Goal: Task Accomplishment & Management: Manage account settings

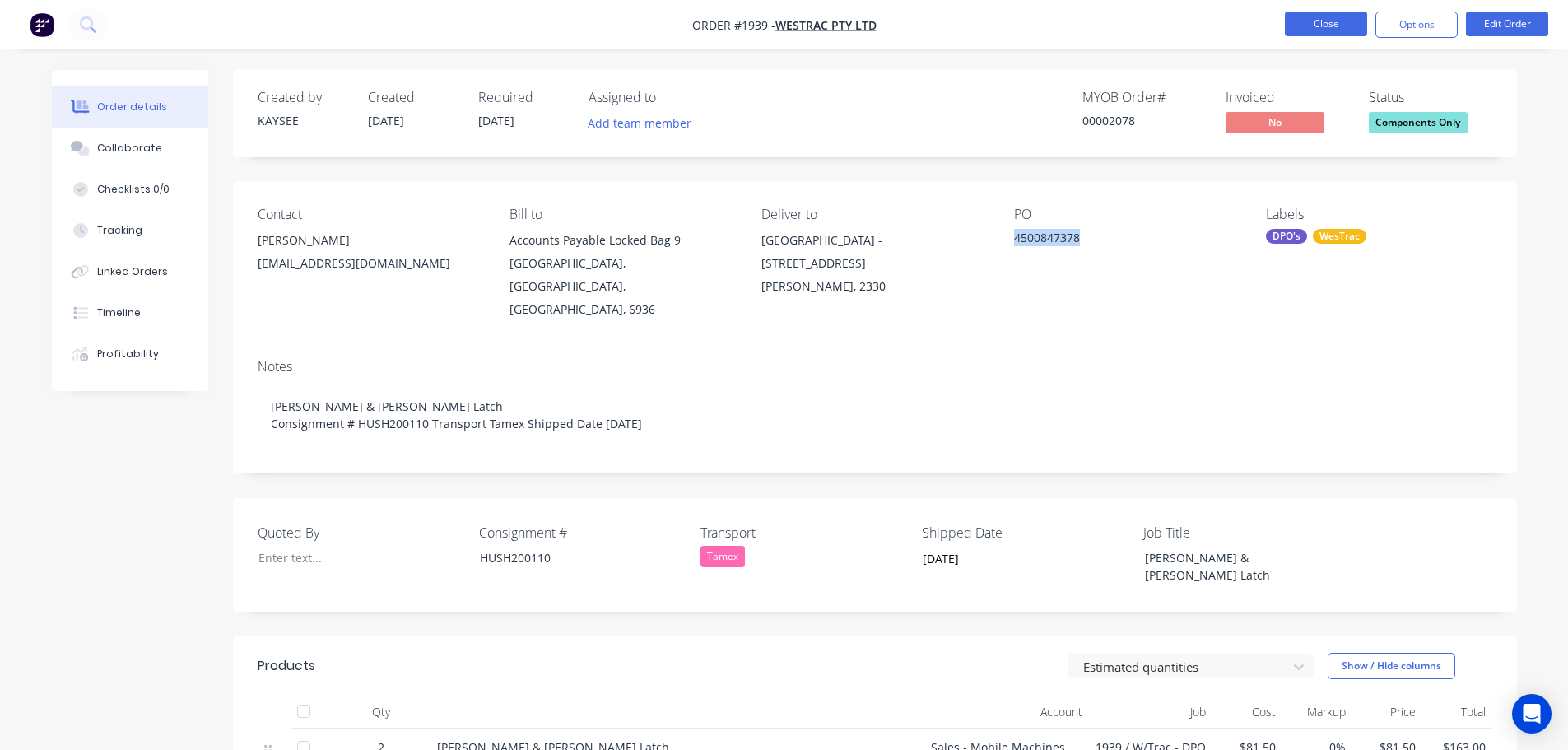
click at [1313, 35] on button "Close" at bounding box center [1325, 24] width 82 height 25
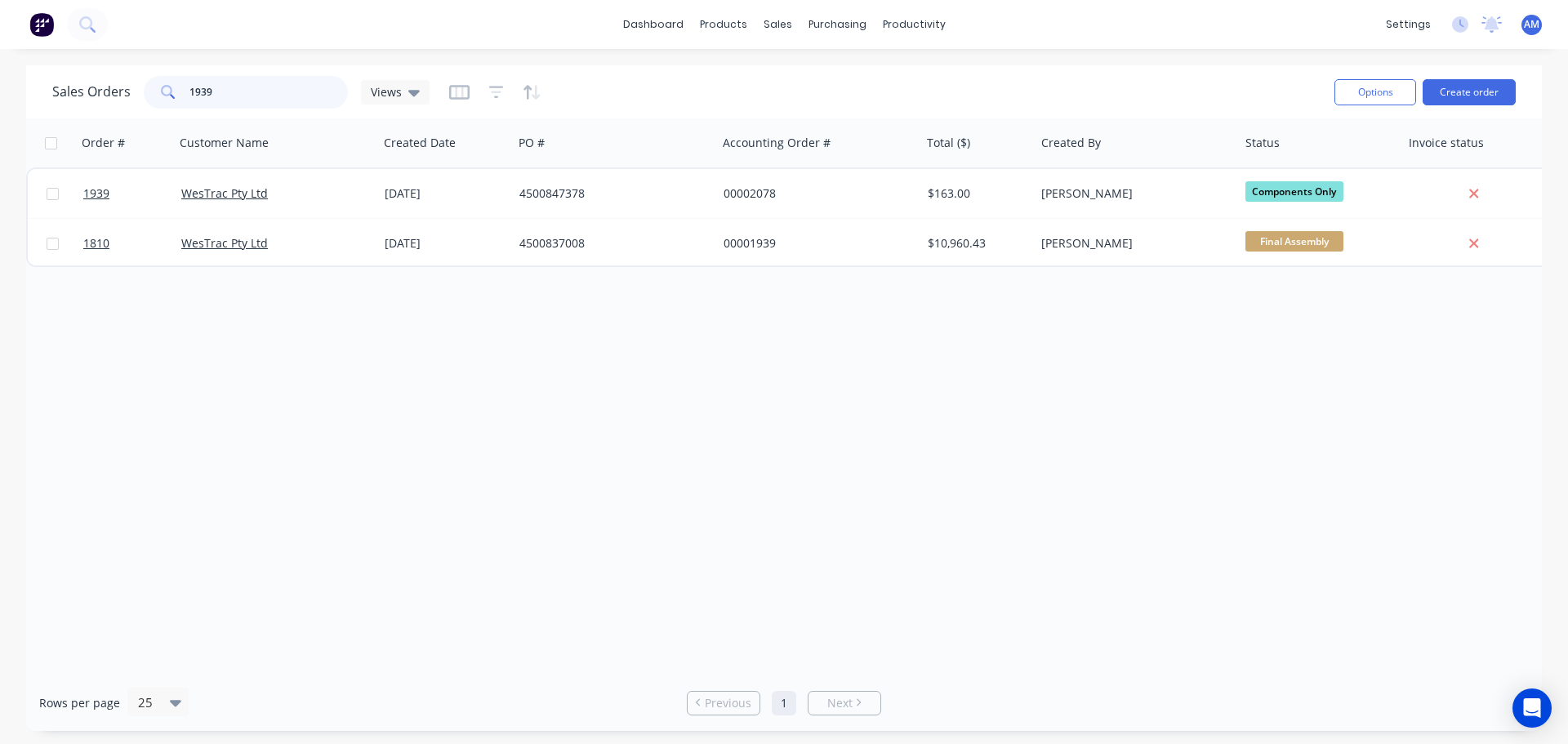
drag, startPoint x: 216, startPoint y: 91, endPoint x: 186, endPoint y: 89, distance: 30.1
click at [186, 89] on div "1939" at bounding box center [246, 92] width 204 height 33
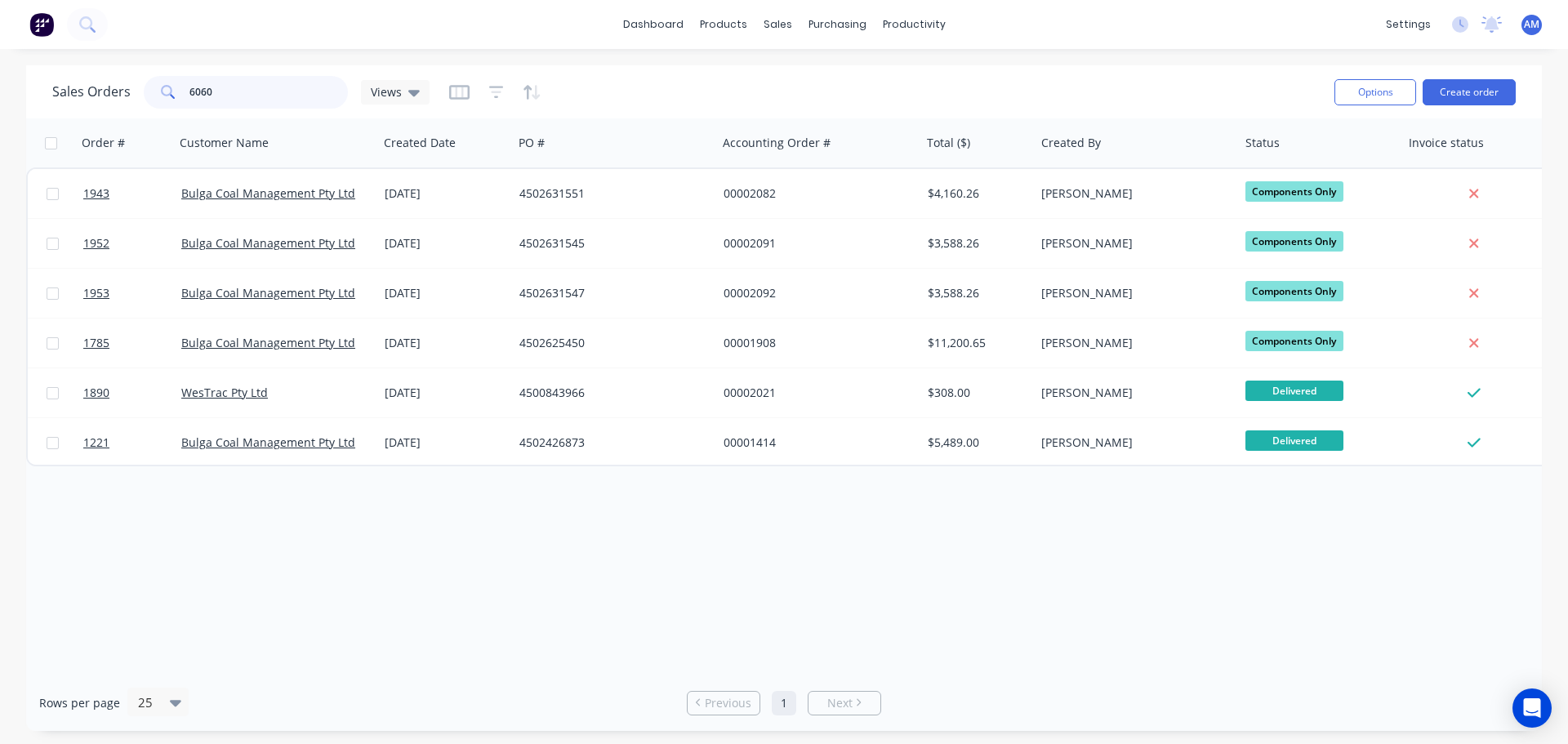
drag, startPoint x: 236, startPoint y: 98, endPoint x: 182, endPoint y: 88, distance: 54.9
click at [183, 88] on div "6060" at bounding box center [246, 92] width 204 height 33
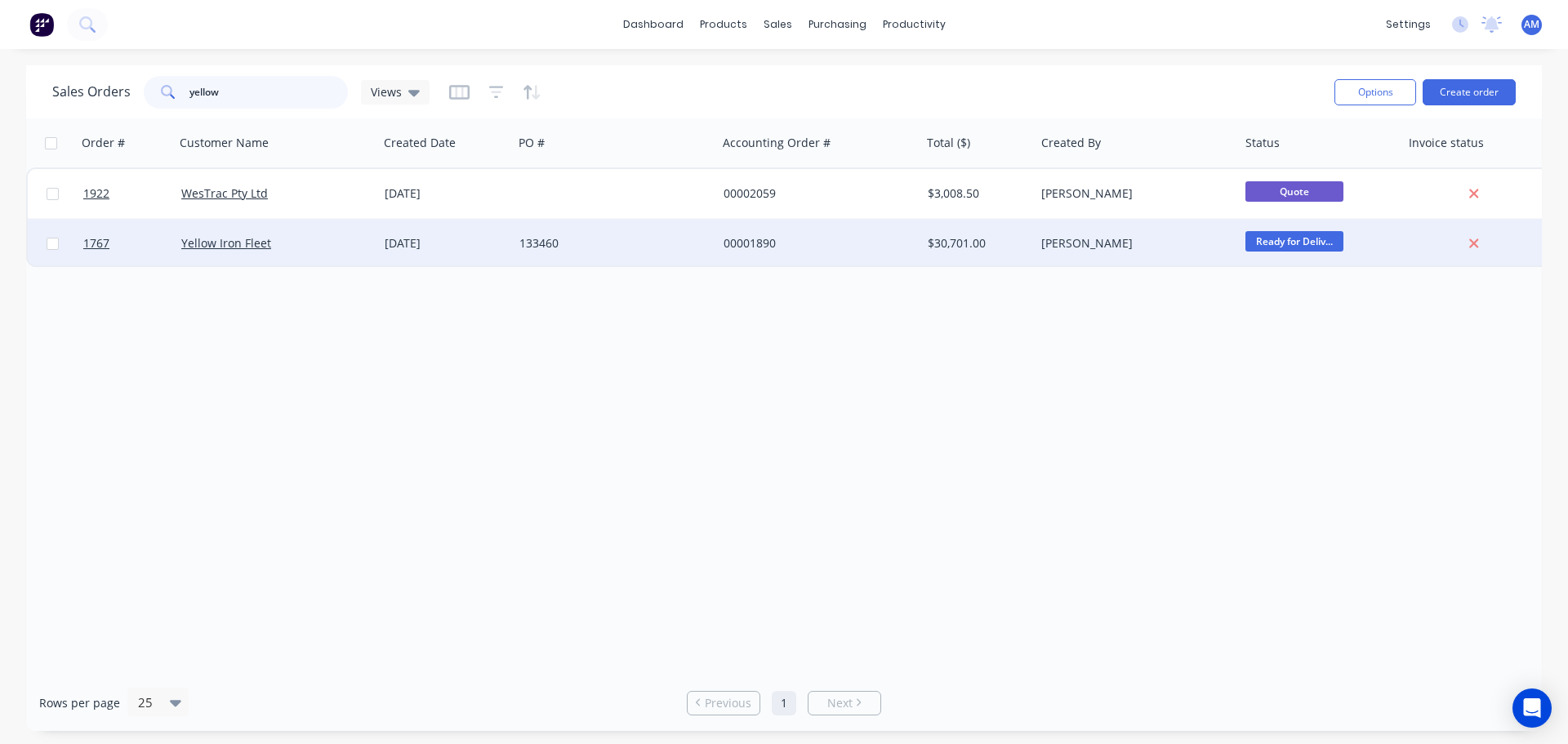
type input "yellow"
click at [430, 237] on div "[DATE]" at bounding box center [445, 243] width 122 height 16
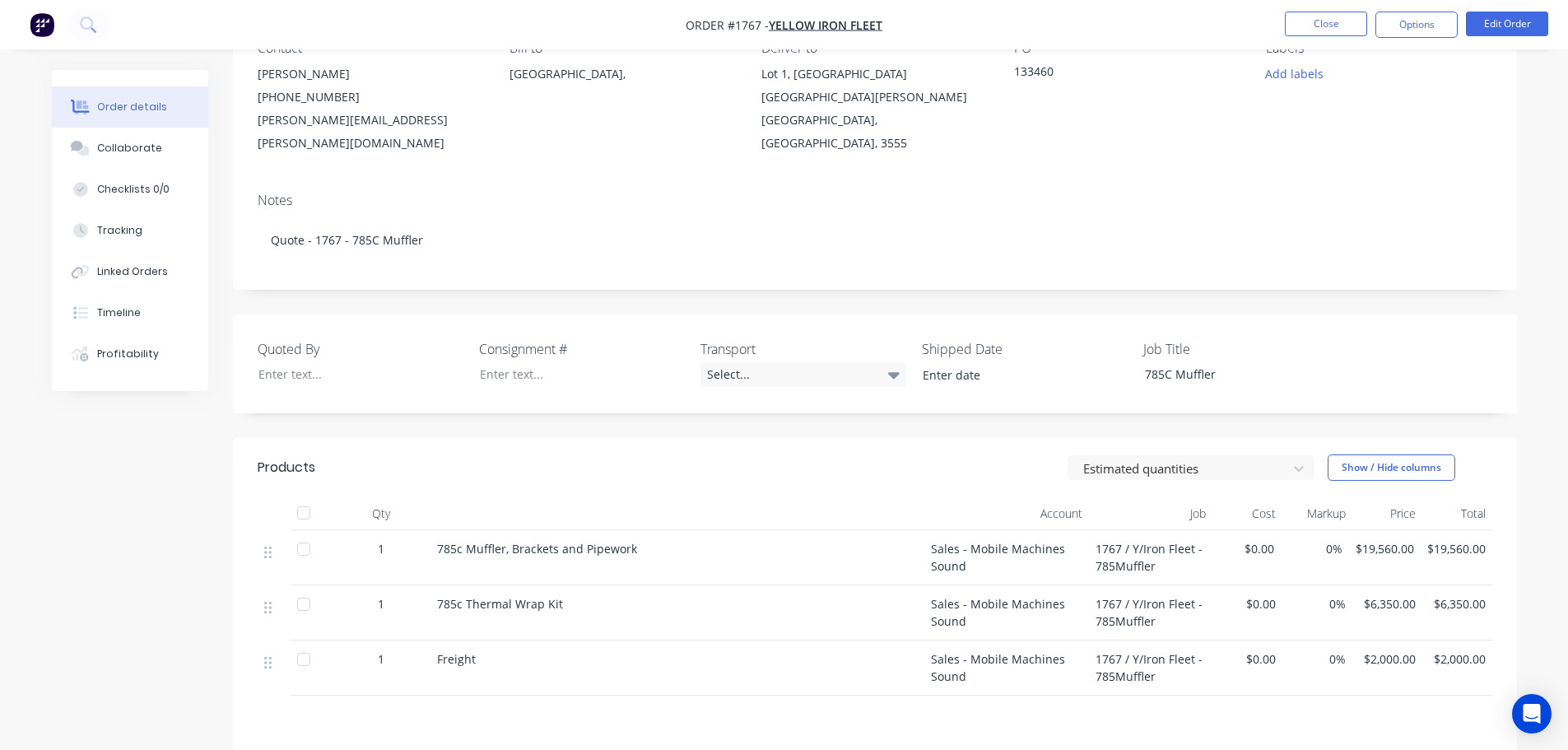
scroll to position [135, 0]
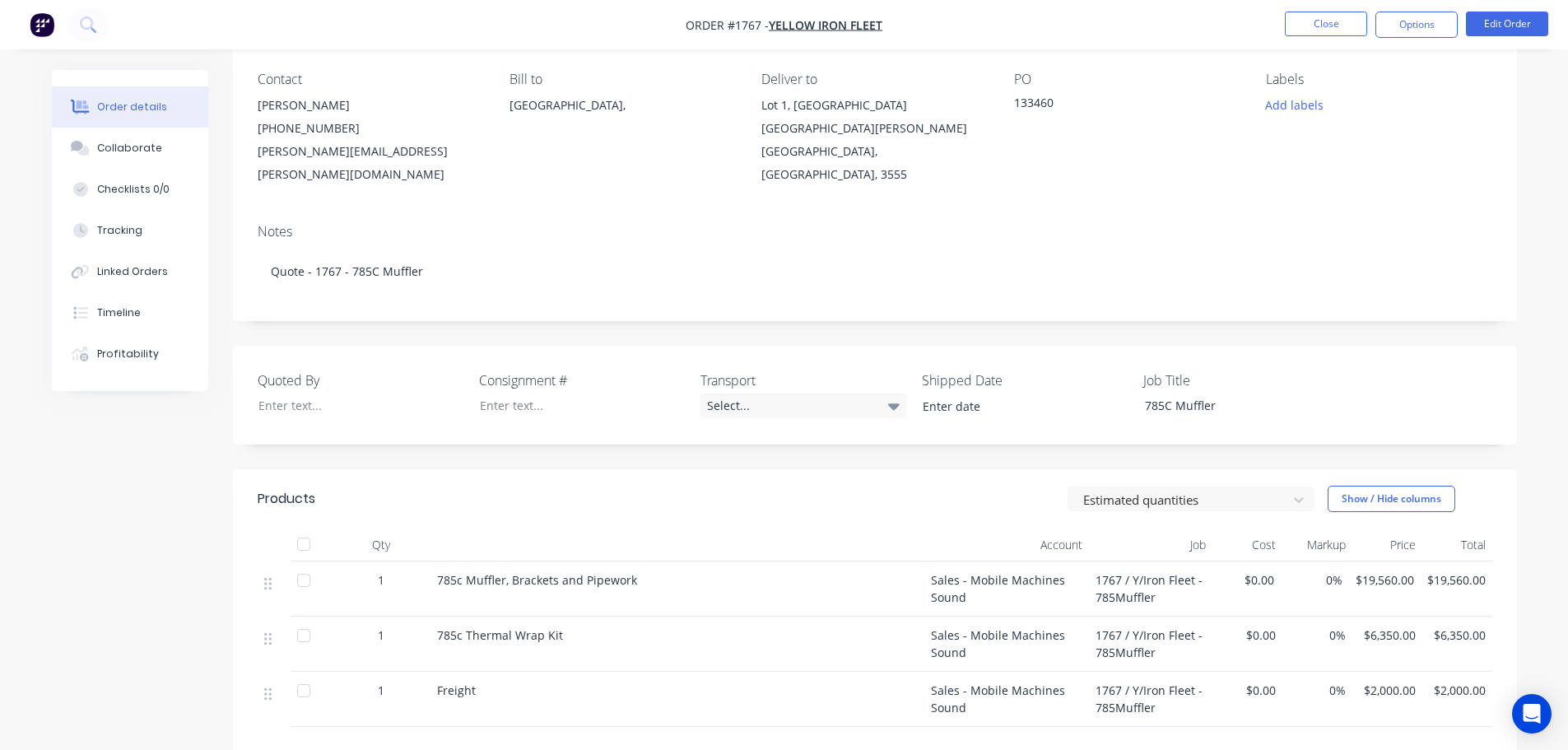
drag, startPoint x: 1078, startPoint y: 98, endPoint x: 1070, endPoint y: 106, distance: 11.3
click at [1070, 104] on div "133460" at bounding box center [1117, 105] width 206 height 23
drag, startPoint x: 1052, startPoint y: 98, endPoint x: 1007, endPoint y: 96, distance: 45.0
click at [1007, 96] on div "Contact Nick Thornton (03) 5447 2255 nick.thornton@yellowironfleet.com.au Bill …" at bounding box center [875, 128] width 1284 height 164
copy div "133460"
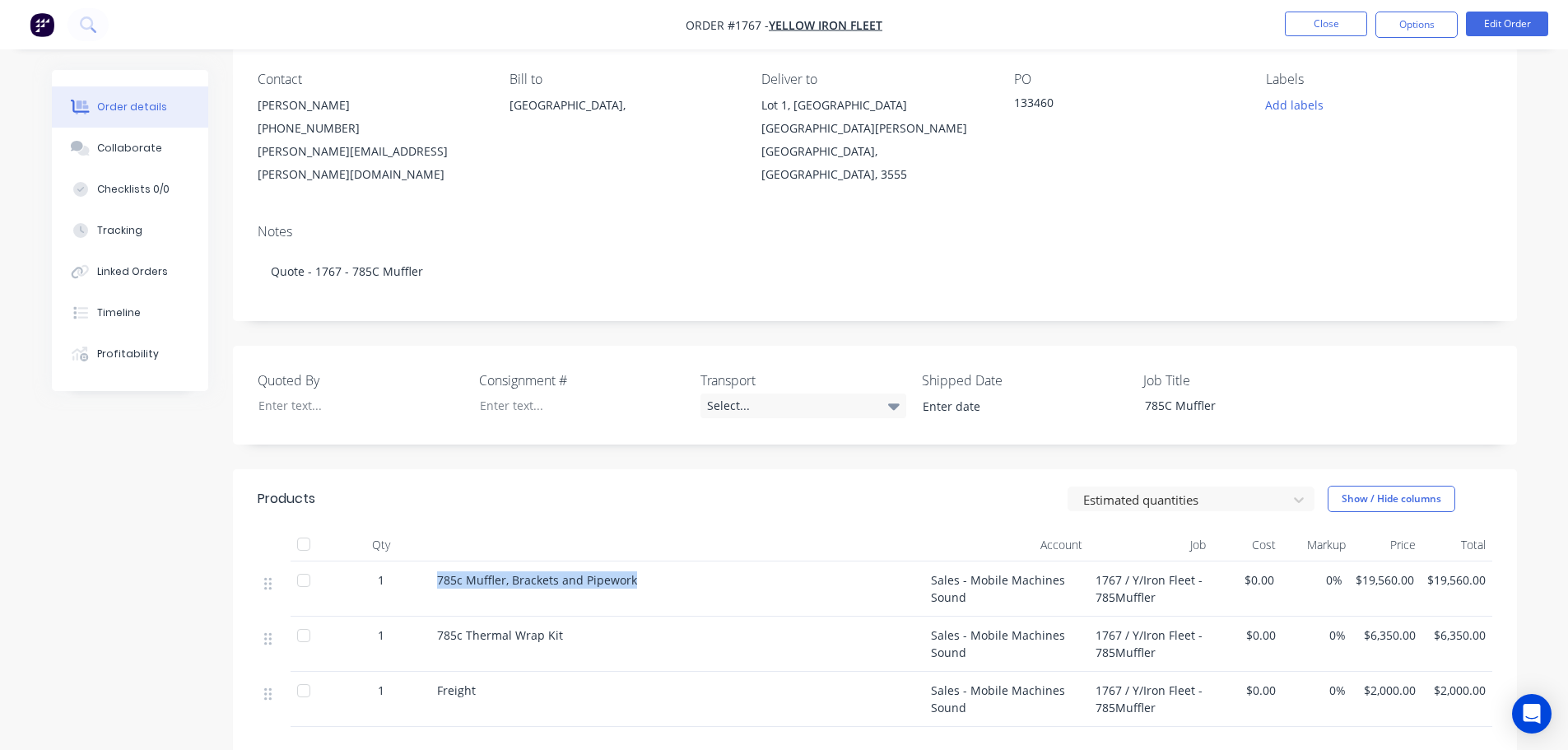
drag, startPoint x: 638, startPoint y: 552, endPoint x: 426, endPoint y: 555, distance: 212.0
click at [426, 562] on div "1 785c Muffler, Brackets and Pipework Sales - Mobile Machines Sound 1767 / Y/Ir…" at bounding box center [875, 589] width 1235 height 55
copy div "785c Muffler, Brackets and Pipework"
drag, startPoint x: 545, startPoint y: 616, endPoint x: 432, endPoint y: 616, distance: 113.0
click at [432, 617] on div "785c Thermal Wrap Kit" at bounding box center [678, 644] width 494 height 55
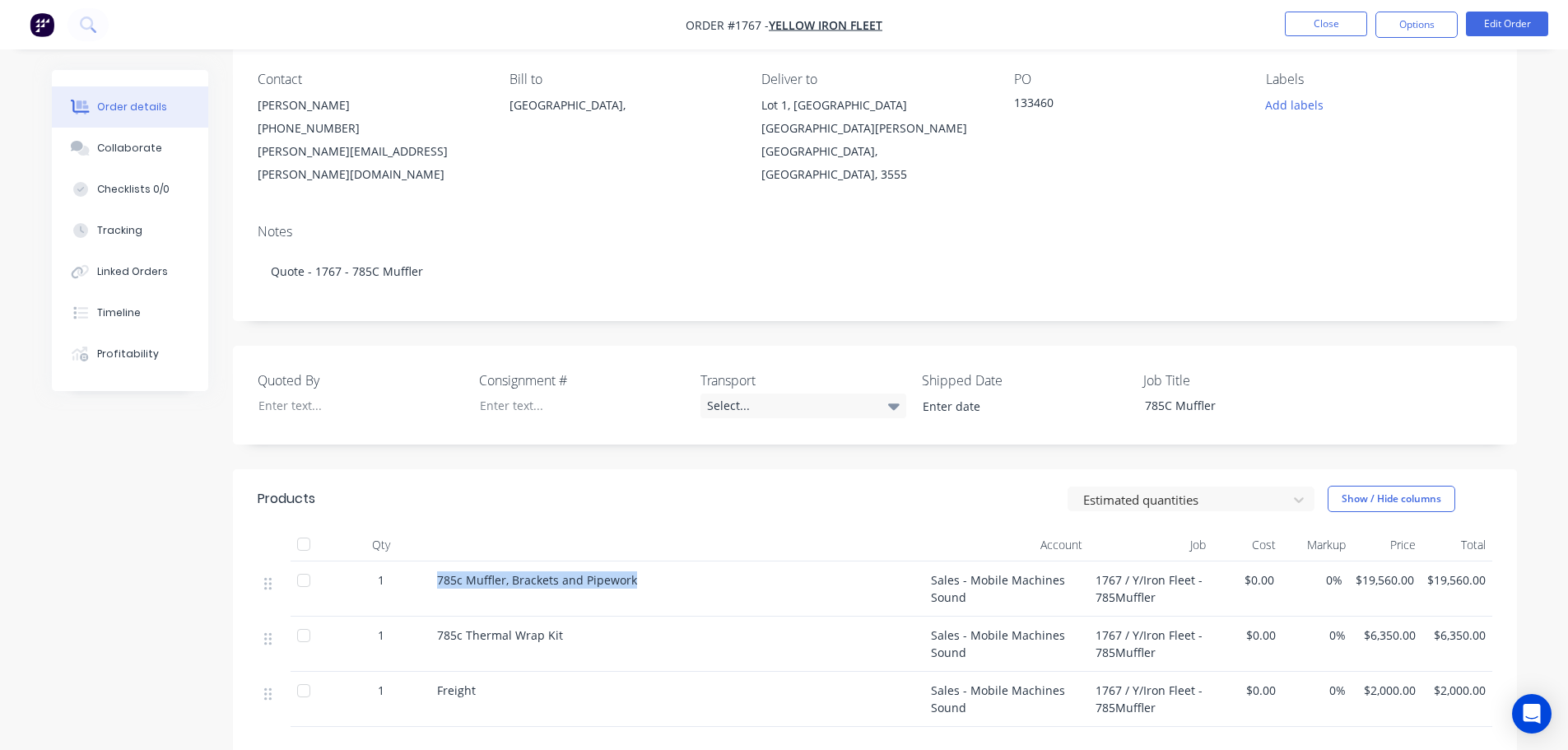
copy span "785c Thermal Wrap Kit"
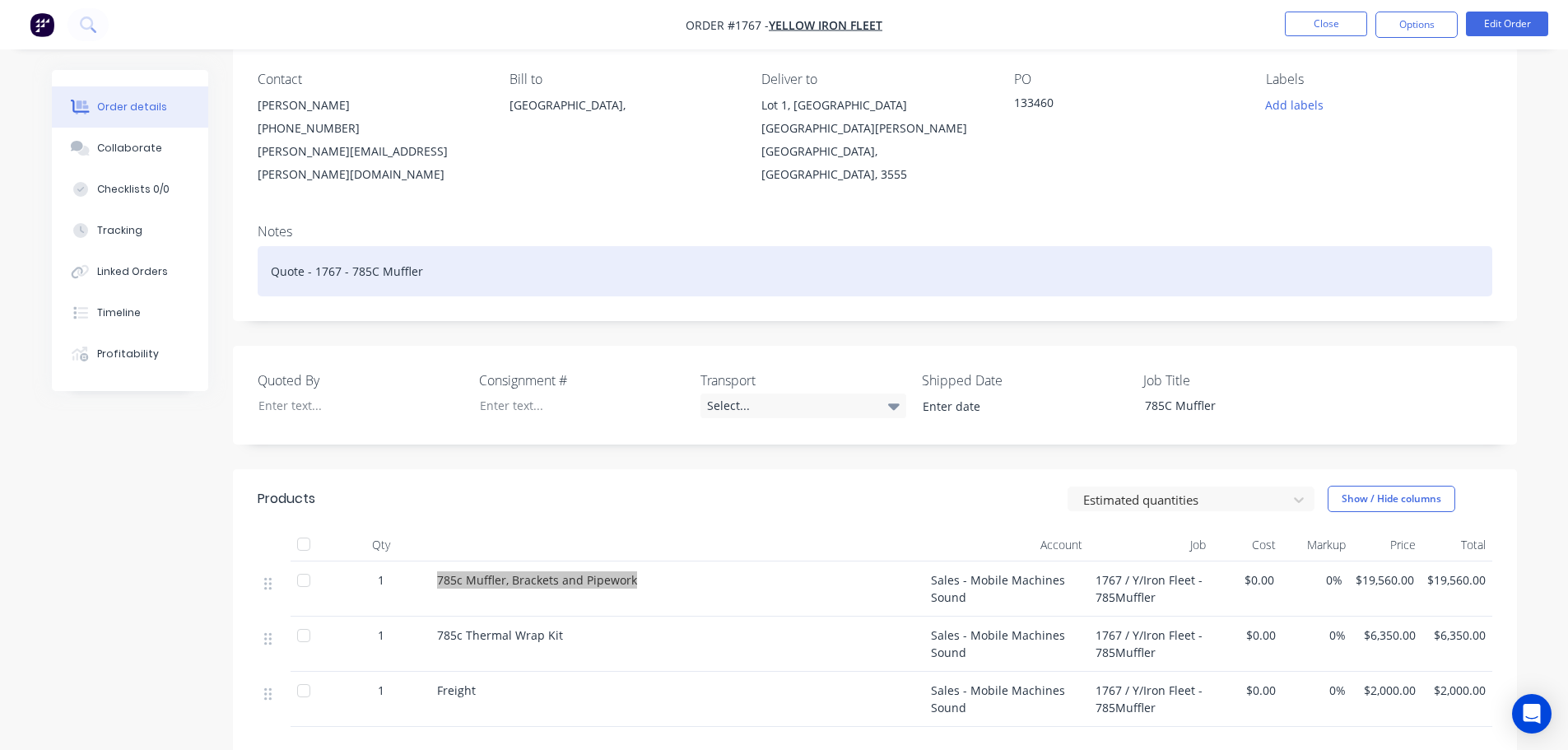
scroll to position [0, 0]
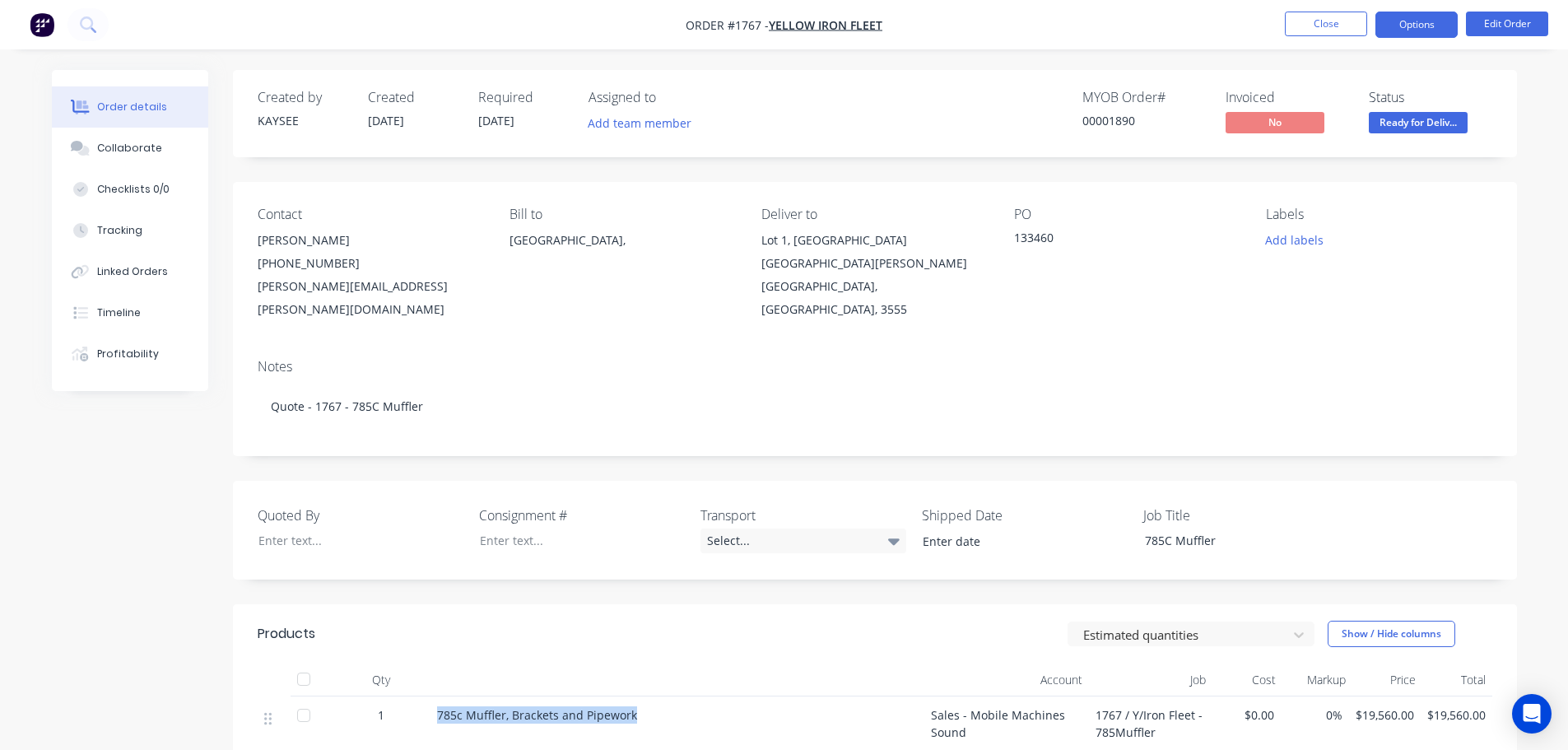
click at [1410, 32] on button "Options" at bounding box center [1416, 25] width 82 height 26
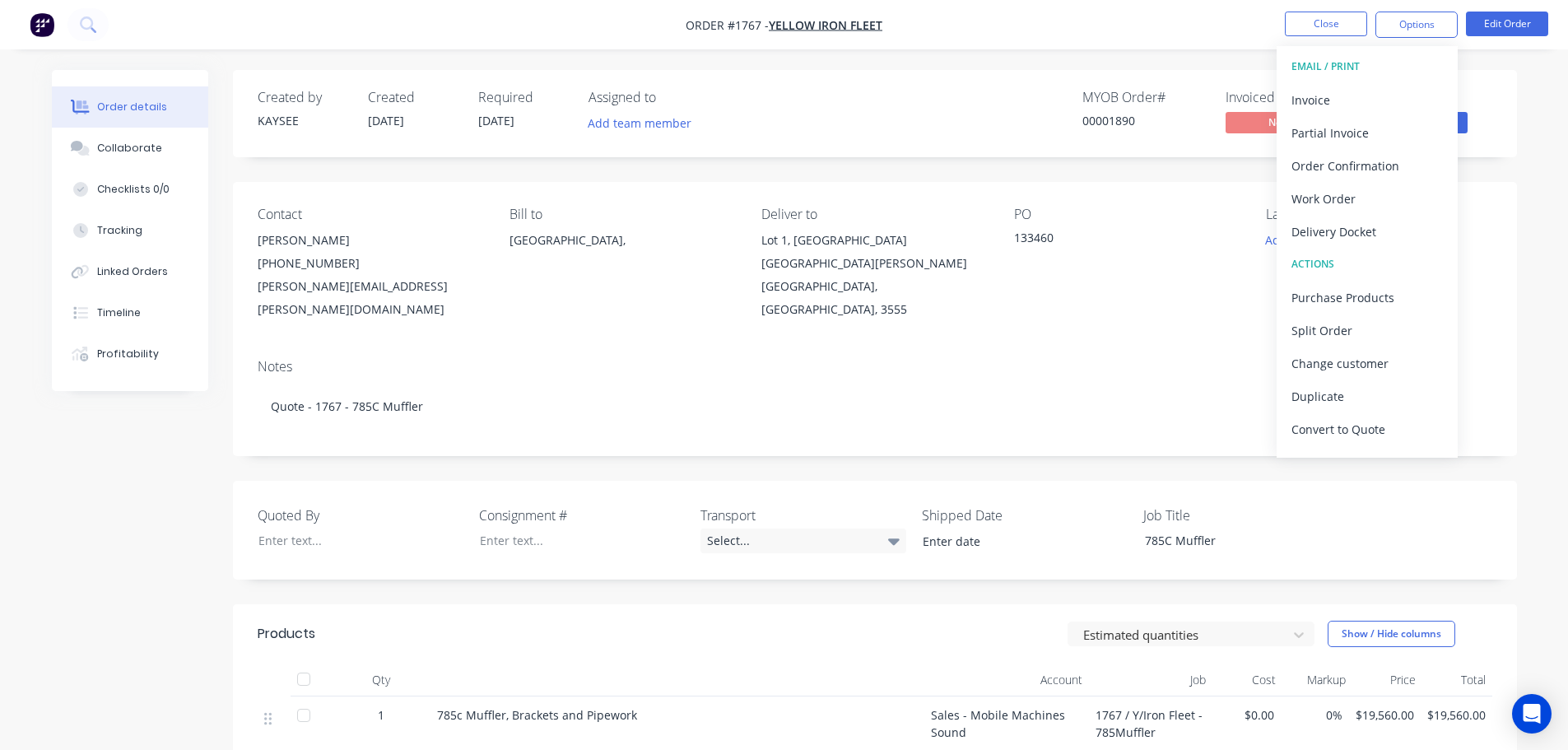
click at [1235, 41] on nav "Order #1767 - Yellow Iron Fleet Close Options EMAIL / PRINT Invoice Partial Inv…" at bounding box center [784, 25] width 1568 height 49
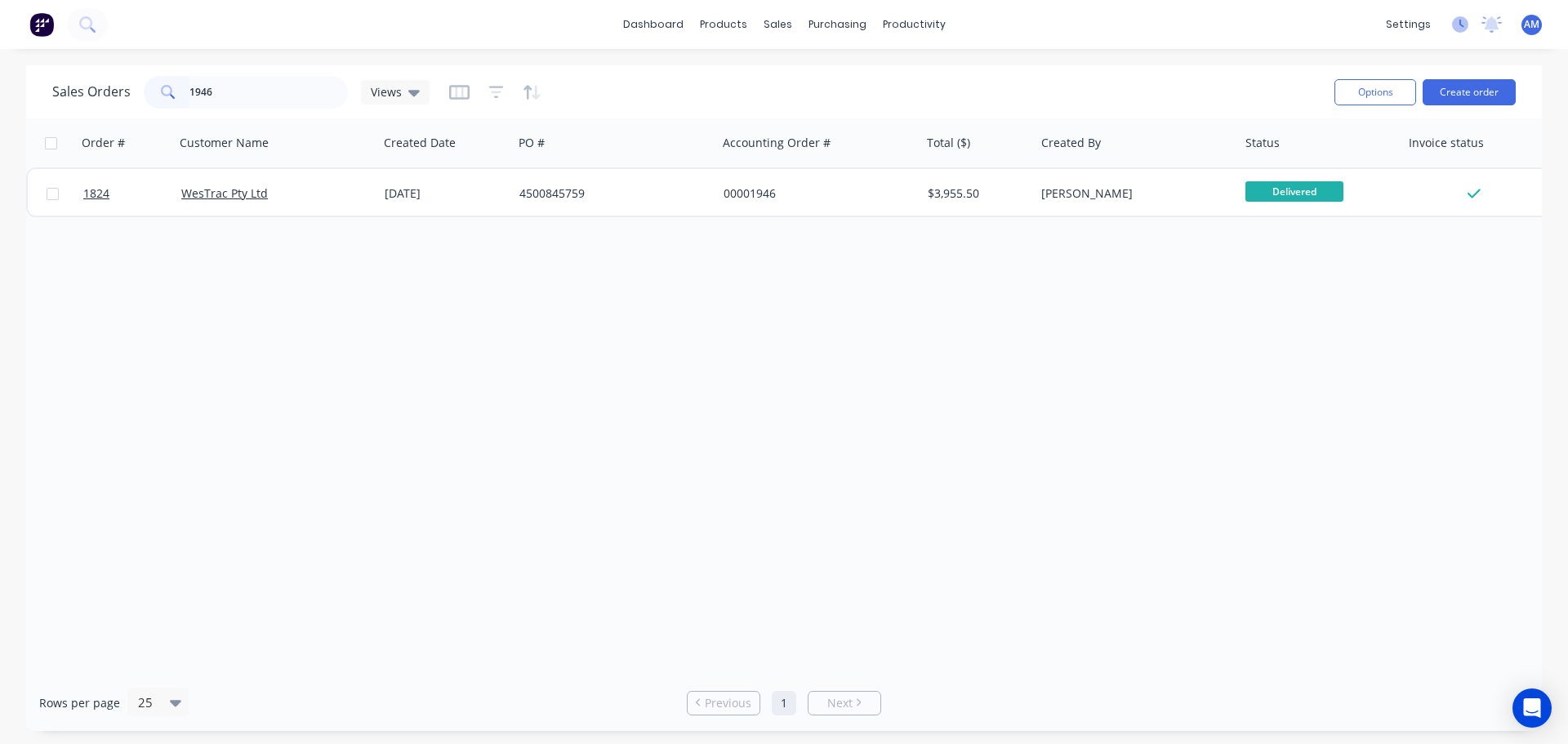
click at [1458, 26] on icon at bounding box center [1459, 24] width 16 height 16
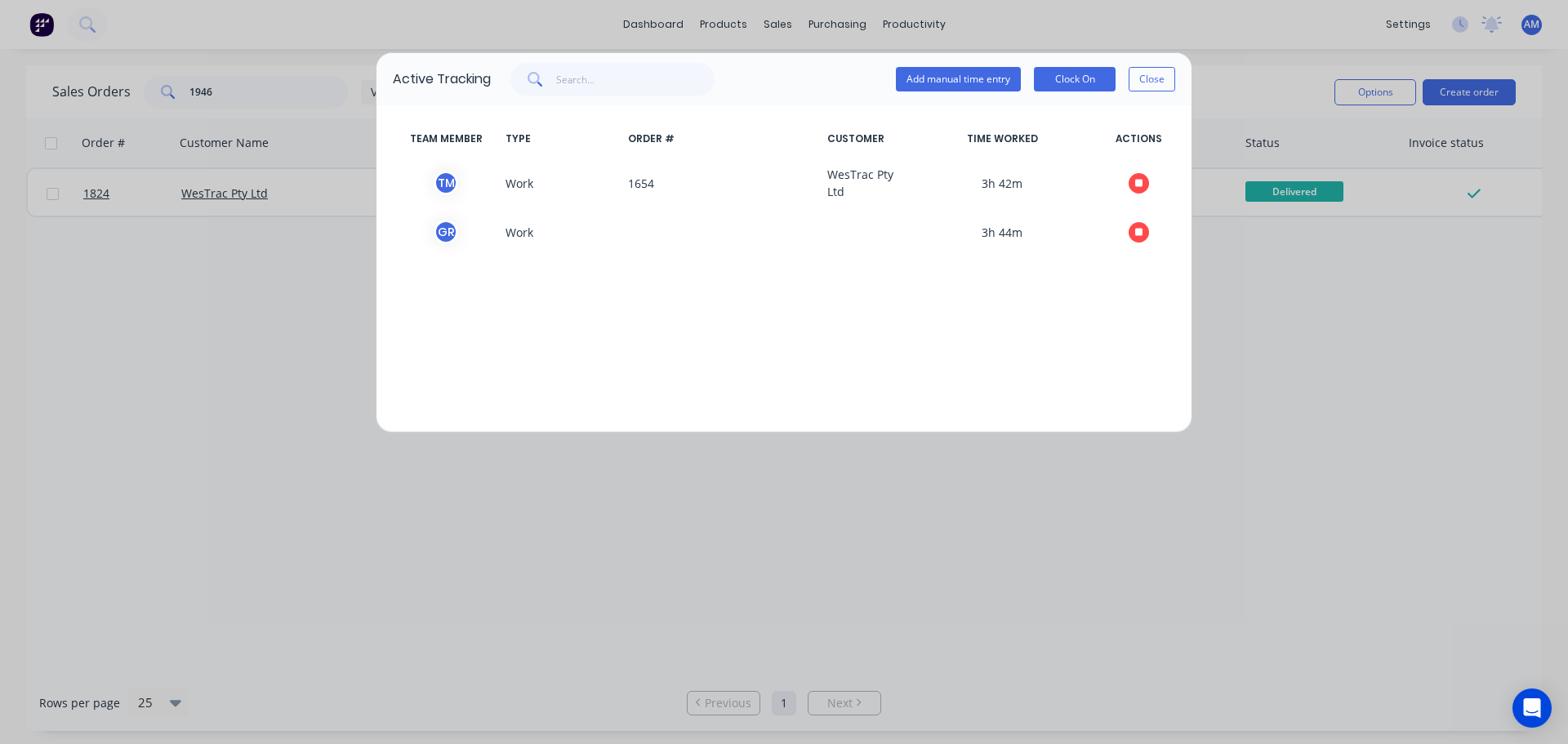
click at [1340, 40] on div "Active Tracking Add manual time entry Clock On Close TEAM MEMBER TYPE ORDER # C…" at bounding box center [784, 372] width 1568 height 744
click at [1168, 75] on button "Close" at bounding box center [1152, 79] width 46 height 24
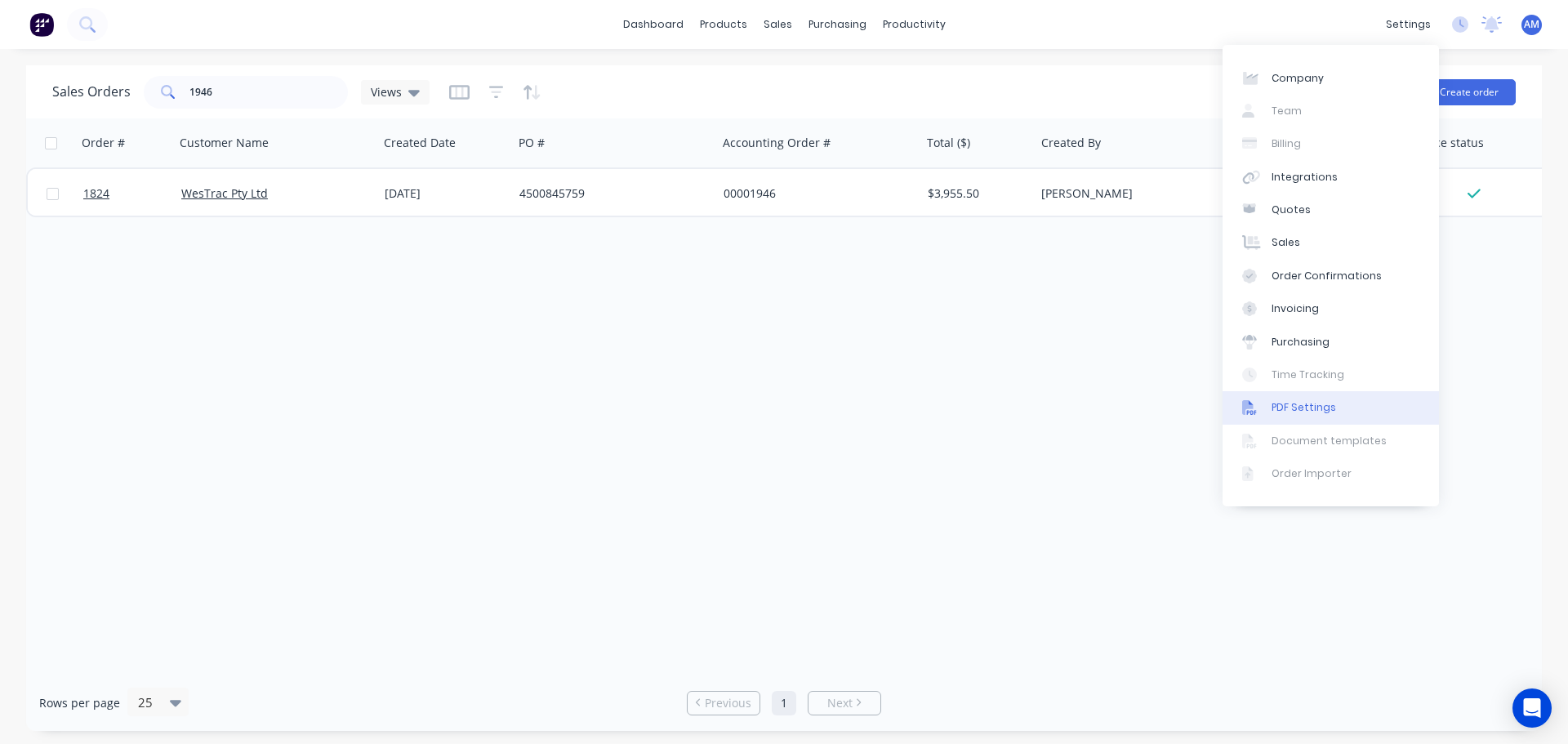
click at [1306, 404] on div "PDF Settings" at bounding box center [1303, 407] width 65 height 14
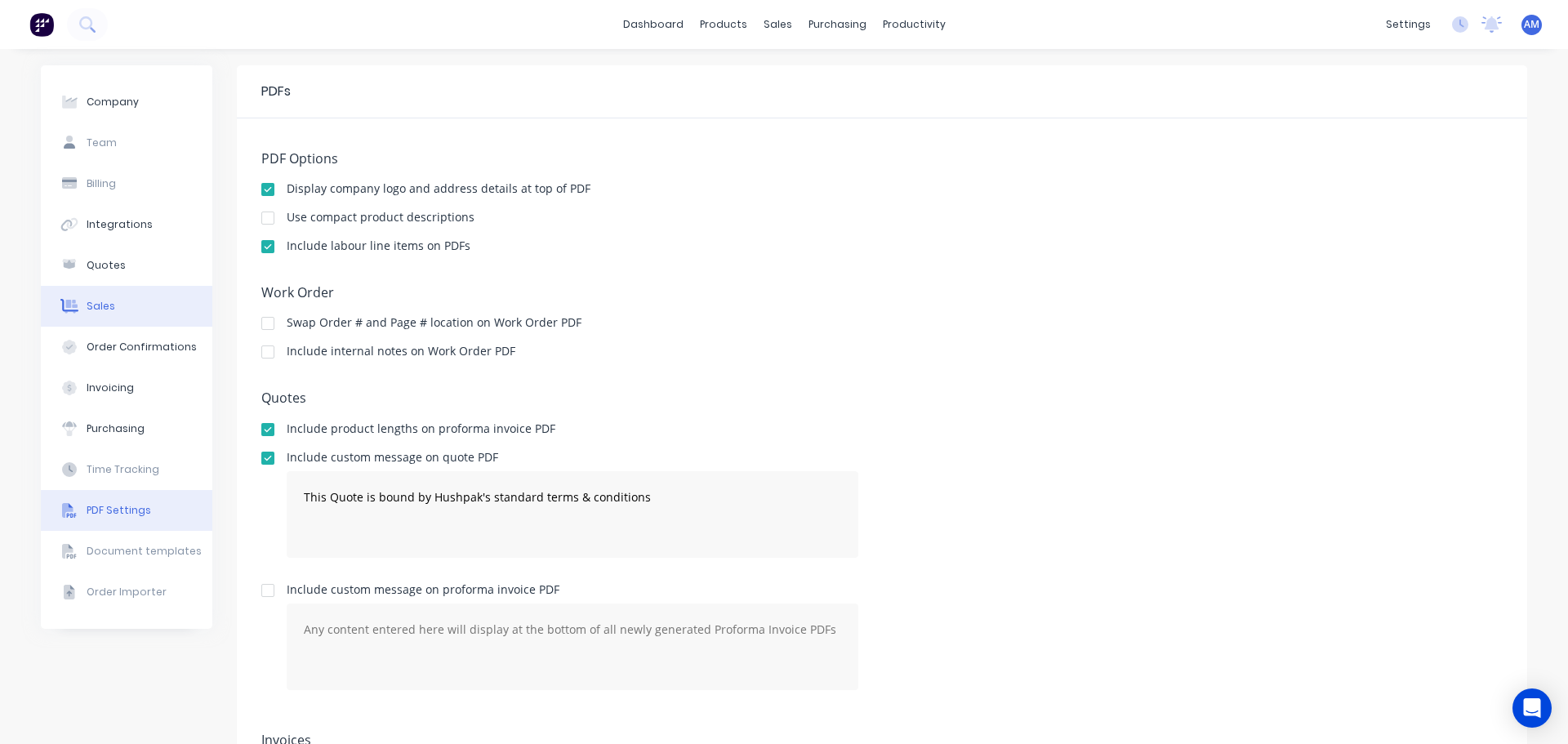
click at [94, 306] on div "Sales" at bounding box center [101, 306] width 29 height 14
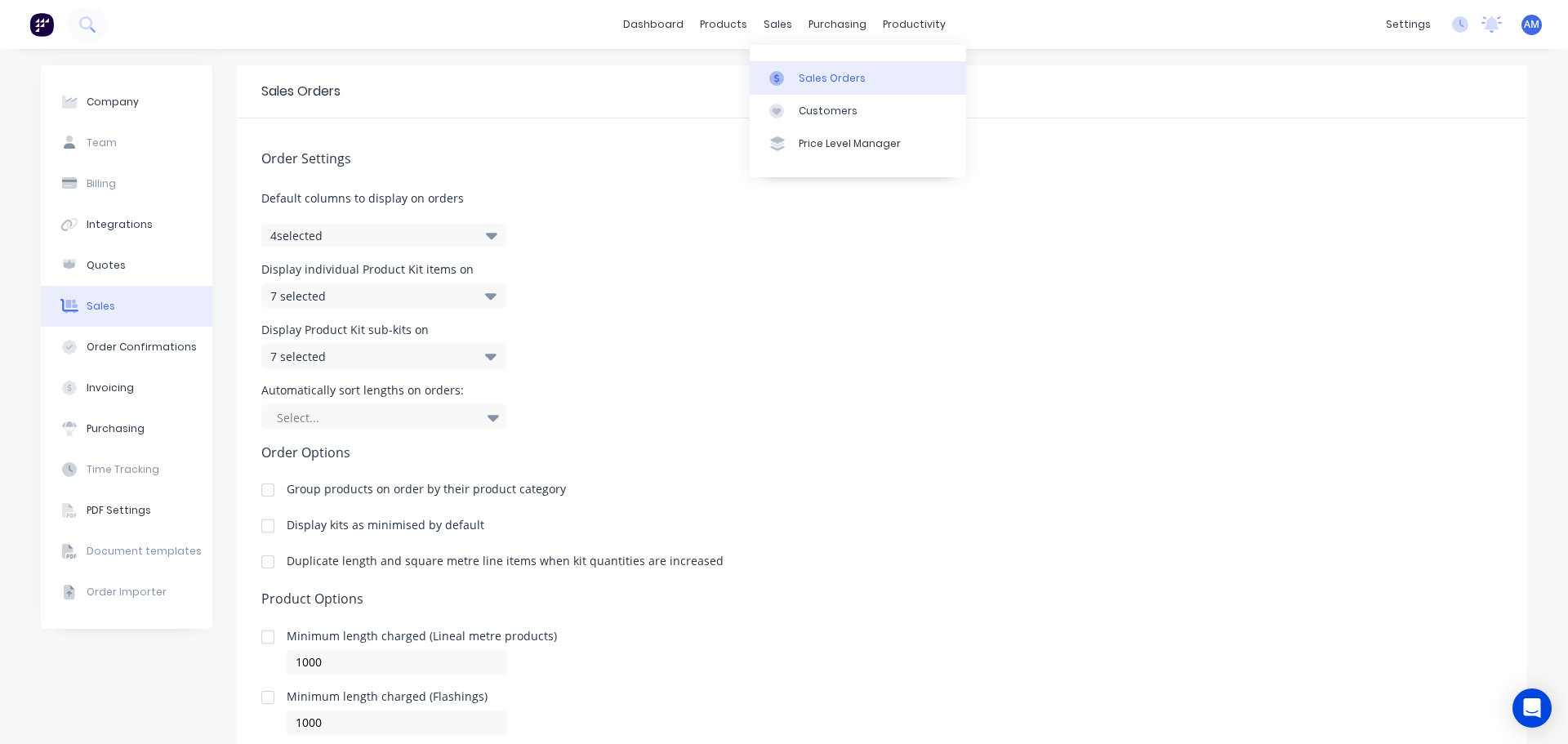
click at [812, 72] on div "Sales Orders" at bounding box center [832, 77] width 67 height 14
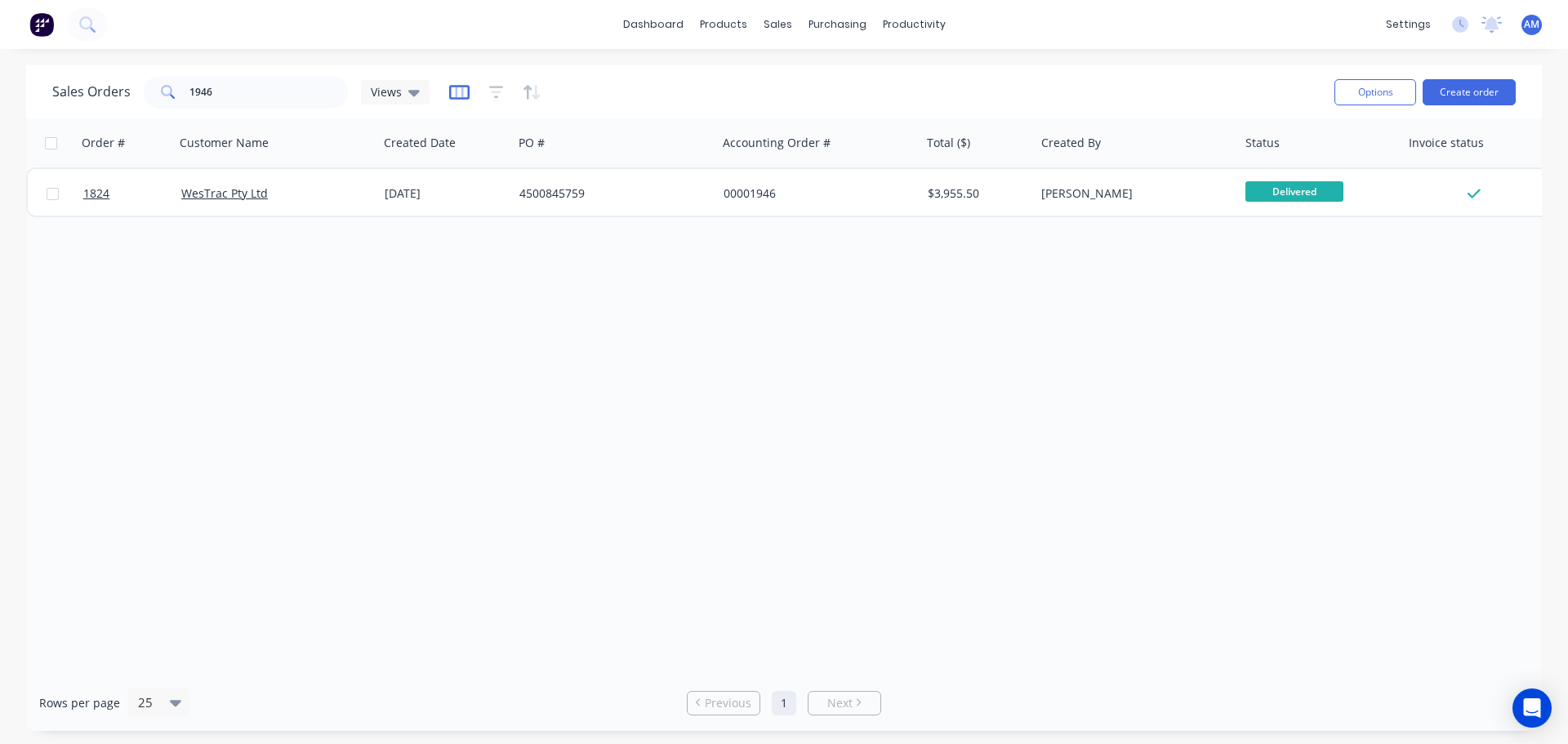
click at [455, 96] on icon "button" at bounding box center [459, 92] width 20 height 16
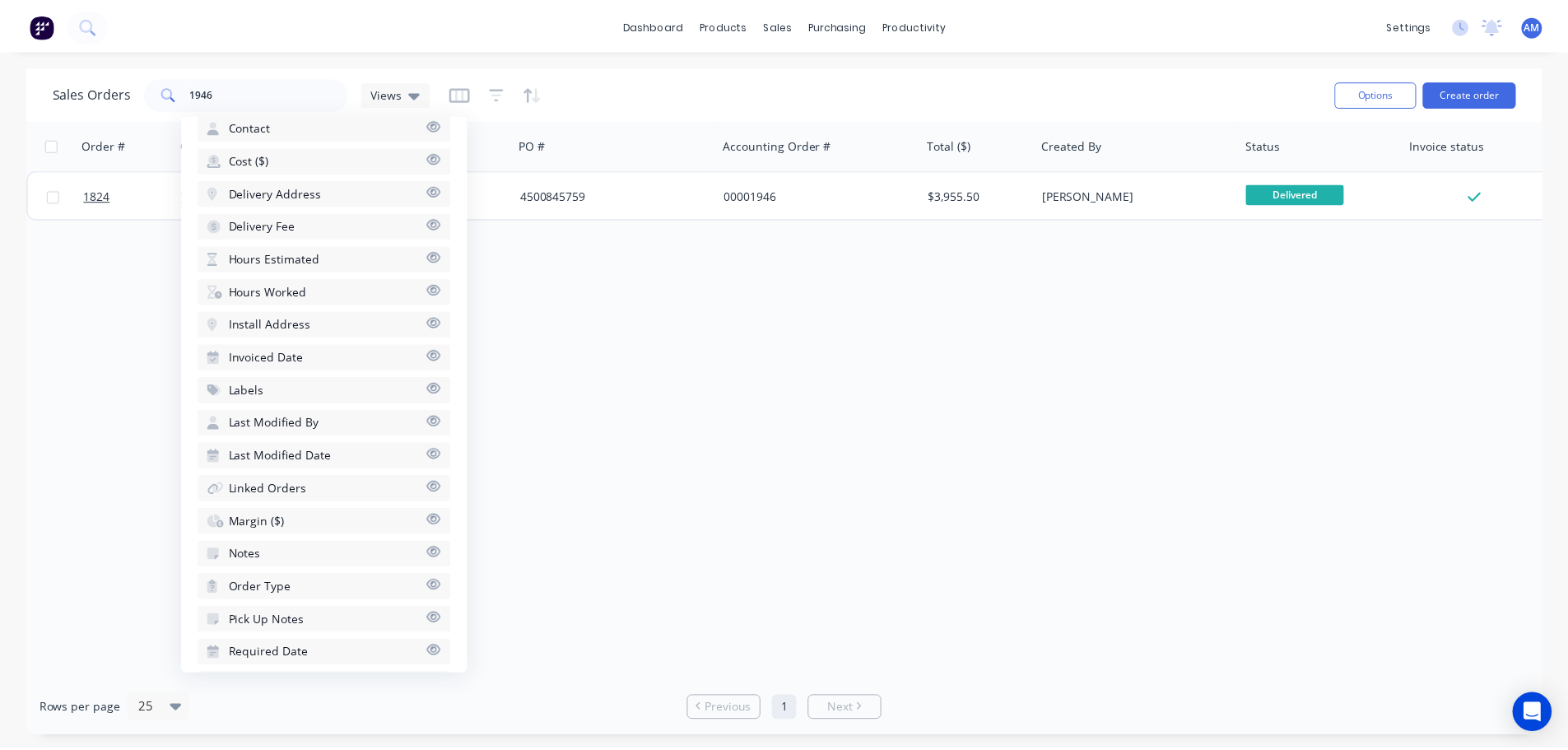
scroll to position [740, 0]
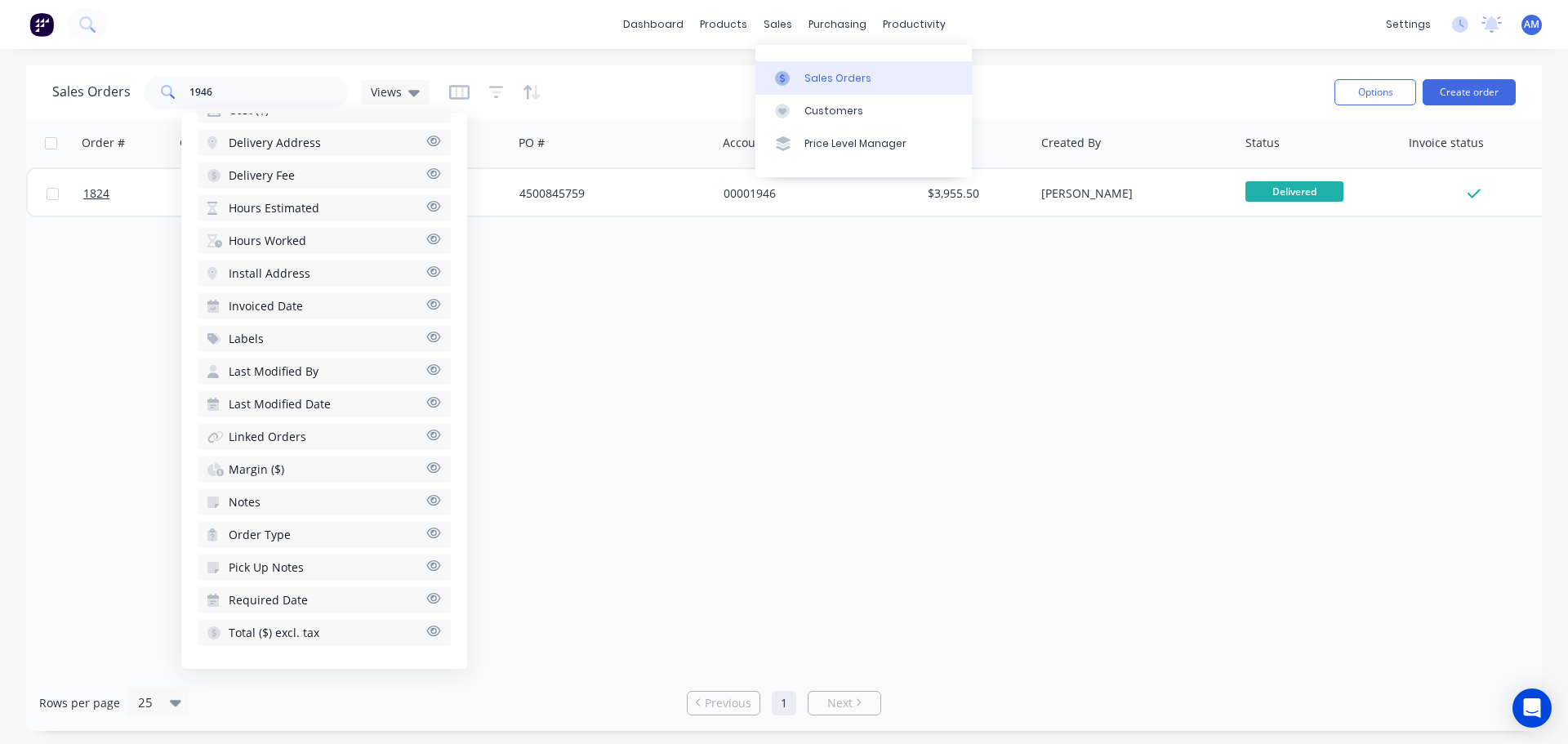
click at [822, 74] on div "Sales Orders" at bounding box center [838, 77] width 67 height 14
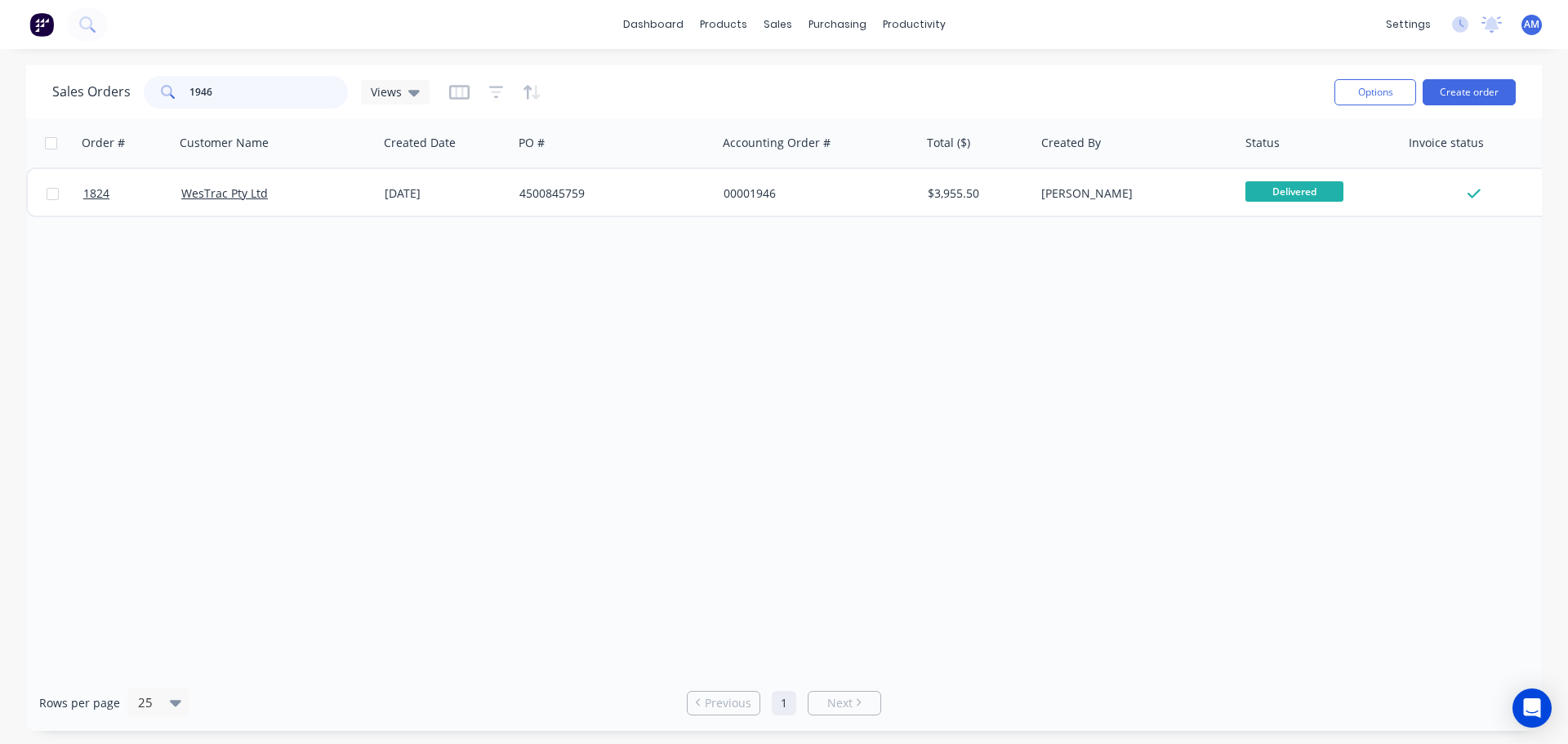
drag, startPoint x: 237, startPoint y: 82, endPoint x: 180, endPoint y: 81, distance: 57.0
click at [180, 81] on div "1946" at bounding box center [246, 92] width 204 height 33
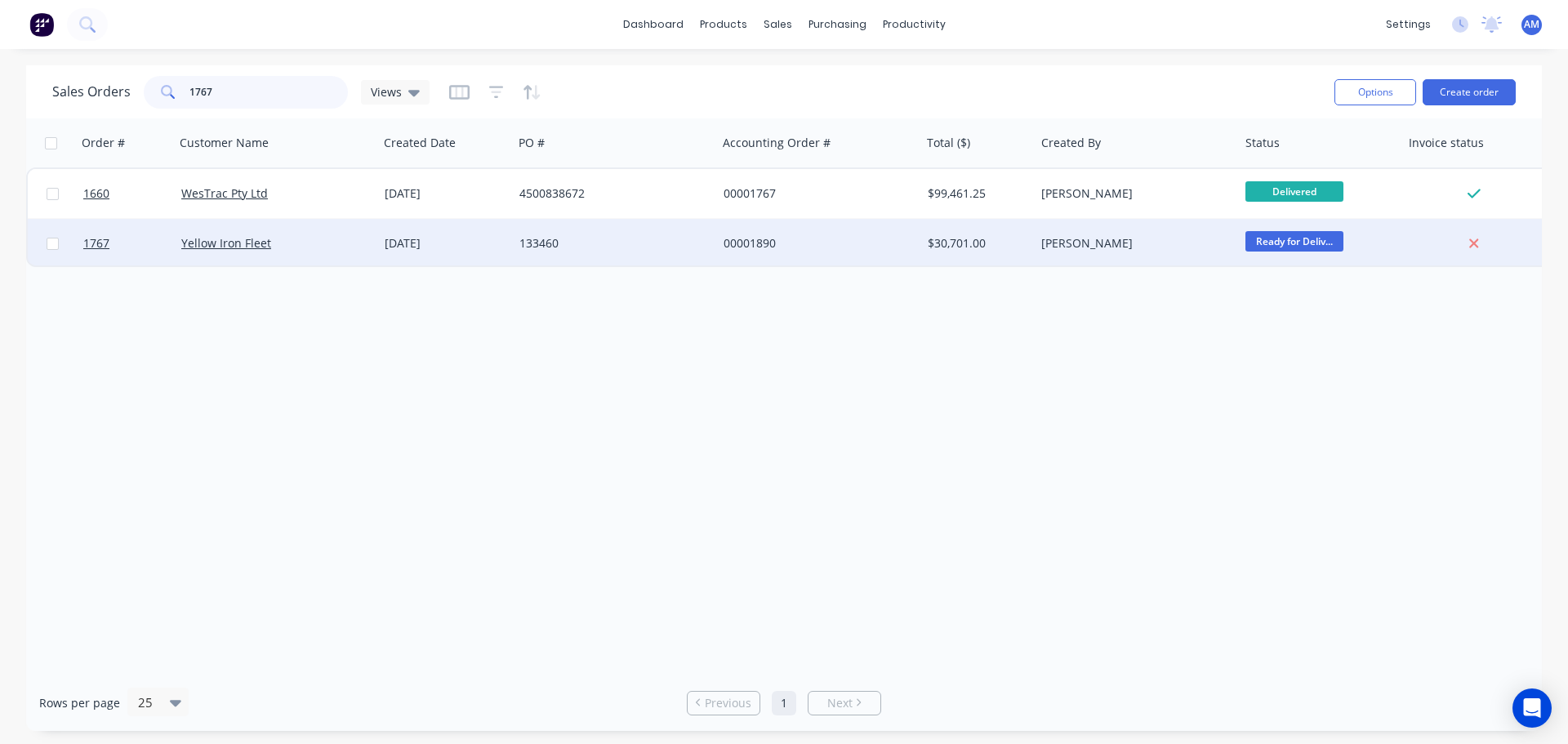
type input "1767"
click at [747, 241] on div "00001890" at bounding box center [813, 243] width 181 height 16
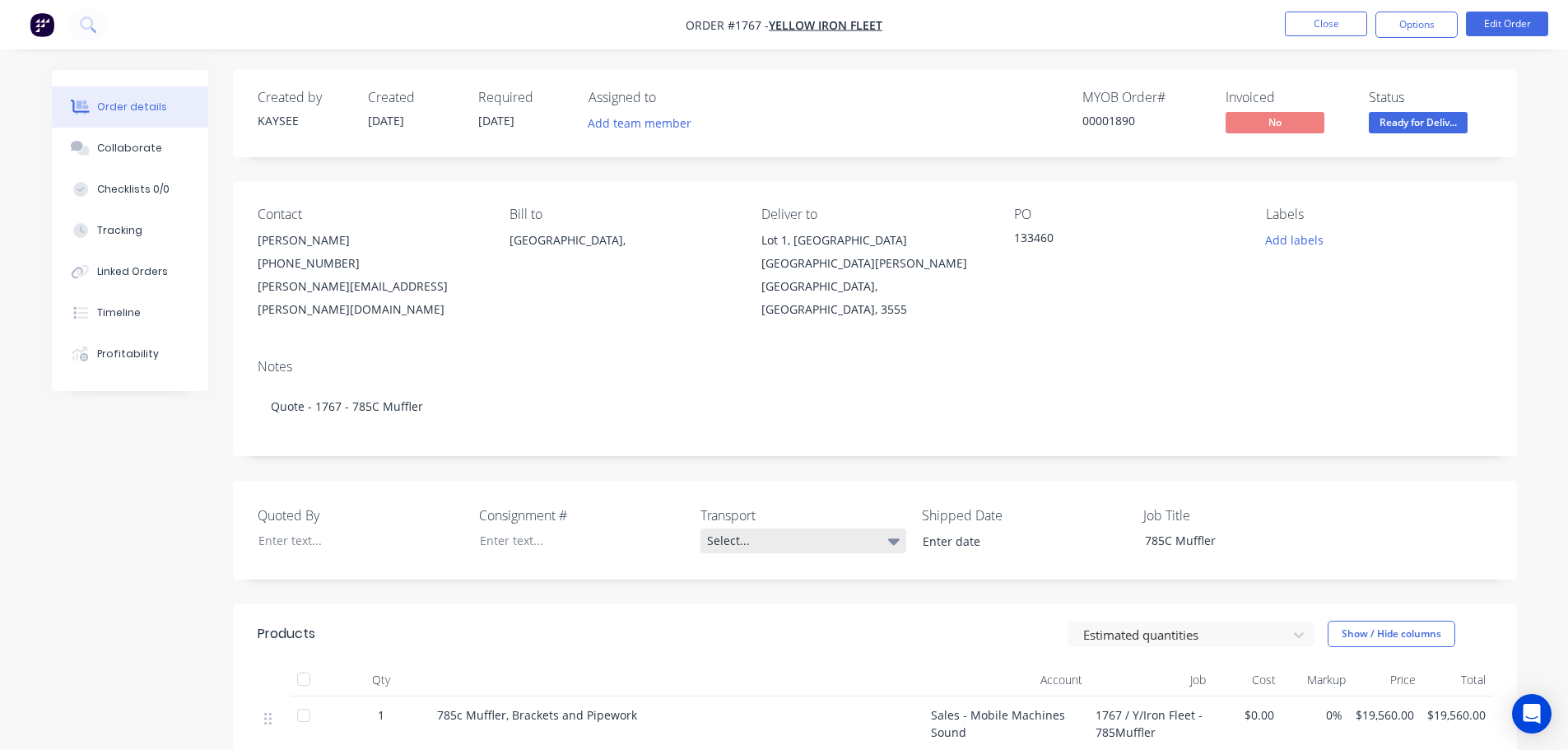
click at [734, 529] on div "Select..." at bounding box center [803, 540] width 206 height 25
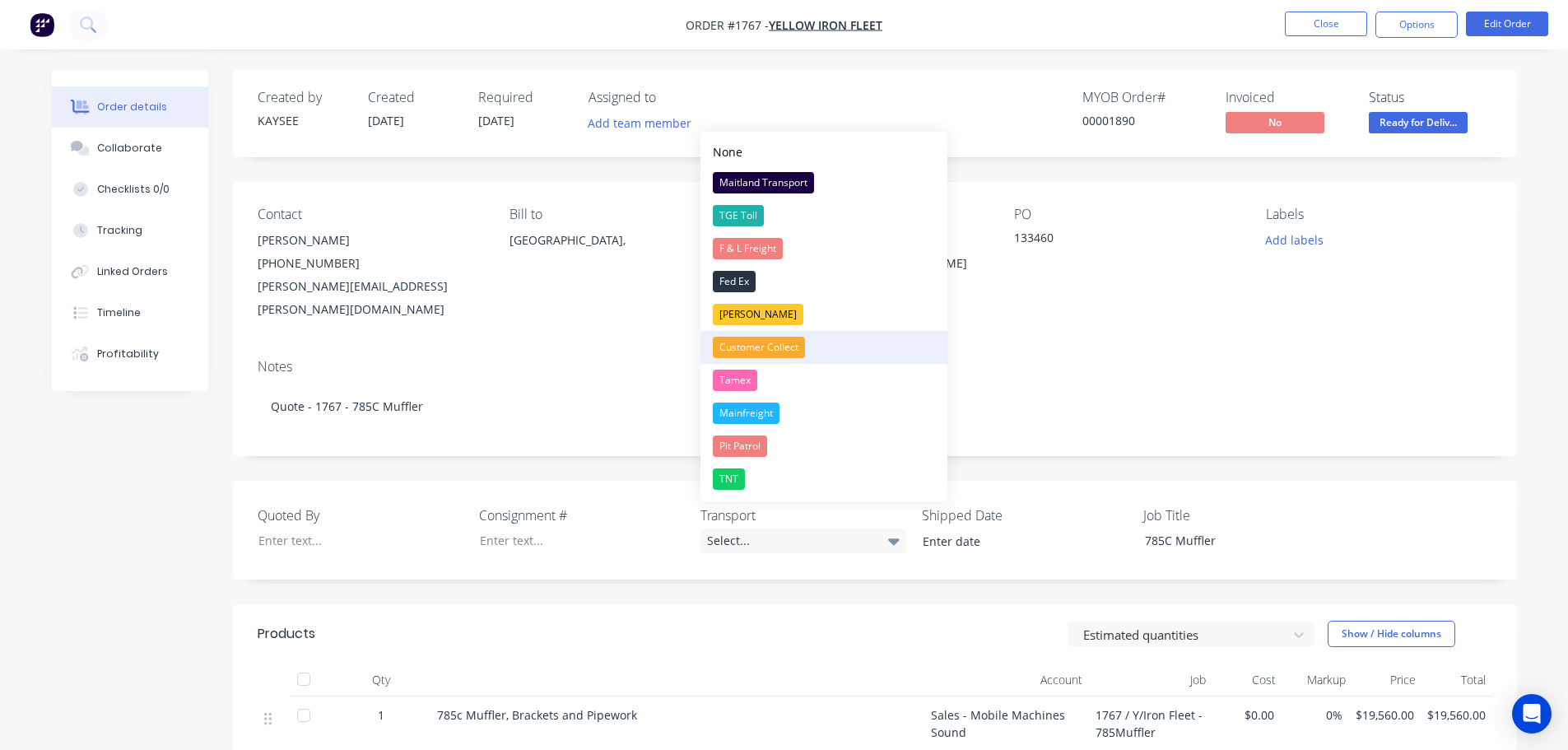
click at [877, 341] on button "Customer Collect" at bounding box center [823, 347] width 247 height 33
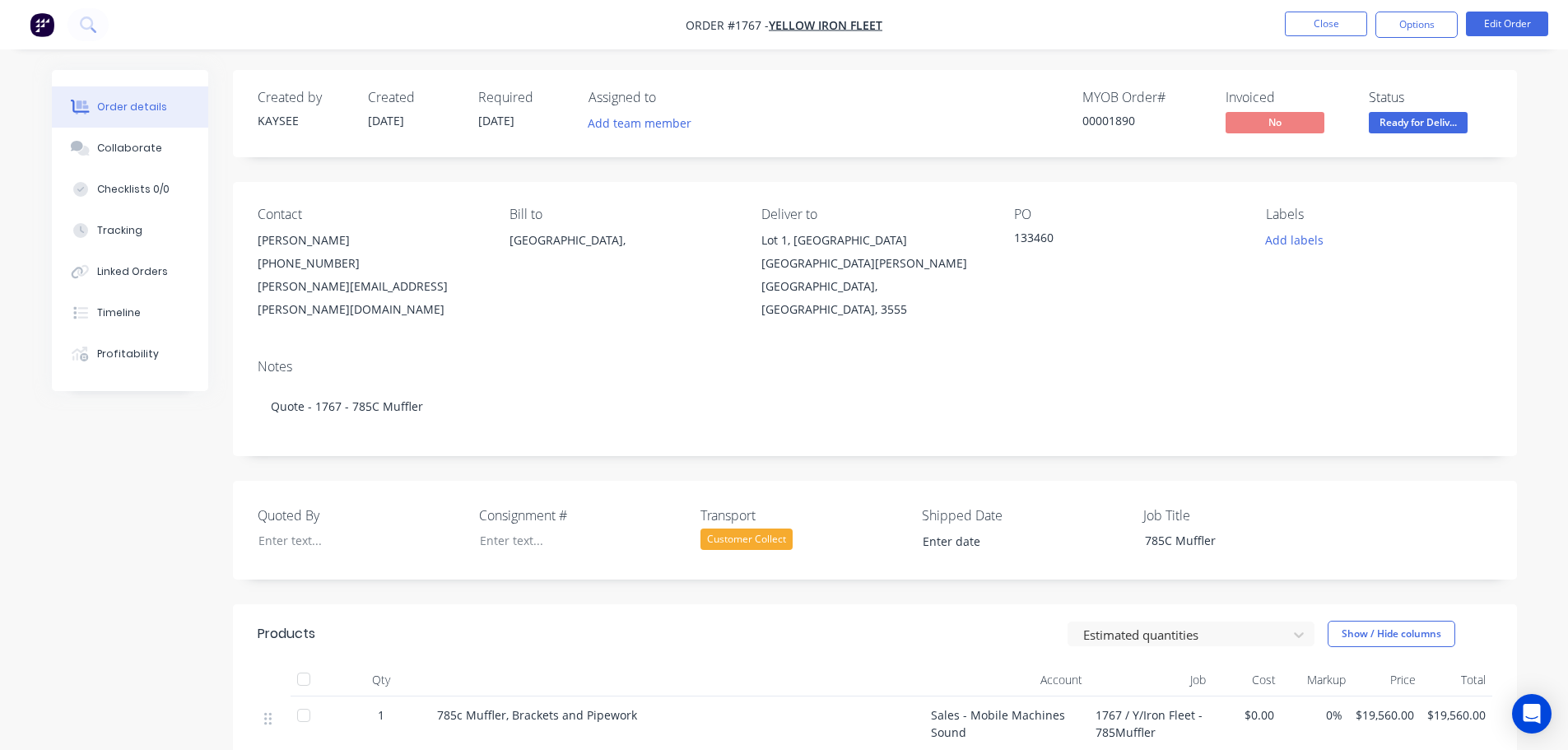
click at [773, 529] on div "Customer Collect" at bounding box center [746, 539] width 92 height 21
click at [135, 145] on div "Collaborate" at bounding box center [130, 148] width 65 height 14
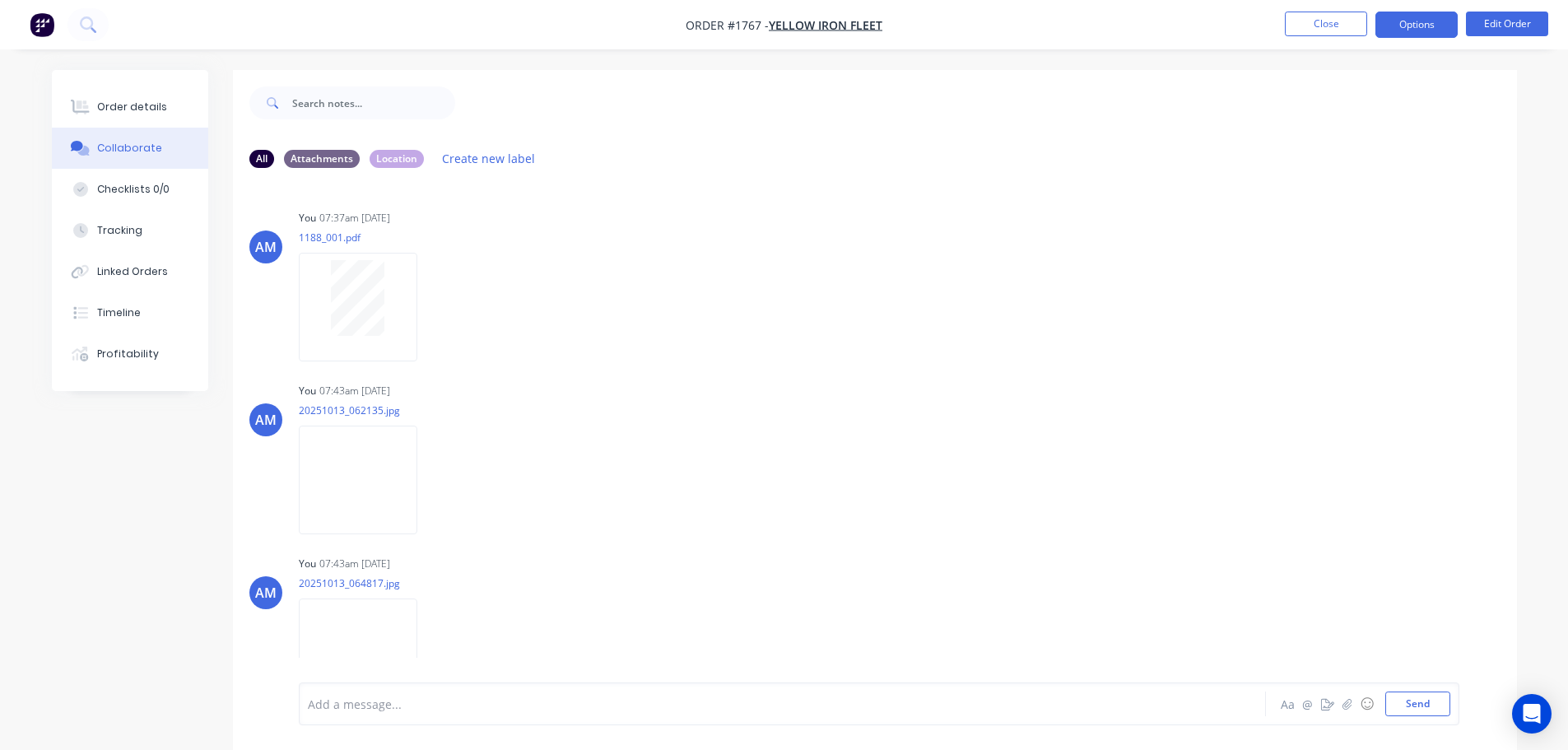
click at [1413, 22] on button "Options" at bounding box center [1416, 25] width 82 height 26
click at [1311, 22] on button "Close" at bounding box center [1325, 24] width 82 height 25
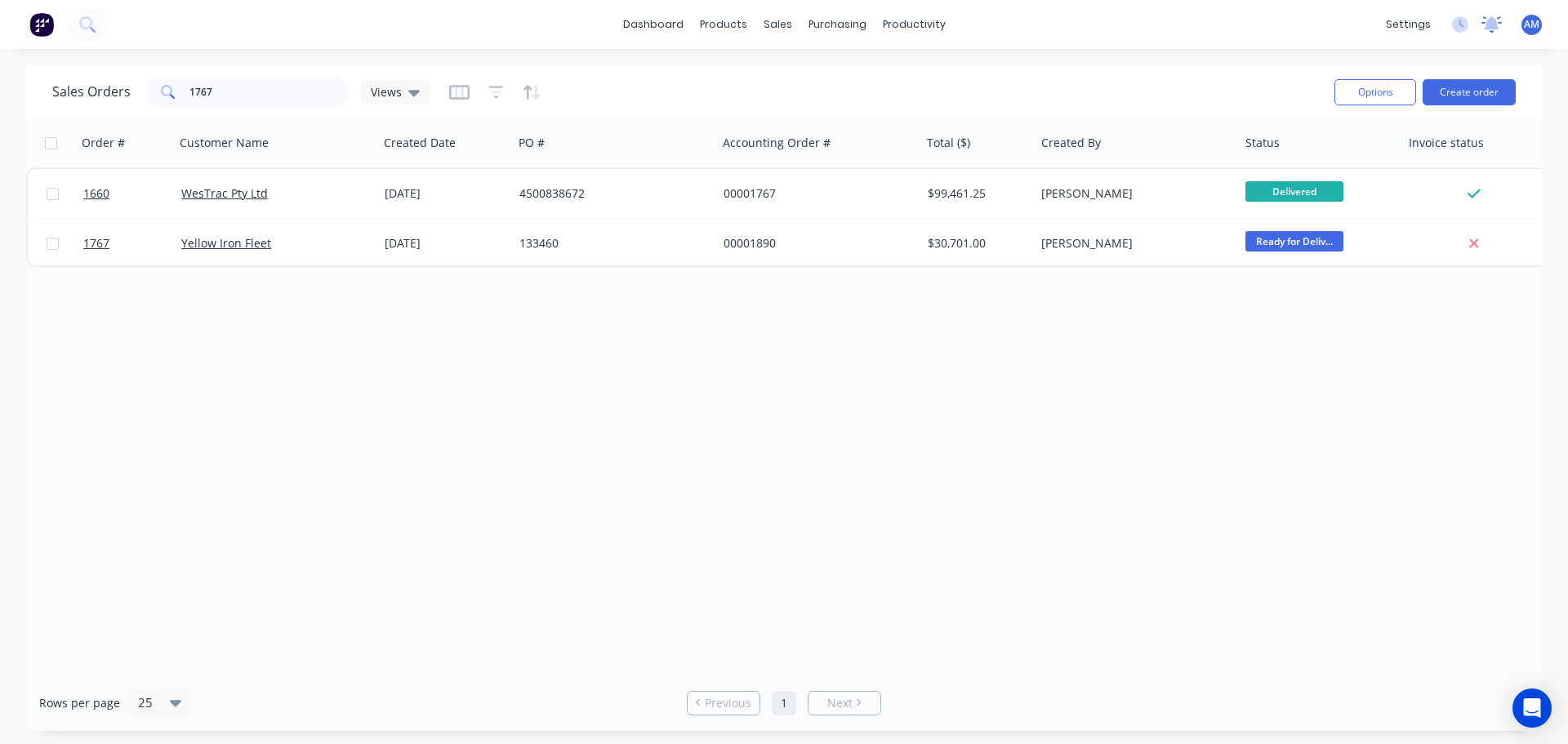
click at [1493, 26] on icon at bounding box center [1491, 23] width 14 height 13
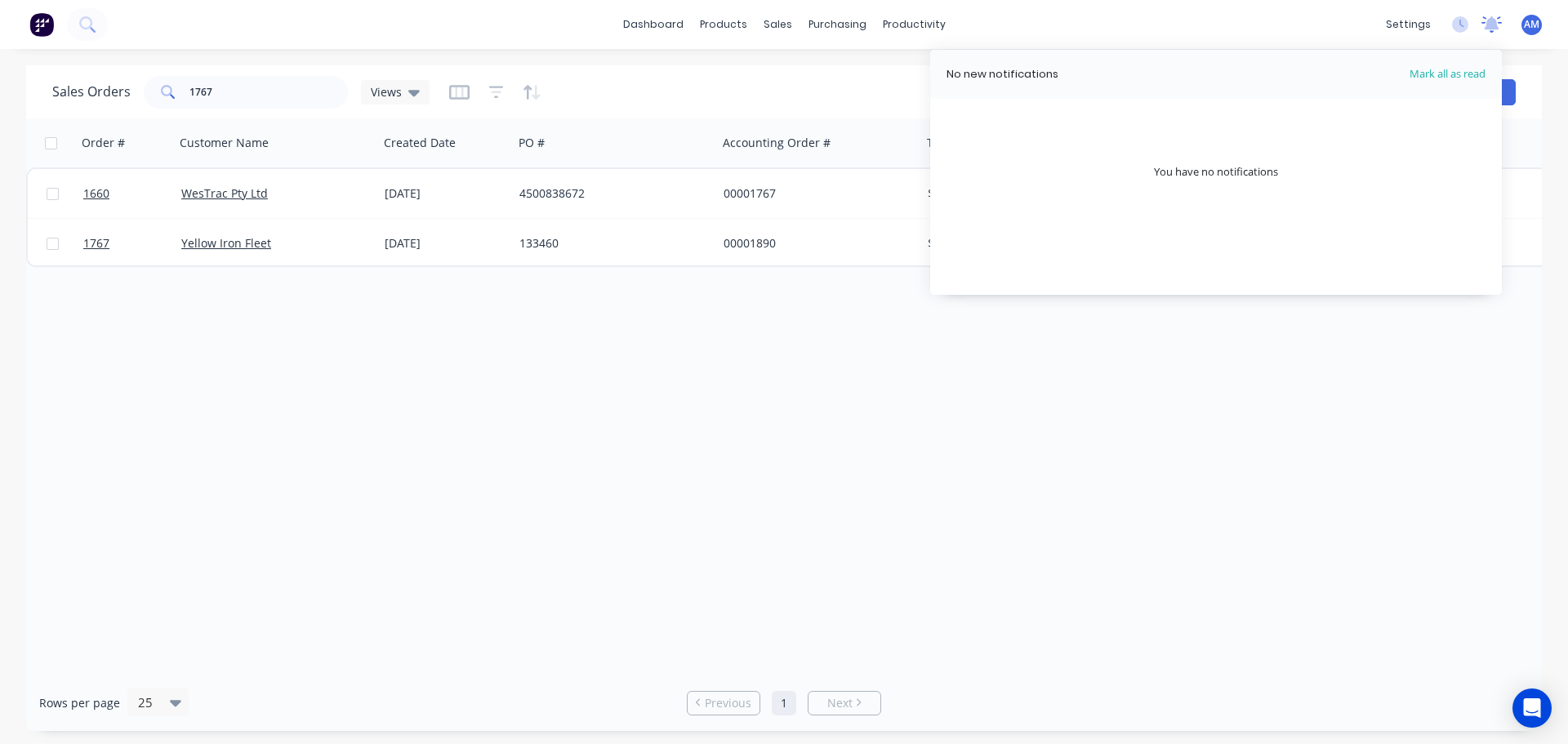
click at [1495, 28] on icon at bounding box center [1491, 23] width 14 height 13
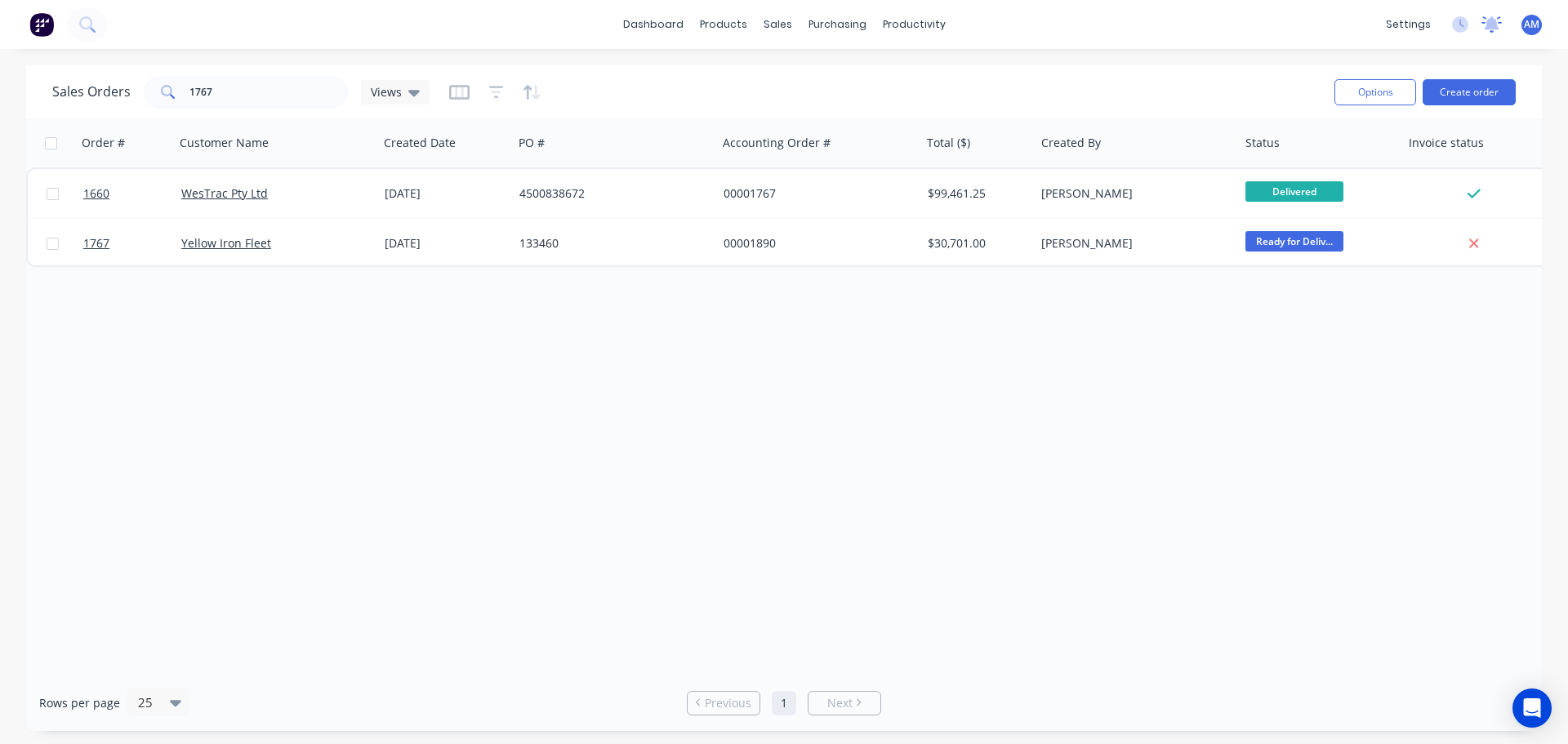
click at [1495, 28] on icon at bounding box center [1491, 23] width 14 height 13
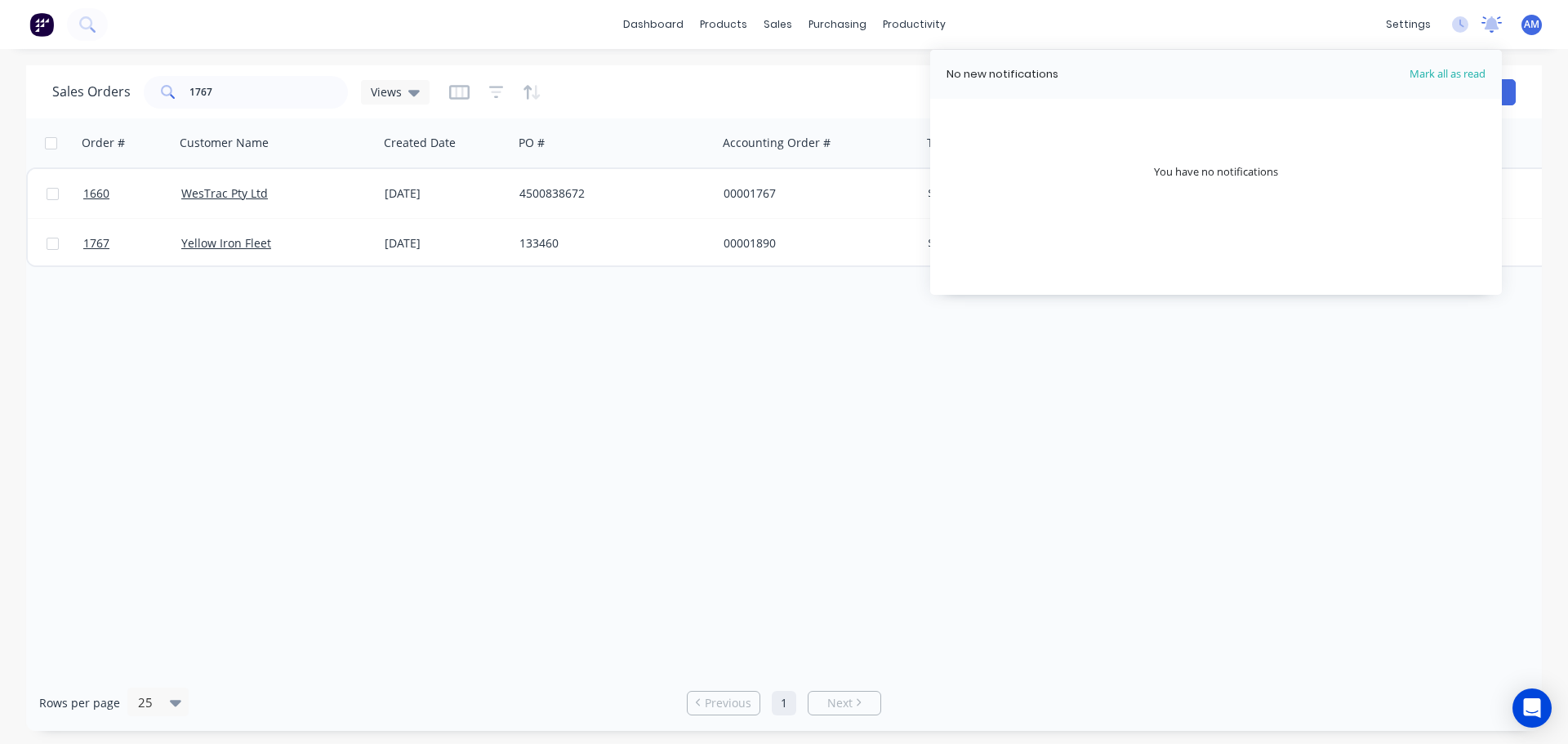
click at [1495, 28] on icon at bounding box center [1491, 23] width 14 height 13
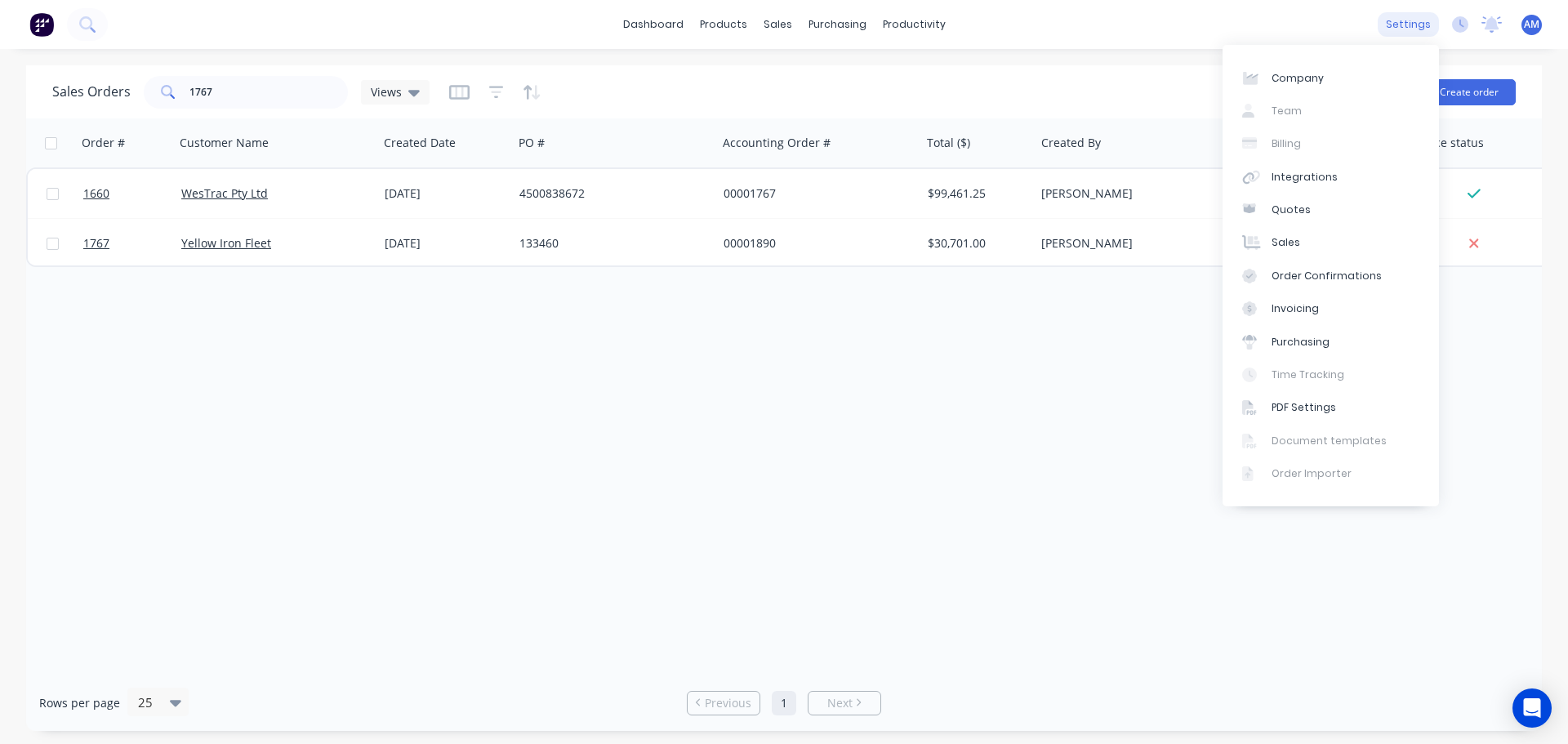
click at [1407, 24] on div "settings" at bounding box center [1408, 24] width 61 height 24
click at [1296, 178] on div "Integrations" at bounding box center [1304, 177] width 66 height 14
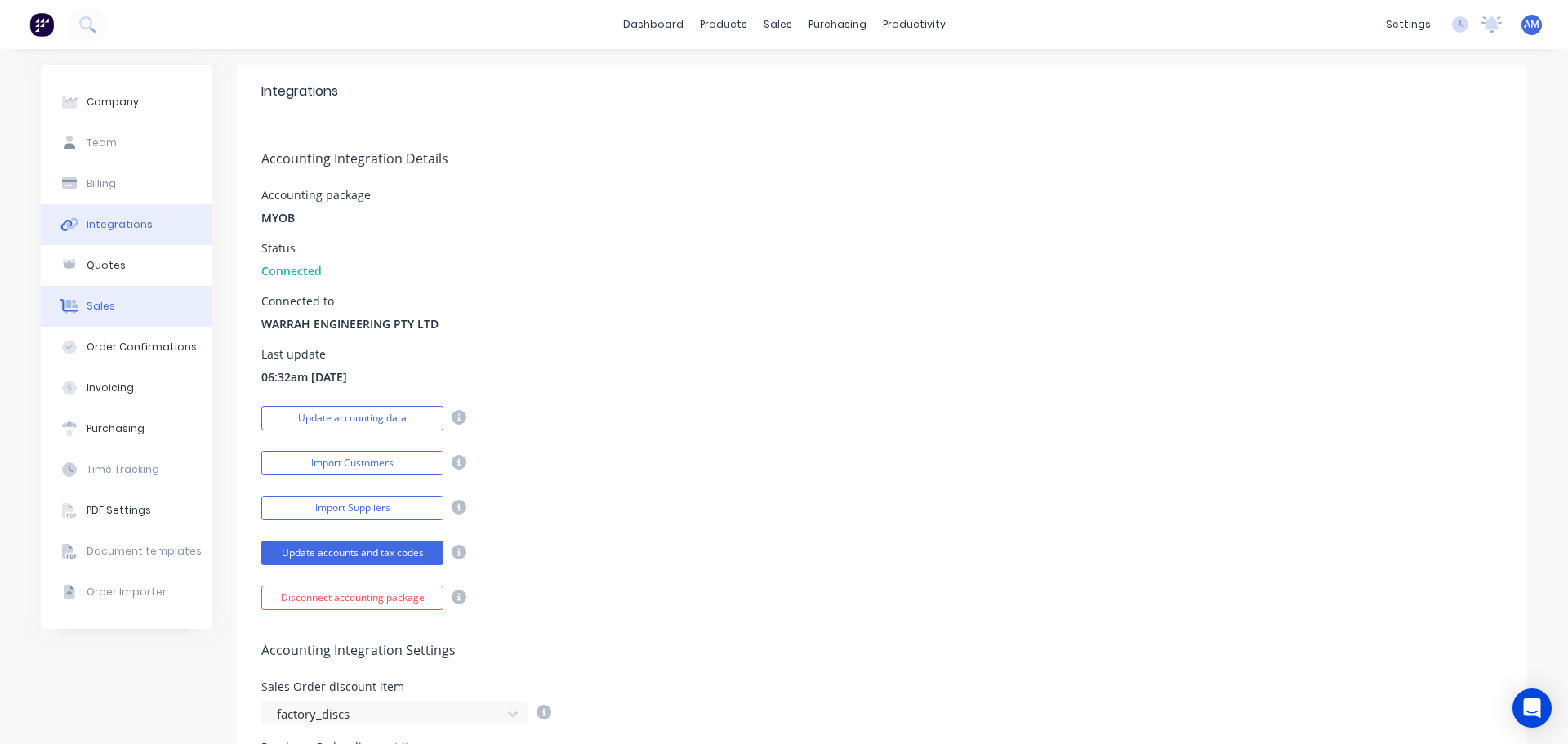
click at [90, 301] on div "Sales" at bounding box center [101, 306] width 29 height 14
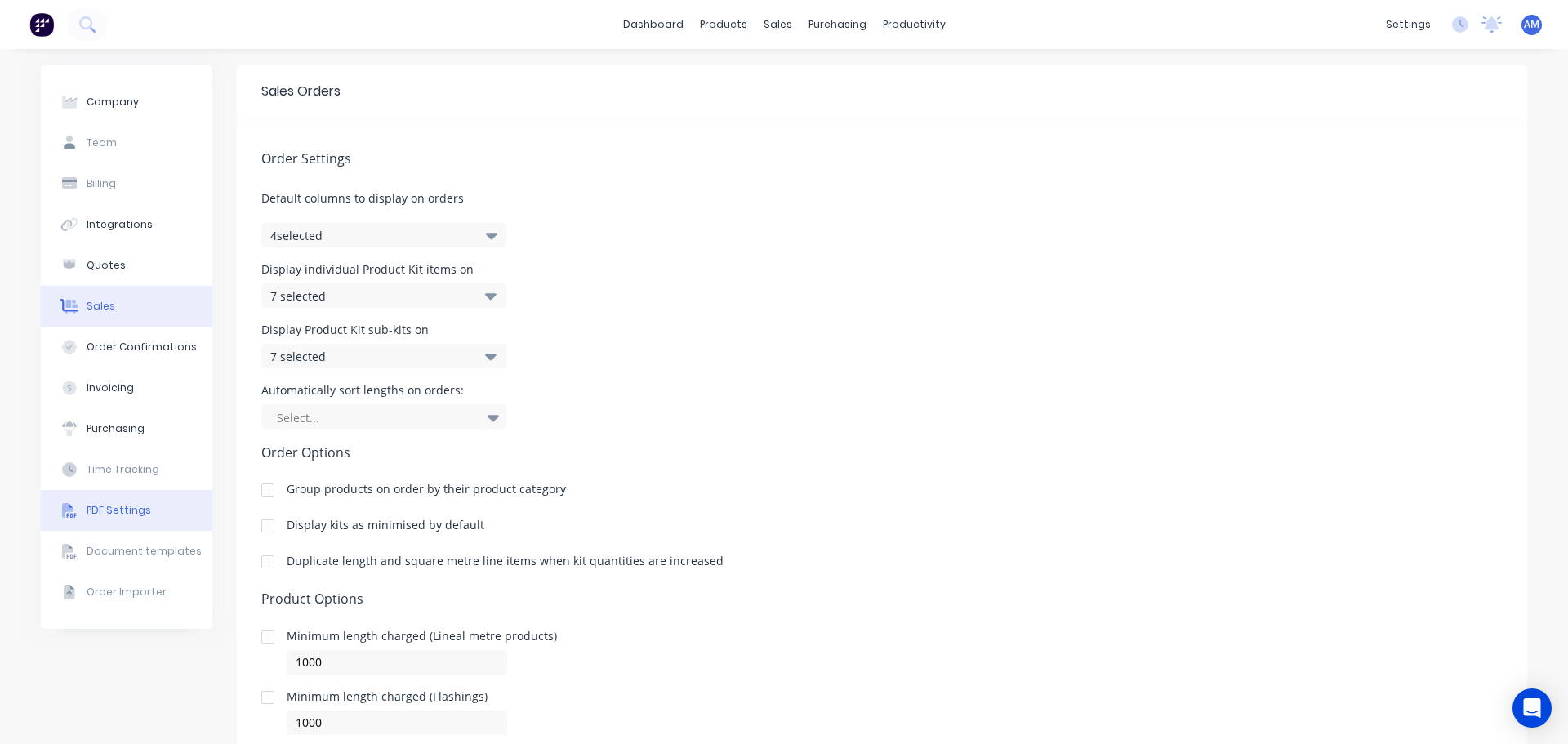
click at [121, 513] on div "PDF Settings" at bounding box center [119, 510] width 65 height 14
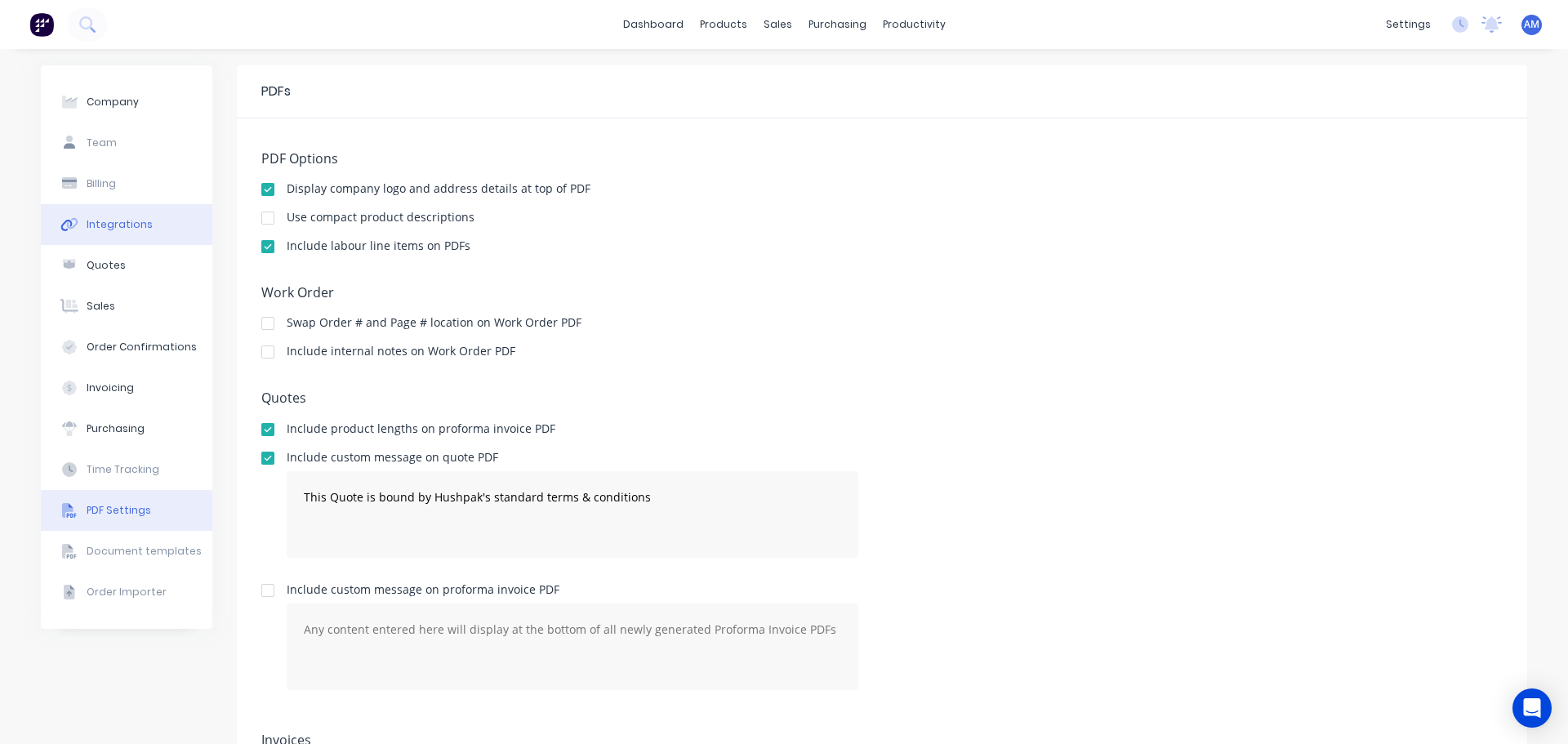
click at [108, 226] on div "Integrations" at bounding box center [119, 224] width 66 height 14
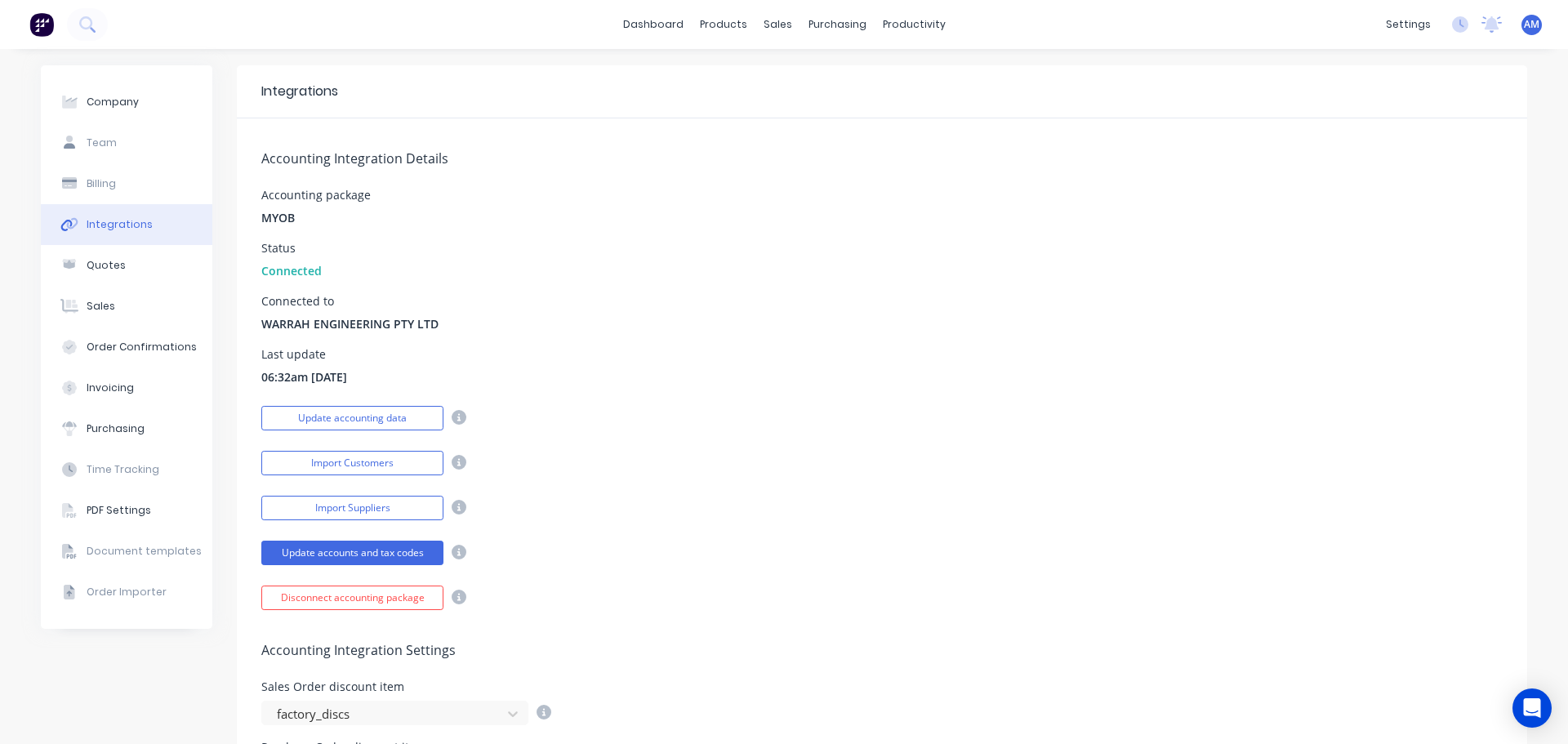
click at [842, 112] on div "Integrations" at bounding box center [882, 92] width 1290 height 53
click at [813, 72] on div "Sales Orders" at bounding box center [832, 77] width 67 height 14
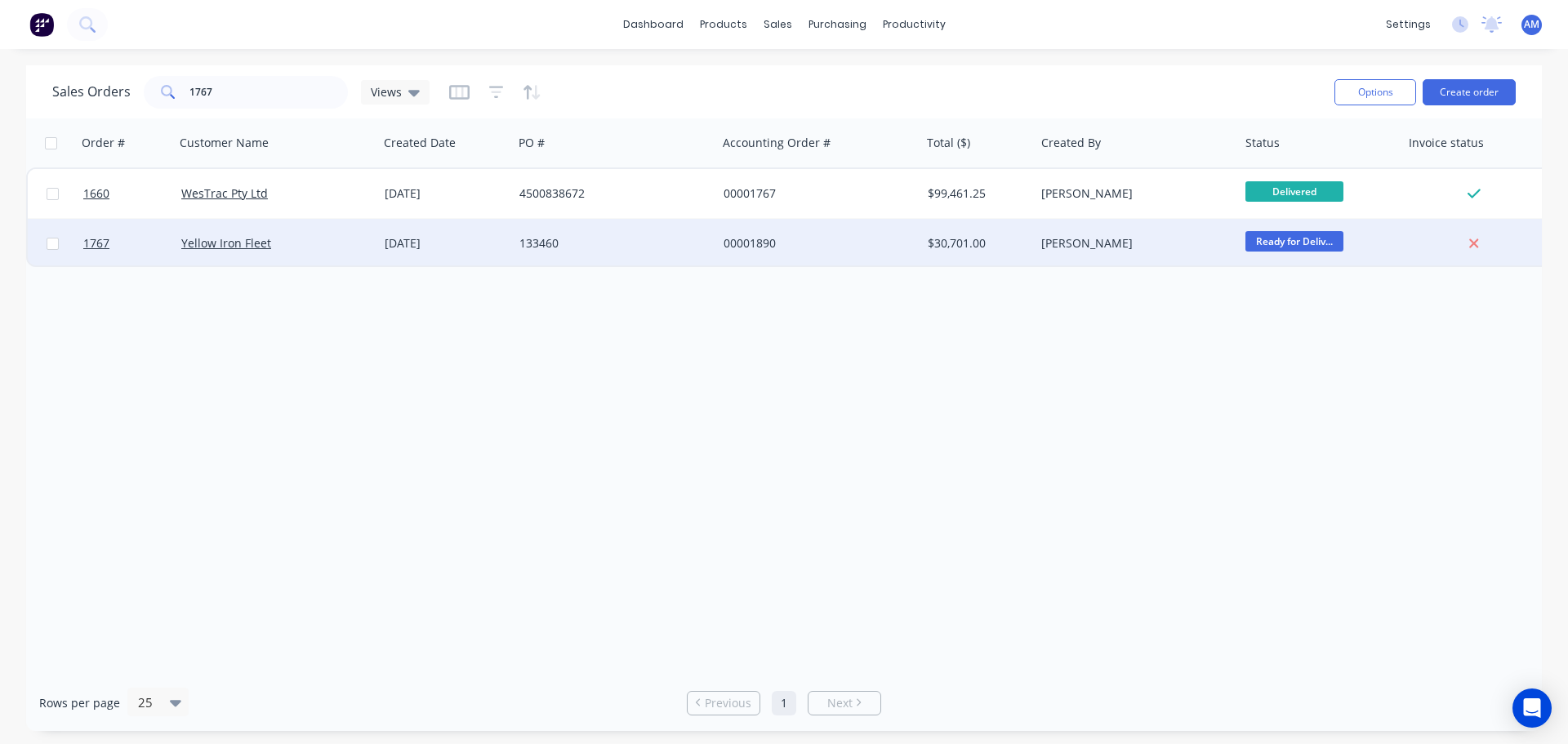
click at [742, 241] on div "00001890" at bounding box center [813, 243] width 181 height 16
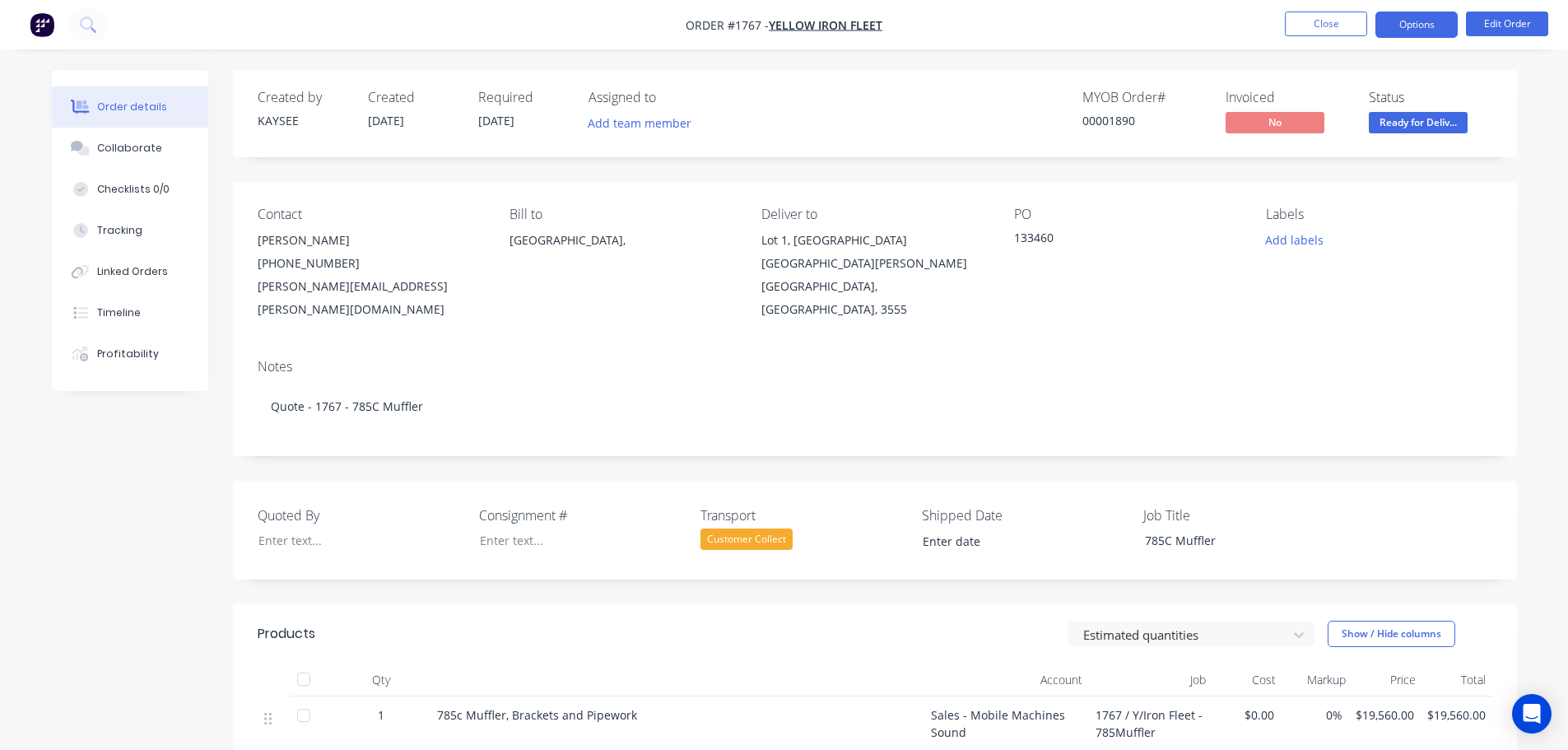
click at [1432, 36] on button "Options" at bounding box center [1416, 25] width 82 height 26
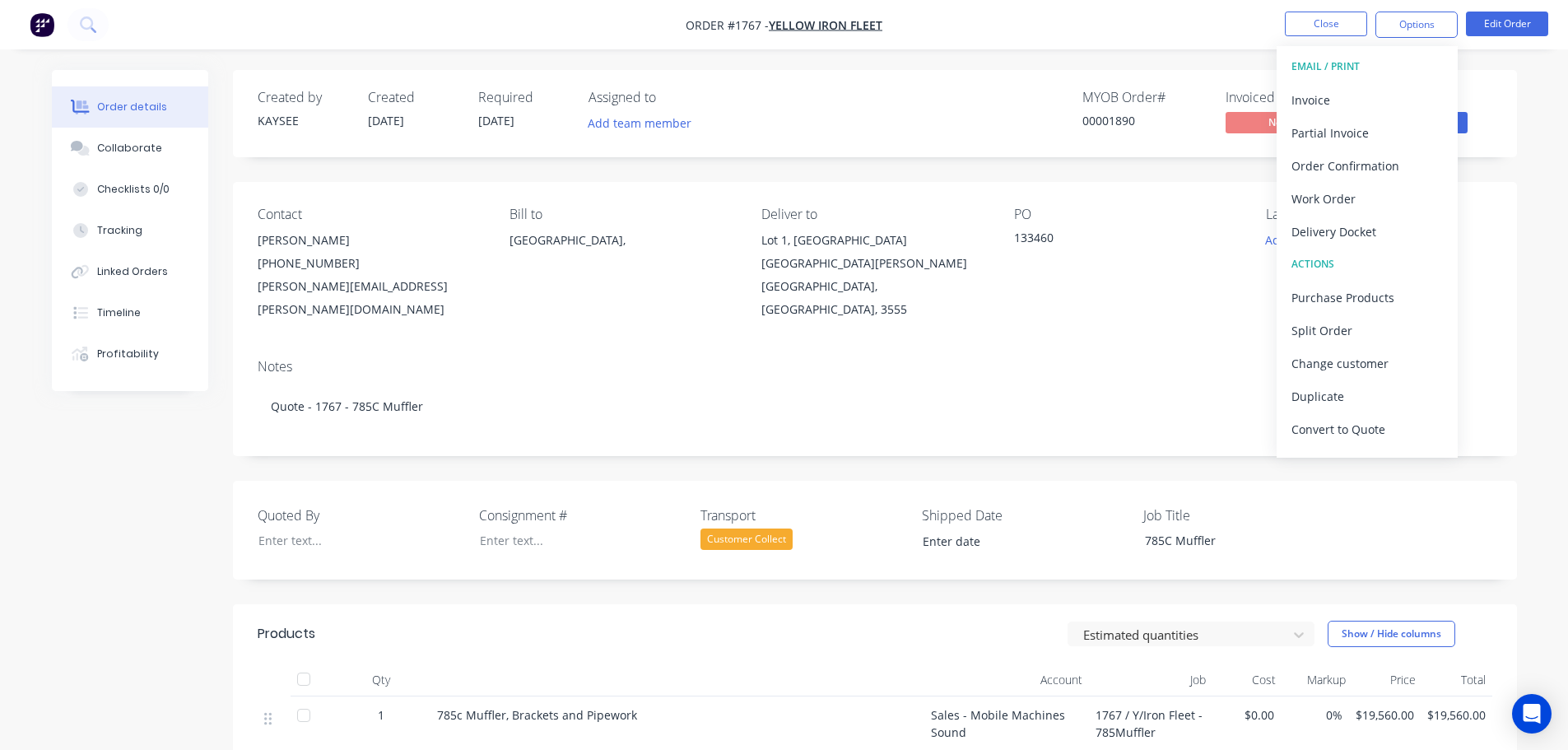
click at [1526, 306] on div "Order details Collaborate Checklists 0/0 Tracking Linked Orders Timeline Profit…" at bounding box center [784, 613] width 1498 height 1085
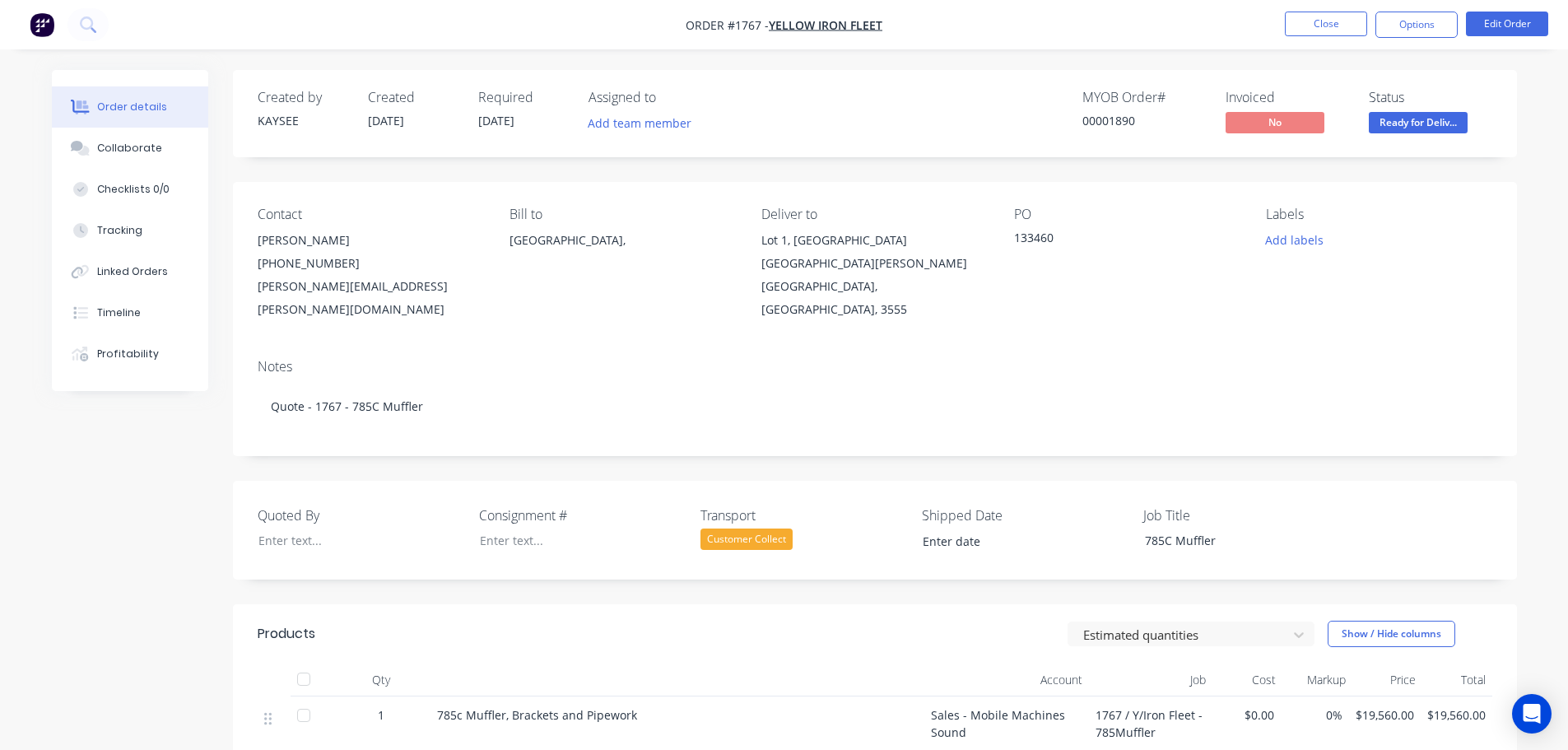
click at [748, 529] on div "Customer Collect" at bounding box center [746, 539] width 92 height 21
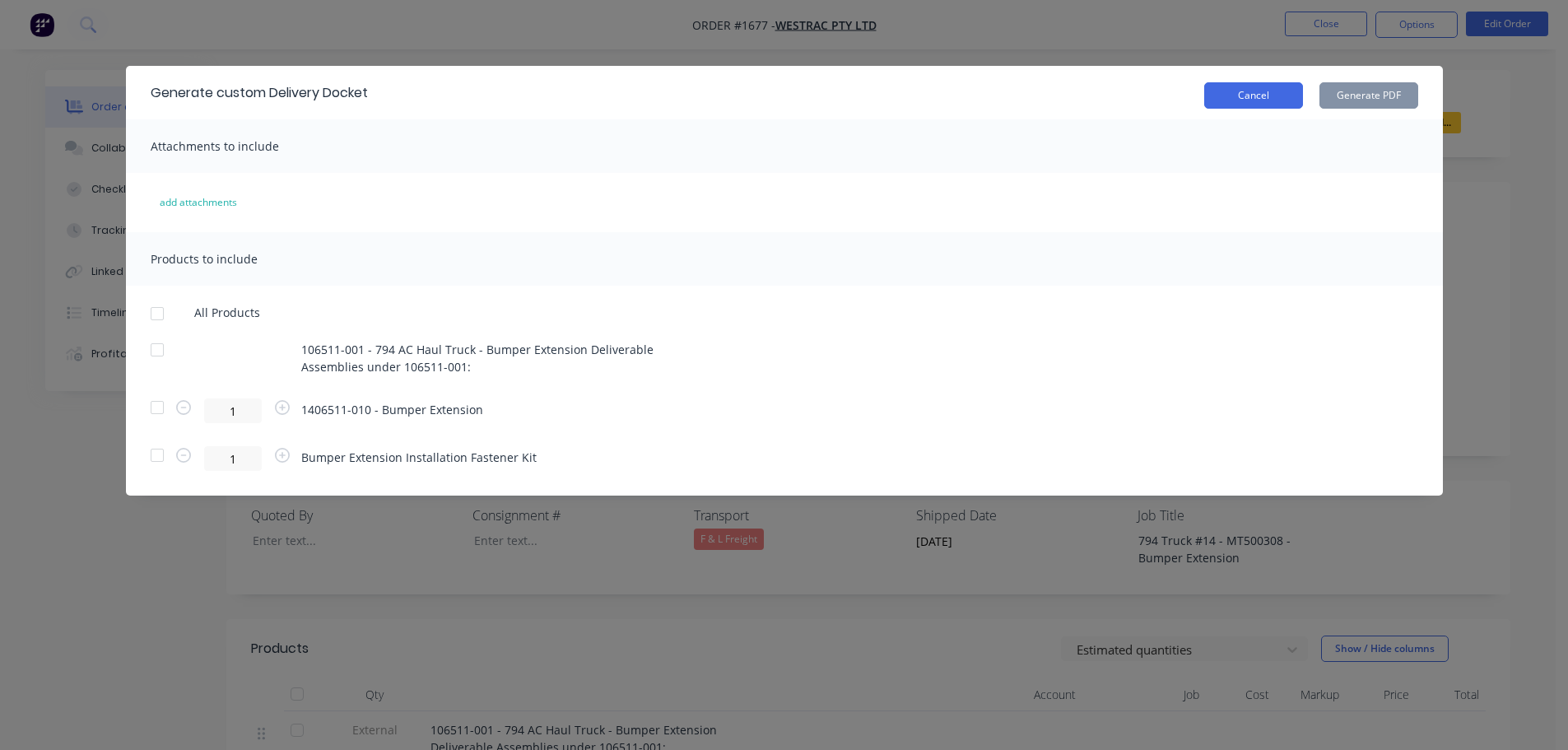
click at [1237, 98] on button "Cancel" at bounding box center [1253, 95] width 98 height 26
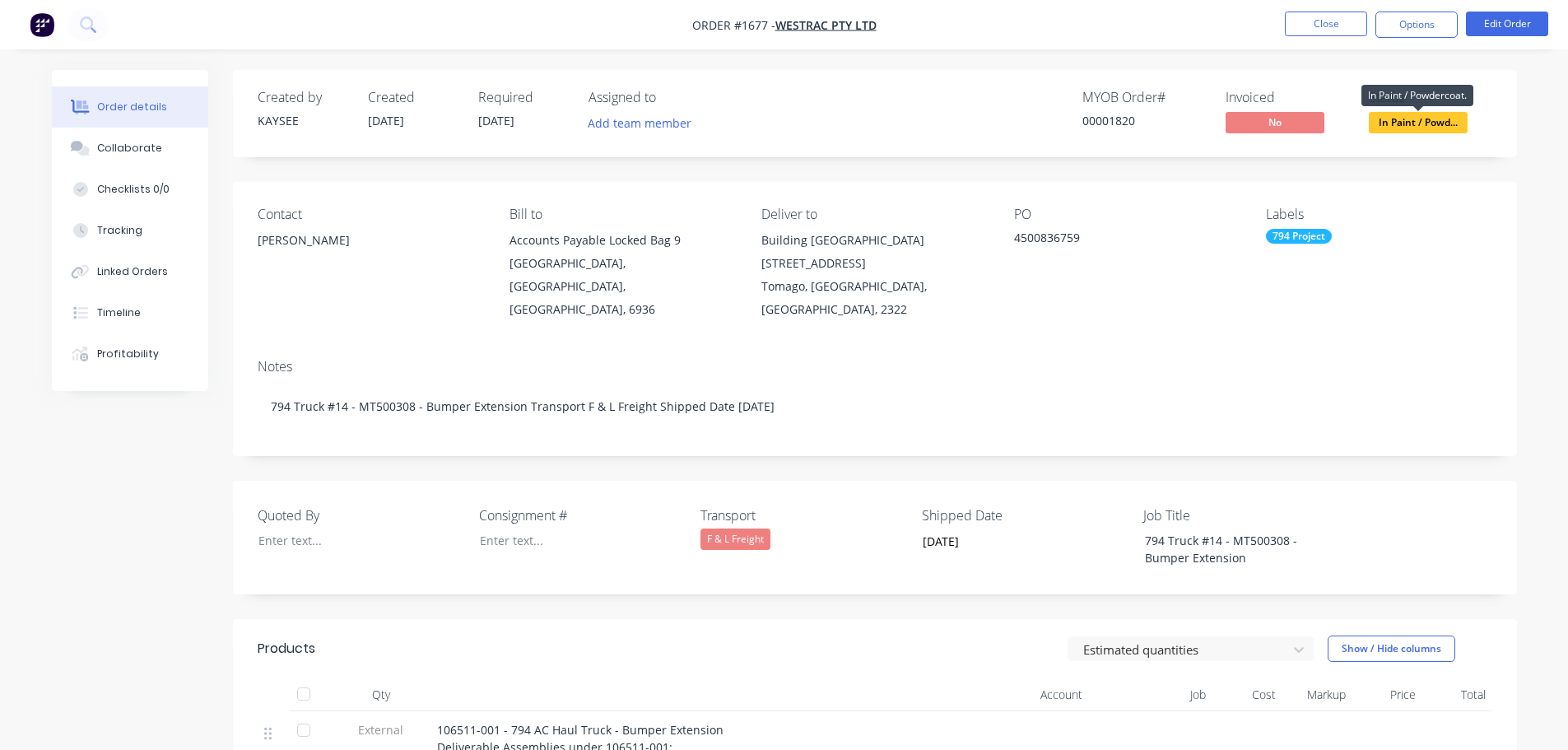
click at [1403, 126] on span "In Paint / Powd..." at bounding box center [1418, 122] width 98 height 20
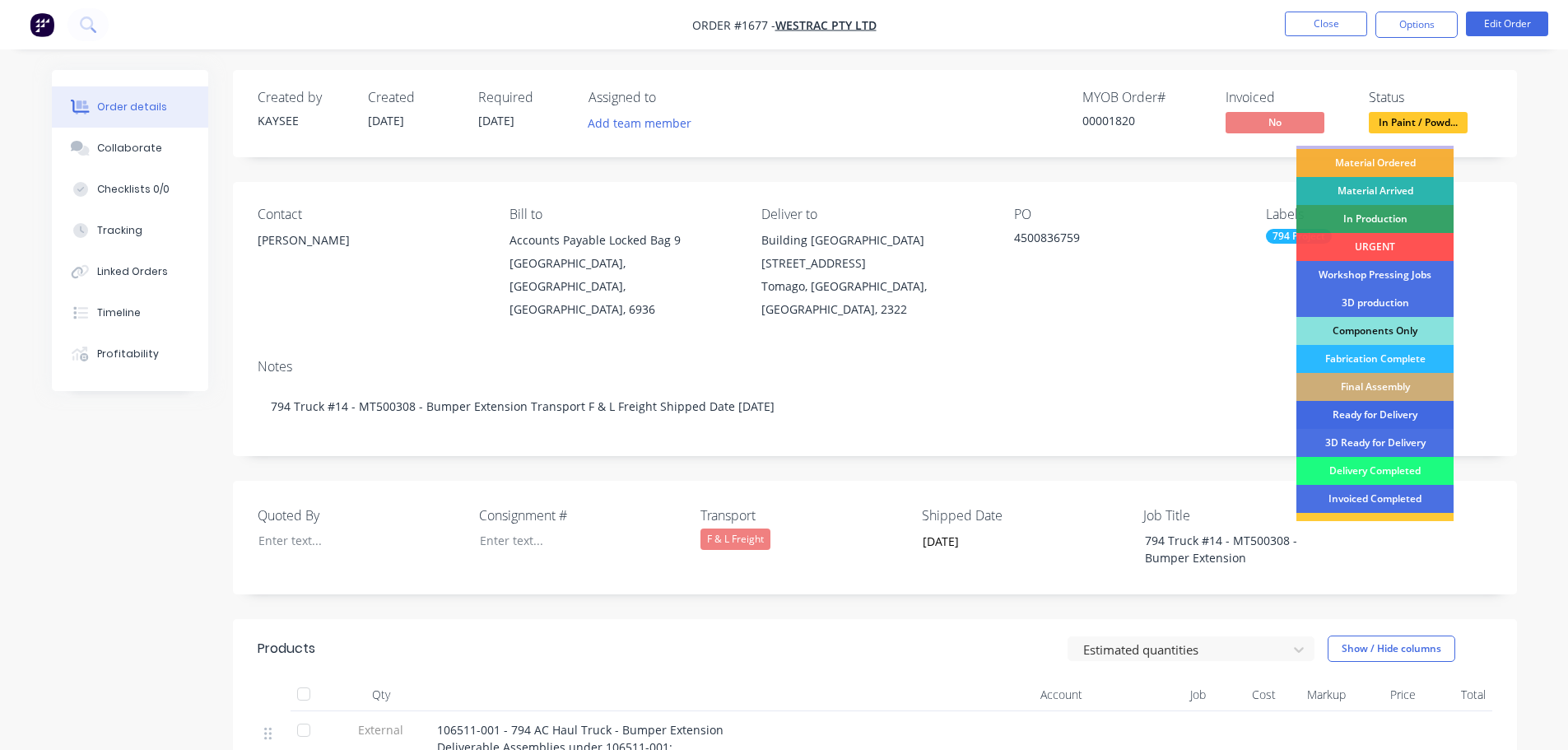
scroll to position [82, 0]
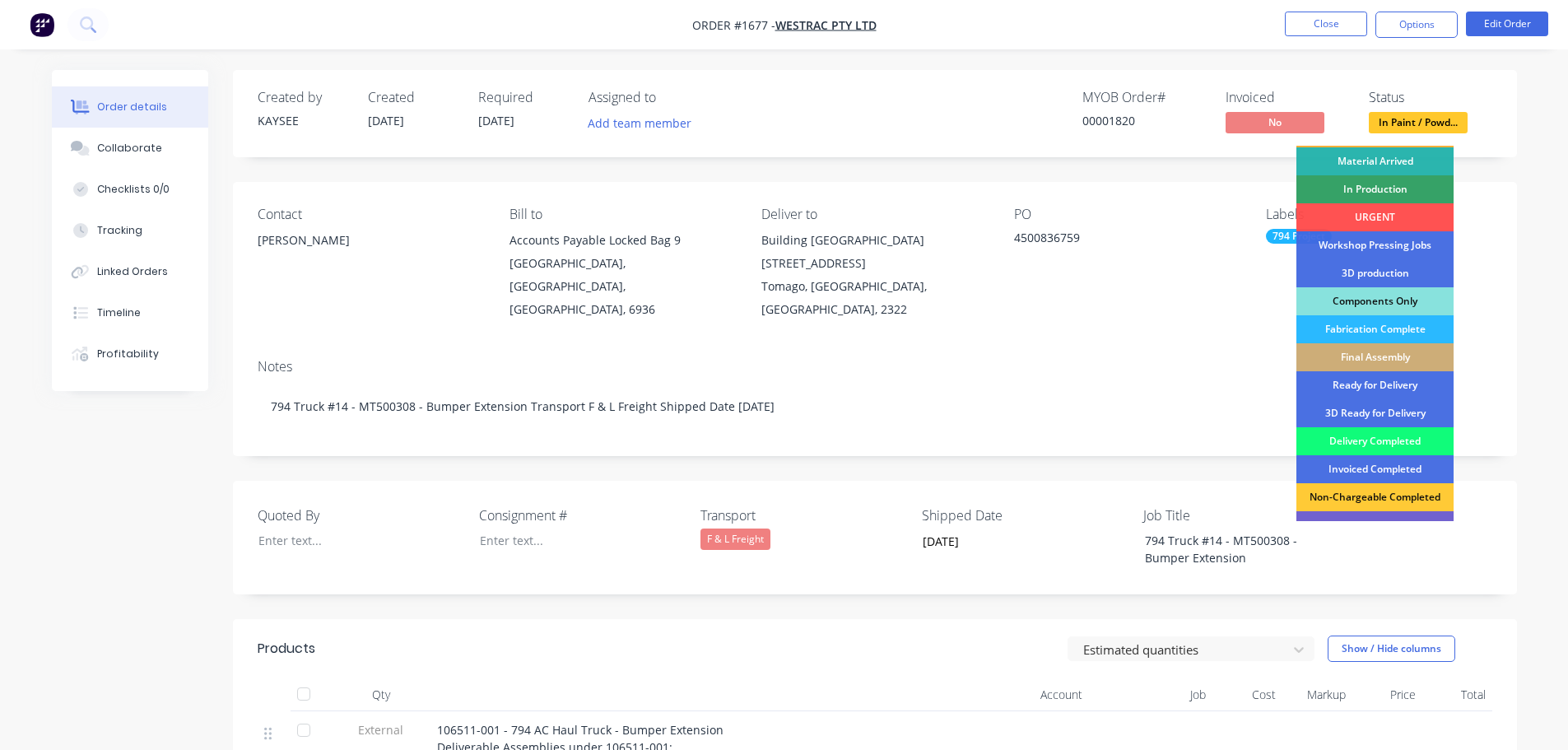
click at [1373, 443] on div "Delivery Completed" at bounding box center [1375, 441] width 157 height 28
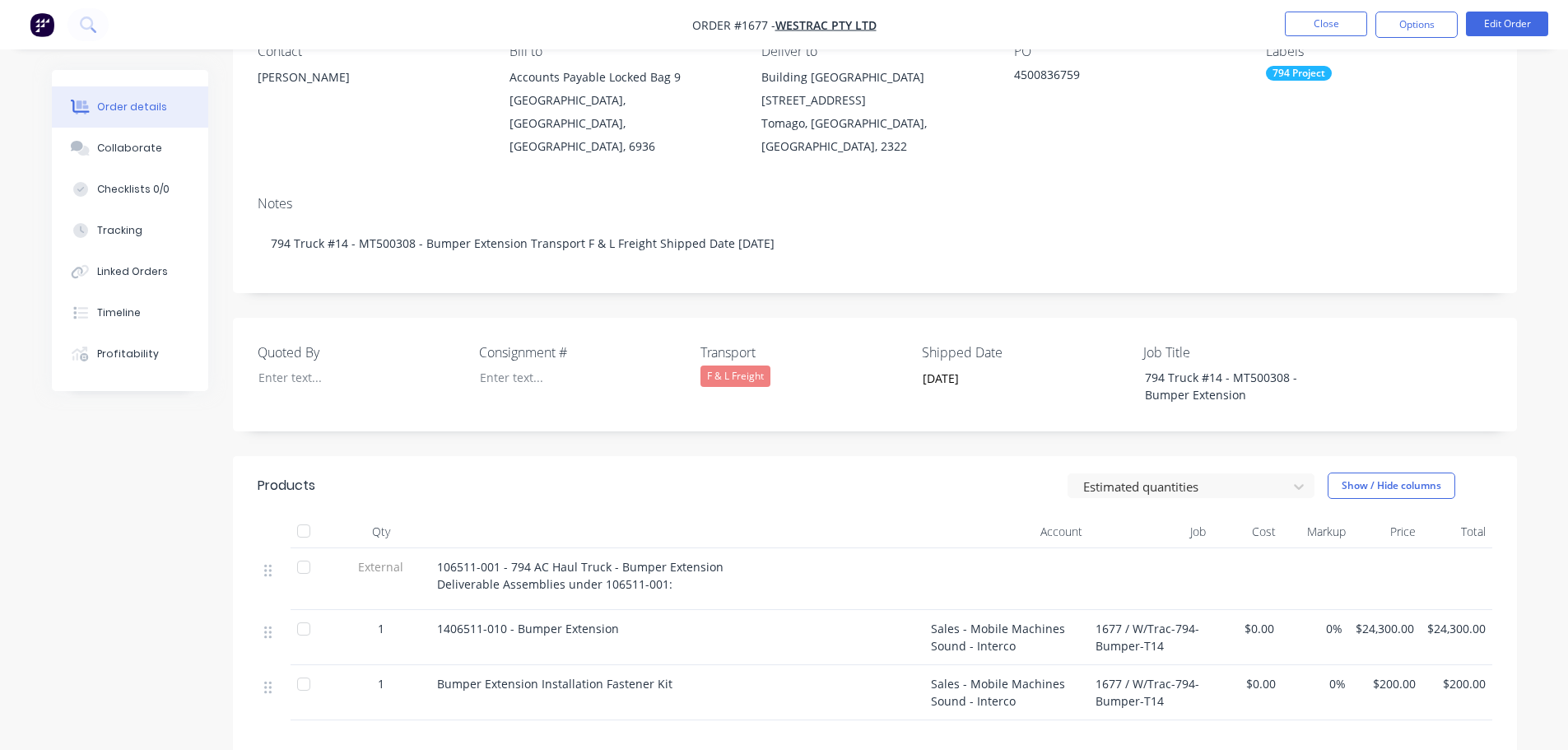
scroll to position [165, 0]
click at [311, 521] on div at bounding box center [304, 529] width 33 height 33
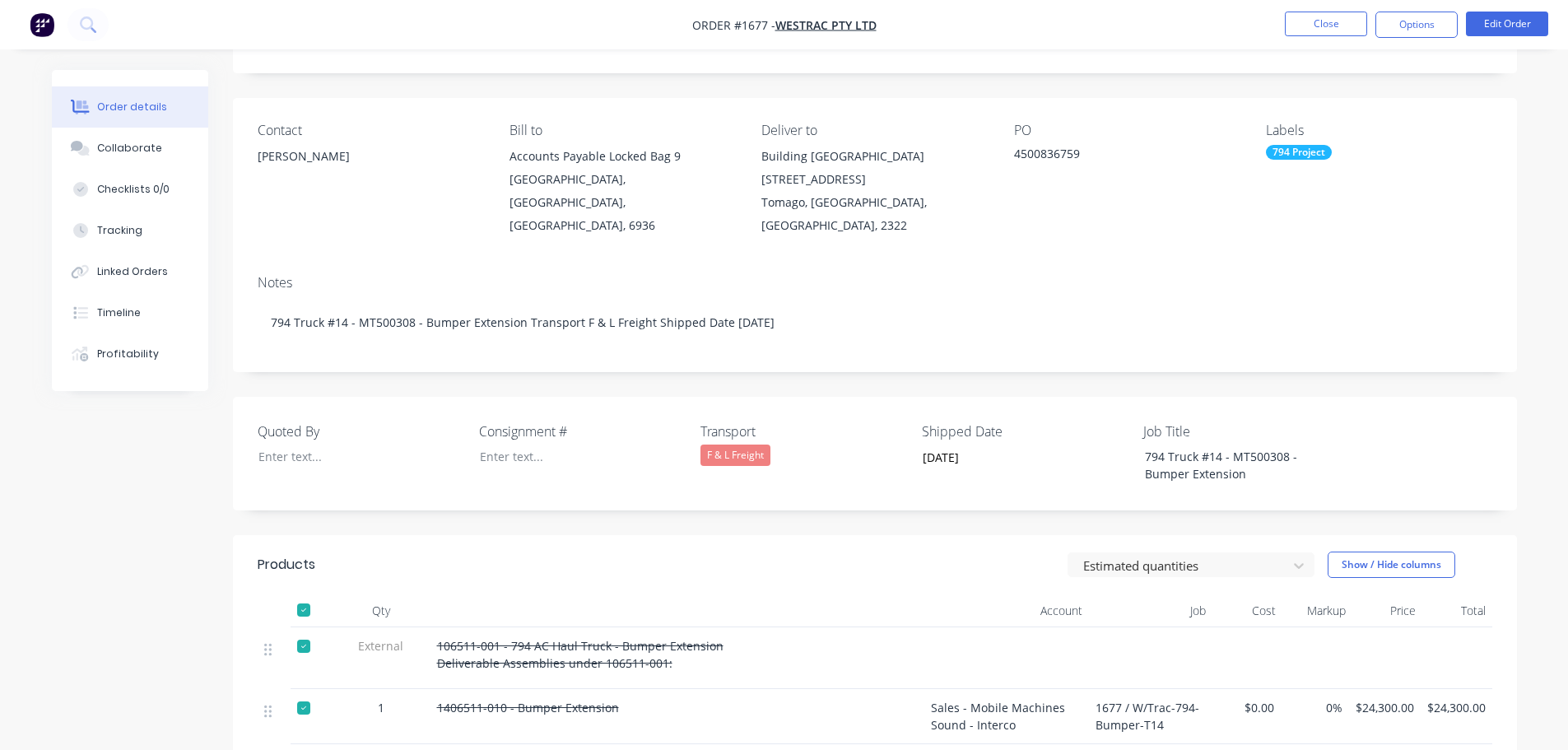
scroll to position [0, 0]
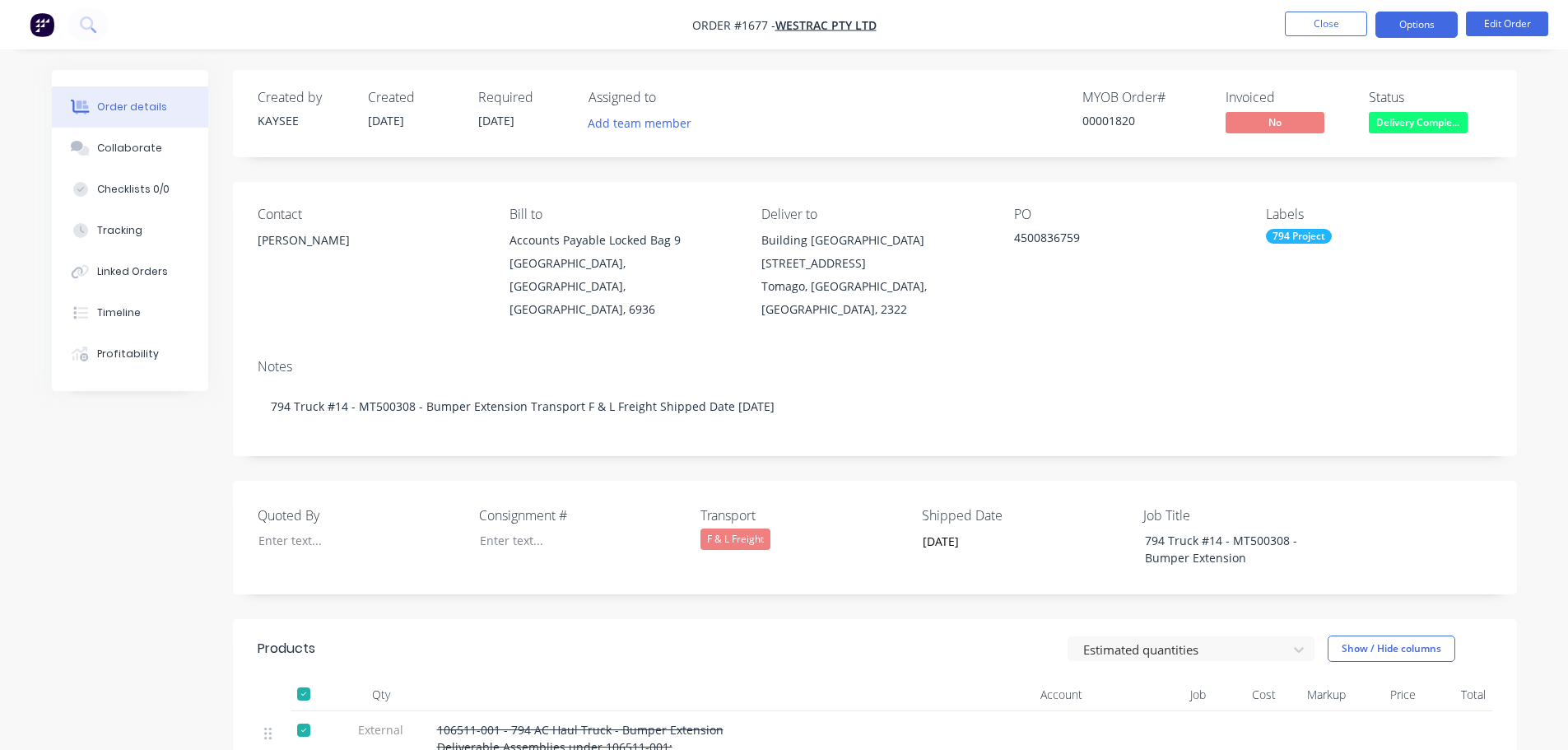
click at [1416, 29] on button "Options" at bounding box center [1416, 25] width 82 height 26
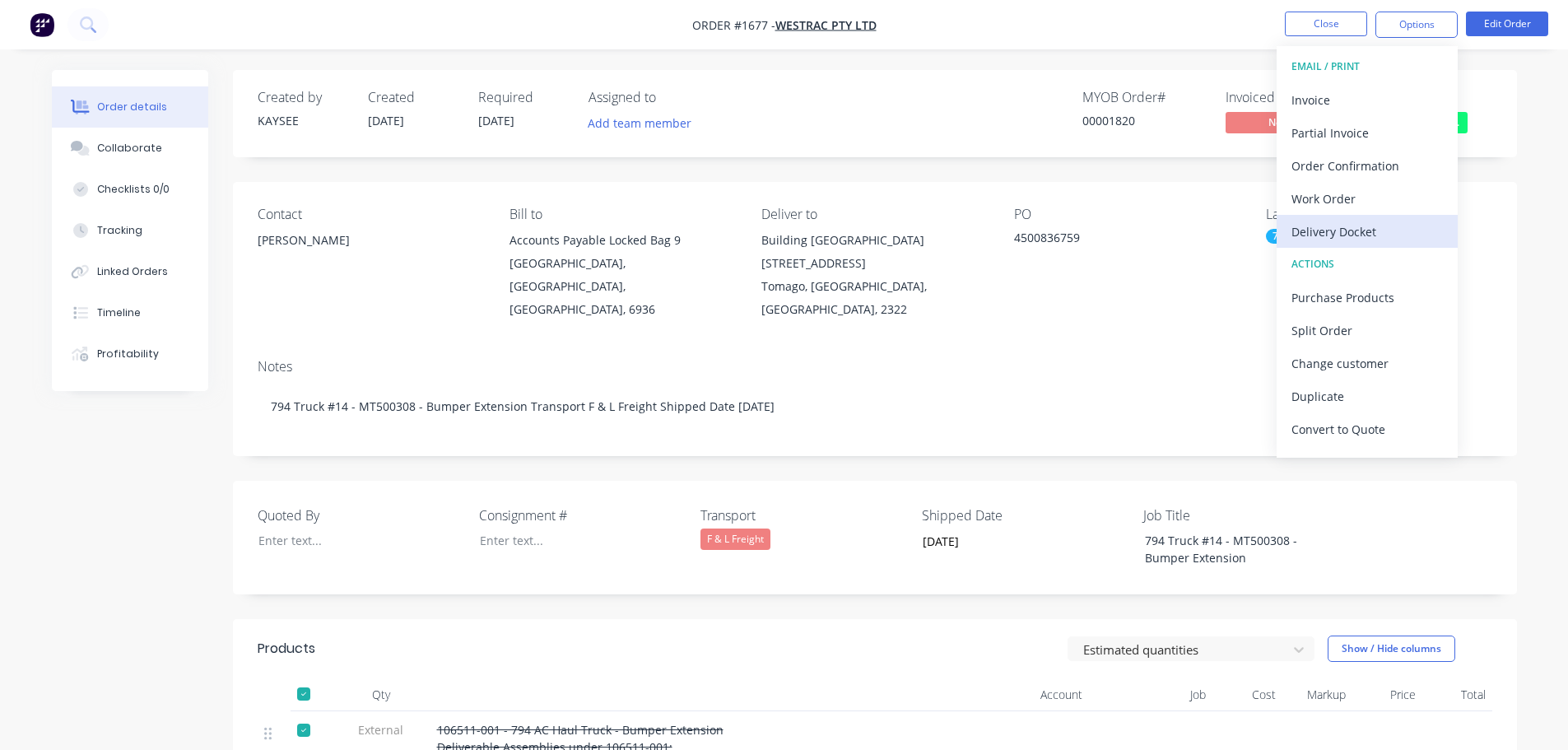
click at [1369, 233] on div "Delivery Docket" at bounding box center [1367, 232] width 152 height 24
click at [1353, 200] on div "Custom" at bounding box center [1367, 199] width 152 height 24
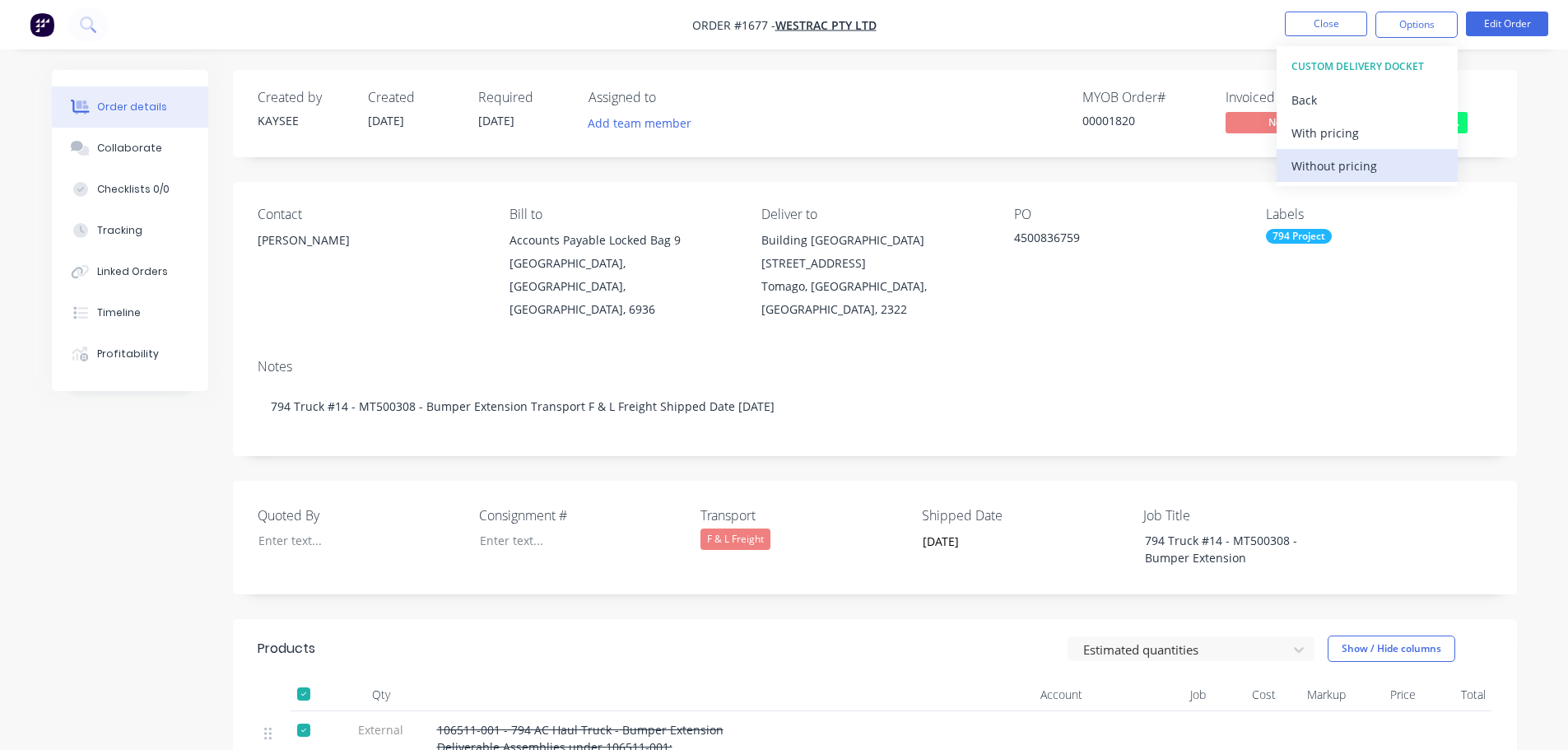
click at [1353, 166] on div "Without pricing" at bounding box center [1367, 166] width 152 height 24
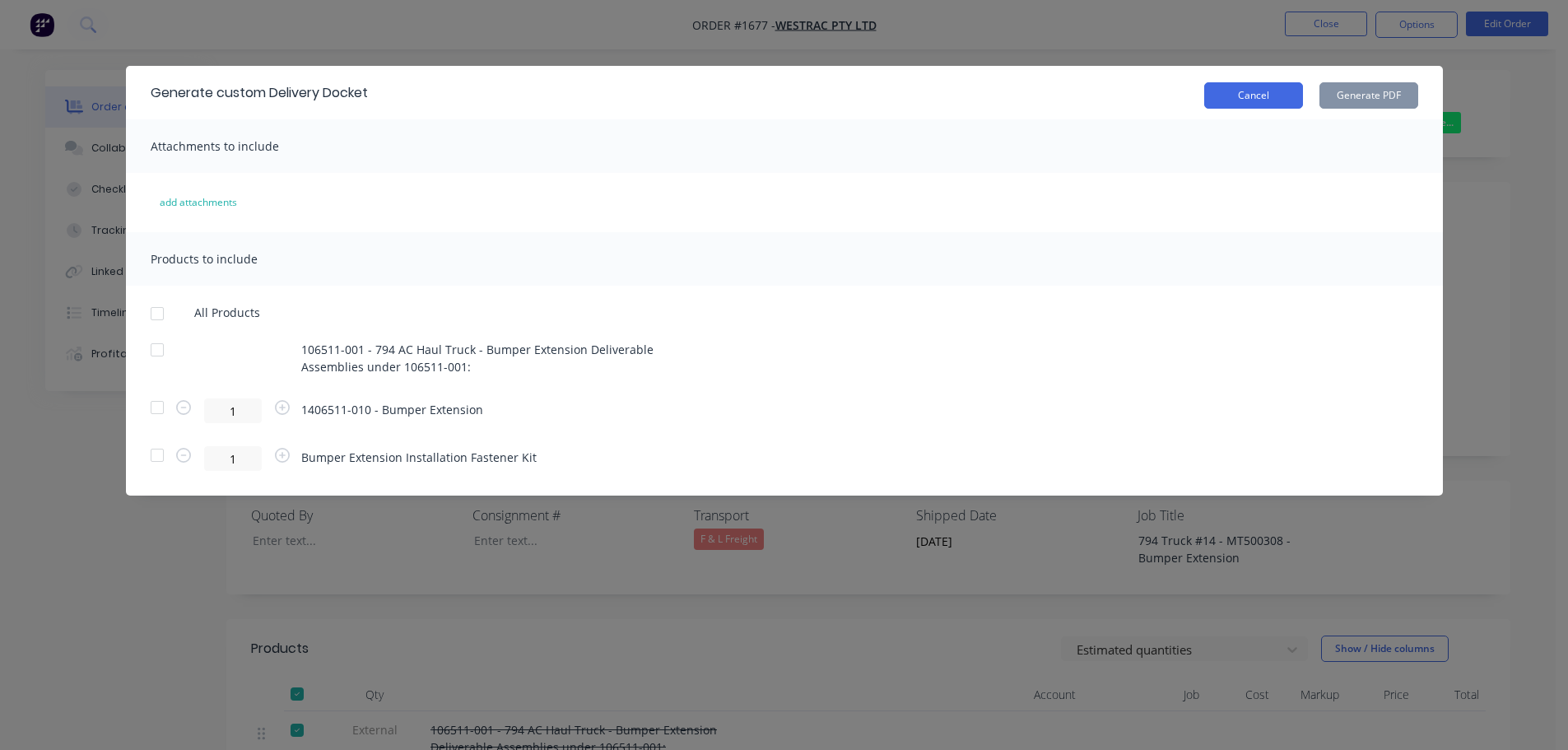
click at [1247, 98] on button "Cancel" at bounding box center [1253, 95] width 98 height 26
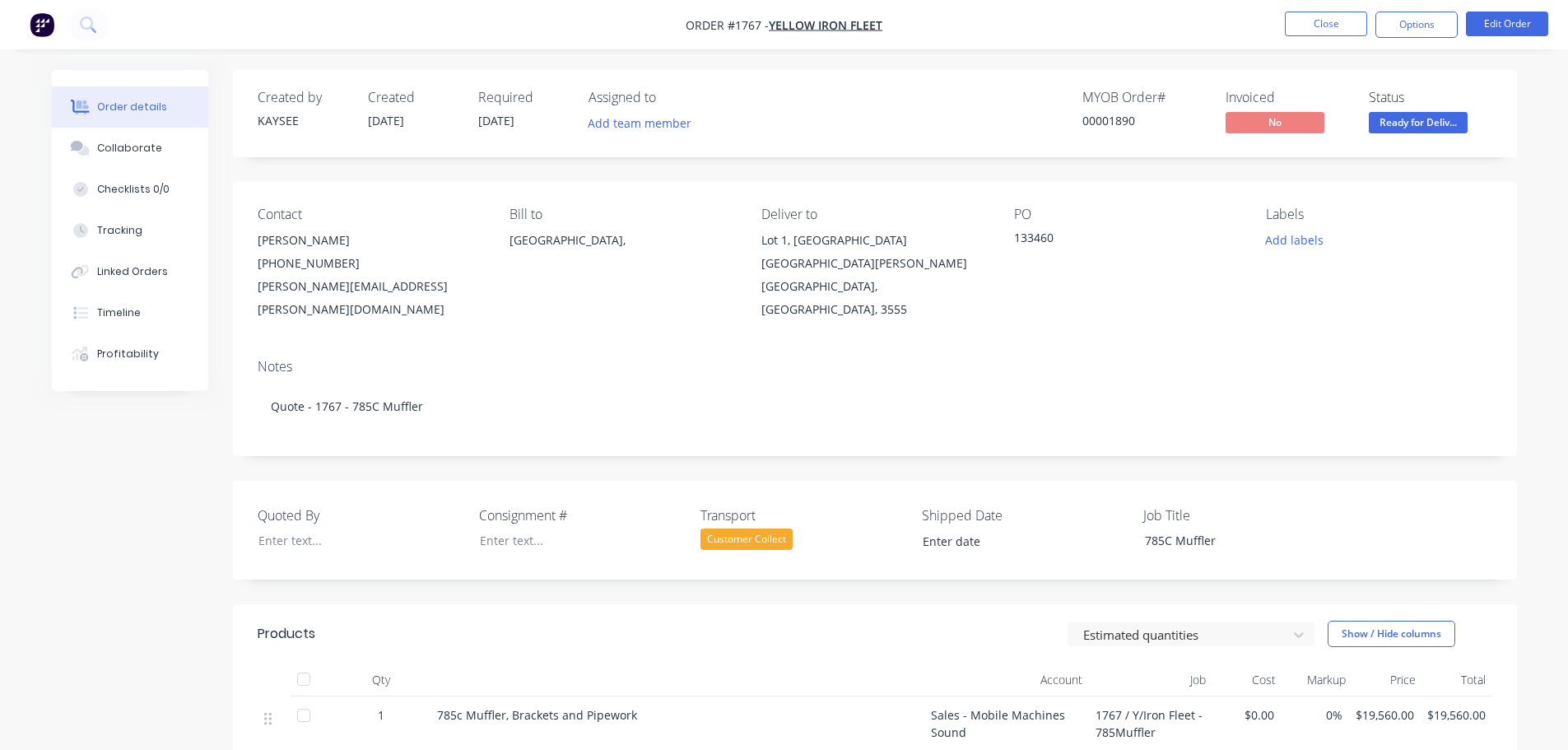
click at [768, 529] on div "Customer Collect" at bounding box center [746, 539] width 92 height 21
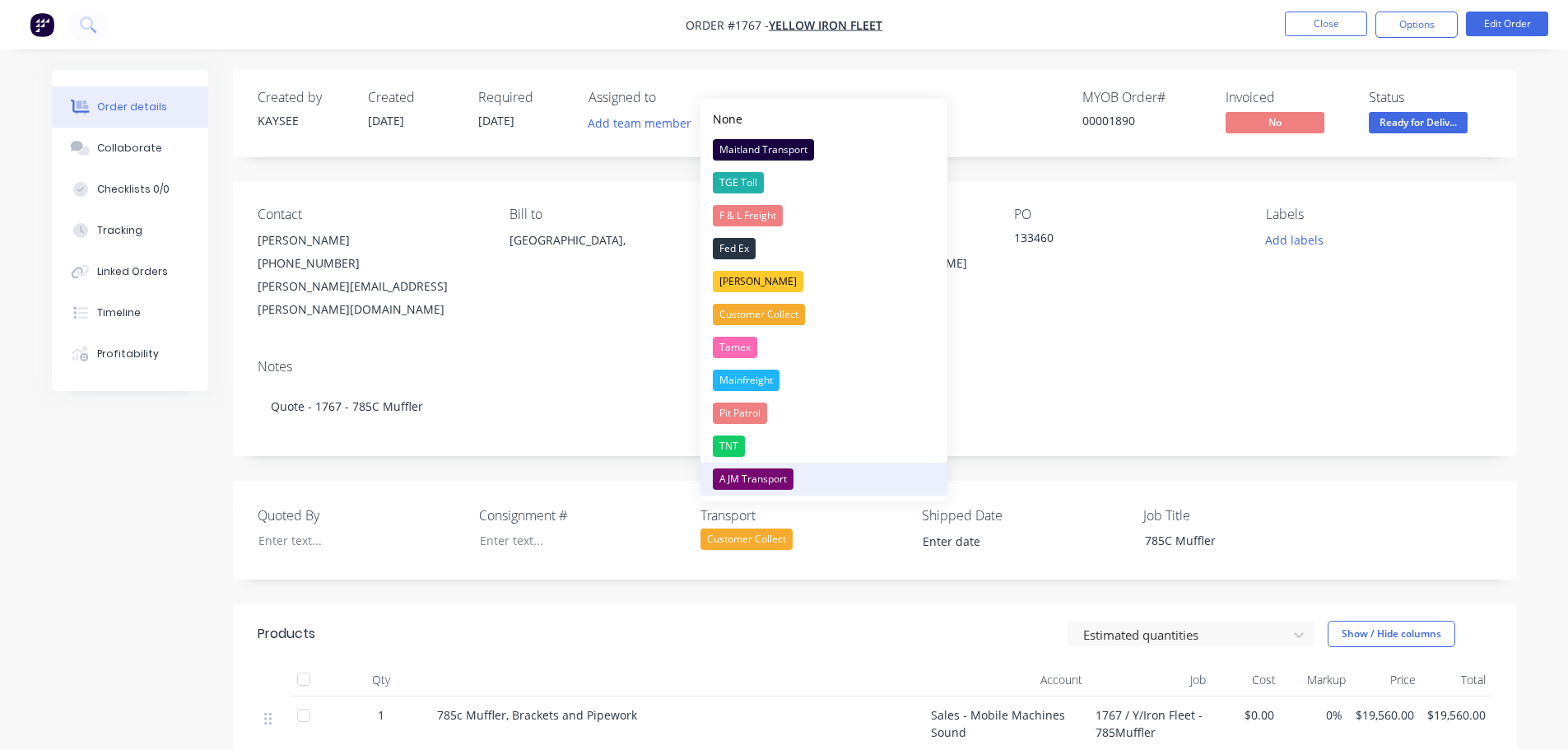
click at [777, 475] on div "AJM Transport" at bounding box center [753, 479] width 81 height 21
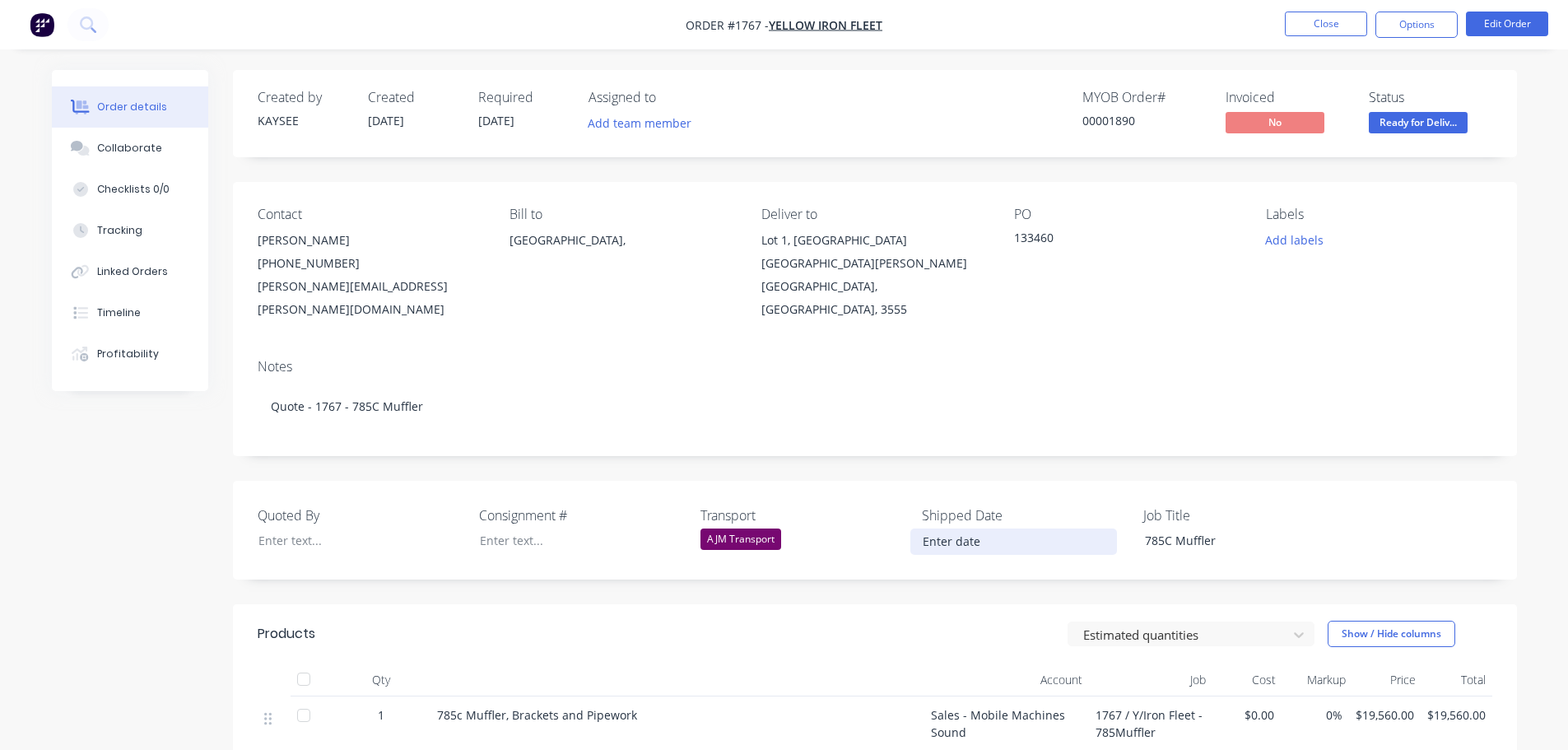
click at [947, 529] on input at bounding box center [1014, 541] width 205 height 25
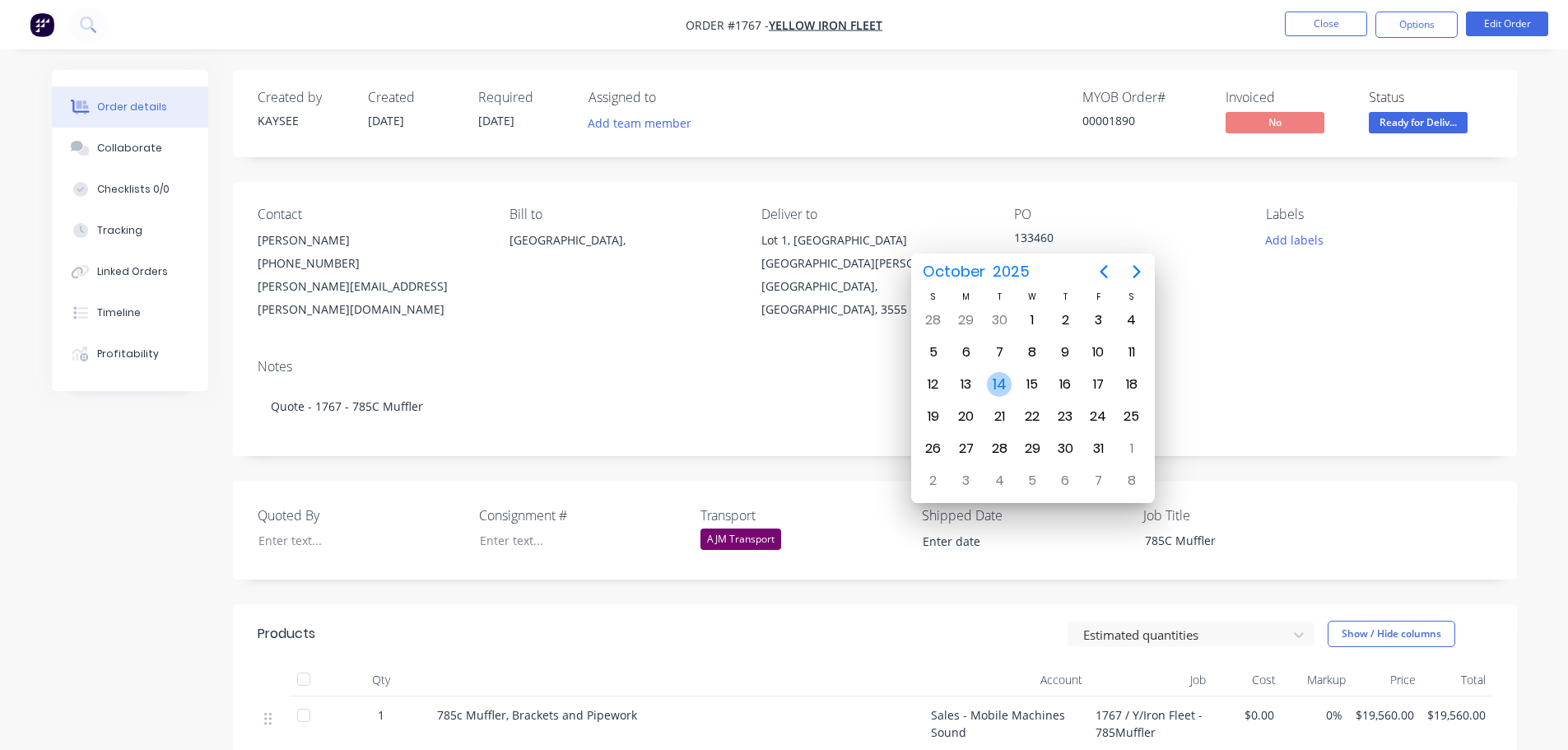
click at [995, 380] on div "14" at bounding box center [999, 384] width 25 height 25
type input "[DATE]"
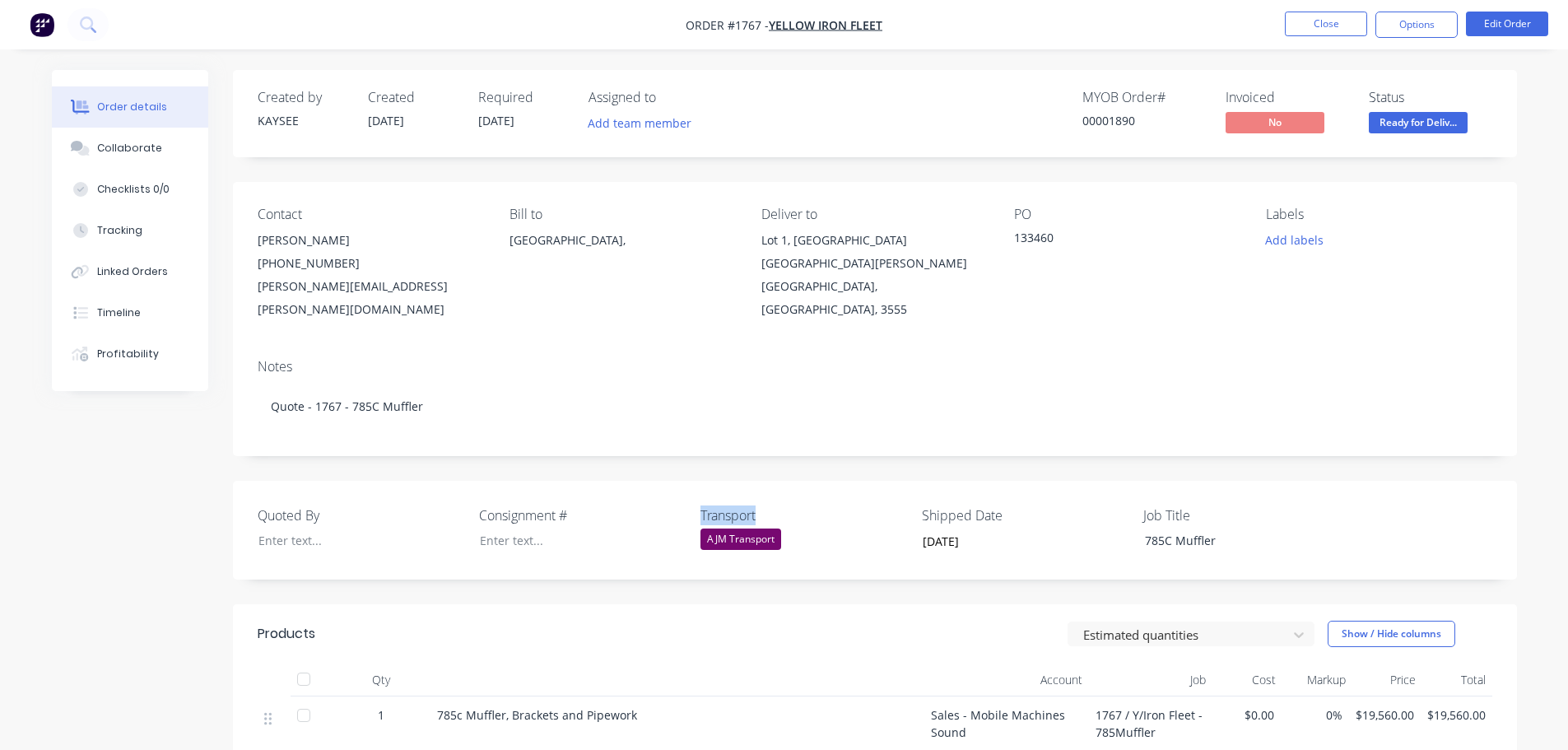
drag, startPoint x: 784, startPoint y: 492, endPoint x: 693, endPoint y: 494, distance: 91.0
click at [693, 494] on div "Quoted By Consignment # Transport AJM Transport Shipped Date 14/10/2025 Job Tit…" at bounding box center [875, 530] width 1284 height 98
copy label "Transport"
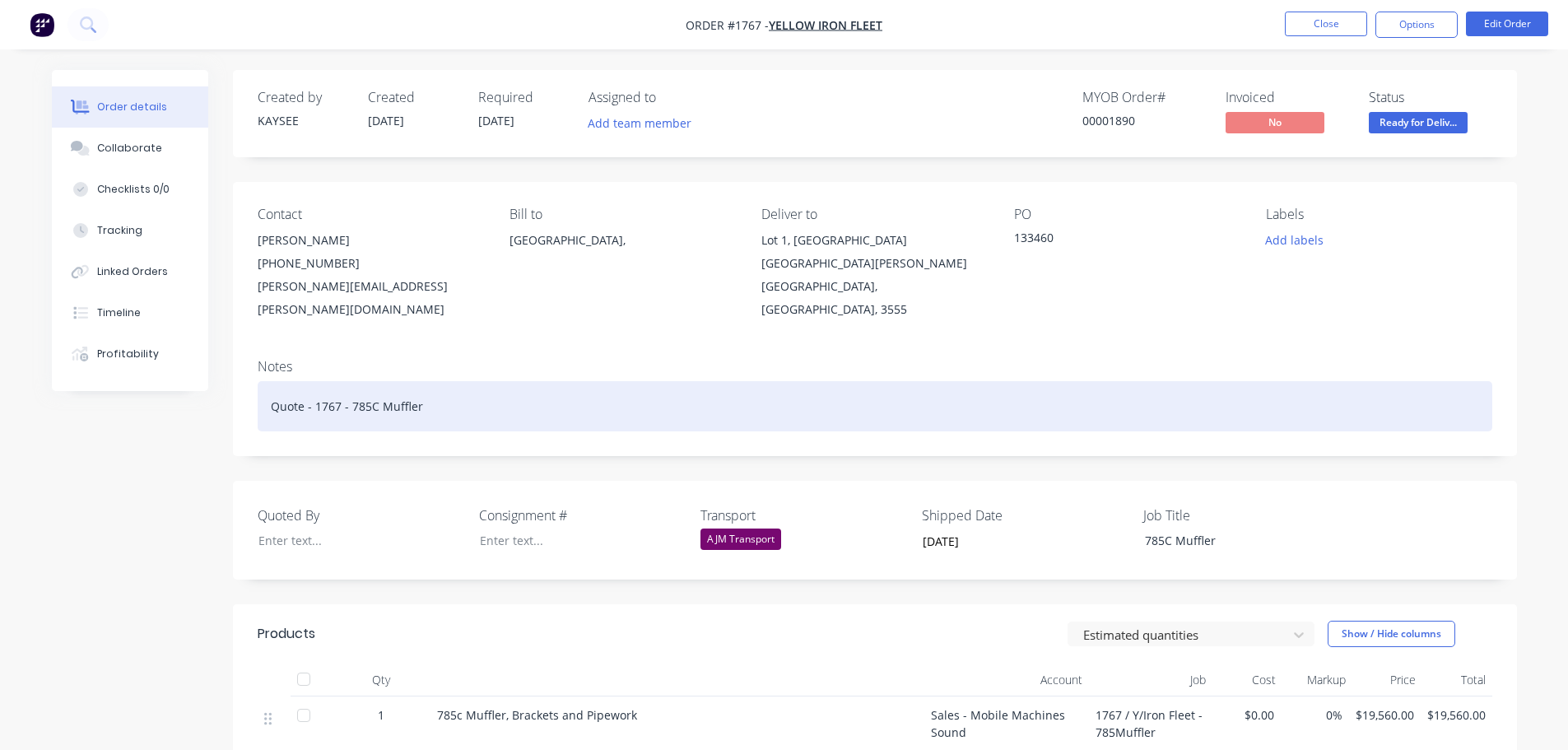
click at [468, 381] on div "Quote - 1767 - 785C Muffler" at bounding box center [875, 406] width 1235 height 50
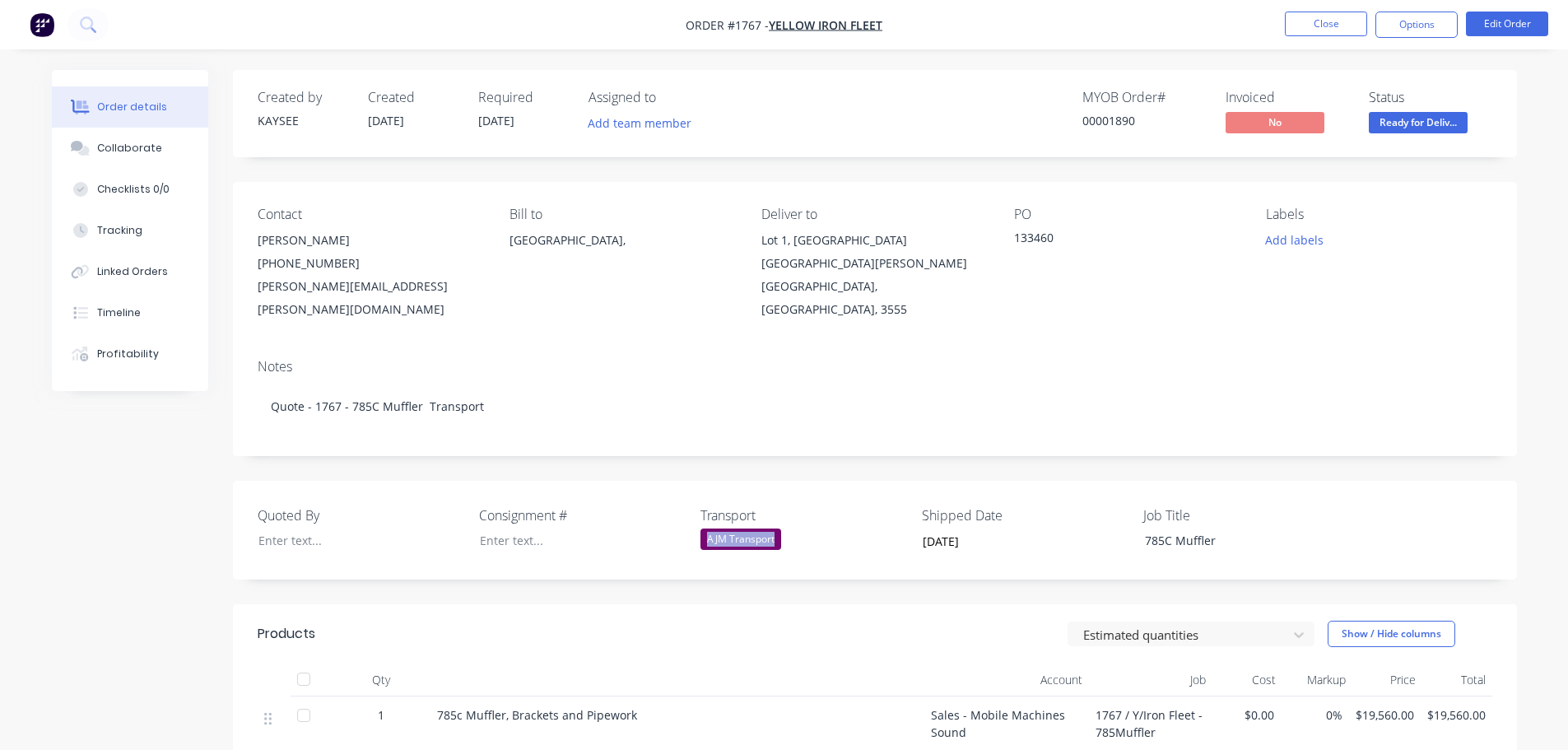
drag, startPoint x: 790, startPoint y: 518, endPoint x: 707, endPoint y: 513, distance: 83.2
click at [707, 529] on div "AJM Transport" at bounding box center [803, 539] width 206 height 21
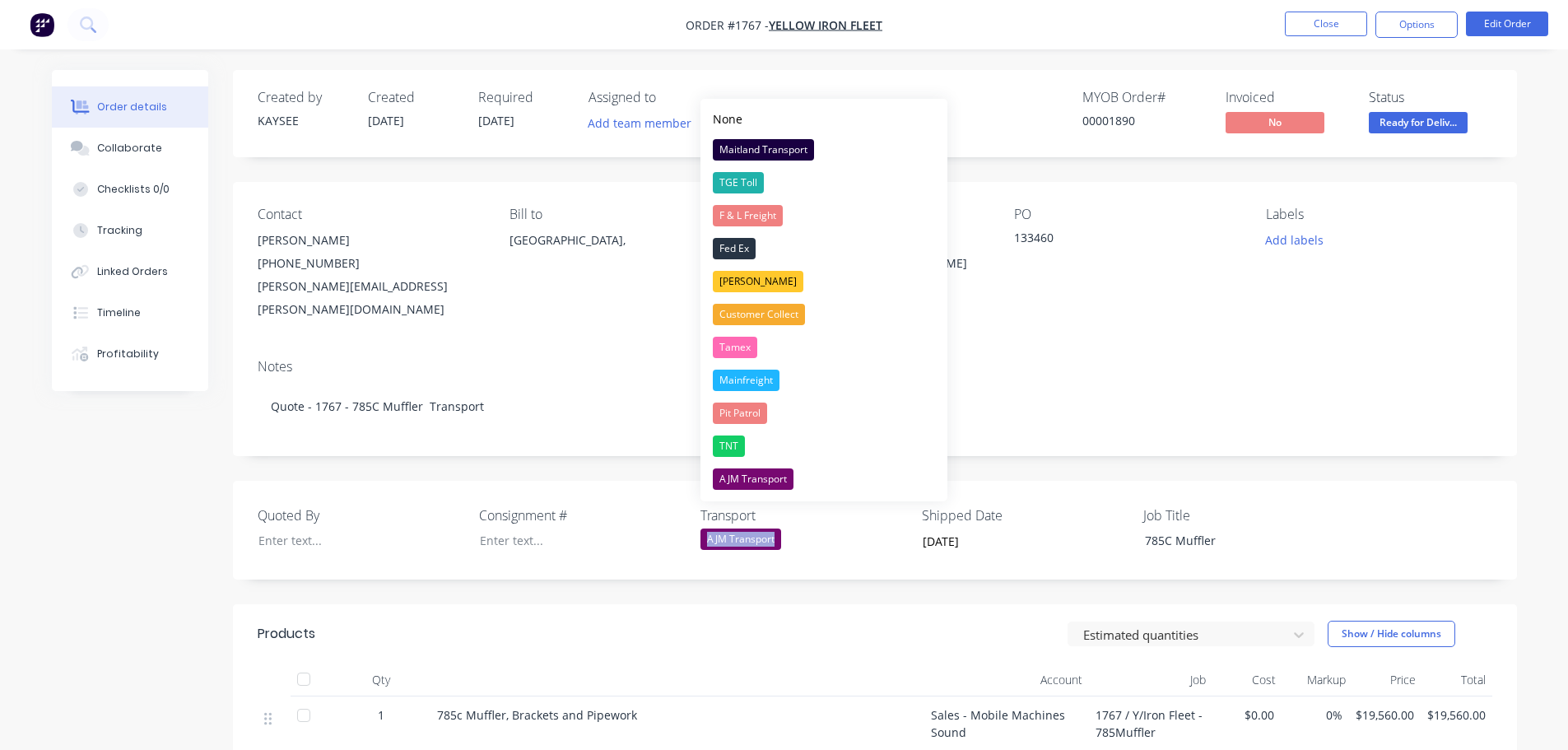
copy div "AJM Transport"
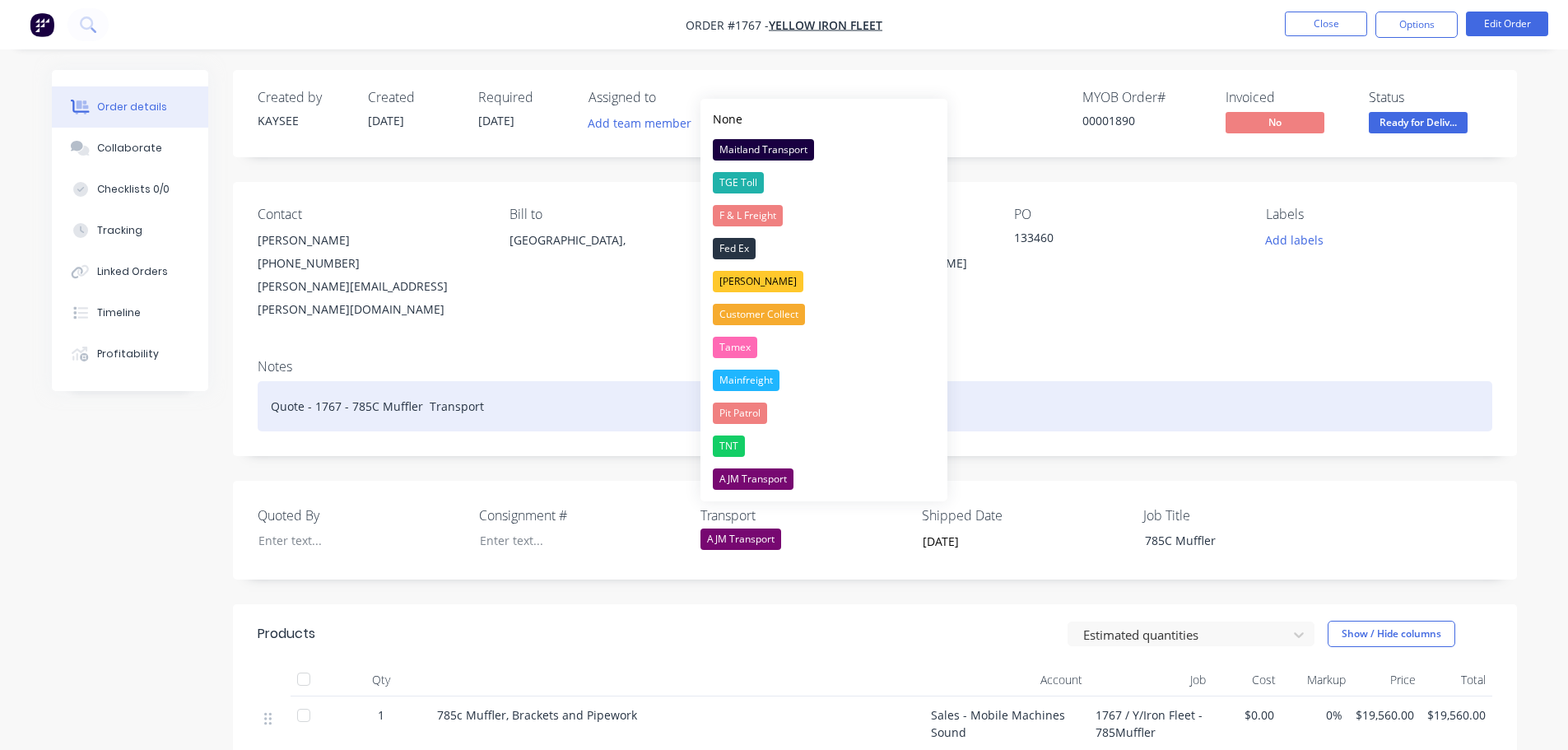
click at [517, 381] on div "Quote - 1767 - 785C Muffler Transport" at bounding box center [875, 406] width 1235 height 50
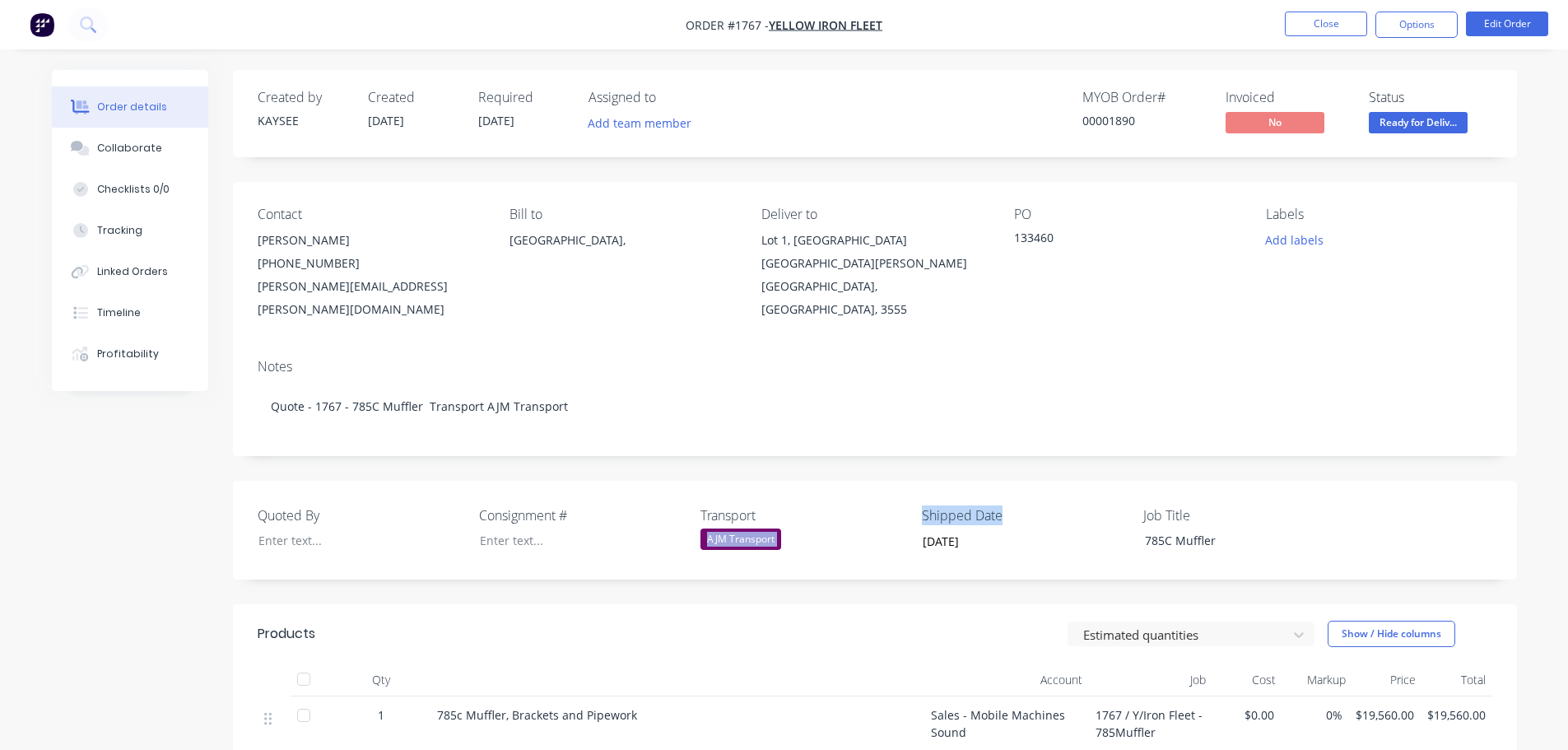
drag, startPoint x: 1033, startPoint y: 490, endPoint x: 908, endPoint y: 492, distance: 125.0
click at [912, 492] on div "Quoted By Consignment # Transport AJM Transport Shipped Date 14/10/2025 Job Tit…" at bounding box center [875, 530] width 1284 height 98
click at [951, 481] on div "Quoted By Consignment # Transport AJM Transport Shipped Date 14/10/2025 Job Tit…" at bounding box center [875, 530] width 1284 height 98
drag, startPoint x: 901, startPoint y: 484, endPoint x: 999, endPoint y: 488, distance: 98.1
click at [995, 488] on div "Quoted By Consignment # Transport AJM Transport Shipped Date 14/10/2025 Job Tit…" at bounding box center [875, 530] width 1284 height 98
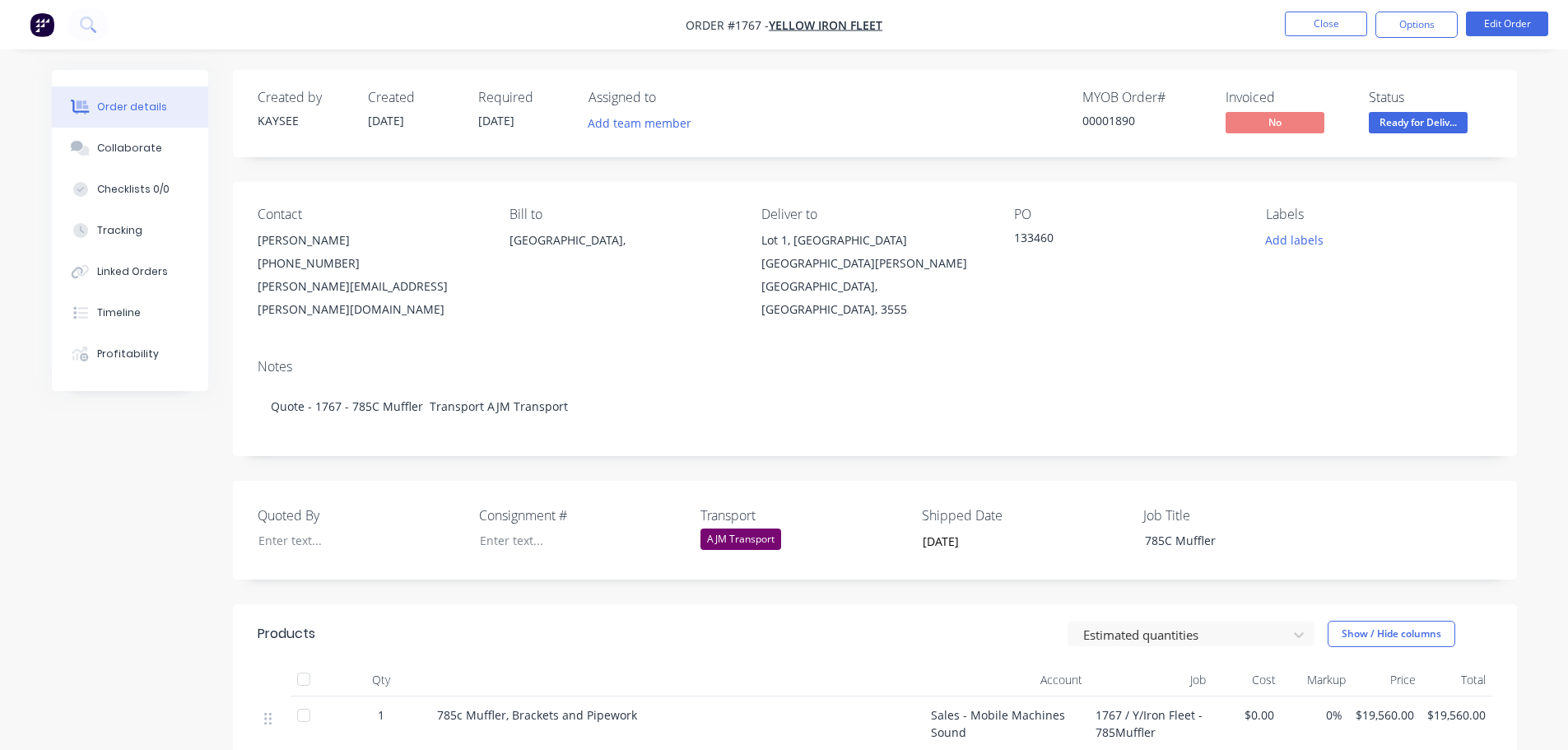
click at [1006, 506] on label "Shipped Date" at bounding box center [1024, 515] width 206 height 20
drag, startPoint x: 1006, startPoint y: 490, endPoint x: 936, endPoint y: 495, distance: 70.2
click at [936, 506] on label "Shipped Date" at bounding box center [1024, 515] width 206 height 20
copy div "Shipped Date"
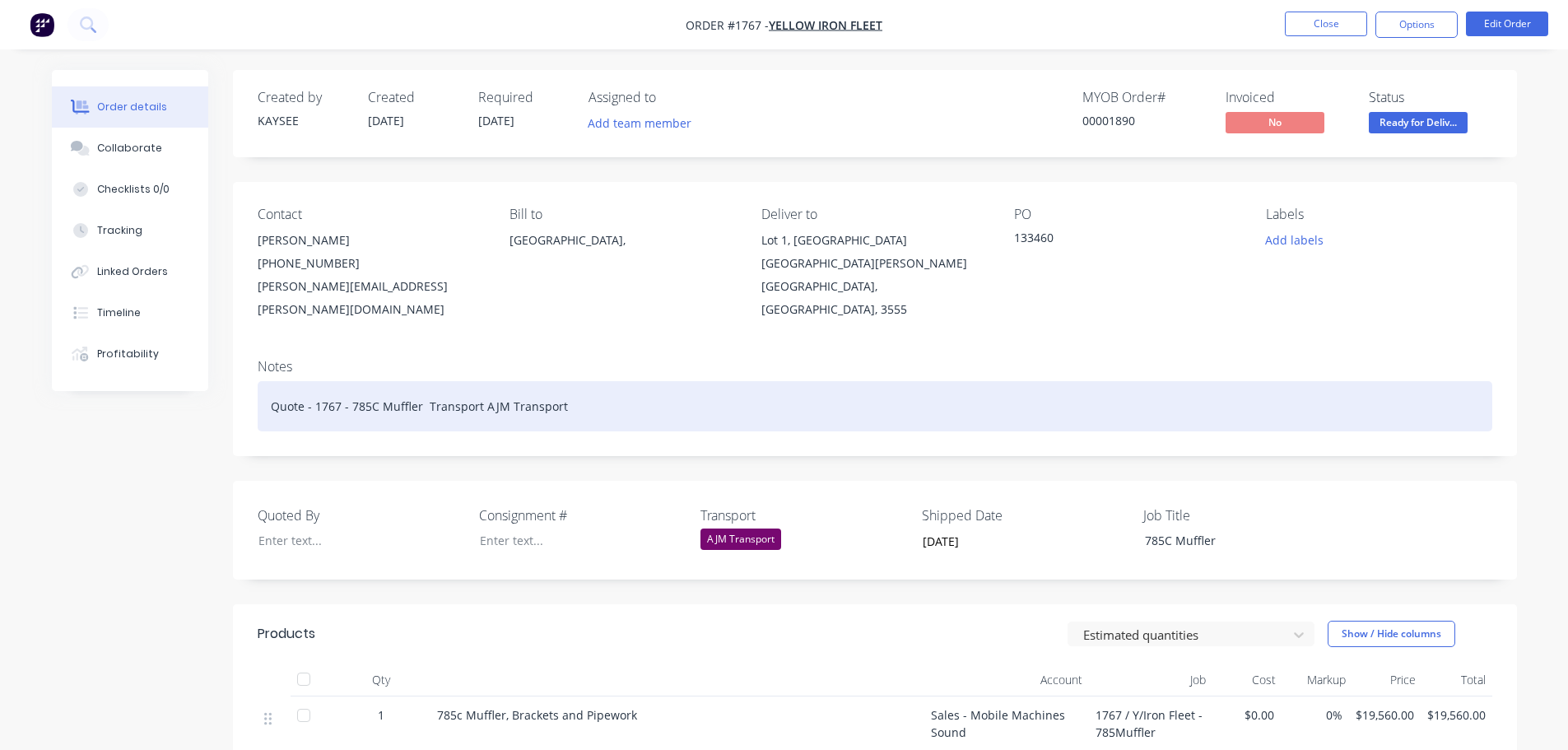
drag, startPoint x: 591, startPoint y: 394, endPoint x: 590, endPoint y: 385, distance: 9.1
click at [590, 387] on div "Quote - 1767 - 785C Muffler Transport AJM Transport" at bounding box center [875, 406] width 1235 height 50
drag, startPoint x: 633, startPoint y: 382, endPoint x: 644, endPoint y: 383, distance: 11.0
click at [633, 383] on div "Quote - 1767 - 785C Muffler Transport AJM Transport Shipped Date14/10/2025" at bounding box center [875, 406] width 1235 height 50
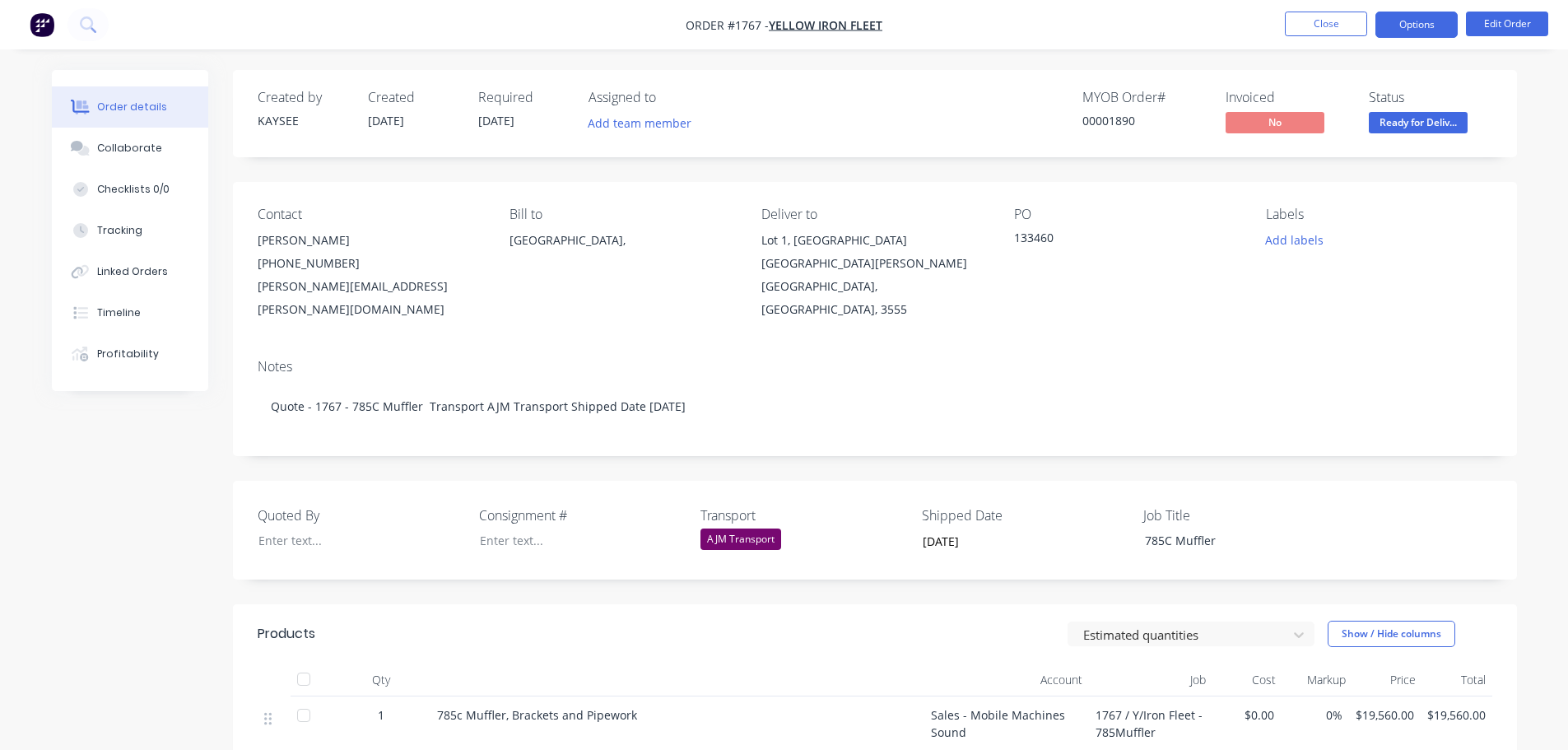
click at [1403, 33] on button "Options" at bounding box center [1416, 25] width 82 height 26
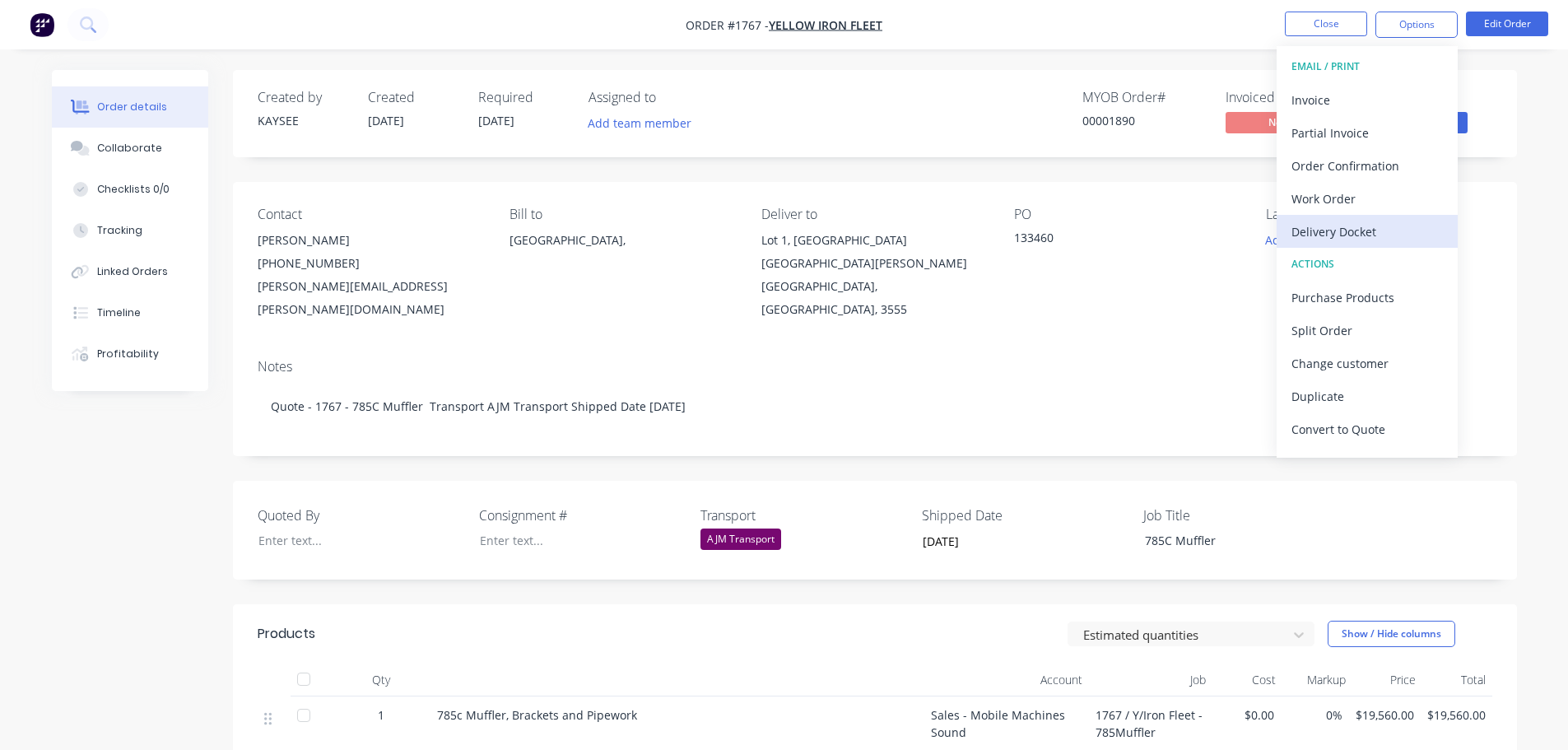
click at [1364, 238] on div "Delivery Docket" at bounding box center [1367, 232] width 152 height 24
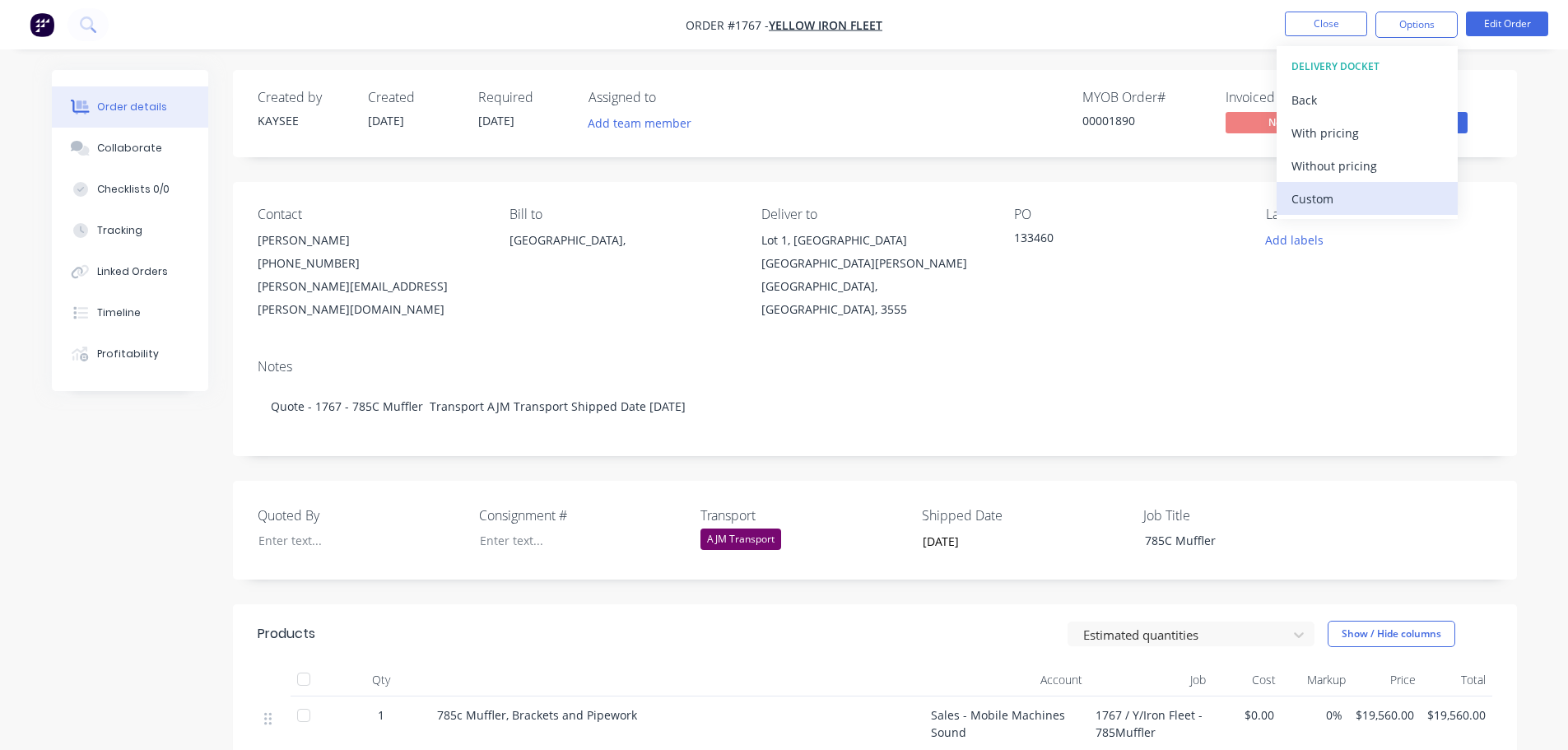
click at [1343, 203] on div "Custom" at bounding box center [1367, 199] width 152 height 24
click at [1348, 168] on div "Without pricing" at bounding box center [1367, 166] width 152 height 24
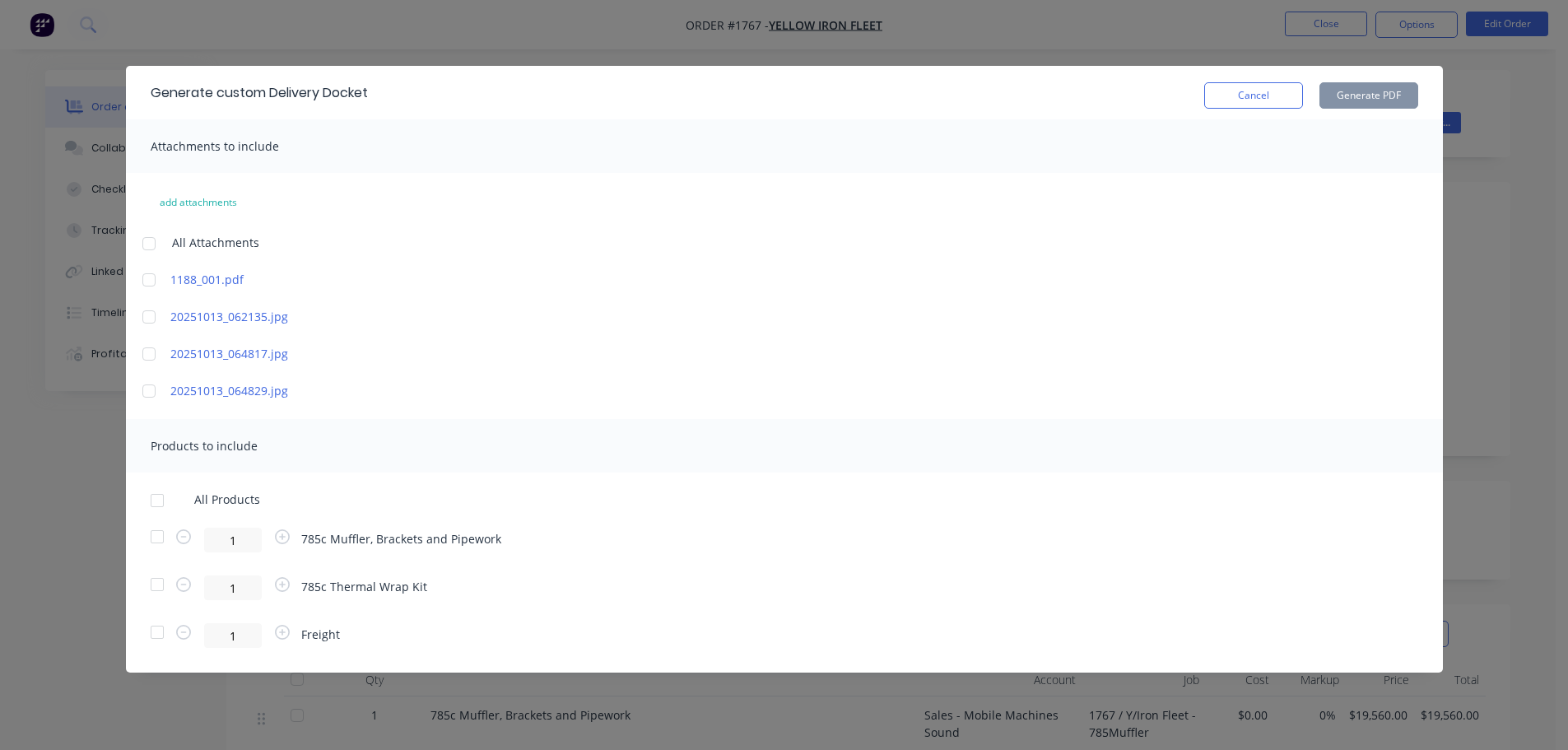
click at [159, 502] on div at bounding box center [157, 501] width 33 height 33
click at [1353, 98] on button "Generate PDF" at bounding box center [1369, 95] width 98 height 26
click at [1250, 98] on button "Cancel" at bounding box center [1253, 95] width 98 height 26
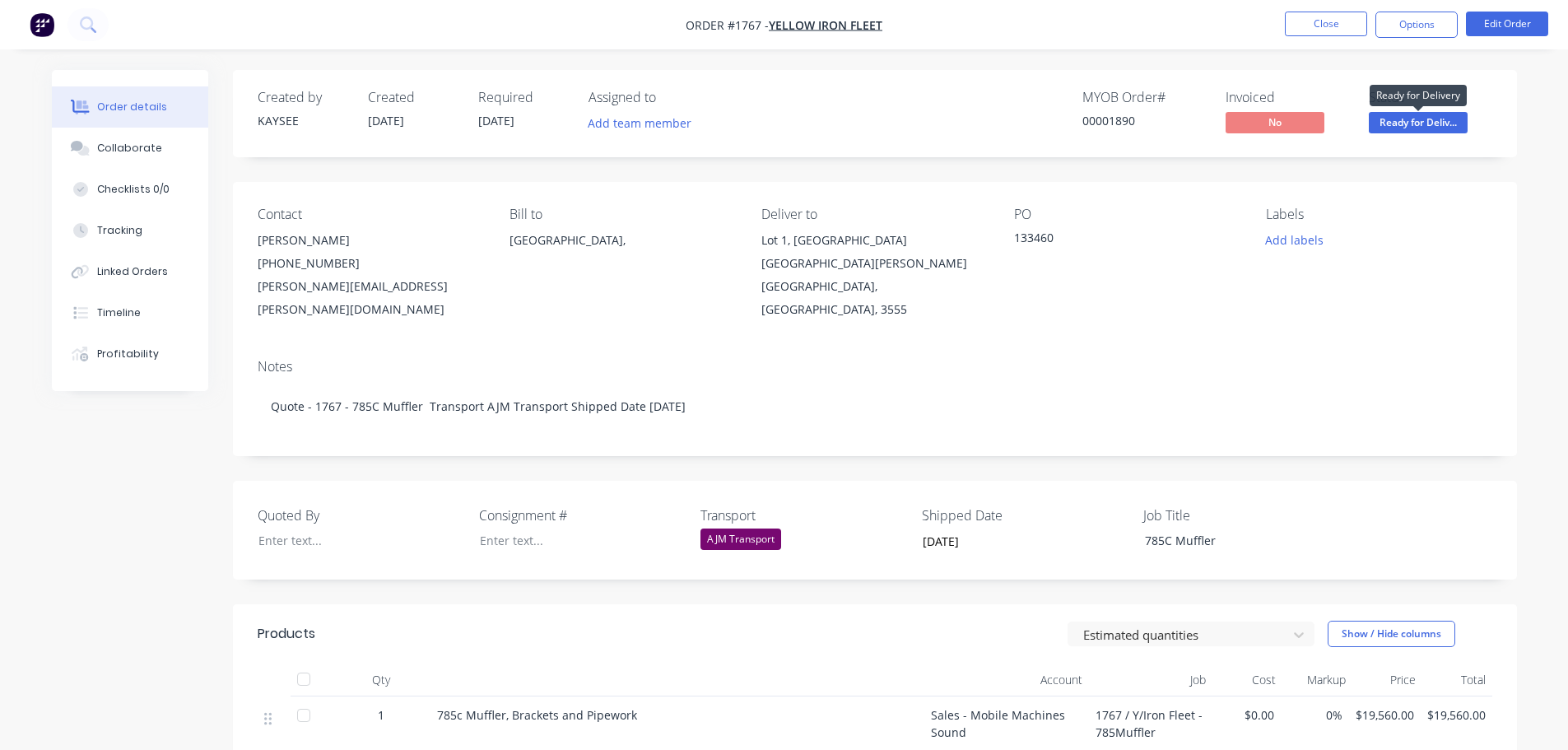
click at [1406, 120] on span "Ready for Deliv..." at bounding box center [1418, 122] width 98 height 20
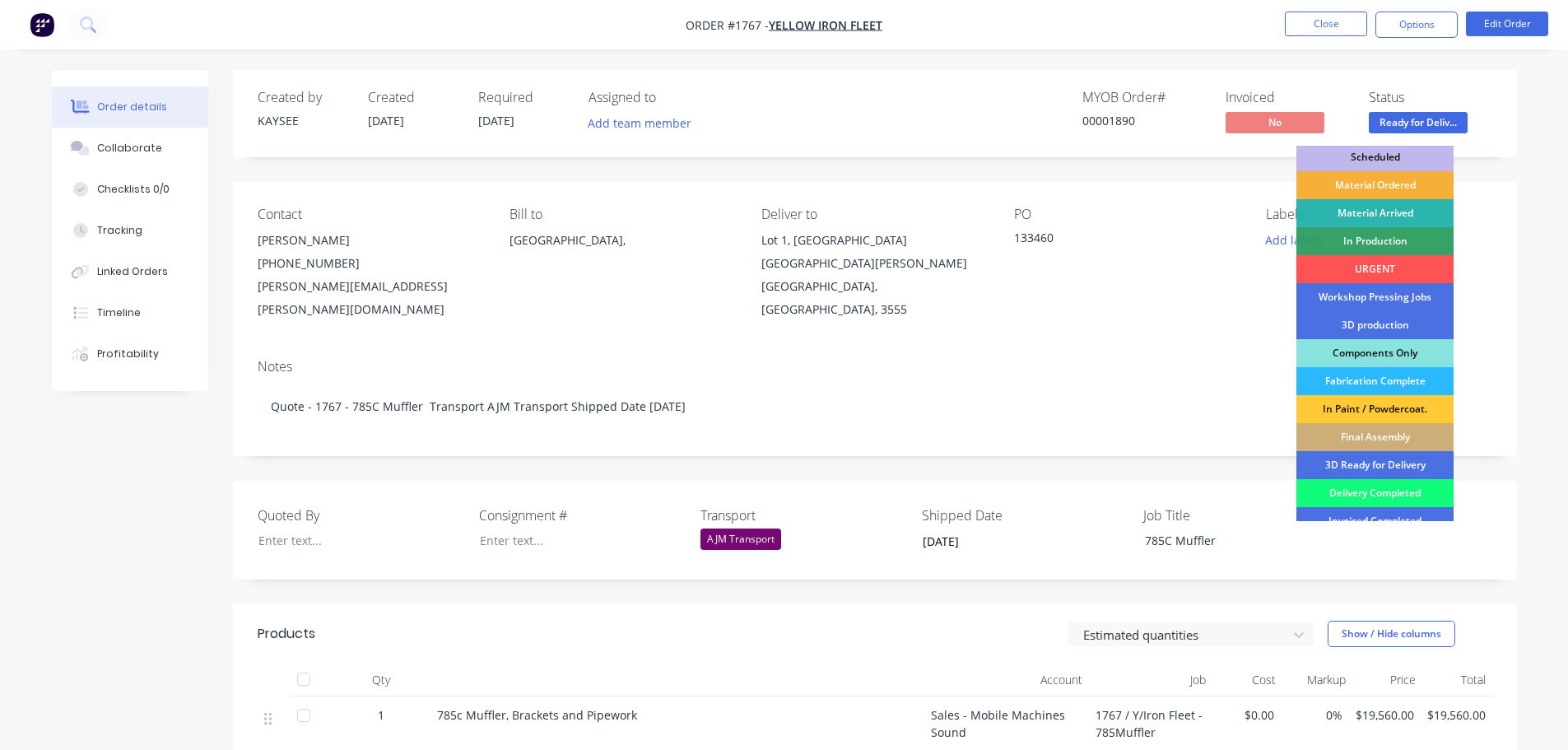
scroll to position [82, 0]
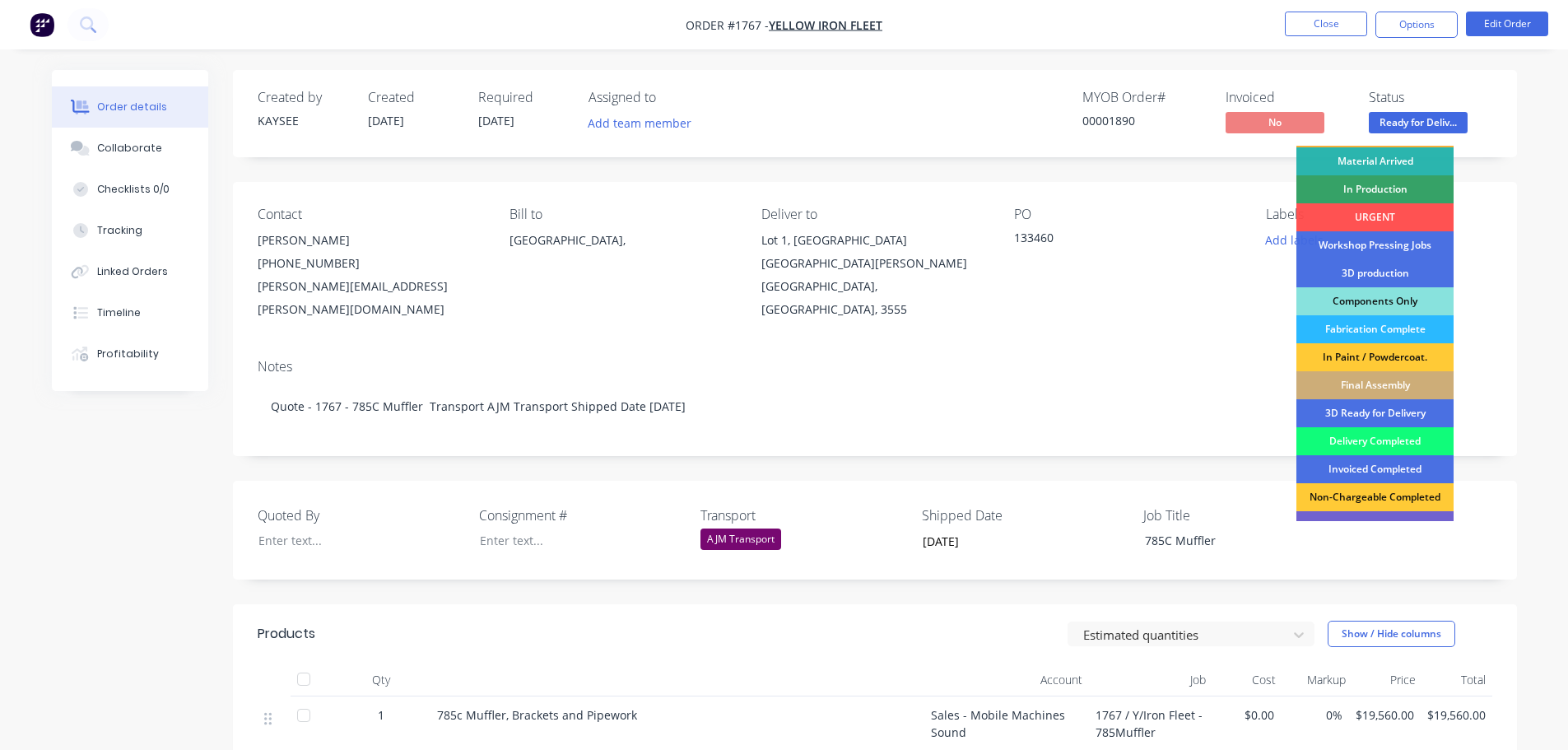
click at [1398, 445] on div "Delivery Completed" at bounding box center [1375, 441] width 157 height 28
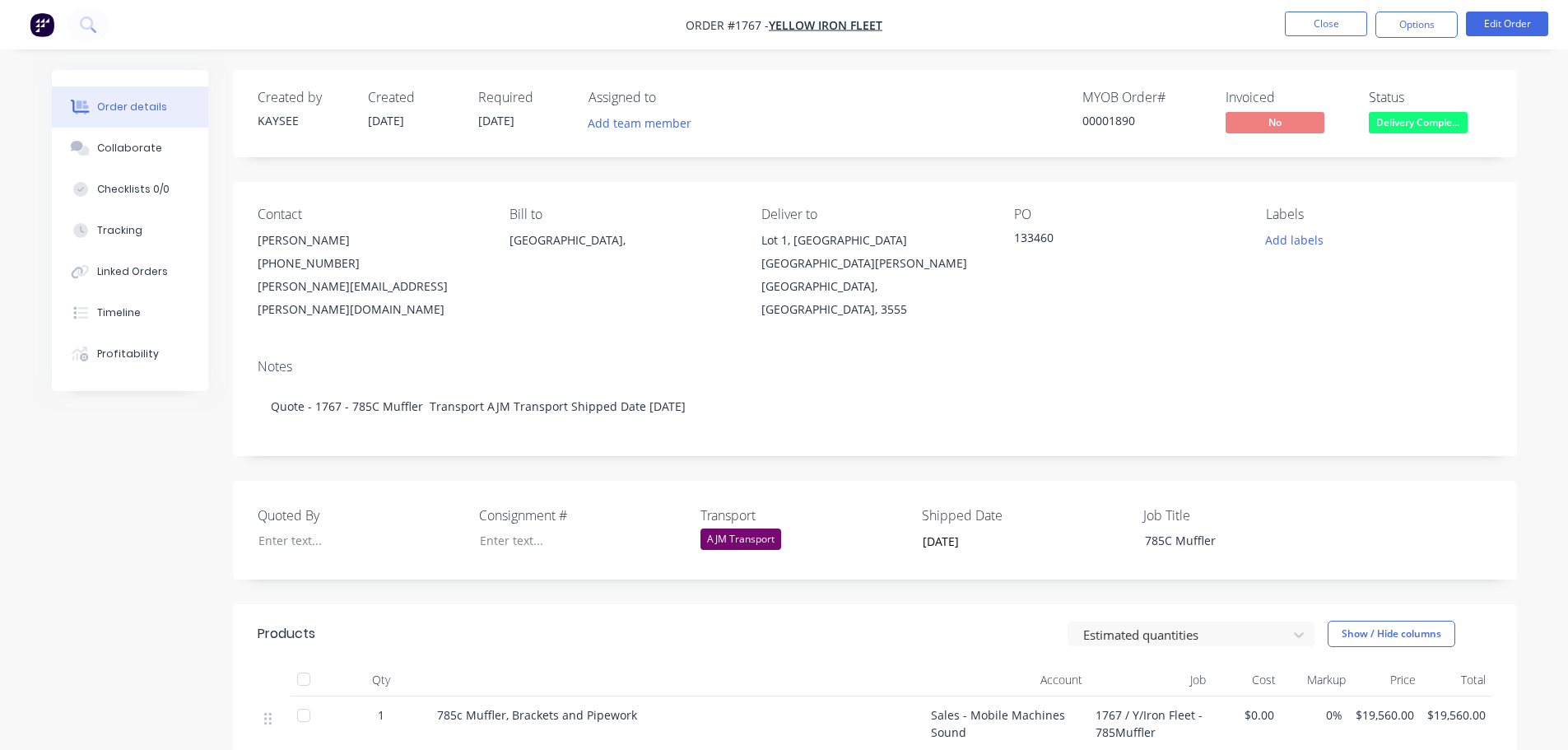
click at [302, 663] on div at bounding box center [304, 679] width 33 height 33
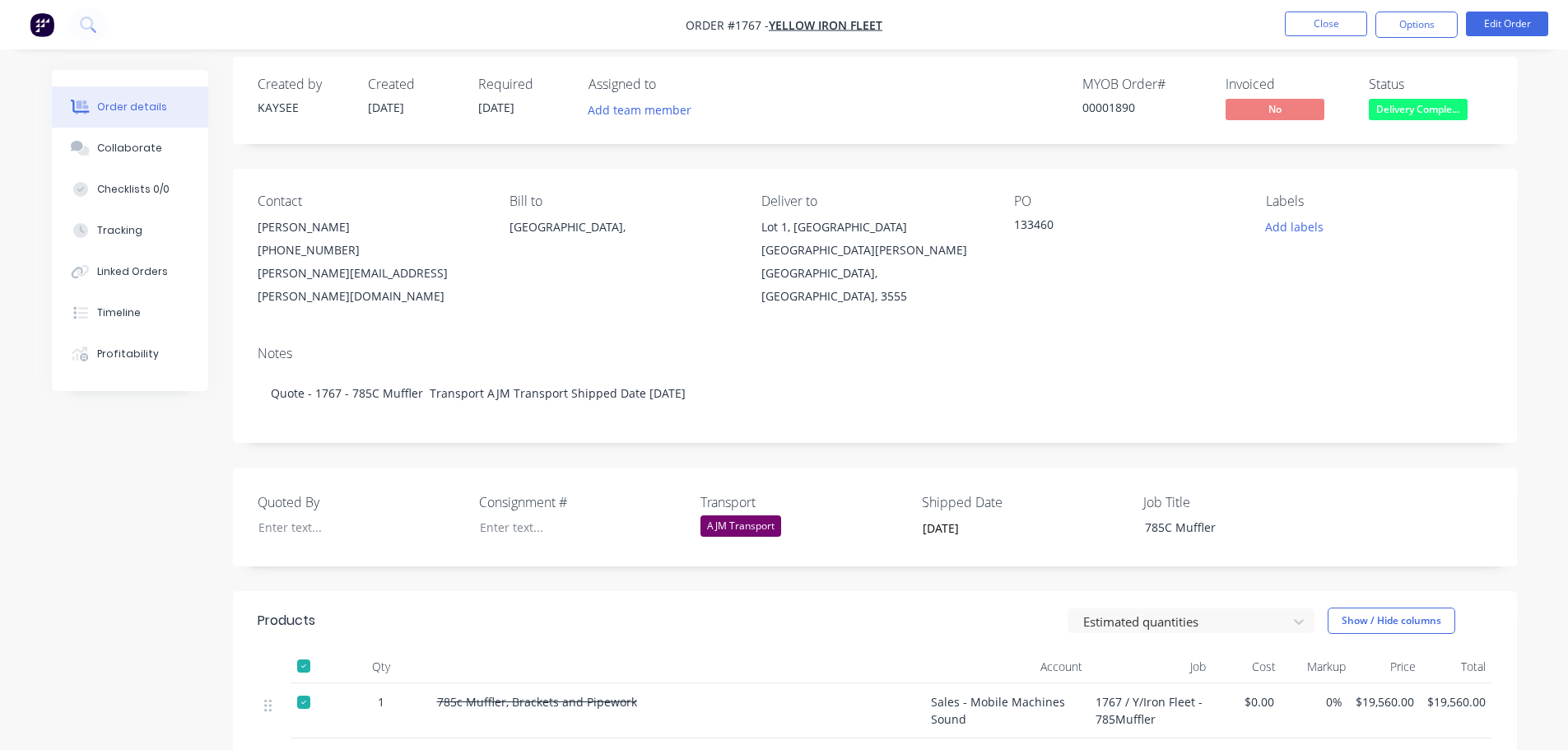
scroll to position [0, 0]
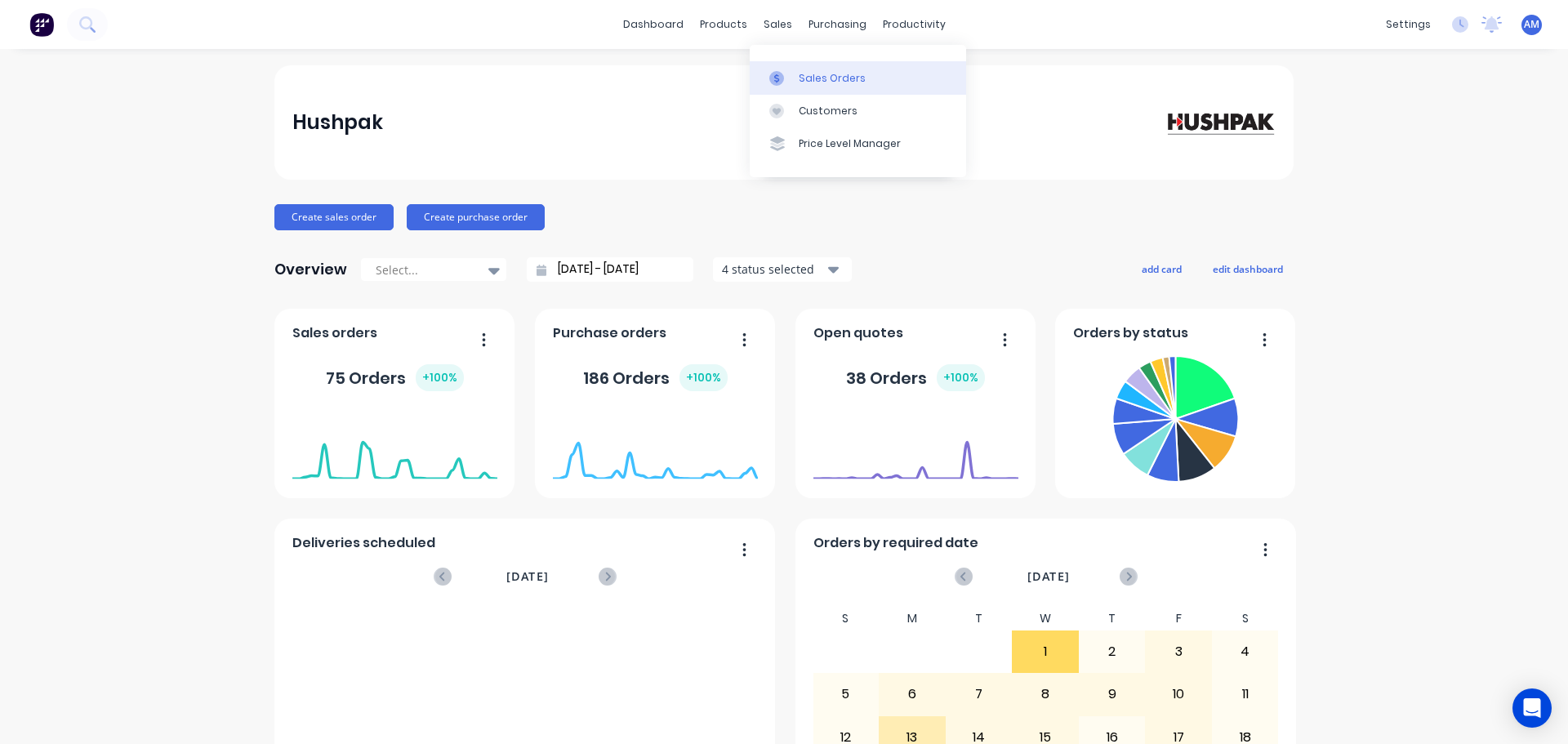
click at [821, 81] on div "Sales Orders" at bounding box center [832, 77] width 67 height 14
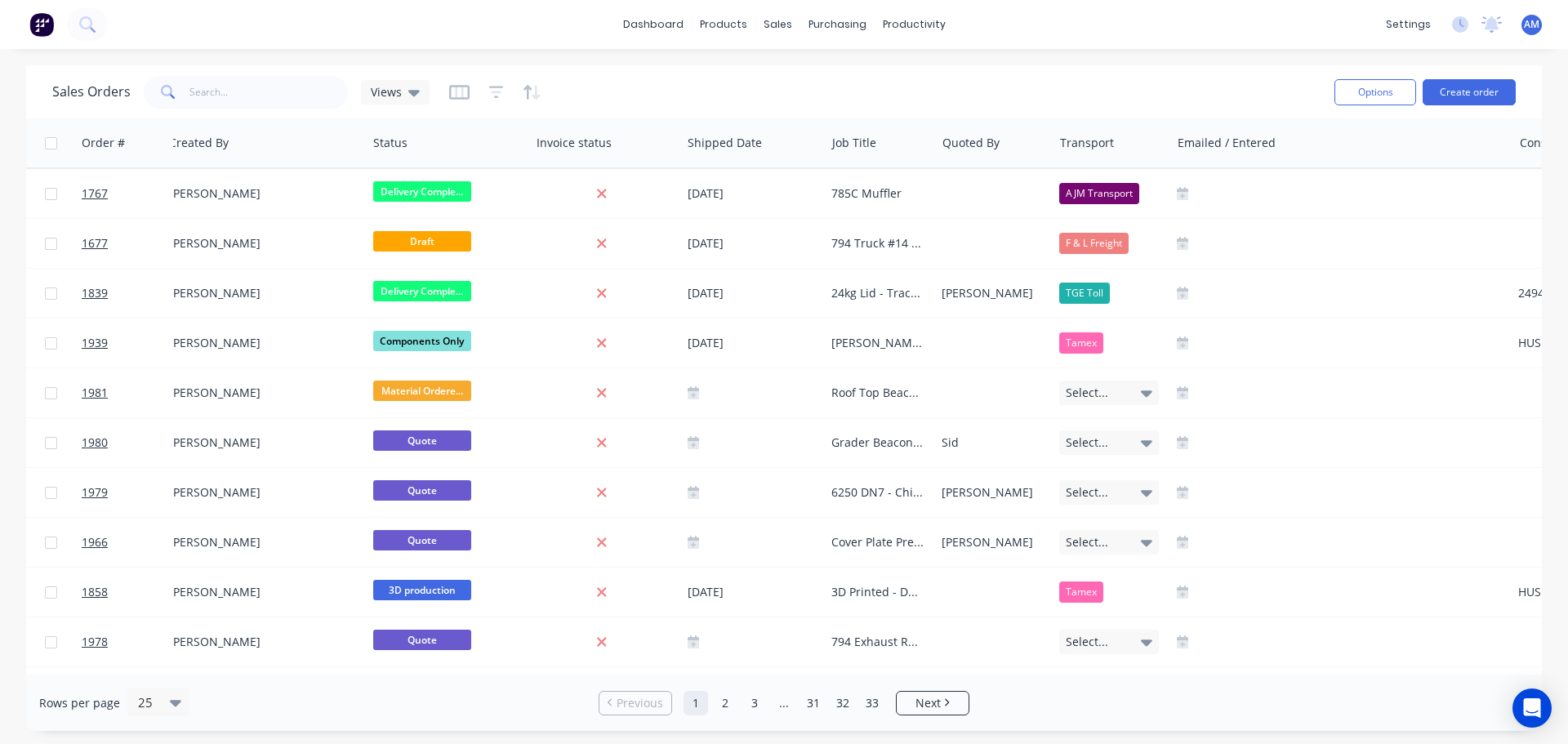
scroll to position [0, 874]
click at [1144, 144] on icon "button" at bounding box center [1145, 143] width 14 height 13
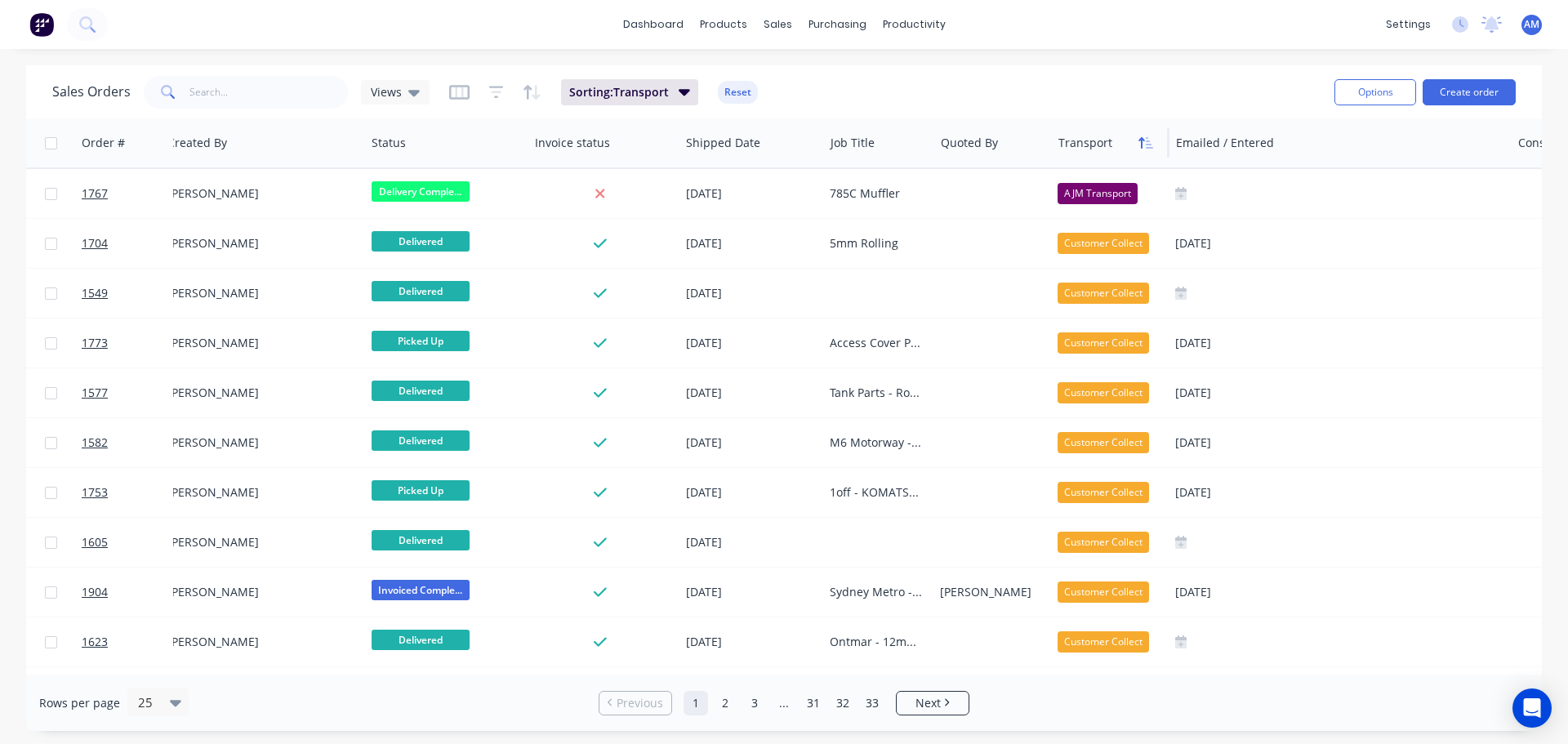
click at [1142, 138] on icon "button" at bounding box center [1141, 143] width 6 height 12
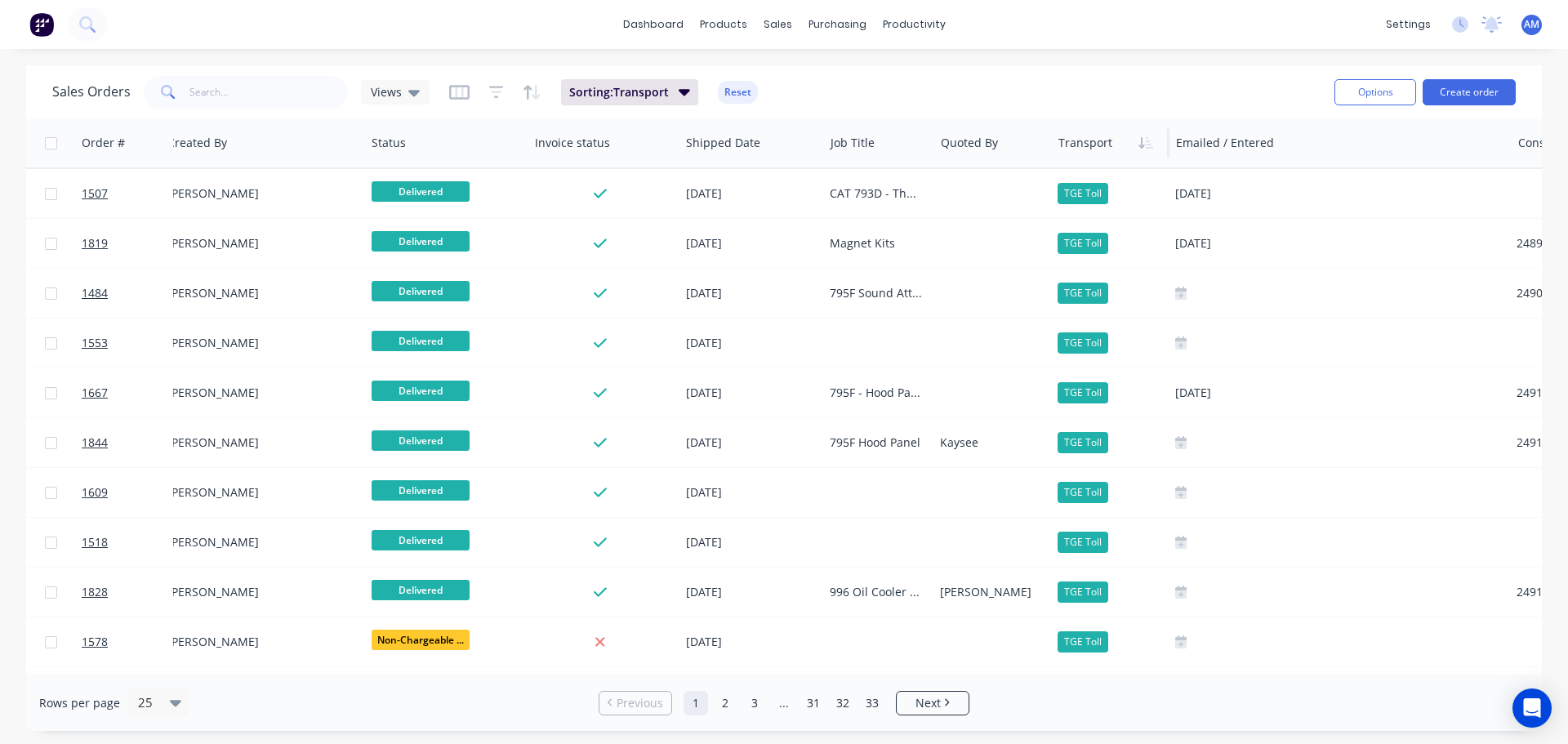
click at [1099, 150] on div at bounding box center [1108, 142] width 99 height 33
click at [1150, 146] on icon "button" at bounding box center [1145, 143] width 14 height 13
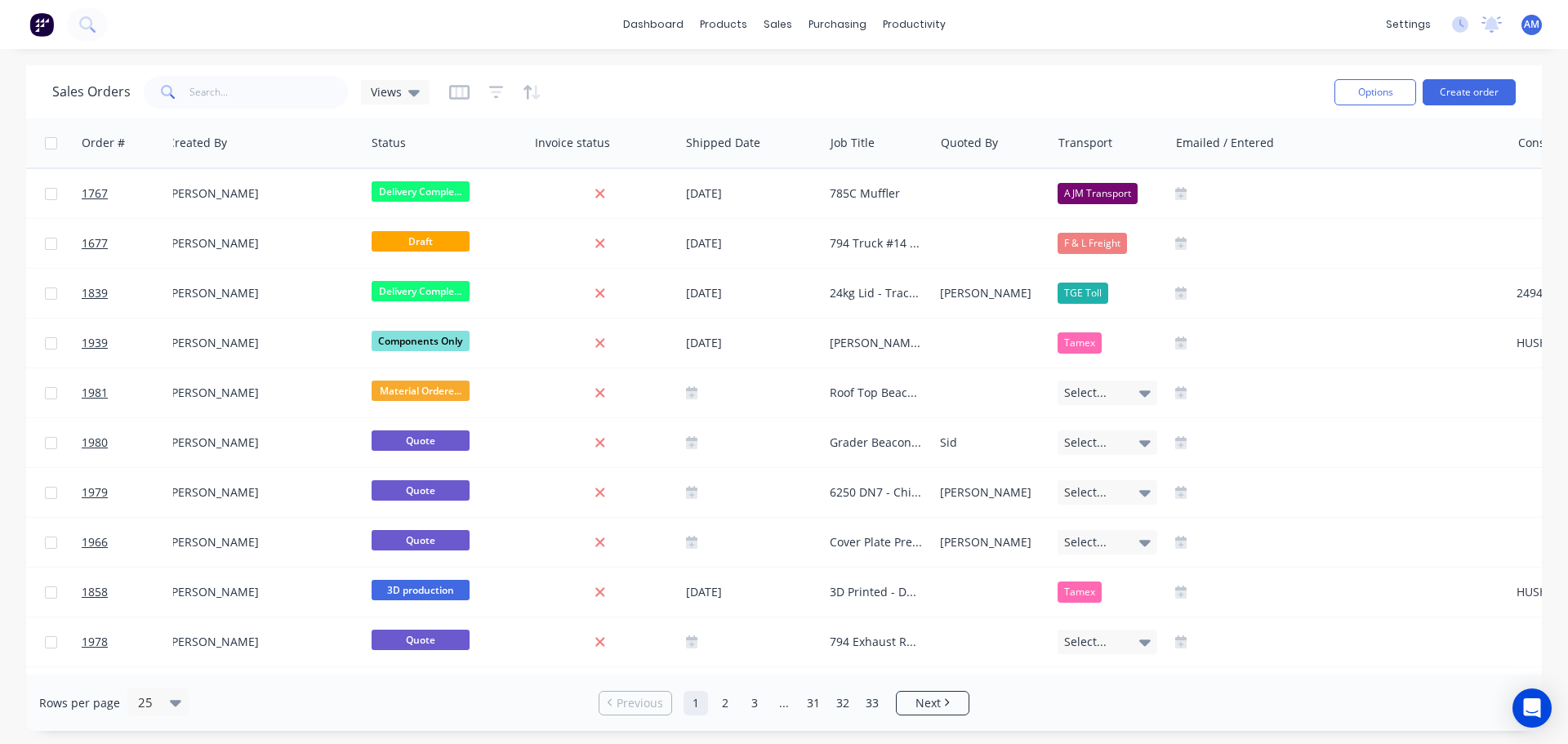
click at [1151, 149] on icon "button" at bounding box center [1145, 143] width 14 height 13
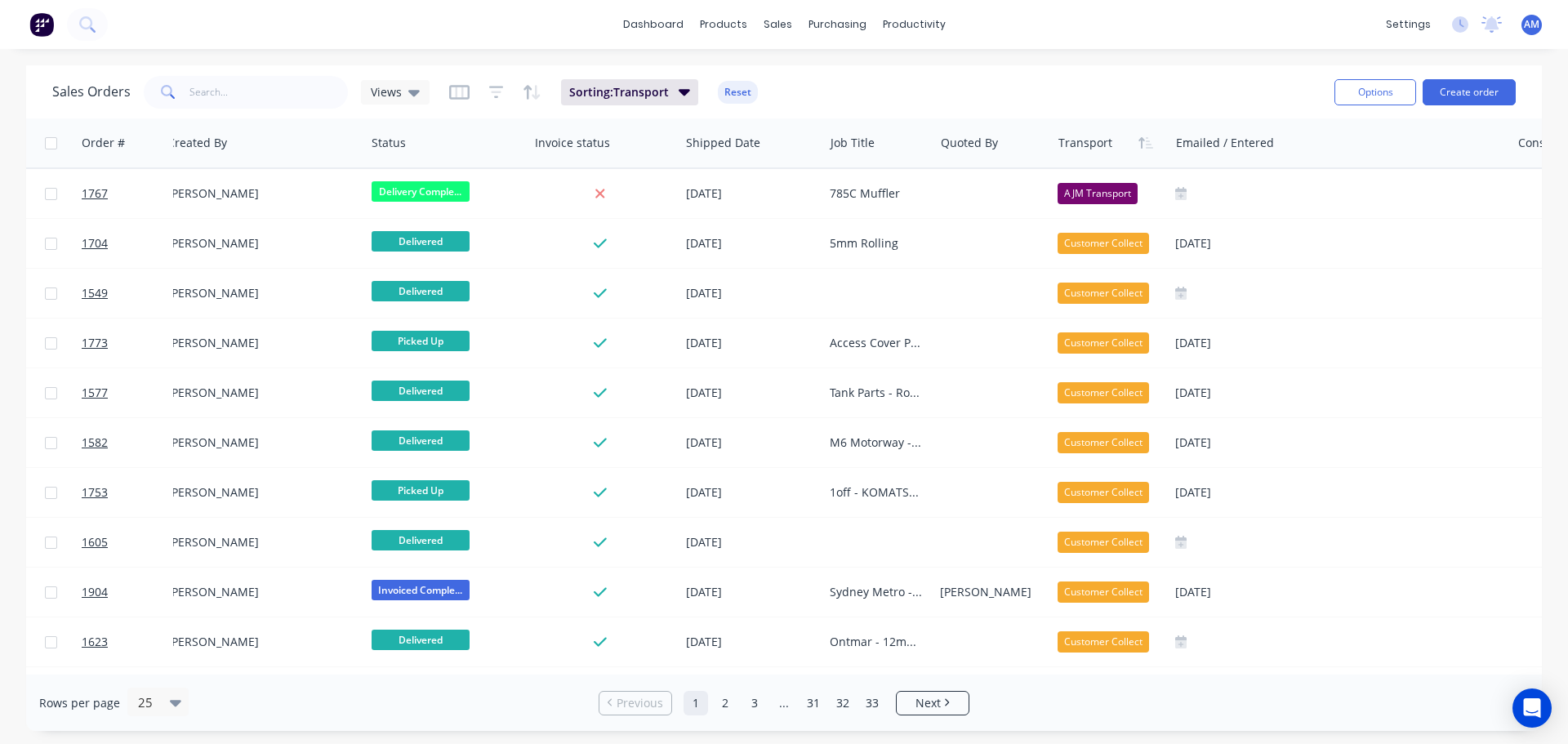
click at [1151, 149] on icon "button" at bounding box center [1145, 143] width 14 height 13
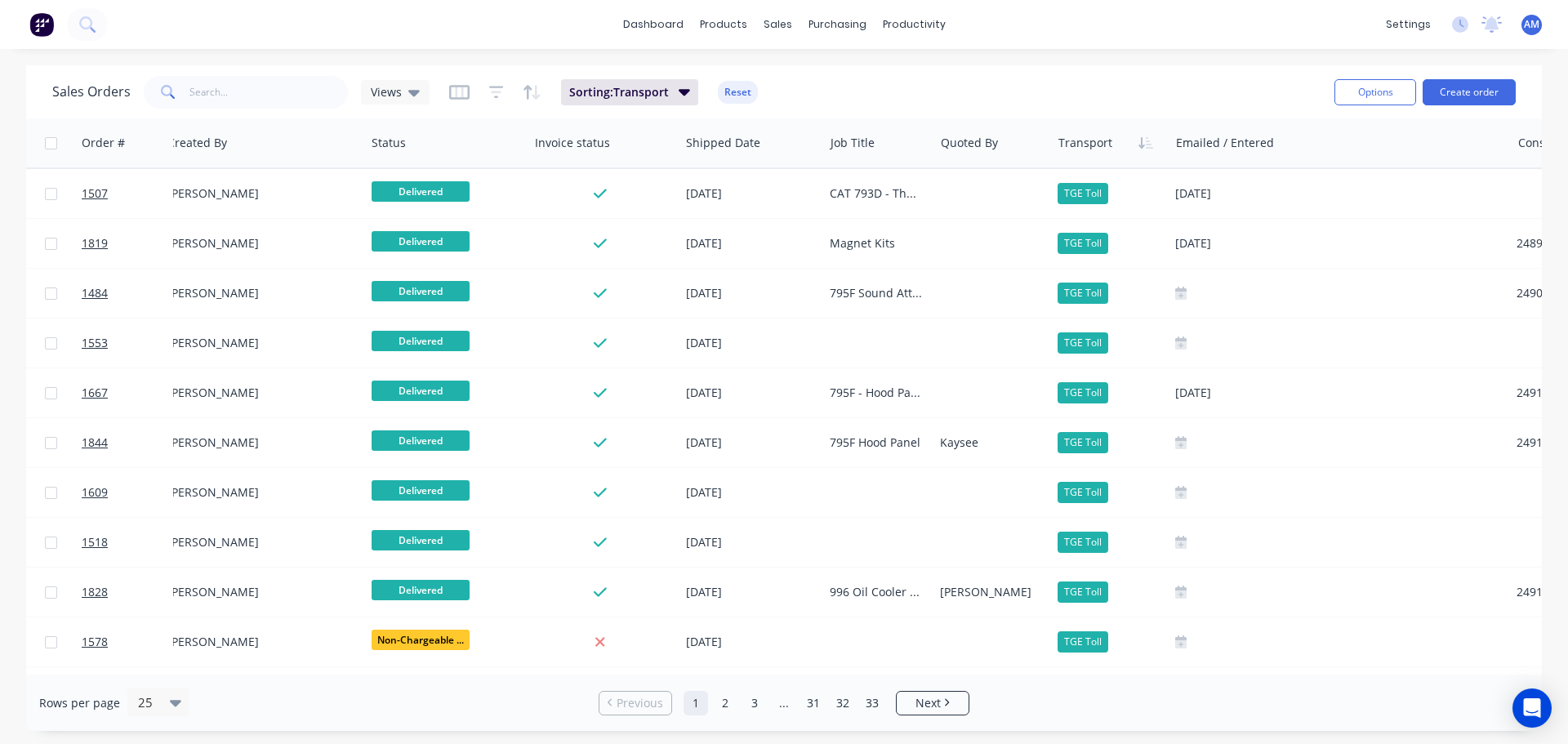
click at [1151, 149] on icon "button" at bounding box center [1145, 143] width 14 height 13
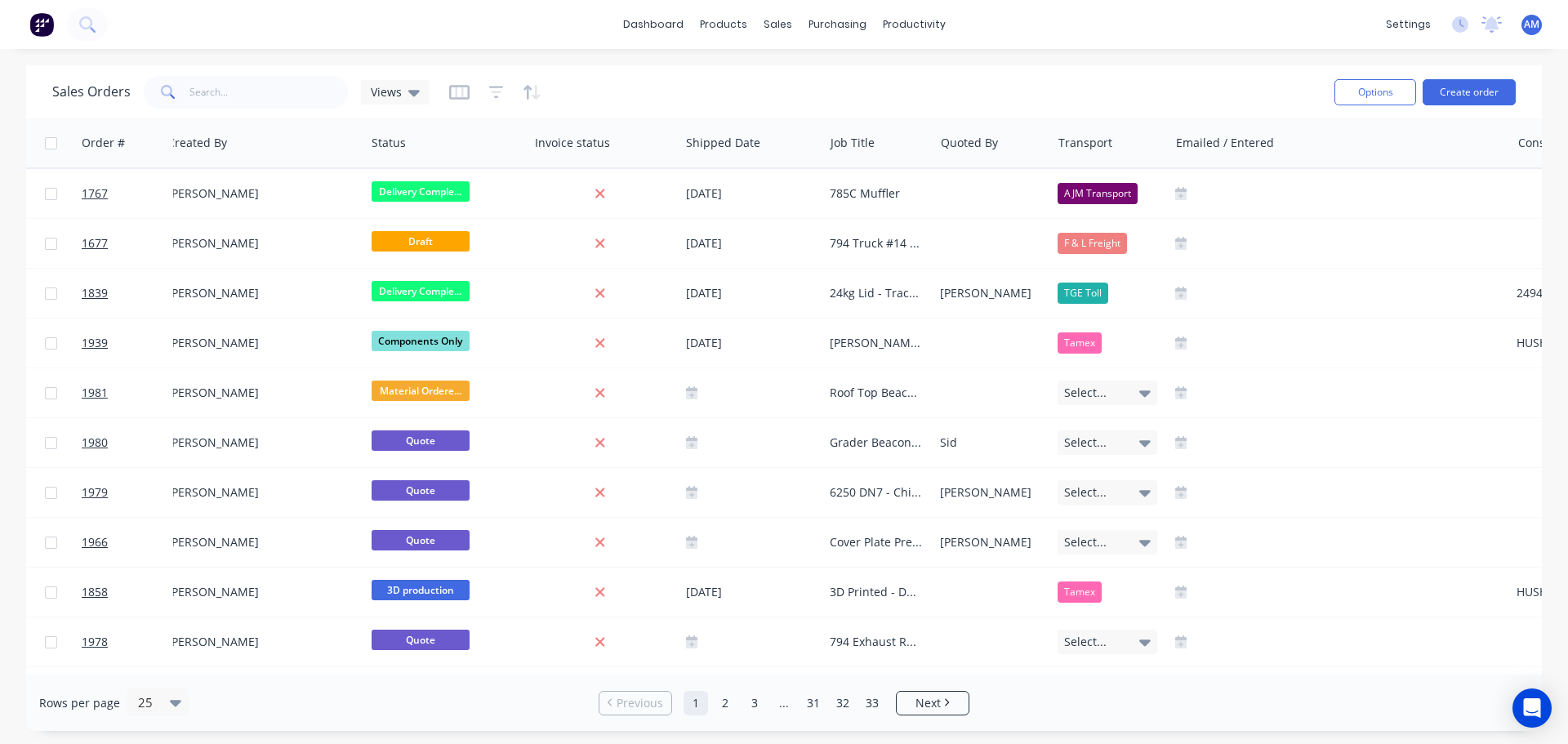
click at [1126, 70] on div "Sales Orders Views Options Create order" at bounding box center [784, 92] width 1516 height 53
click at [491, 93] on icon "button" at bounding box center [495, 92] width 14 height 16
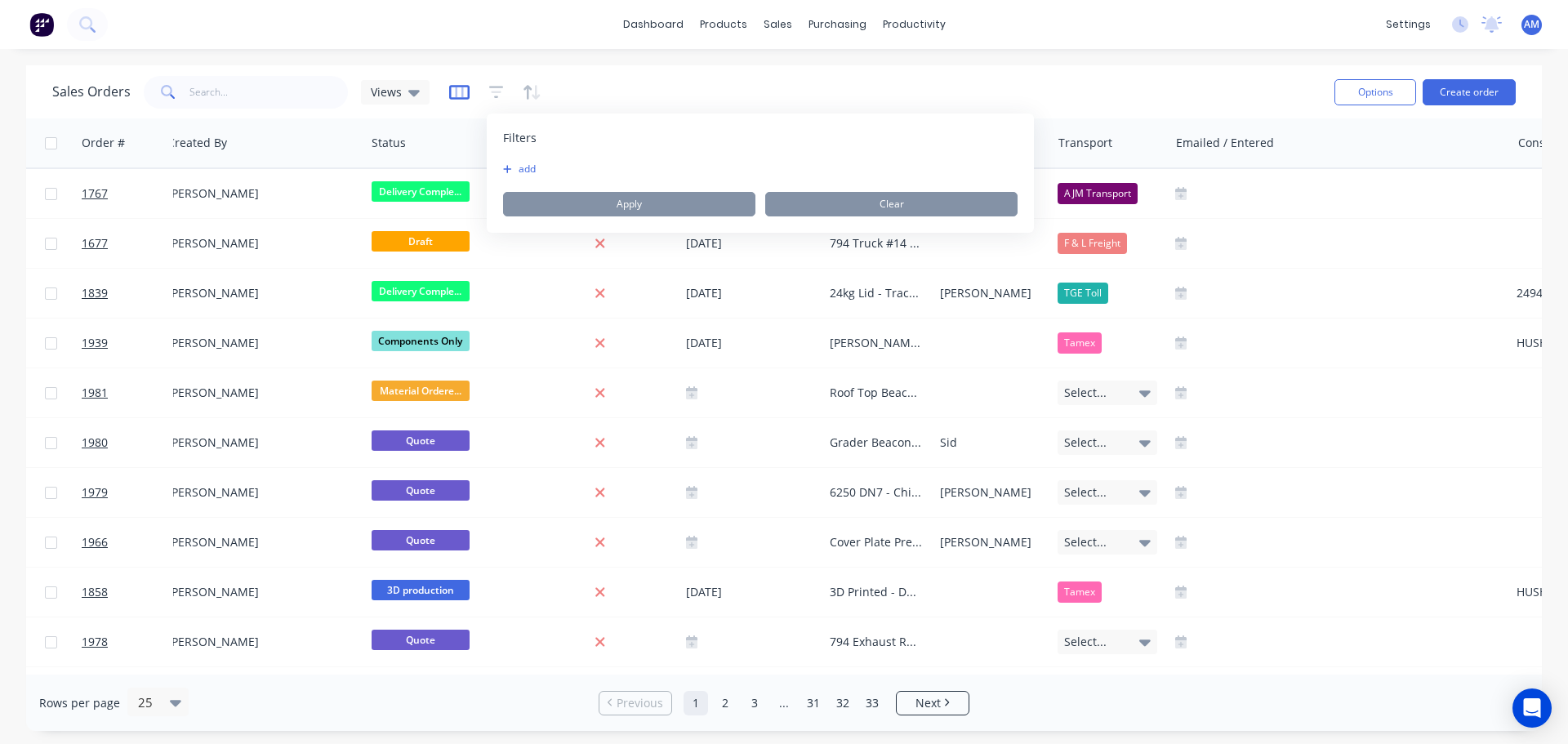
click at [455, 96] on icon "button" at bounding box center [459, 92] width 8 height 11
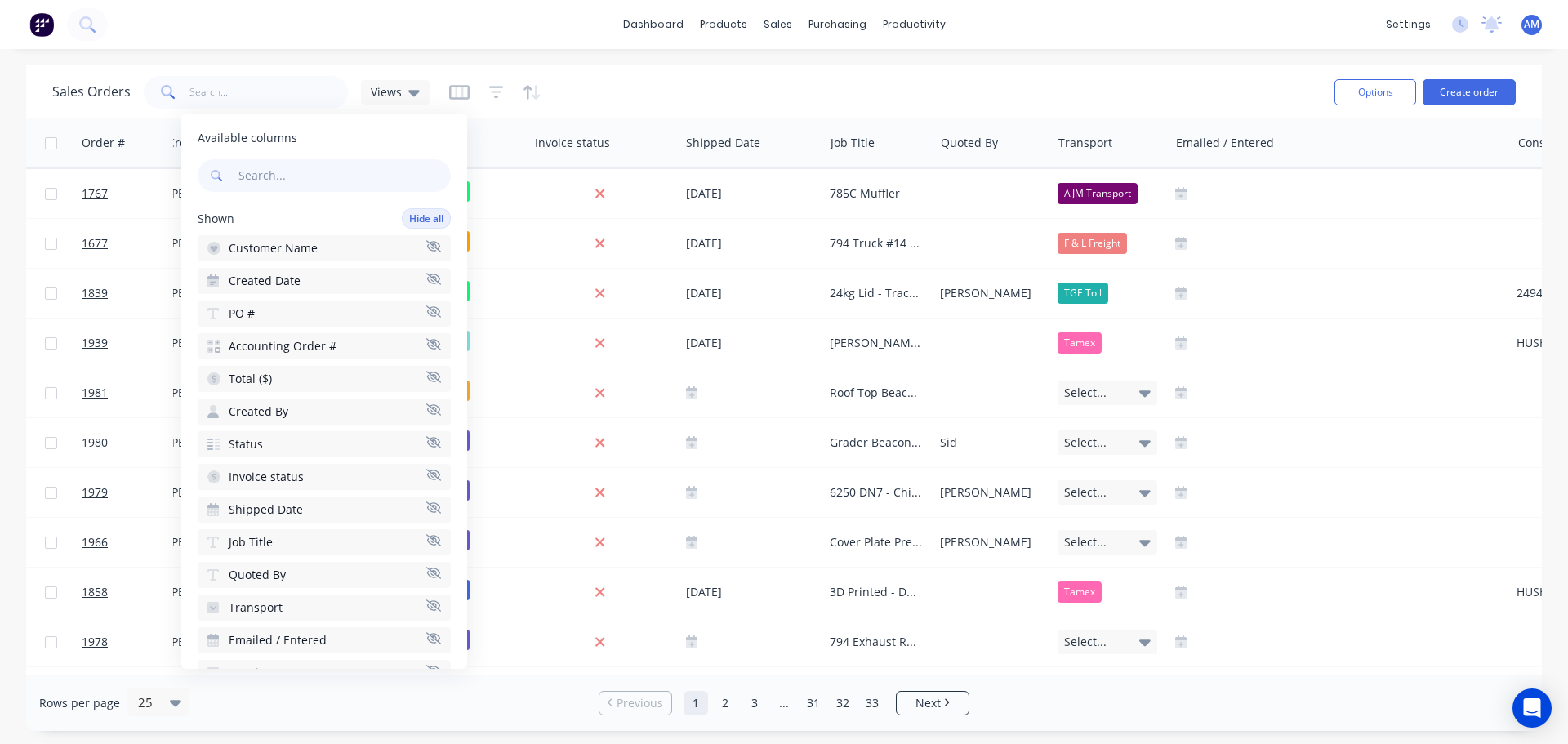
click at [469, 41] on div "dashboard products sales purchasing productivity dashboard products Product Cat…" at bounding box center [784, 24] width 1568 height 49
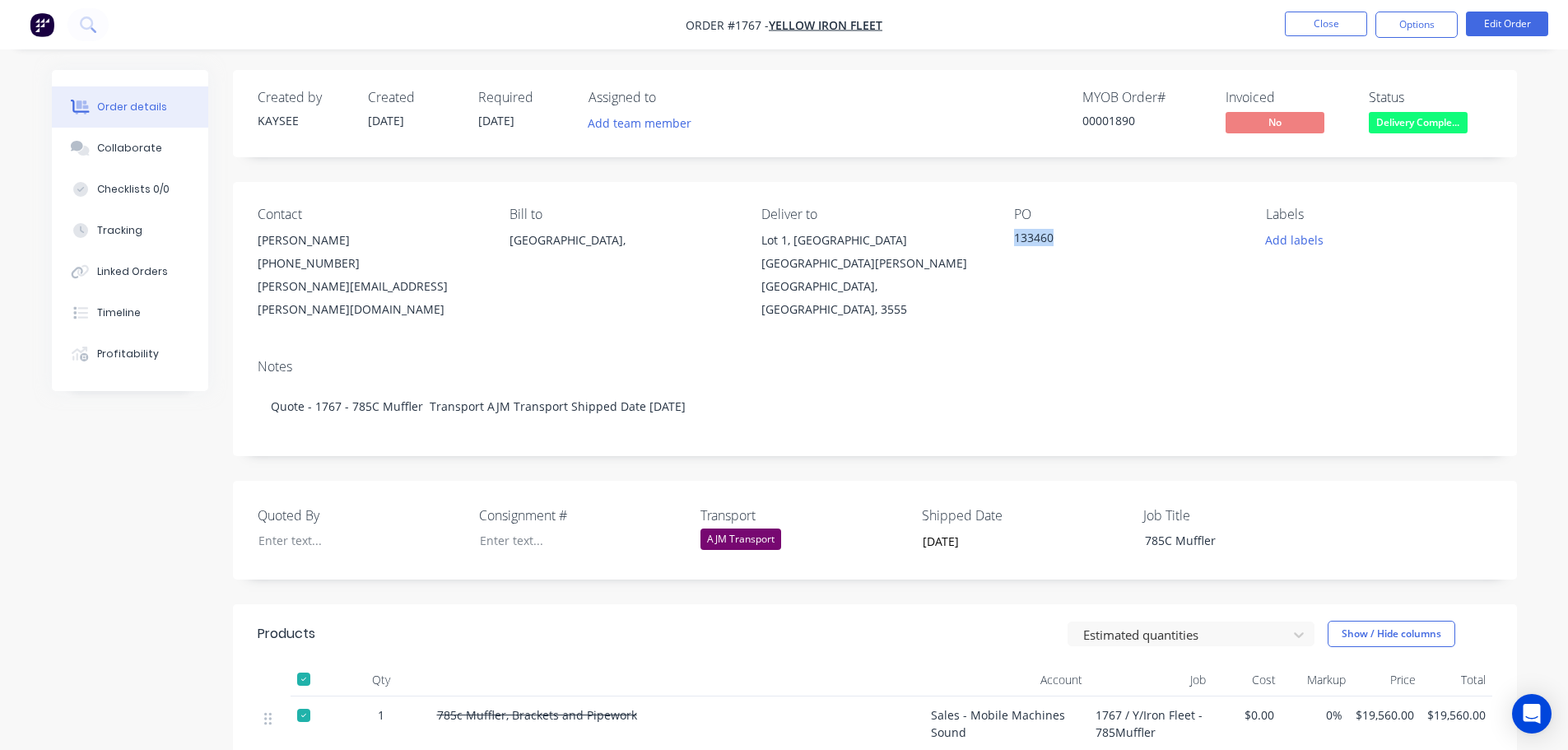
drag, startPoint x: 1063, startPoint y: 238, endPoint x: 1008, endPoint y: 234, distance: 55.1
click at [1008, 234] on div "Contact [PERSON_NAME] [PHONE_NUMBER] [PERSON_NAME][EMAIL_ADDRESS][PERSON_NAME][…" at bounding box center [875, 264] width 1284 height 164
copy div "133460"
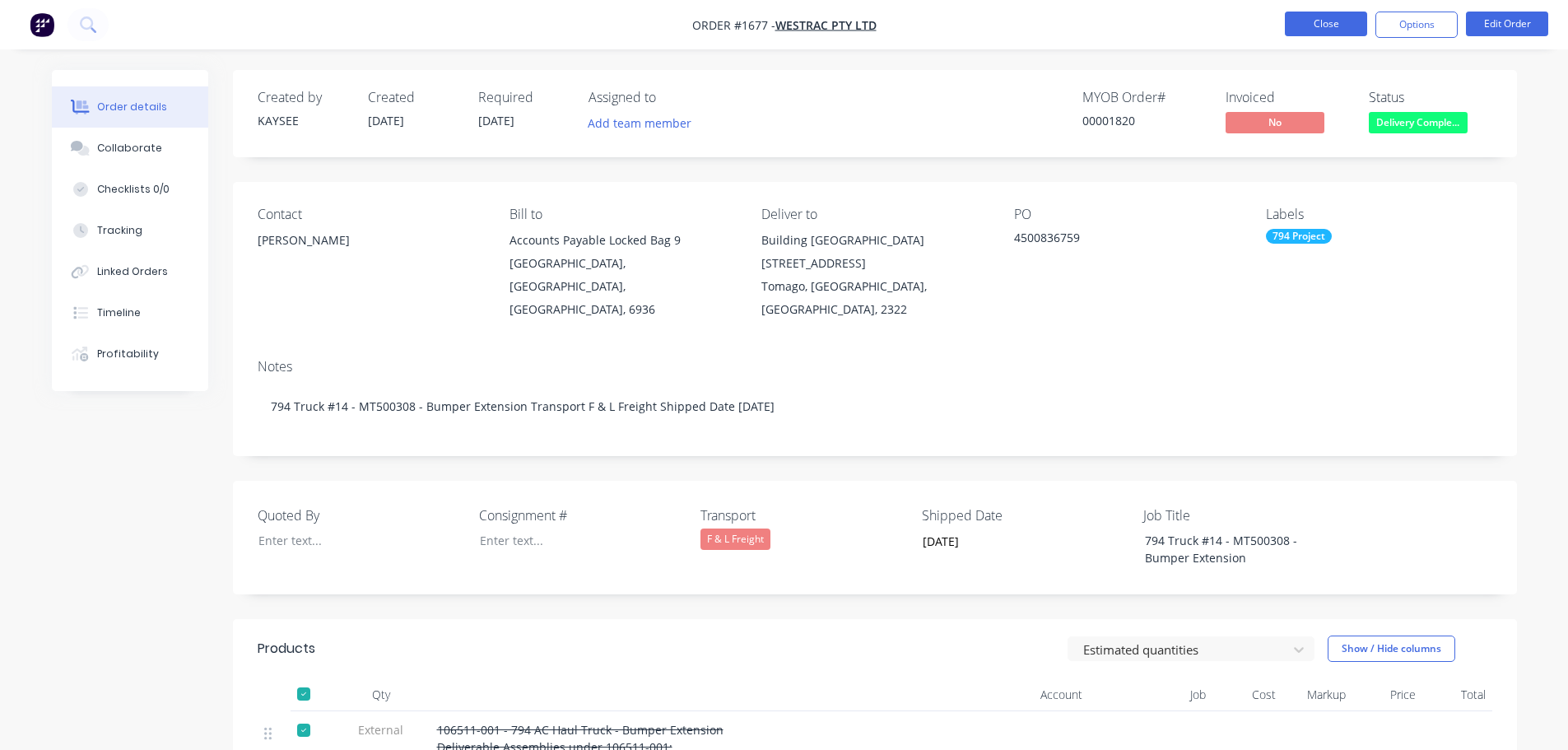
click at [1322, 25] on button "Close" at bounding box center [1325, 24] width 82 height 25
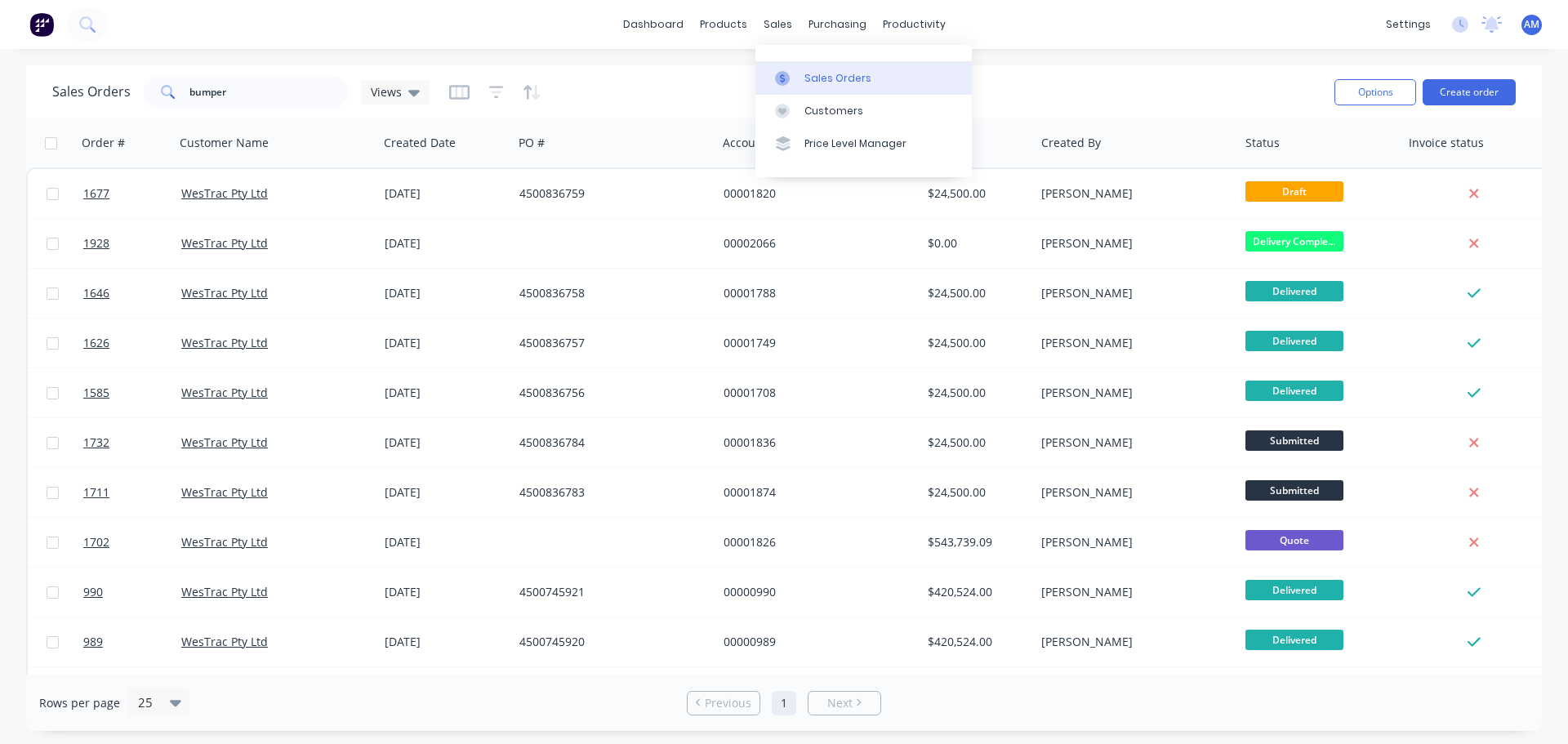
click at [829, 69] on link "Sales Orders" at bounding box center [863, 77] width 216 height 33
click at [837, 80] on div "Sales Orders" at bounding box center [838, 77] width 67 height 14
drag, startPoint x: 185, startPoint y: 85, endPoint x: 117, endPoint y: 95, distance: 68.7
click at [117, 95] on div "Sales Orders bumper Views" at bounding box center [241, 92] width 377 height 33
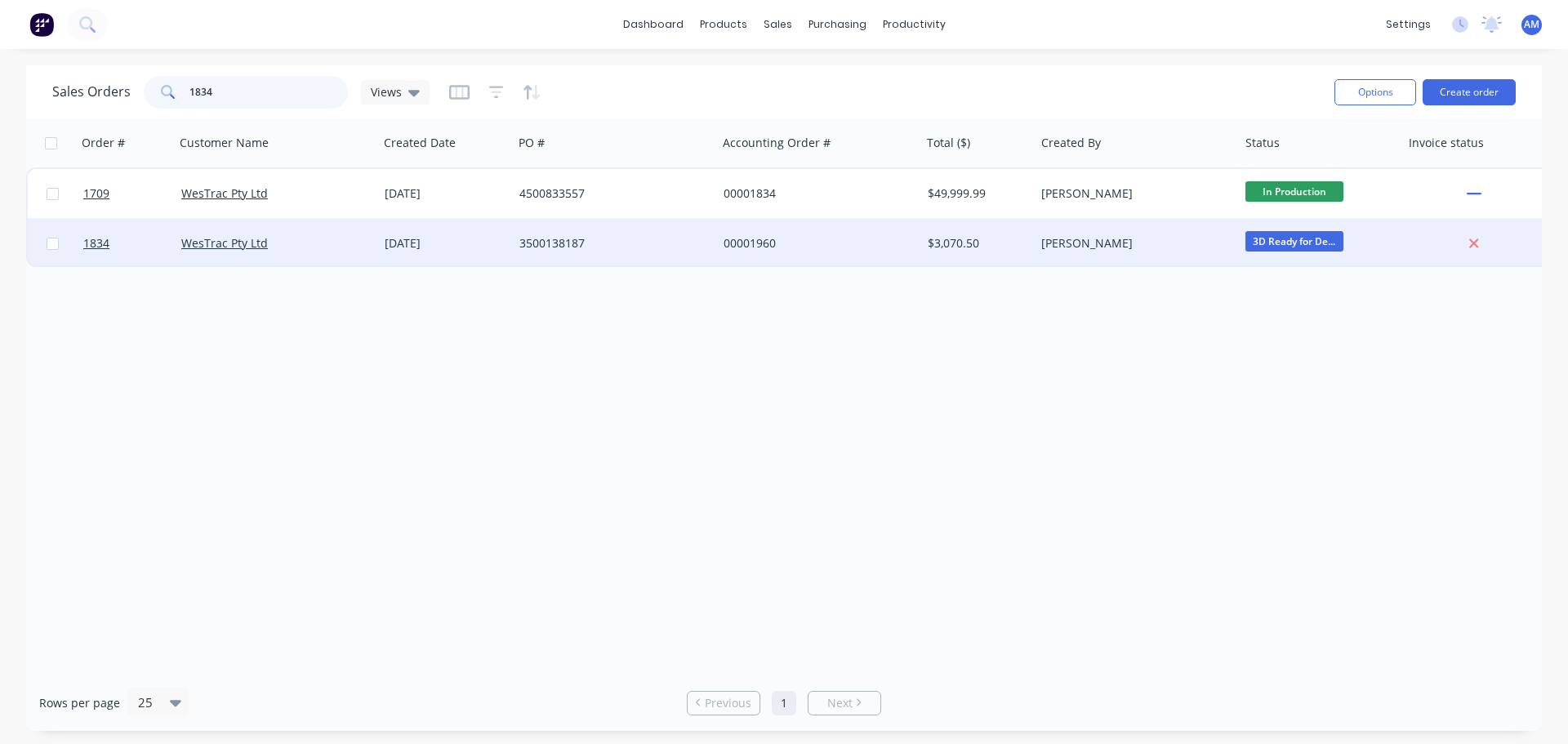
type input "1834"
click at [759, 242] on div "00001960" at bounding box center [813, 243] width 181 height 16
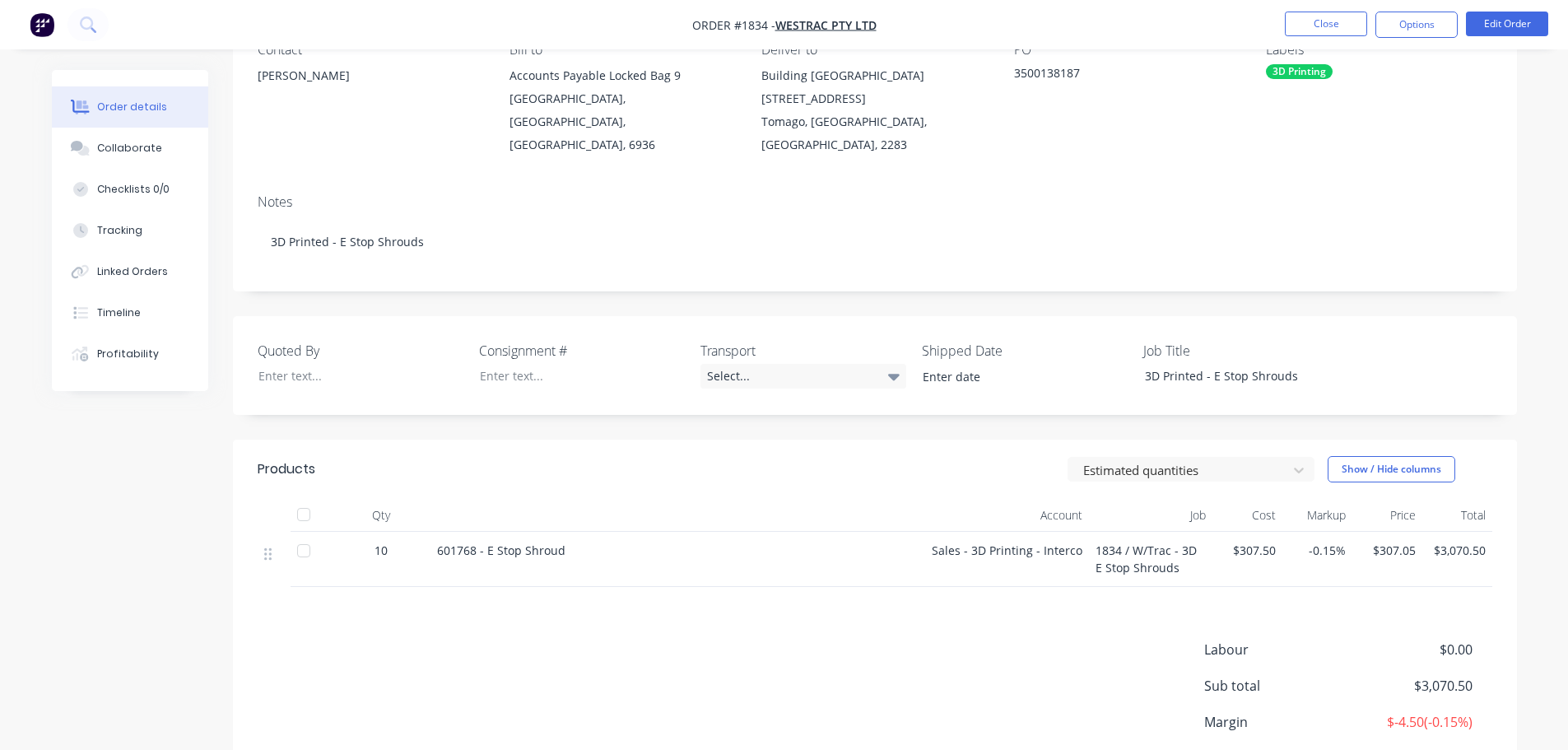
scroll to position [247, 0]
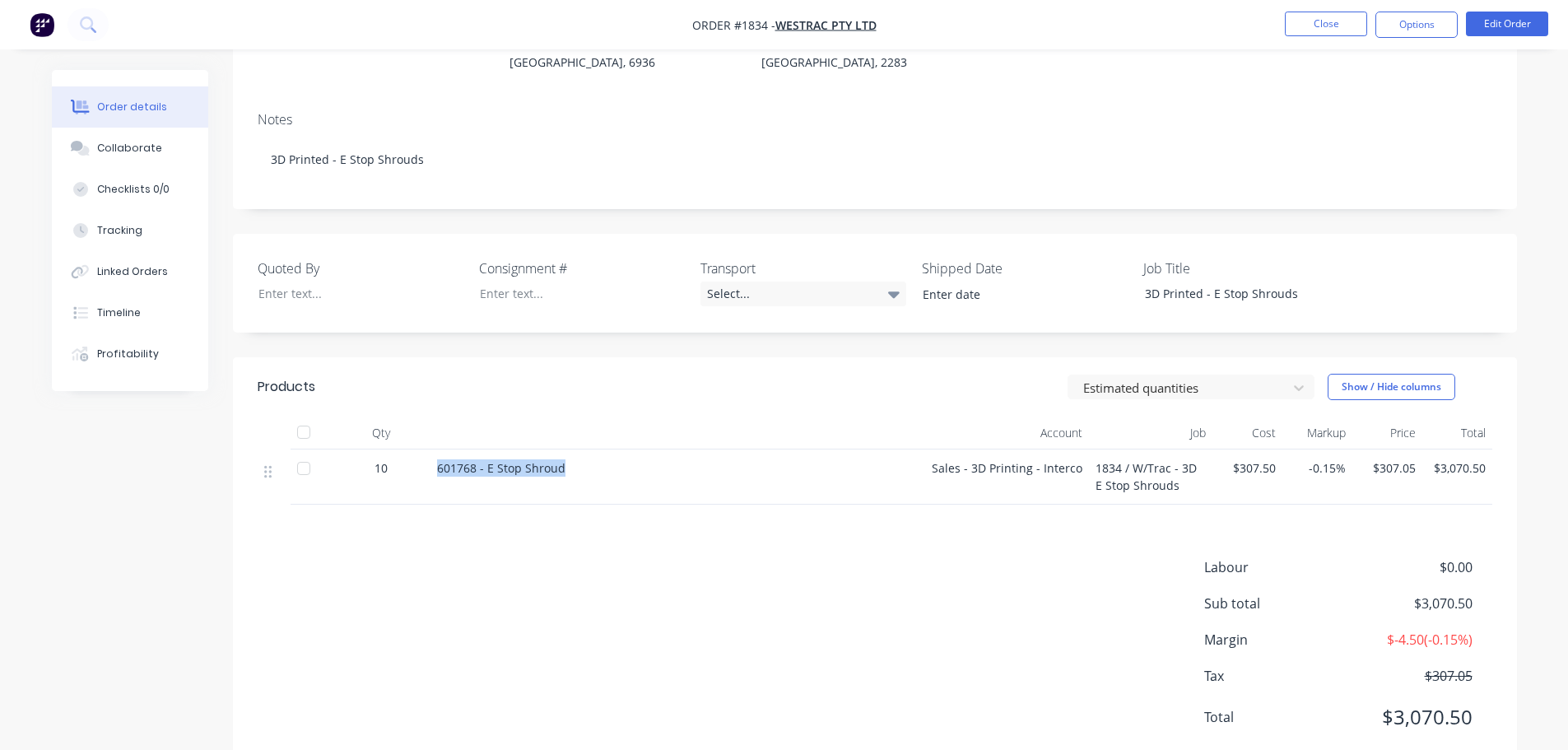
drag, startPoint x: 579, startPoint y: 444, endPoint x: 436, endPoint y: 442, distance: 143.0
click at [437, 460] on div "601768 - E Stop Shroud" at bounding box center [677, 468] width 481 height 17
copy span "601768 - E Stop Shroud"
click at [1315, 23] on button "Close" at bounding box center [1325, 24] width 82 height 25
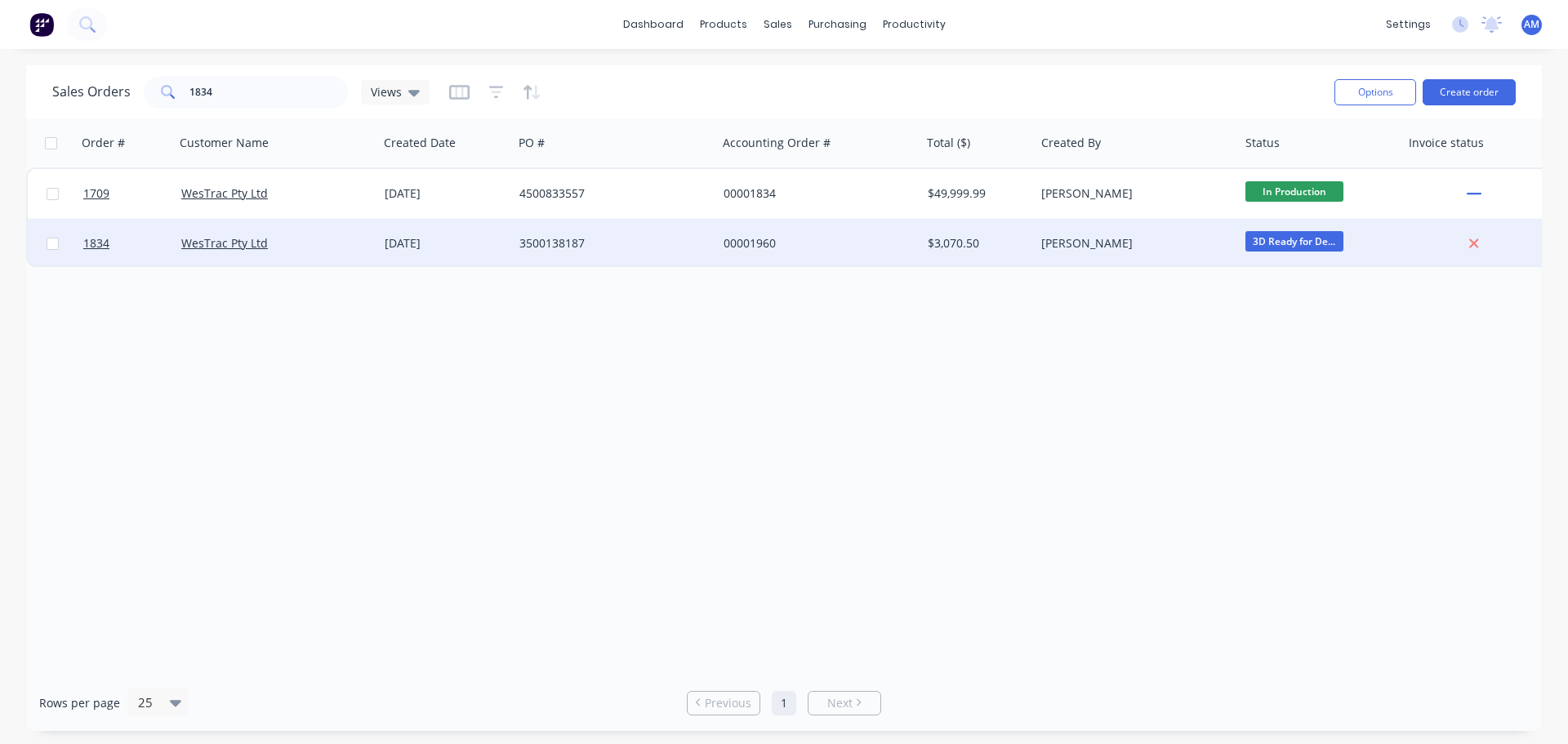
click at [940, 242] on div "$3,070.50" at bounding box center [976, 243] width 97 height 16
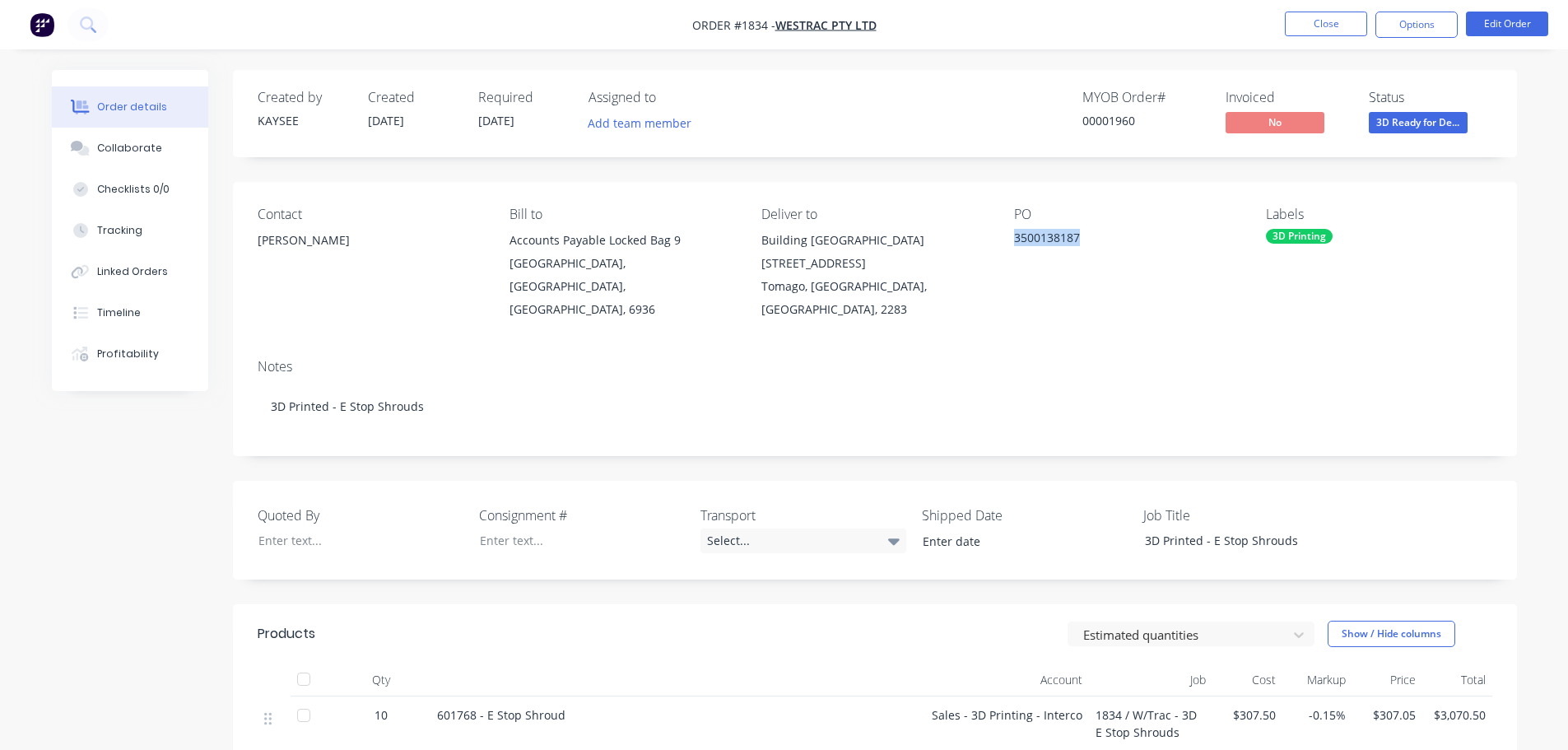
drag, startPoint x: 1093, startPoint y: 237, endPoint x: 1012, endPoint y: 239, distance: 81.0
click at [1012, 239] on div "Contact [PERSON_NAME] [PERSON_NAME] to Accounts Payable Locked Bag [GEOGRAPHIC_…" at bounding box center [875, 264] width 1284 height 164
copy div "3500138187"
drag, startPoint x: 561, startPoint y: 691, endPoint x: 432, endPoint y: 677, distance: 129.8
click at [432, 697] on div "601768 - E Stop Shroud" at bounding box center [678, 724] width 494 height 55
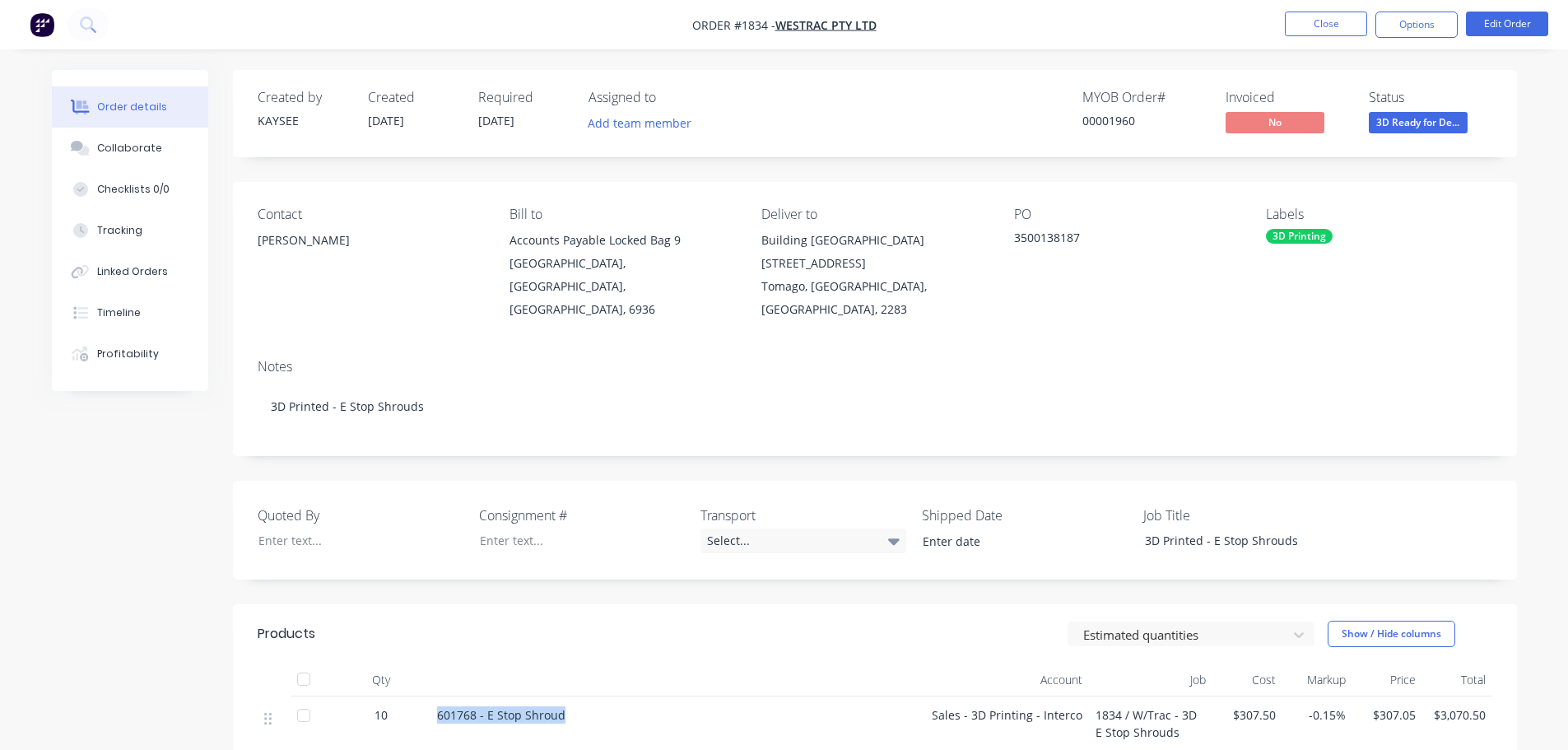
copy span "601768 - E Stop Shroud"
click at [1295, 23] on button "Close" at bounding box center [1325, 24] width 82 height 25
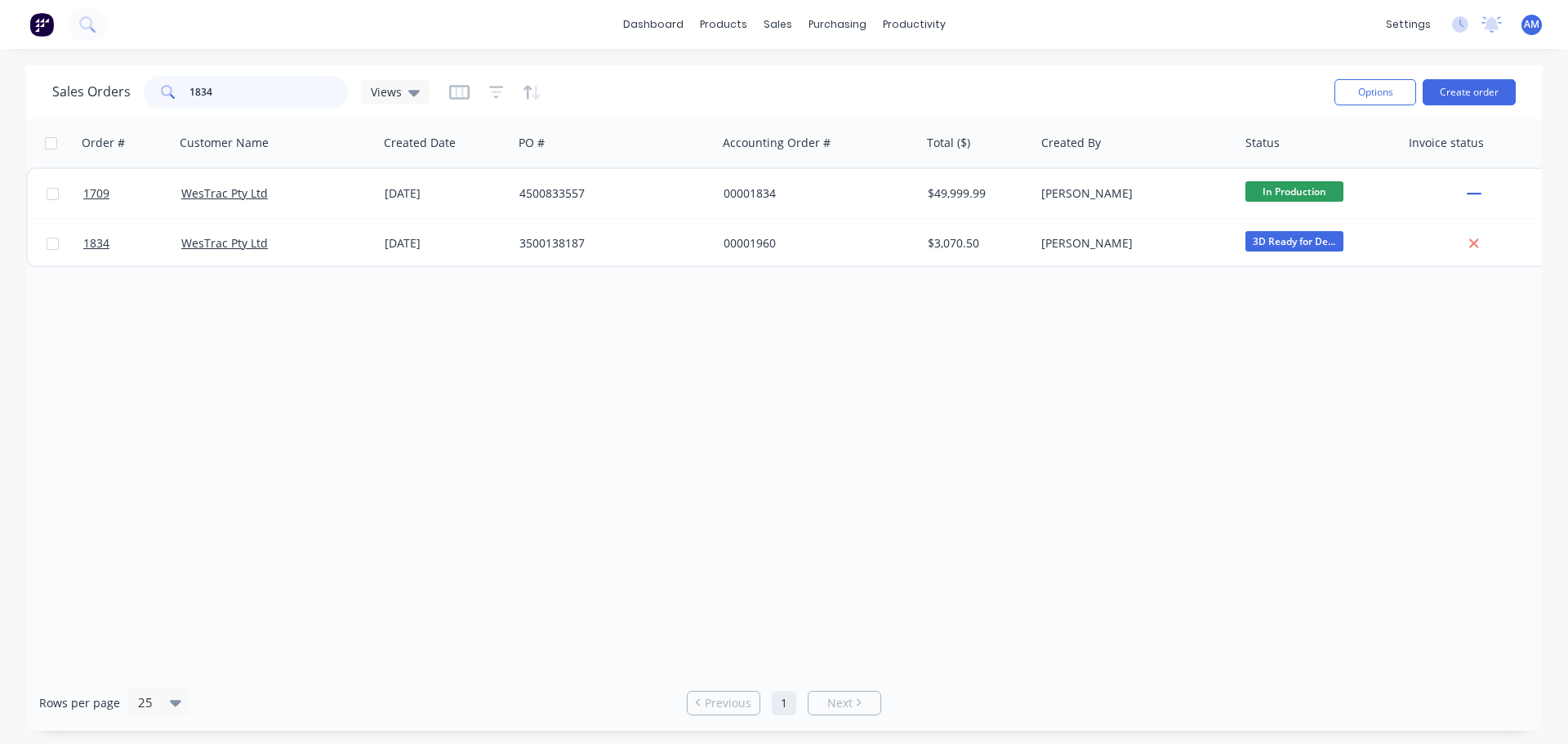
click at [176, 86] on div "1834" at bounding box center [246, 92] width 204 height 33
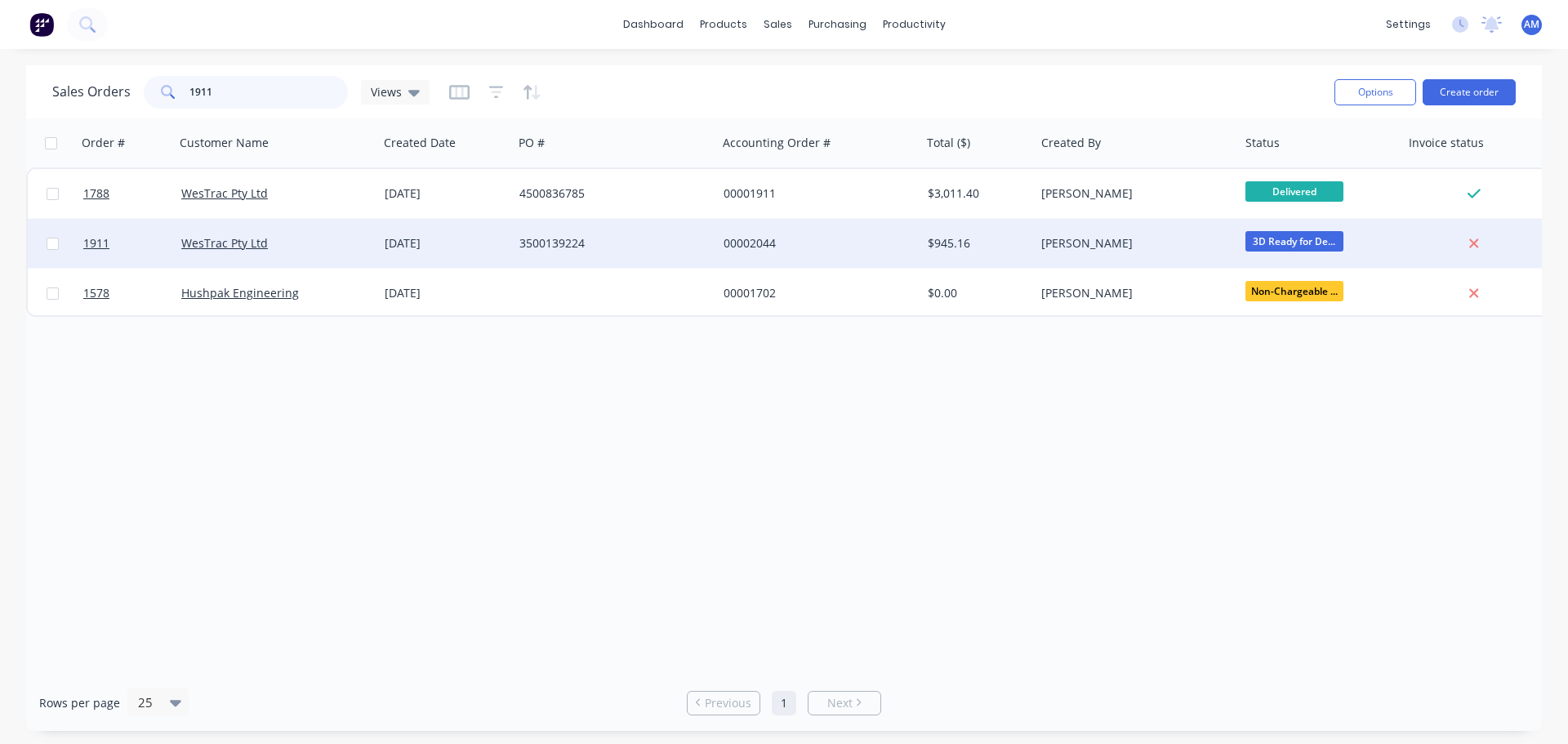
type input "1911"
click at [771, 242] on div "00002044" at bounding box center [813, 243] width 181 height 16
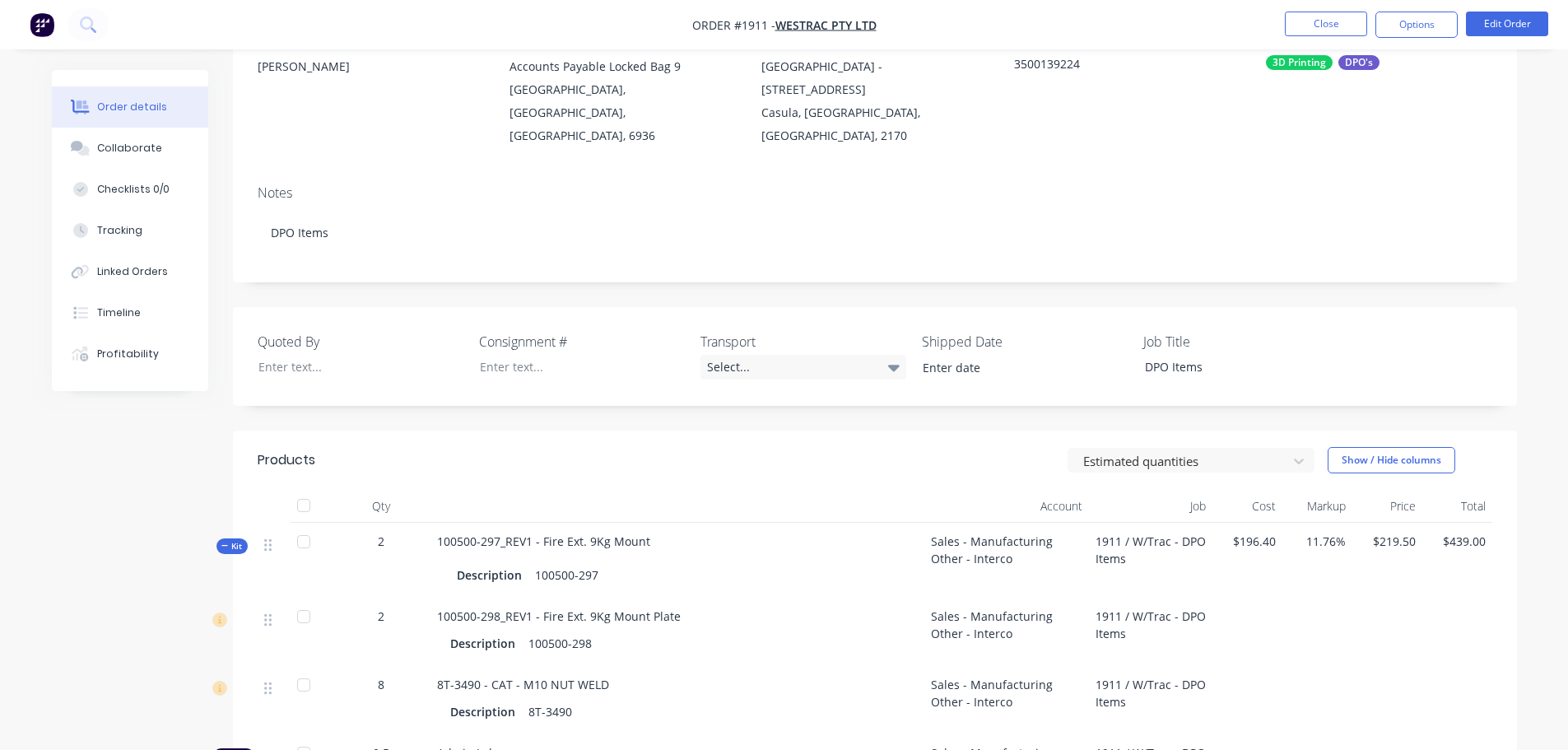
scroll to position [165, 0]
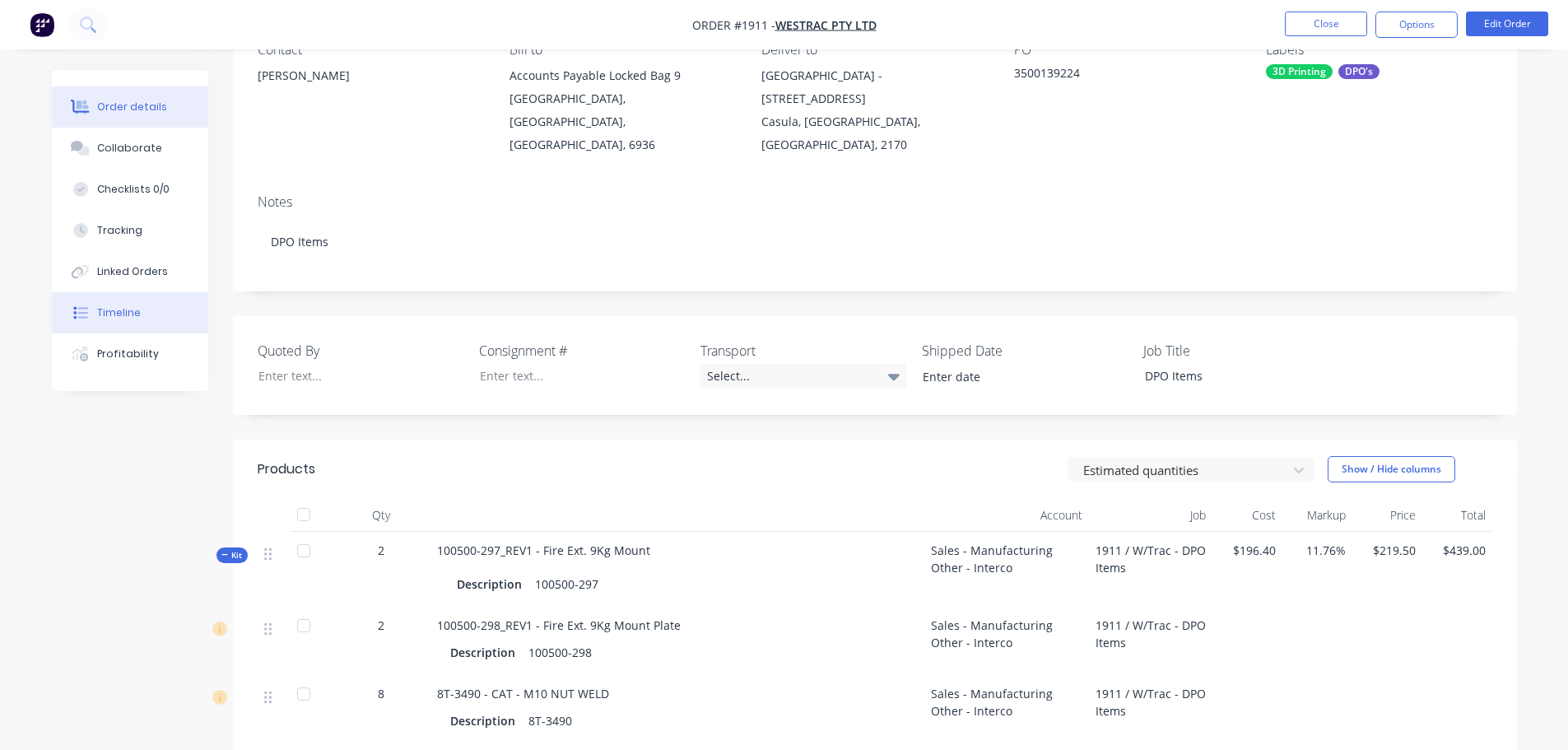
click at [120, 307] on div "Timeline" at bounding box center [119, 312] width 43 height 14
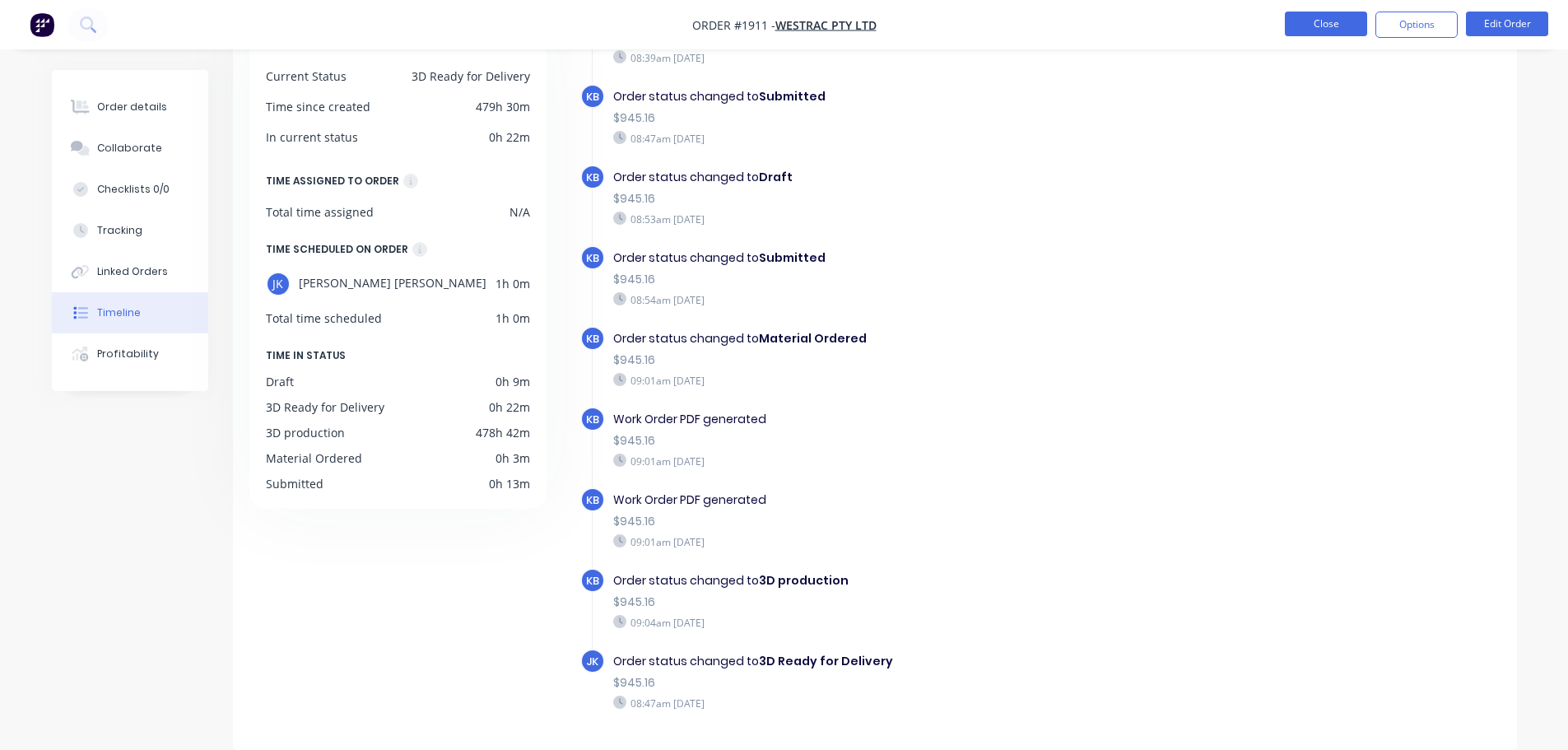
click at [1317, 32] on button "Close" at bounding box center [1325, 24] width 82 height 25
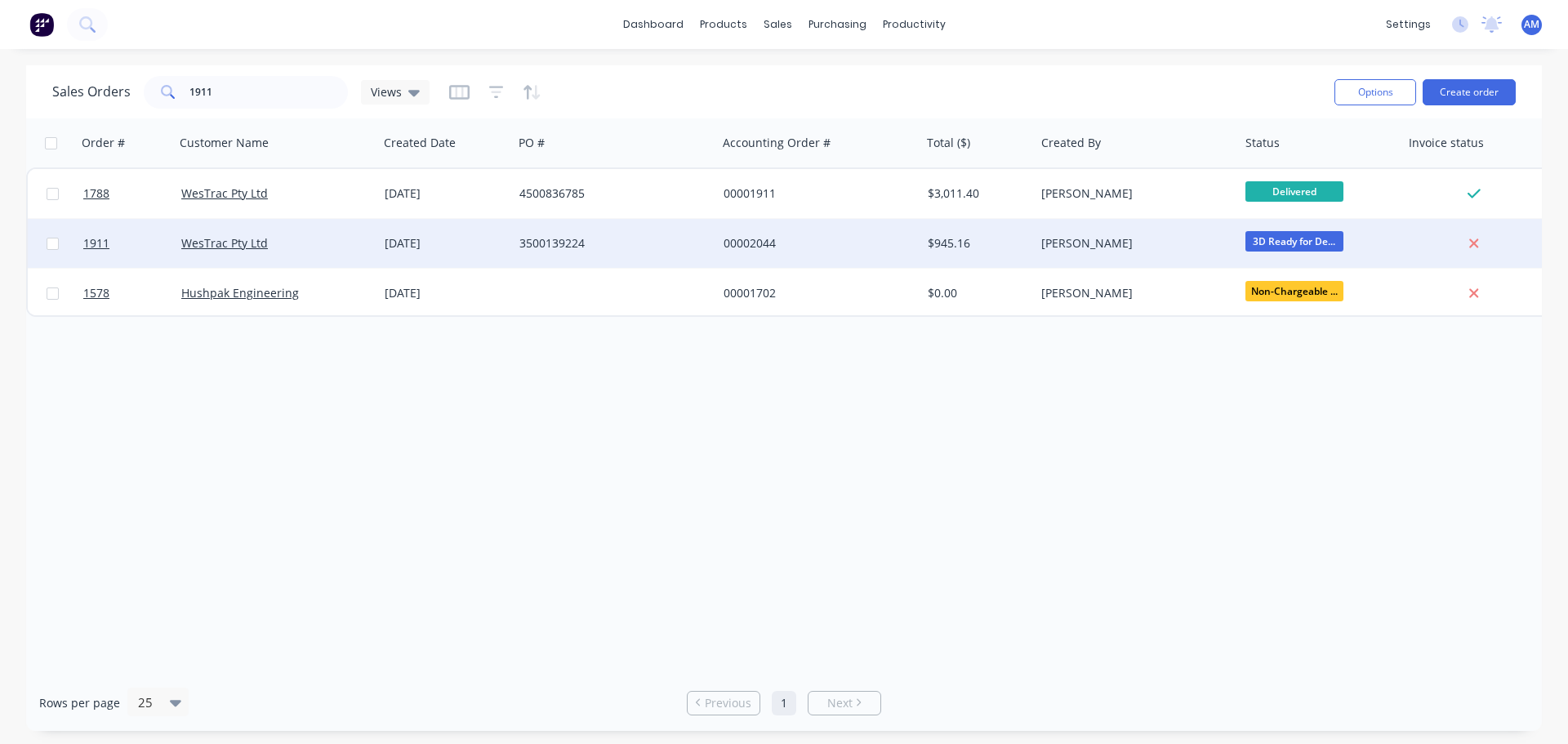
click at [568, 245] on div "3500139224" at bounding box center [609, 243] width 181 height 16
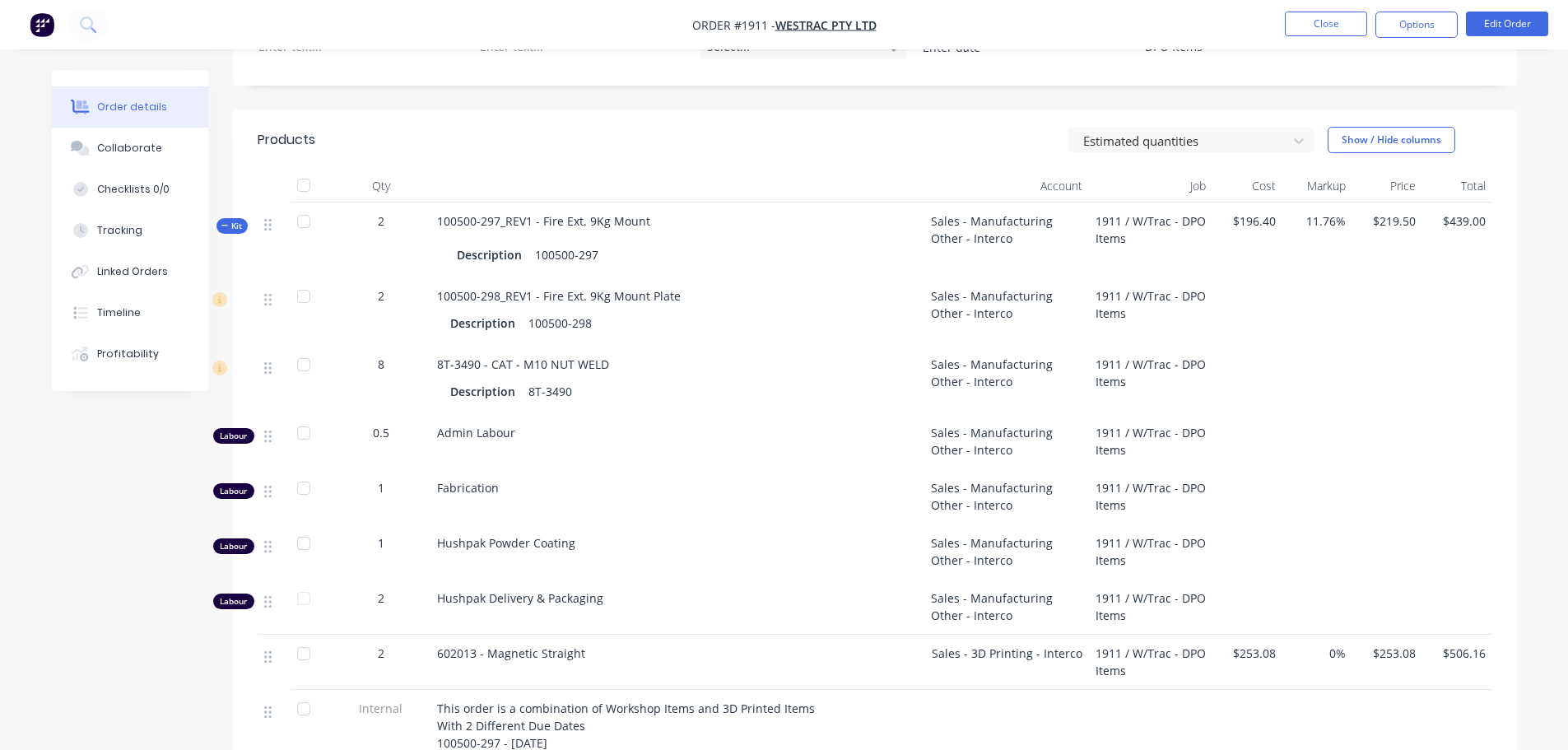
scroll to position [576, 0]
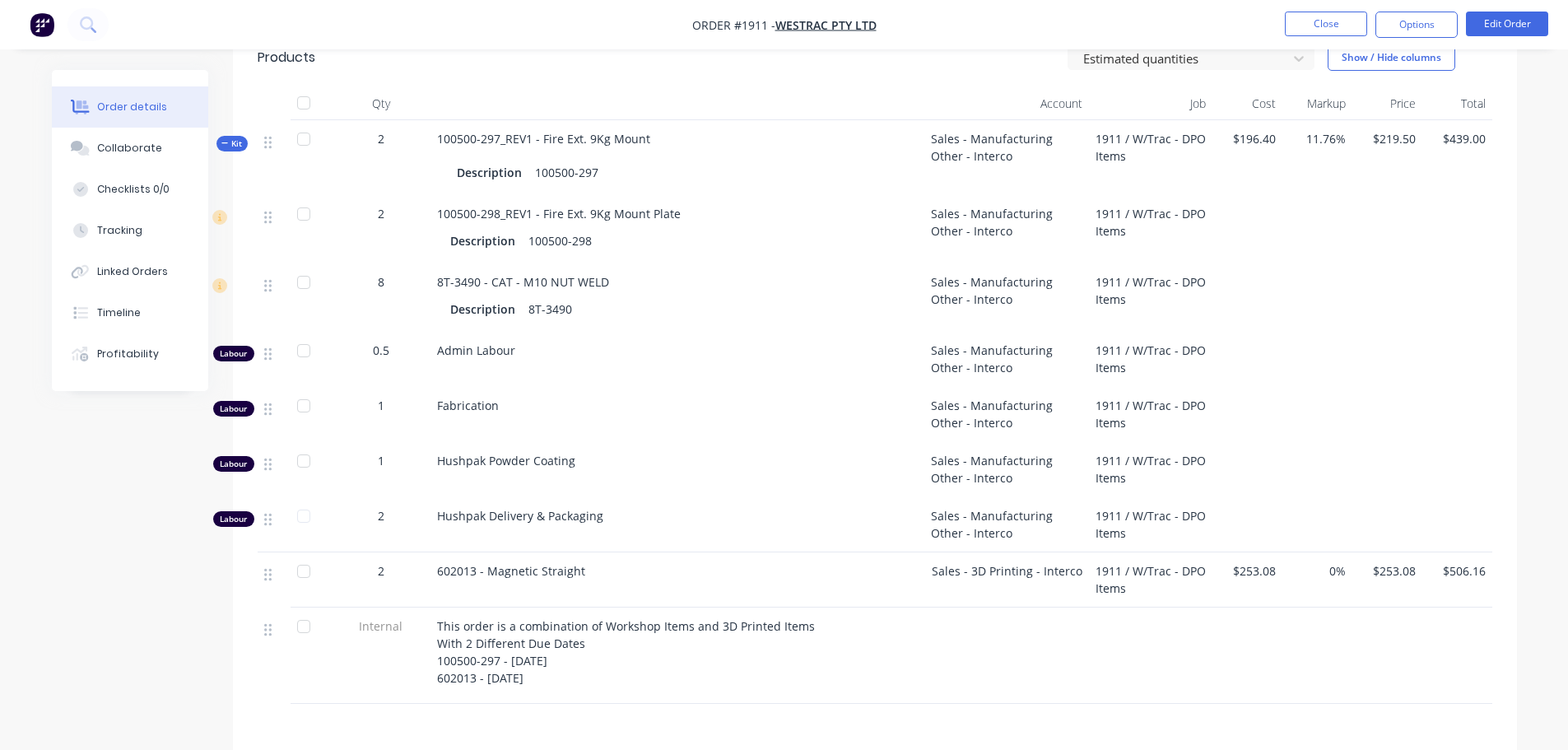
drag, startPoint x: 590, startPoint y: 545, endPoint x: 433, endPoint y: 550, distance: 157.1
click at [433, 552] on div "602013 - Magnetic Straight" at bounding box center [678, 579] width 494 height 55
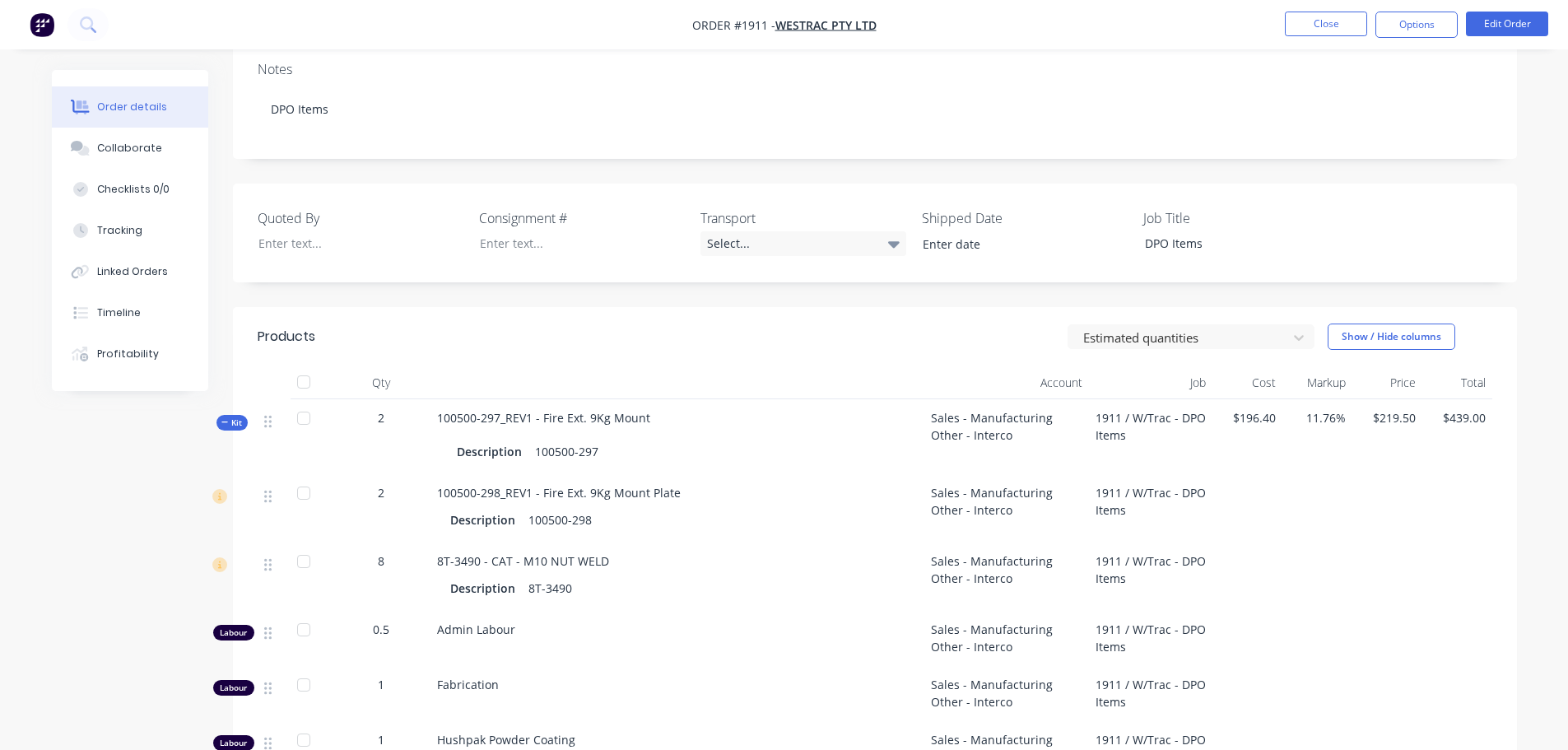
scroll to position [0, 0]
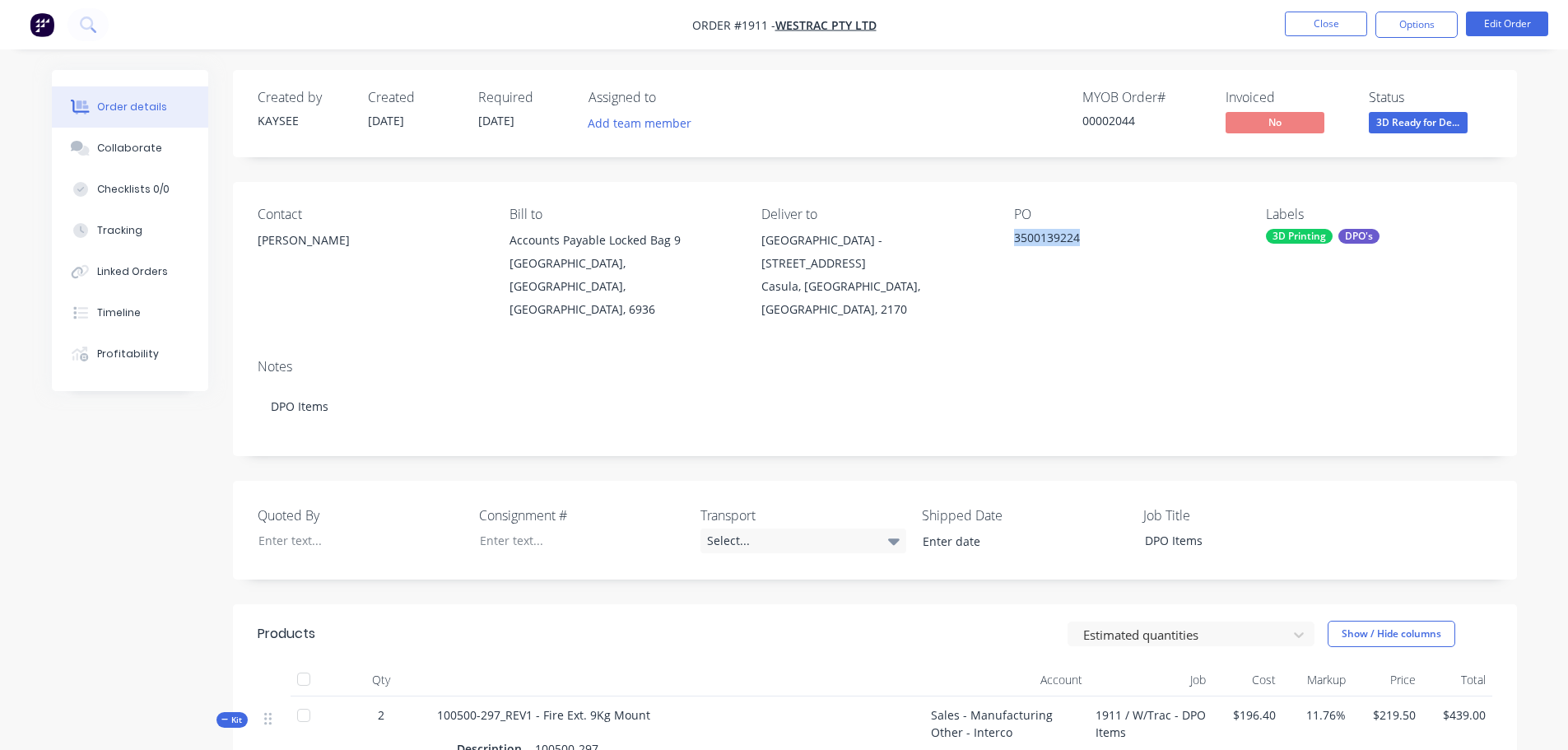
drag, startPoint x: 1092, startPoint y: 230, endPoint x: 1011, endPoint y: 243, distance: 82.0
click at [1013, 243] on div "Contact Eric Patterson Bill to Accounts Payable Locked Bag 9 MIDLAND, Western A…" at bounding box center [875, 264] width 1284 height 164
copy div "3500139224"
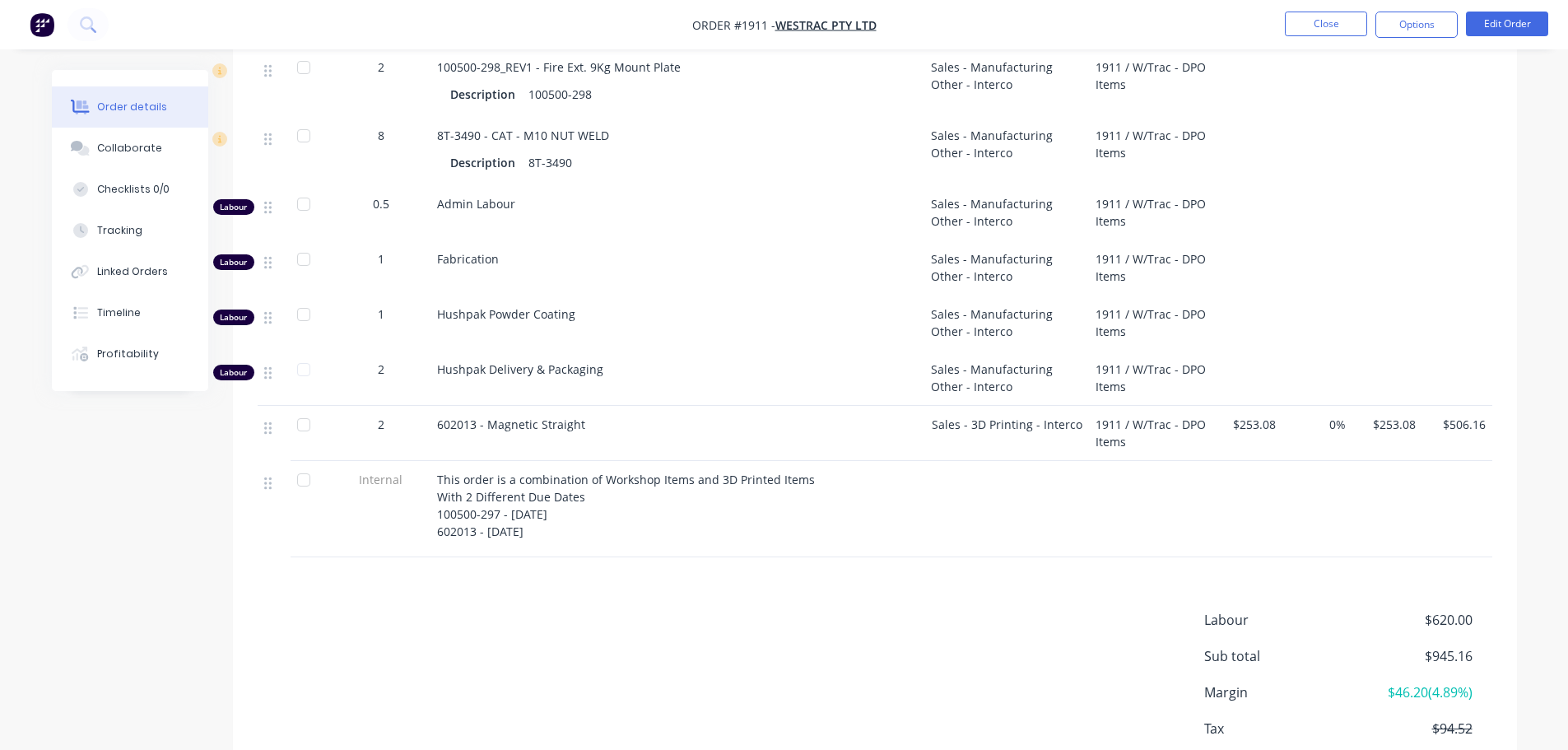
scroll to position [742, 0]
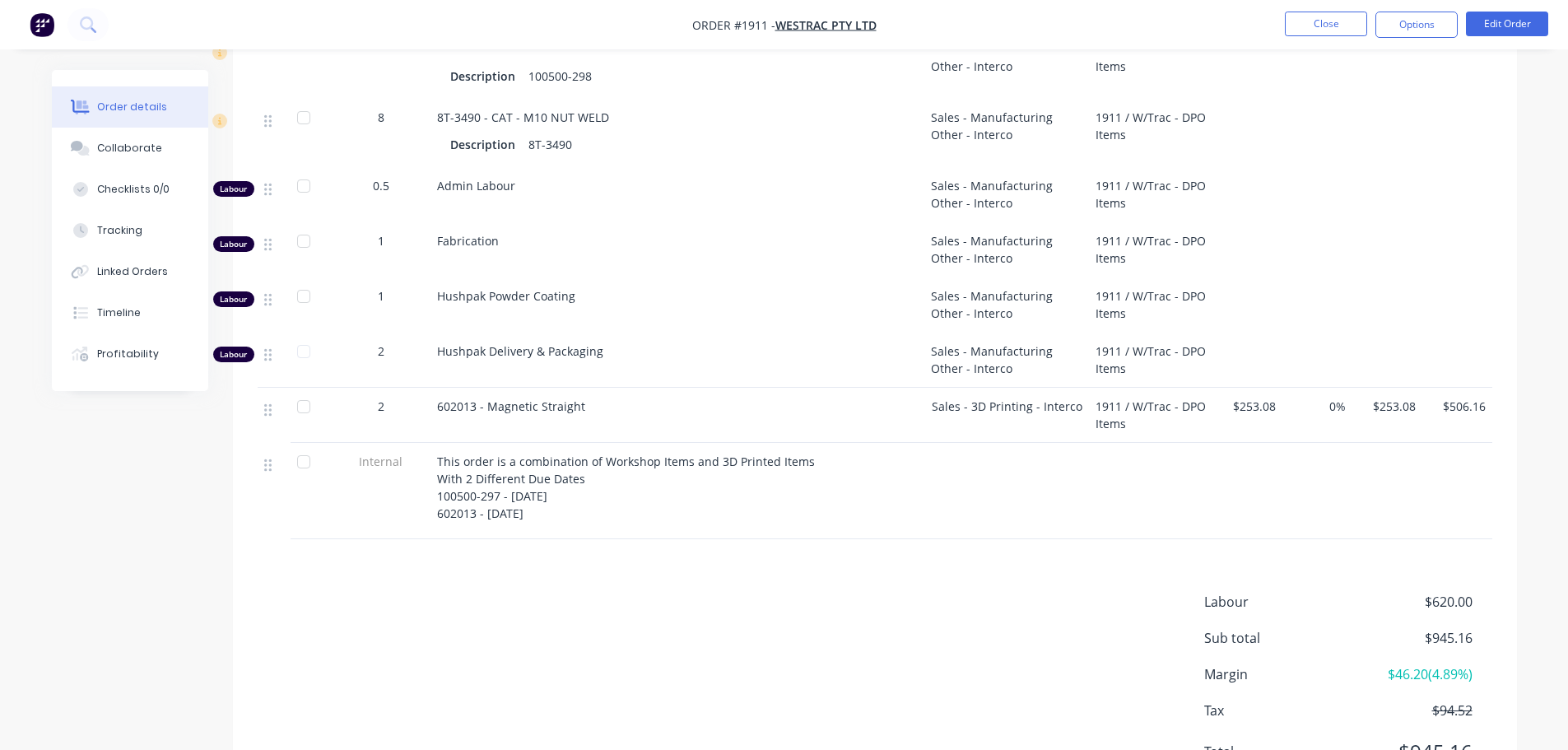
drag, startPoint x: 585, startPoint y: 379, endPoint x: 432, endPoint y: 380, distance: 153.0
click at [432, 388] on div "602013 - Magnetic Straight" at bounding box center [678, 415] width 494 height 55
copy span "602013 - Magnetic Straight"
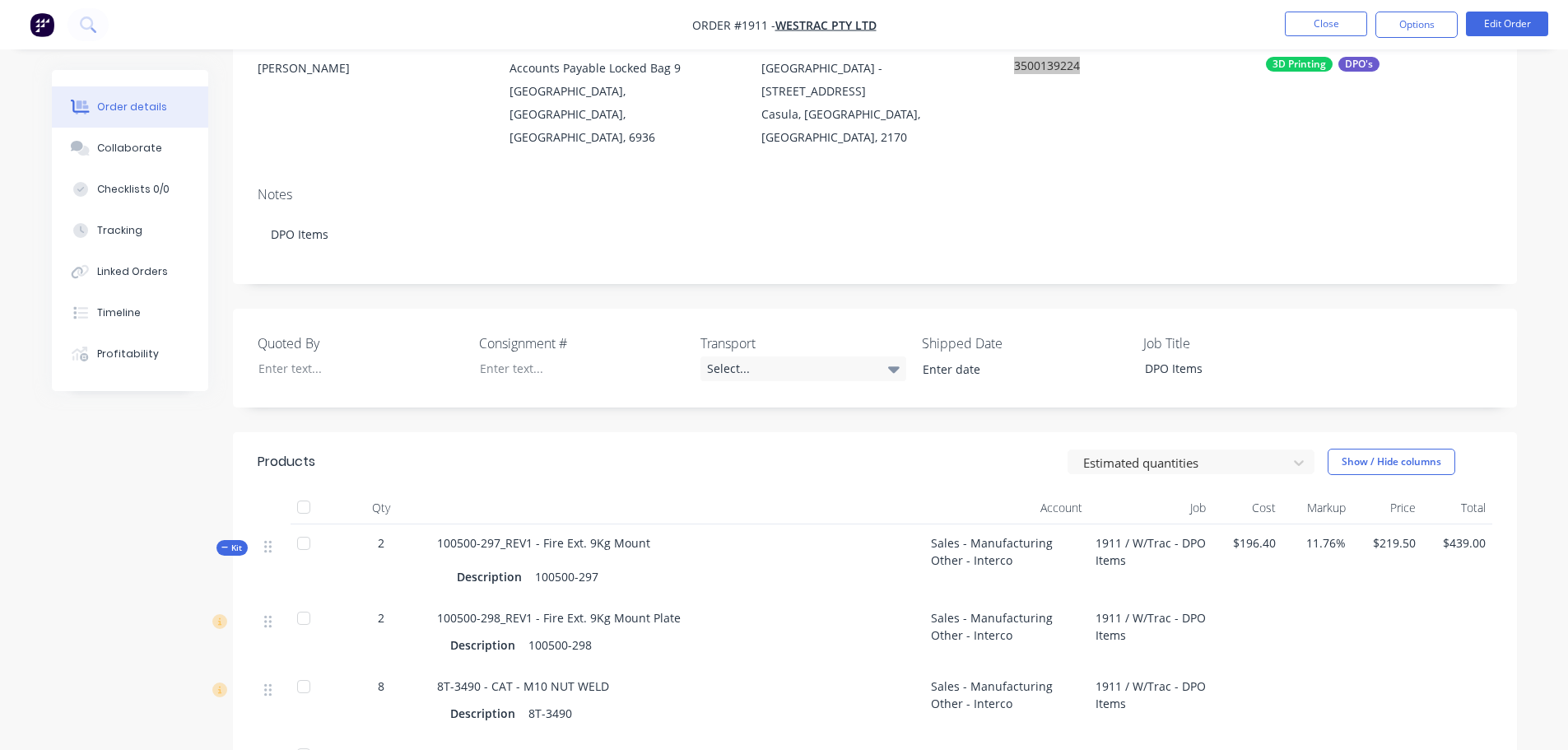
scroll to position [165, 0]
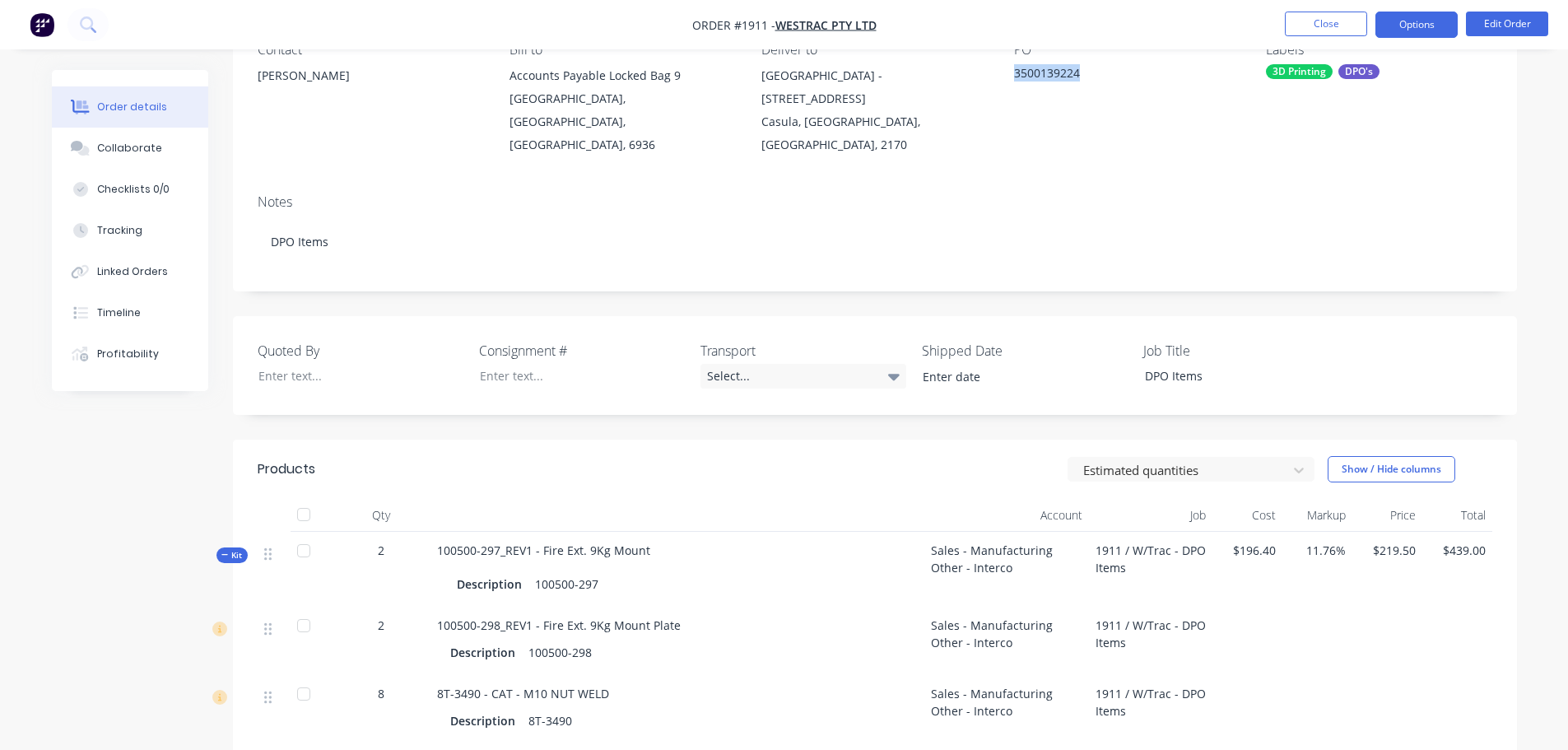
click at [1418, 29] on button "Options" at bounding box center [1416, 25] width 82 height 26
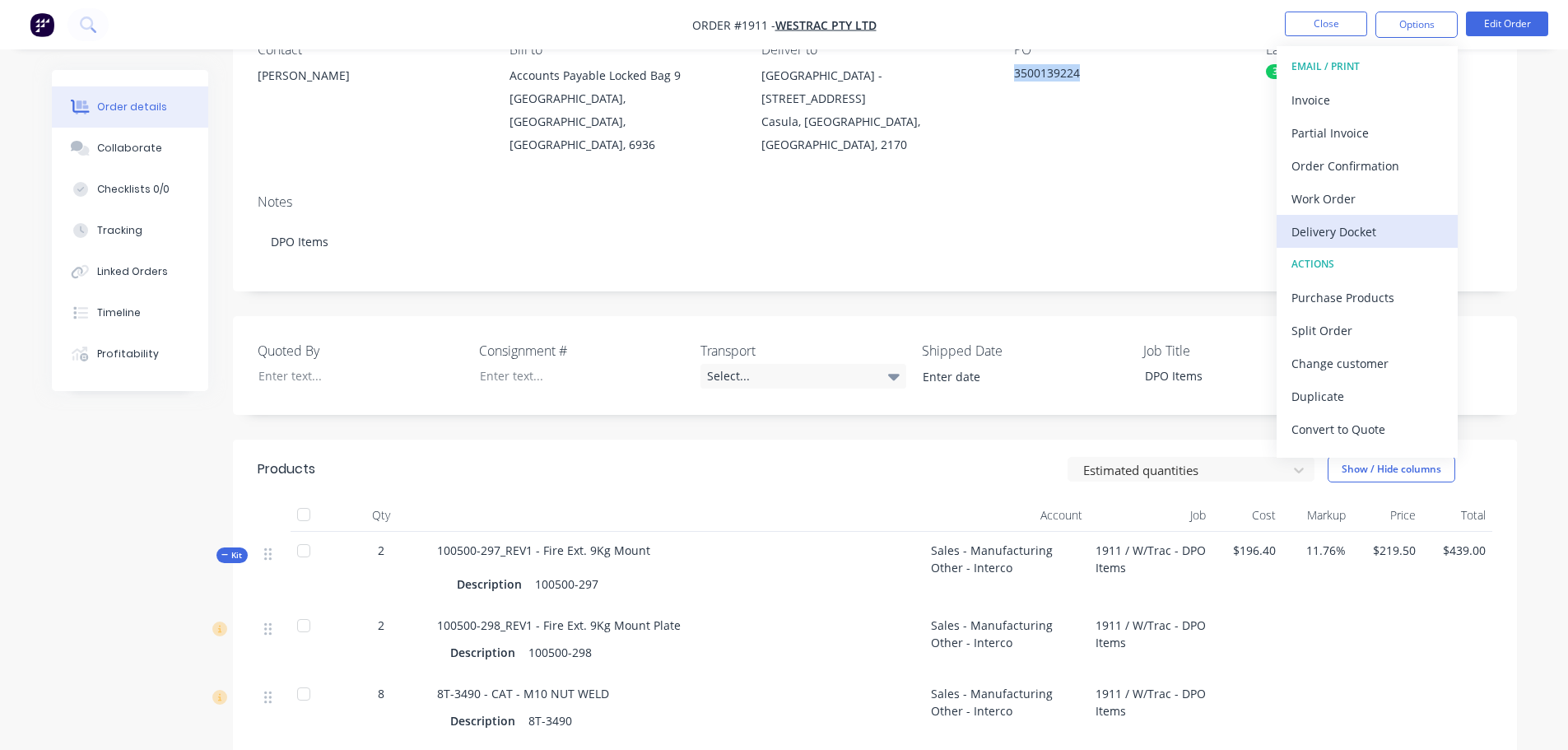
click at [1343, 225] on div "Delivery Docket" at bounding box center [1367, 232] width 152 height 24
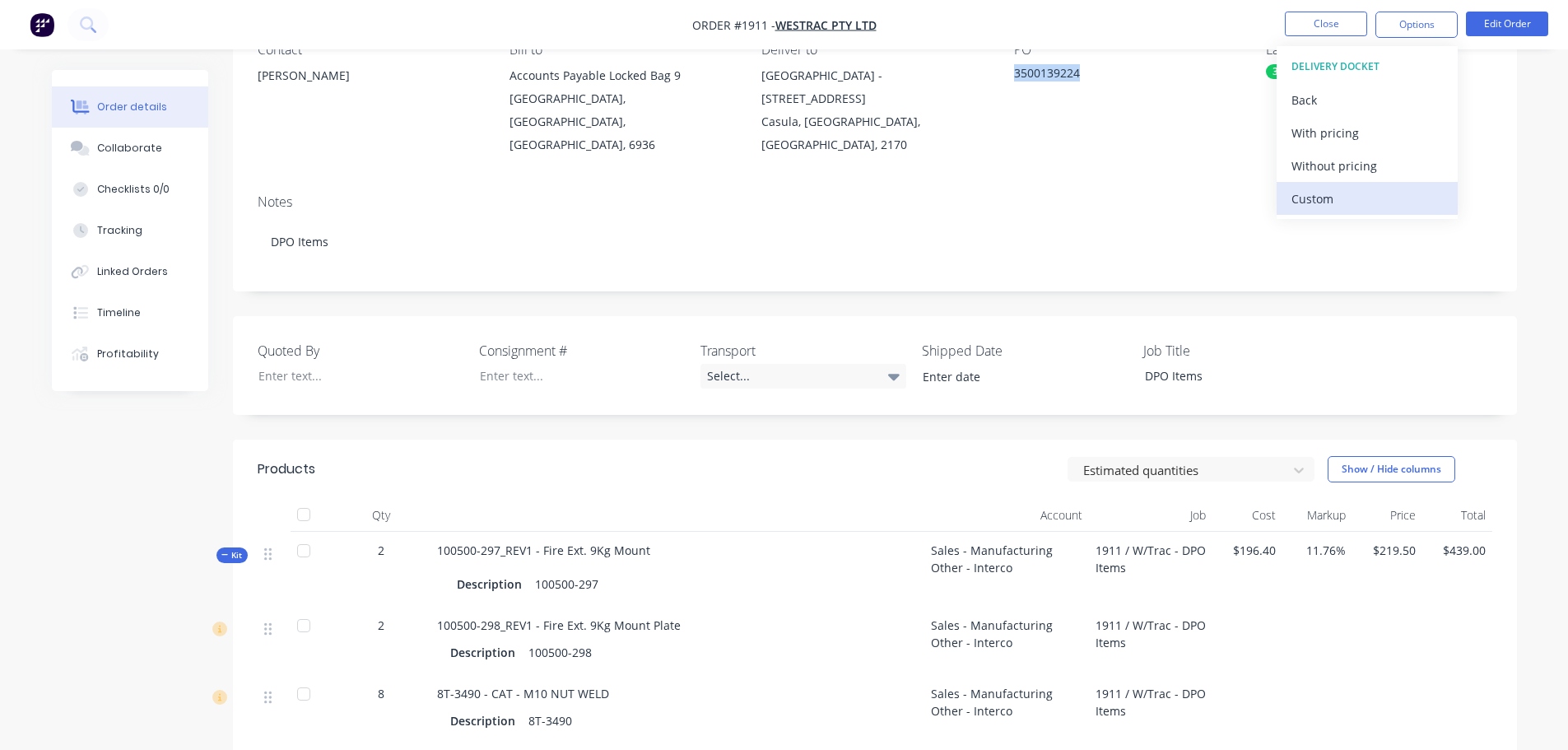
click at [1332, 201] on div "Custom" at bounding box center [1367, 199] width 152 height 24
click at [1331, 166] on div "Without pricing" at bounding box center [1367, 166] width 152 height 24
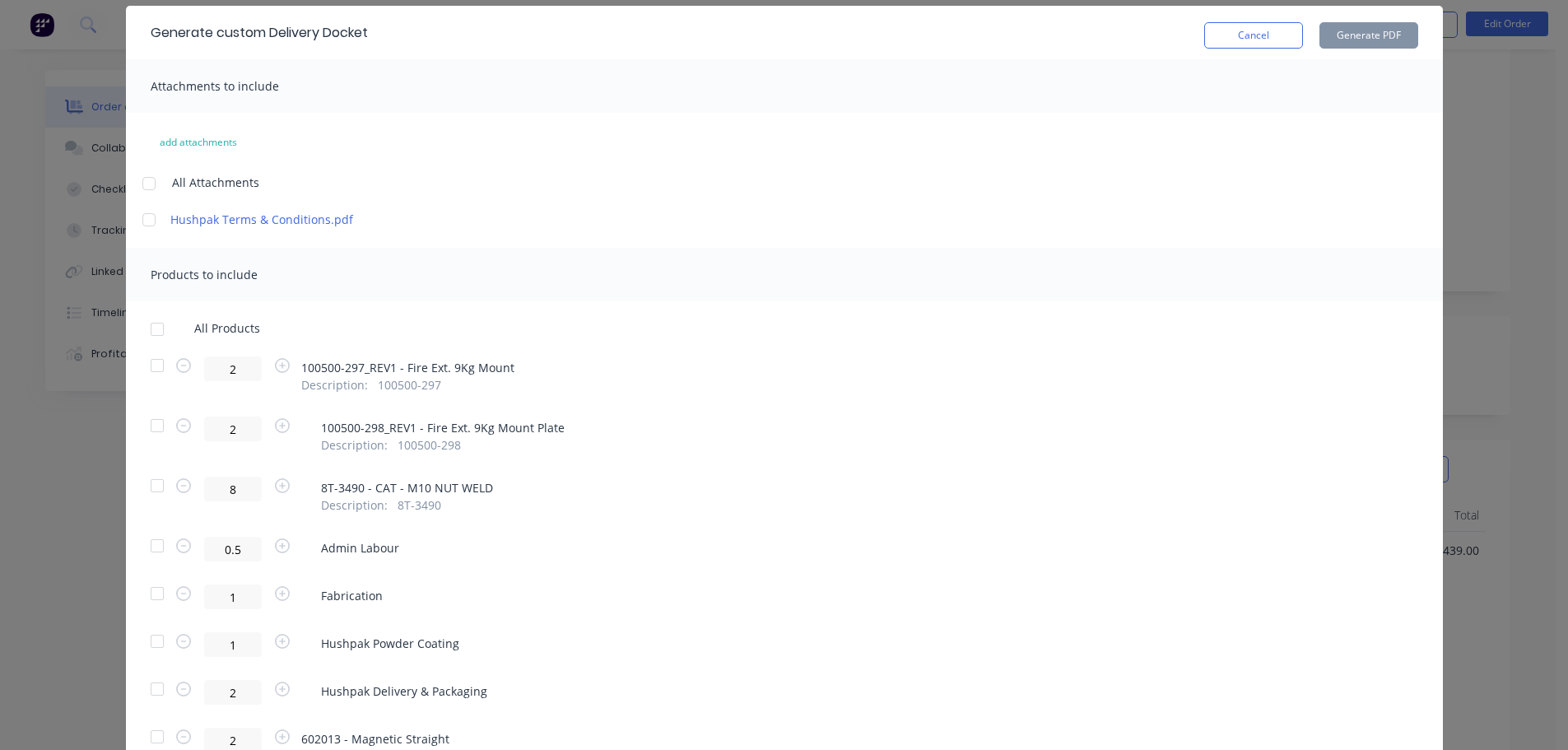
scroll to position [135, 0]
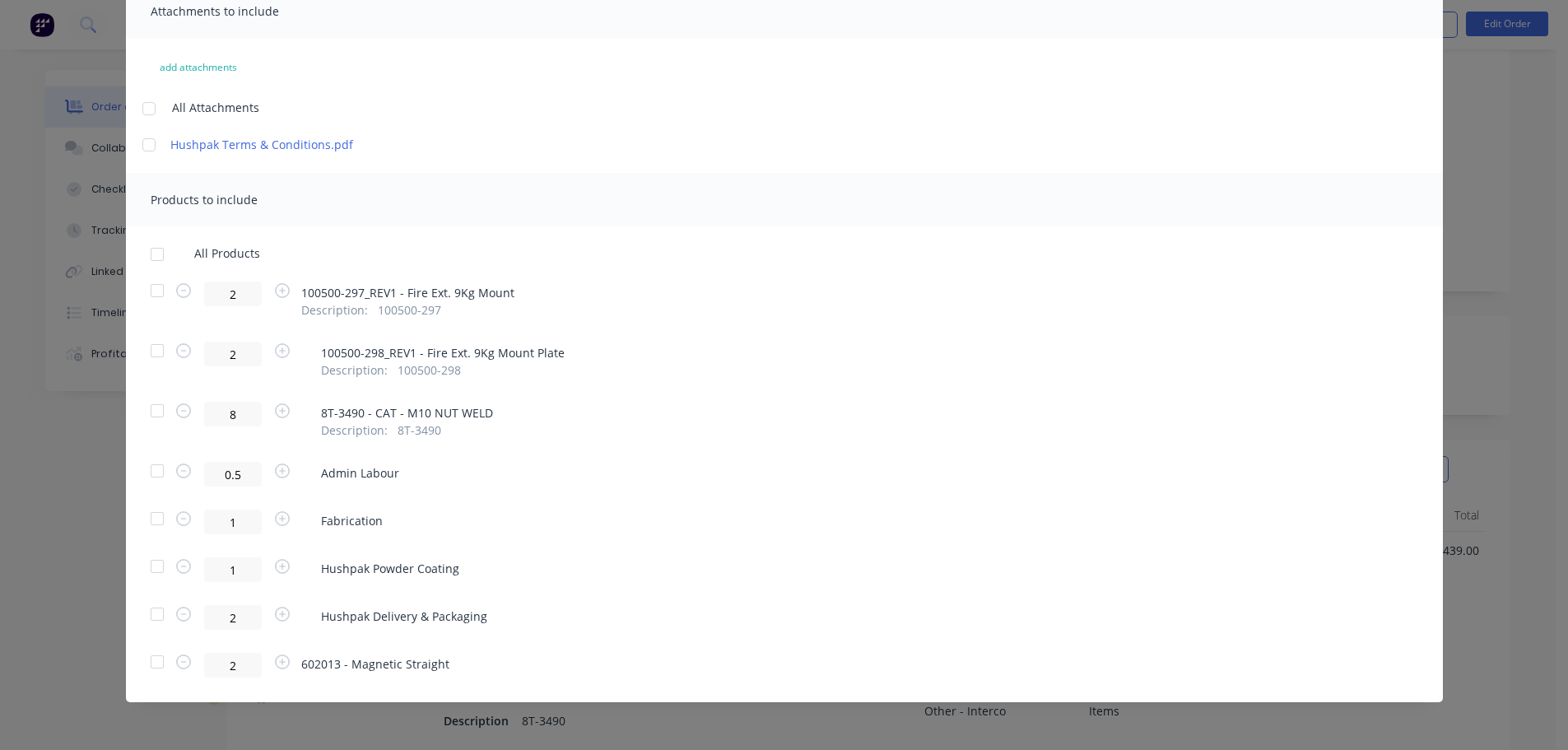
click at [148, 663] on div at bounding box center [157, 662] width 33 height 33
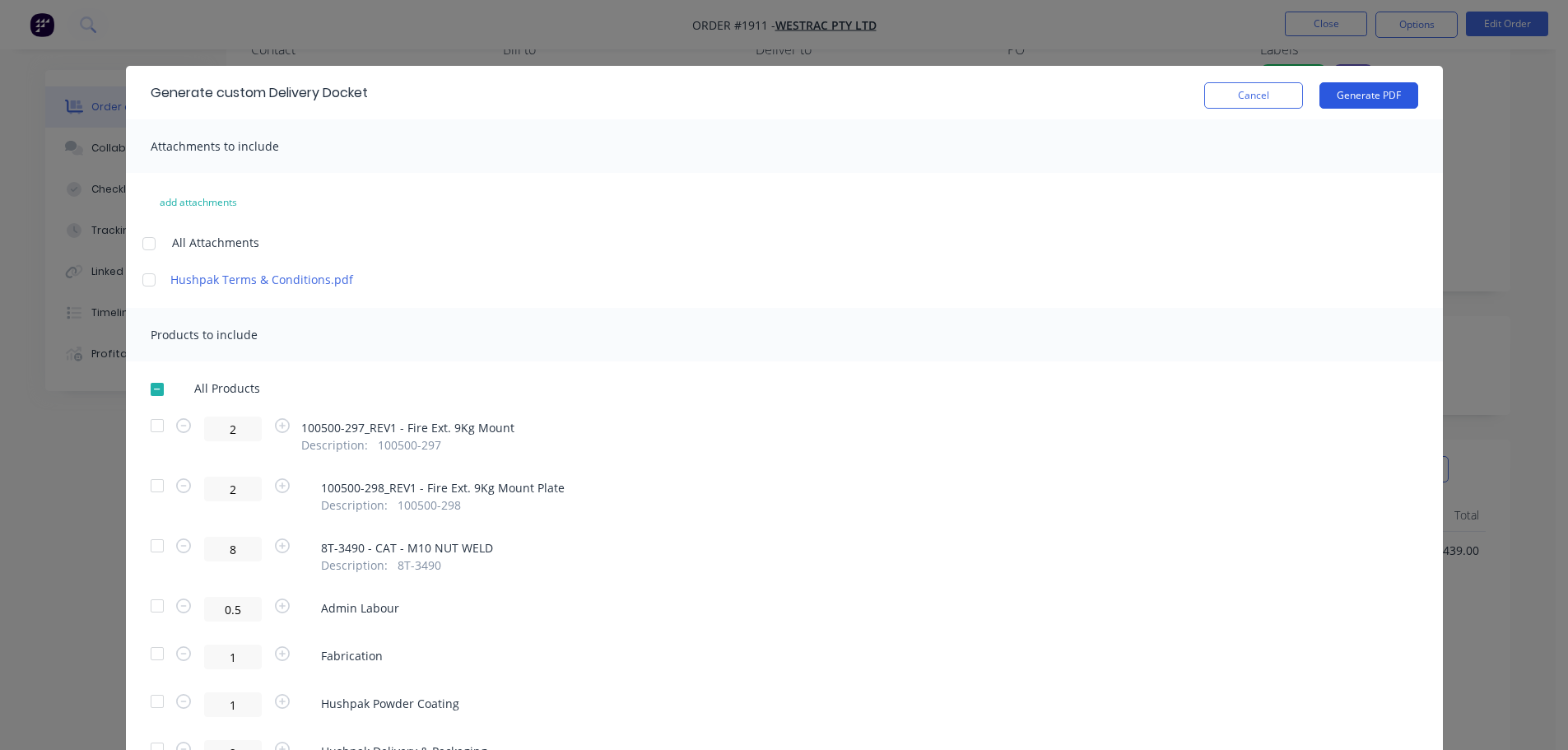
click at [1364, 98] on button "Generate PDF" at bounding box center [1369, 95] width 98 height 26
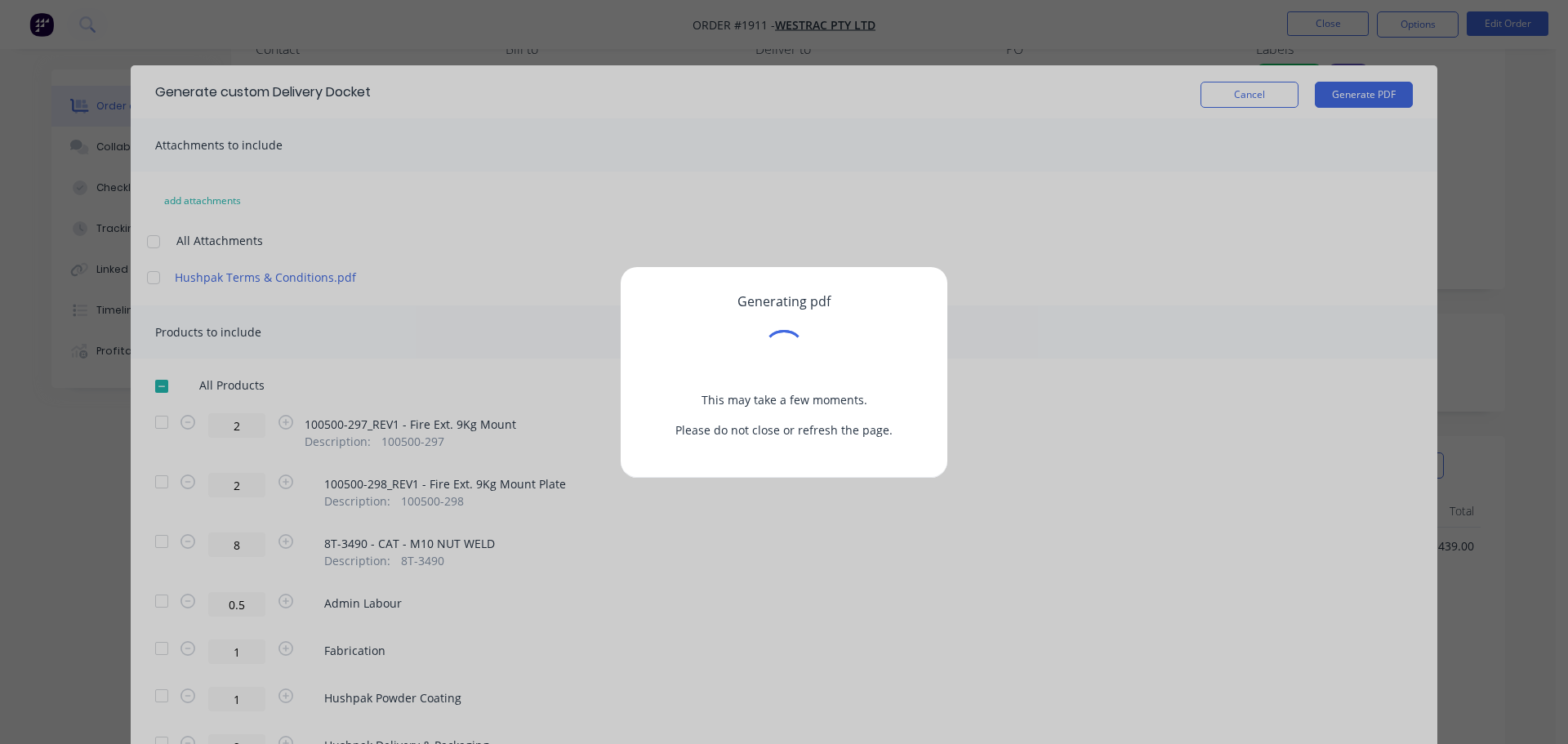
click at [1231, 97] on div "Generating pdf This may take a few moments. Please do not close or refresh the …" at bounding box center [784, 372] width 1568 height 744
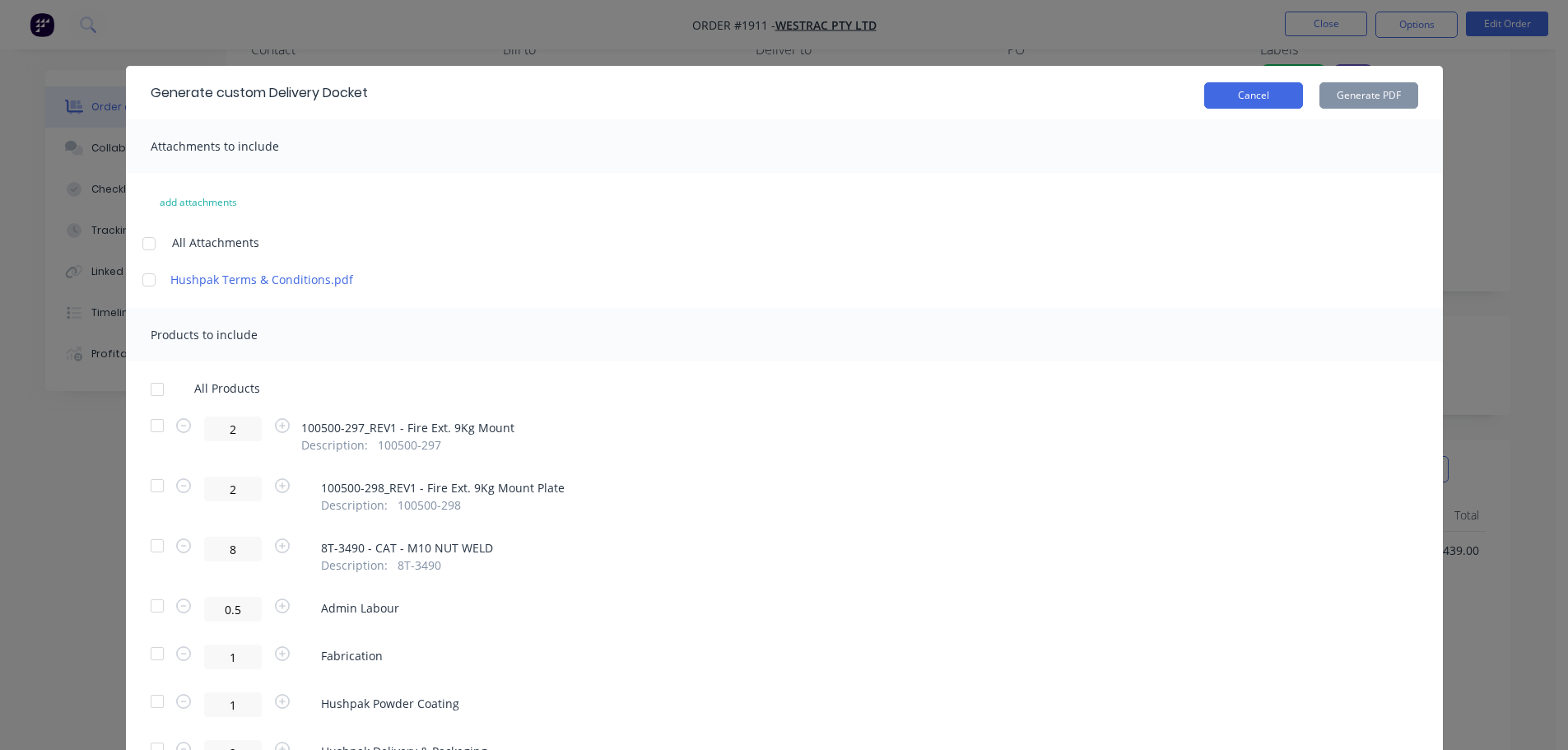
click at [1236, 98] on button "Cancel" at bounding box center [1253, 95] width 98 height 26
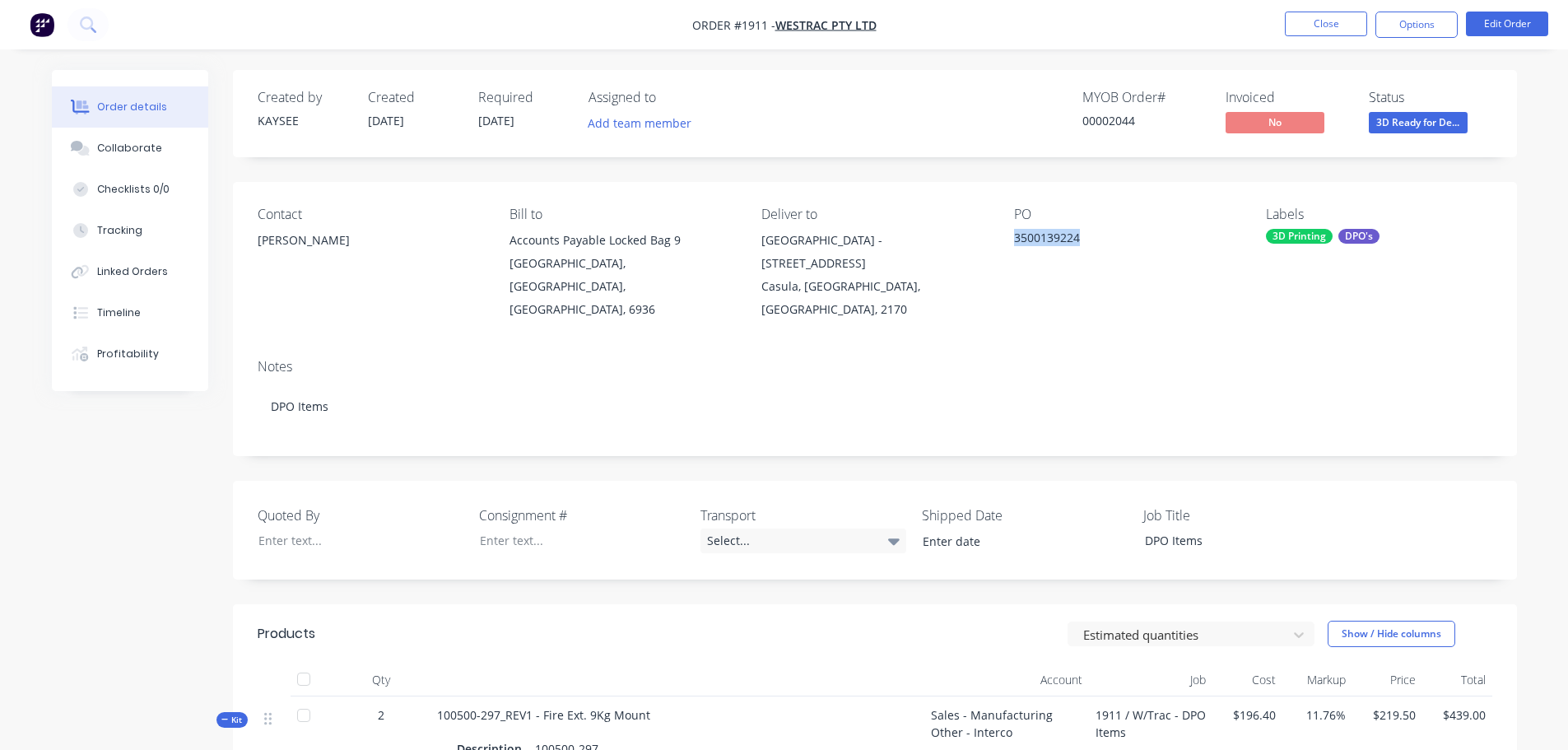
drag, startPoint x: 1085, startPoint y: 238, endPoint x: 1013, endPoint y: 239, distance: 72.0
click at [1013, 239] on div "Contact Eric Patterson Bill to Accounts Payable Locked Bag 9 MIDLAND, Western A…" at bounding box center [875, 264] width 1284 height 164
copy div "3500139224"
drag, startPoint x: 346, startPoint y: 240, endPoint x: 254, endPoint y: 232, distance: 92.3
click at [254, 232] on div "Contact Eric Patterson Bill to Accounts Payable Locked Bag 9 MIDLAND, Western A…" at bounding box center [875, 264] width 1284 height 164
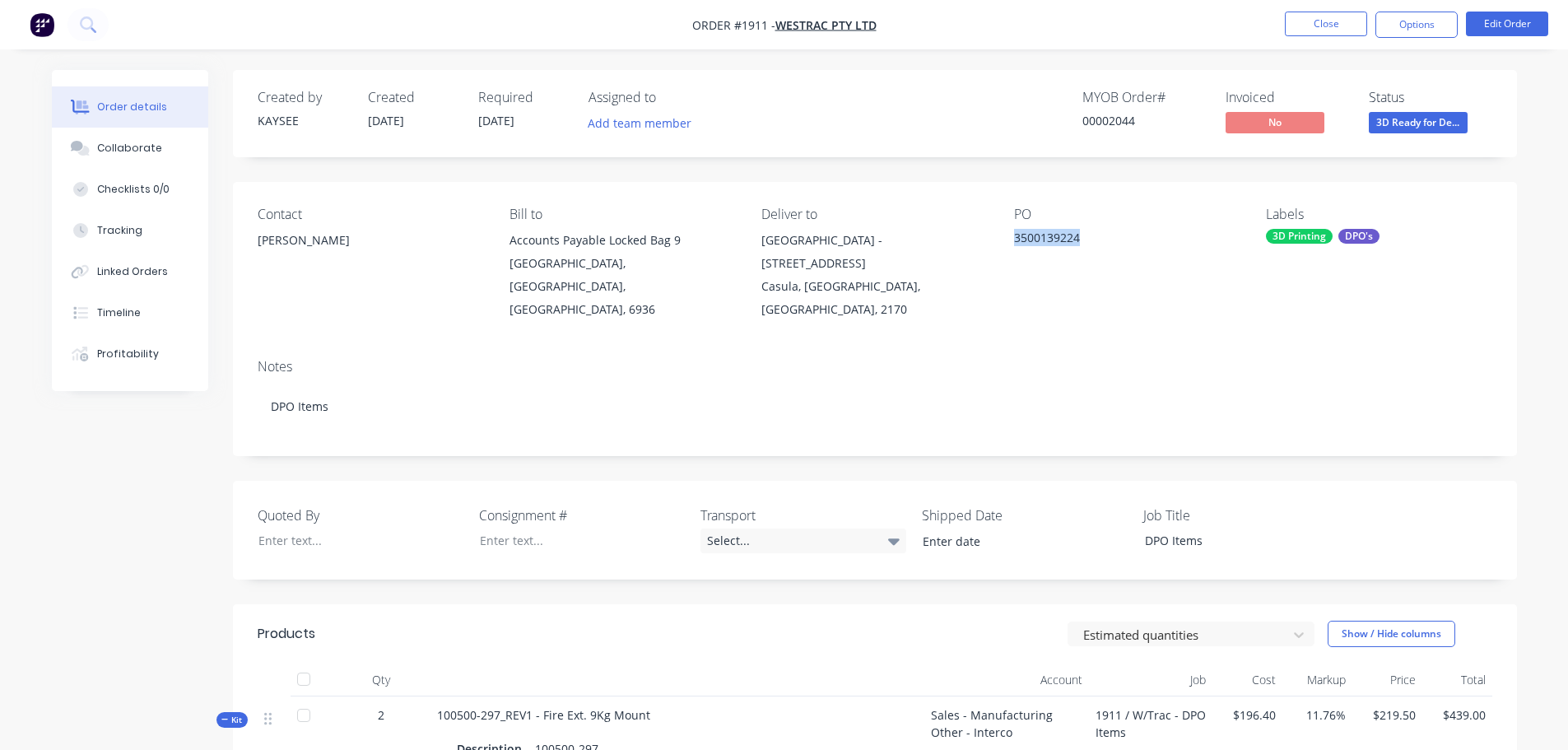
copy div "Eric Patterson"
drag, startPoint x: 1088, startPoint y: 236, endPoint x: 1010, endPoint y: 243, distance: 78.3
click at [1010, 243] on div "Contact Eric Patterson Bill to Accounts Payable Locked Bag 9 MIDLAND, Western A…" at bounding box center [875, 264] width 1284 height 164
copy div "3500139224"
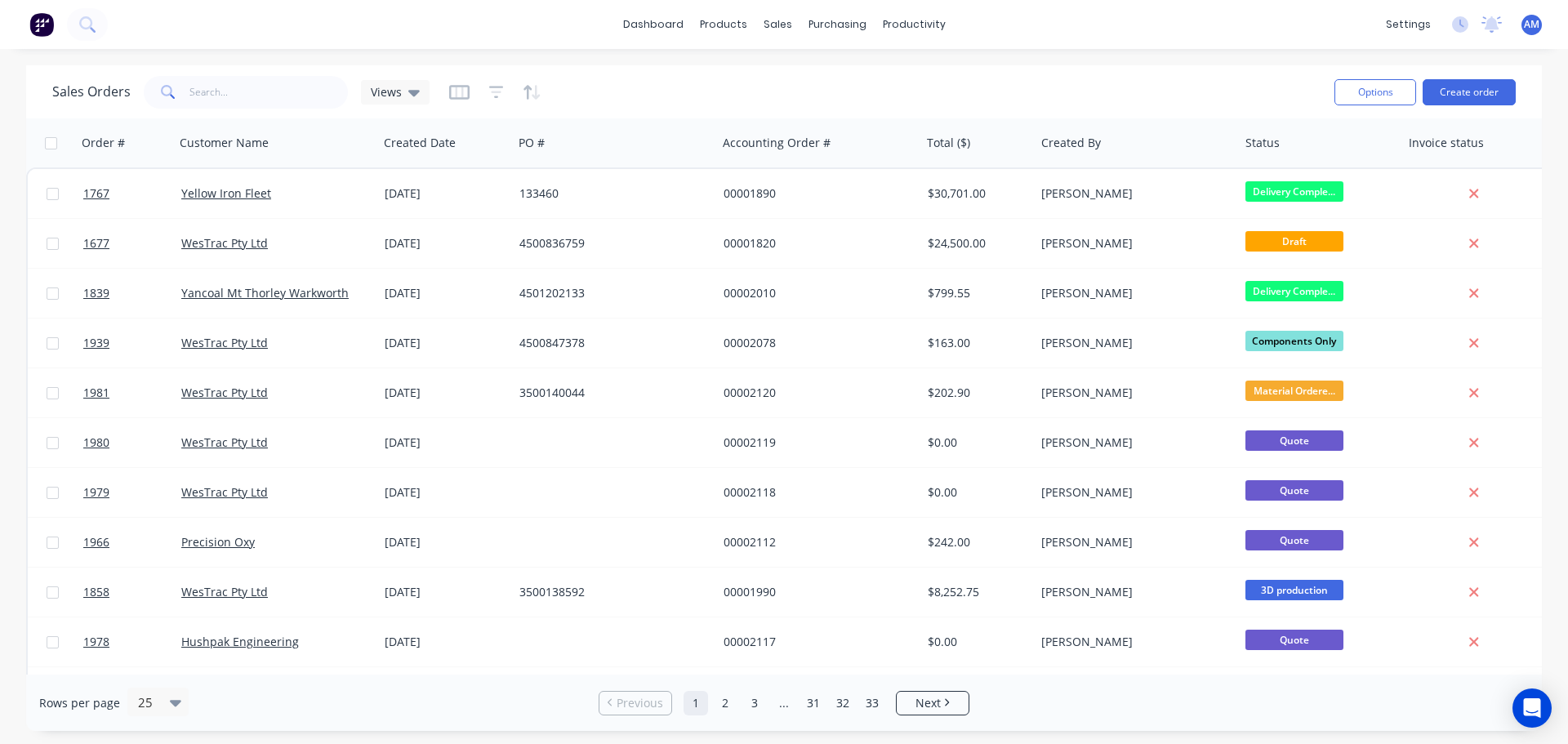
scroll to position [0, 874]
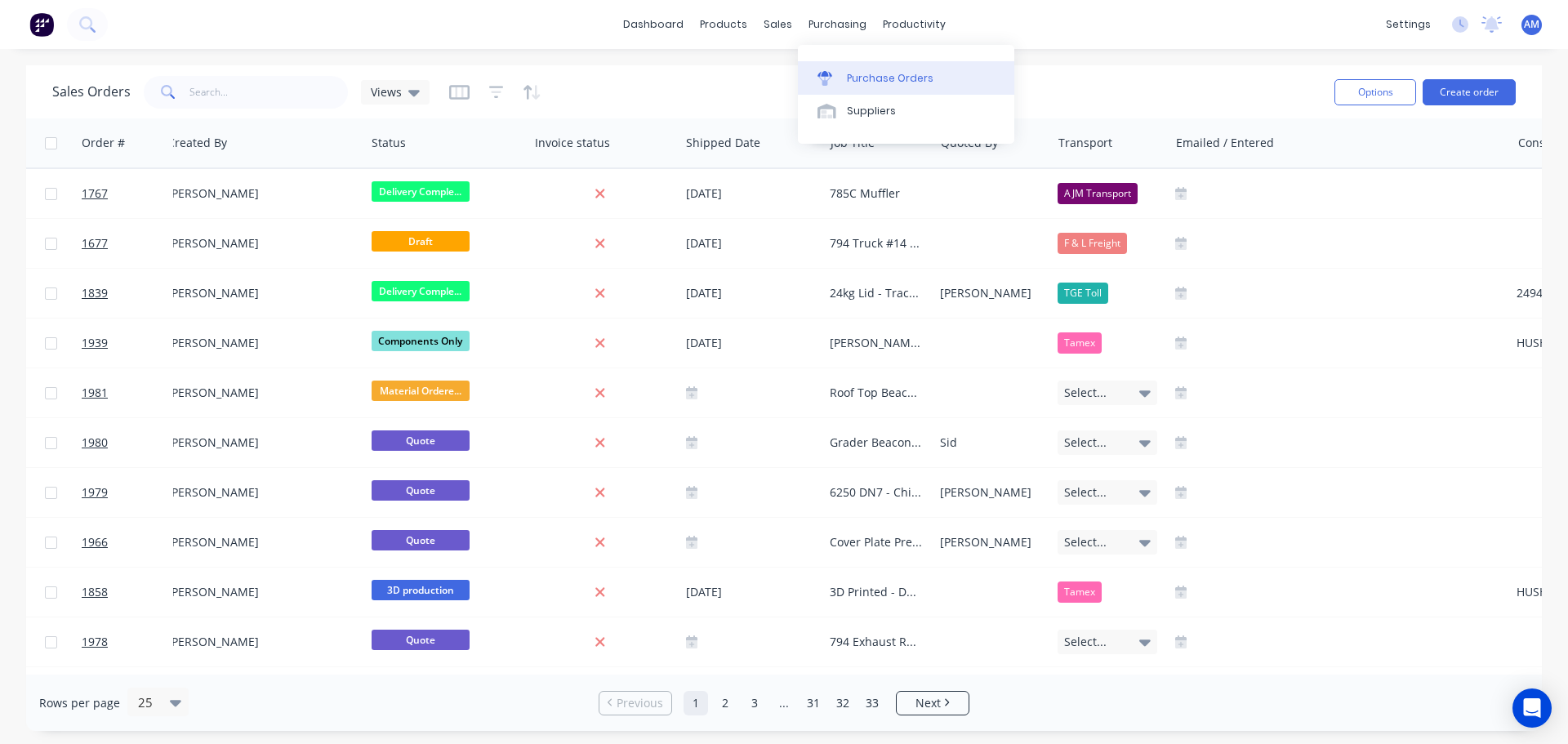
click at [883, 72] on div "Purchase Orders" at bounding box center [890, 77] width 87 height 14
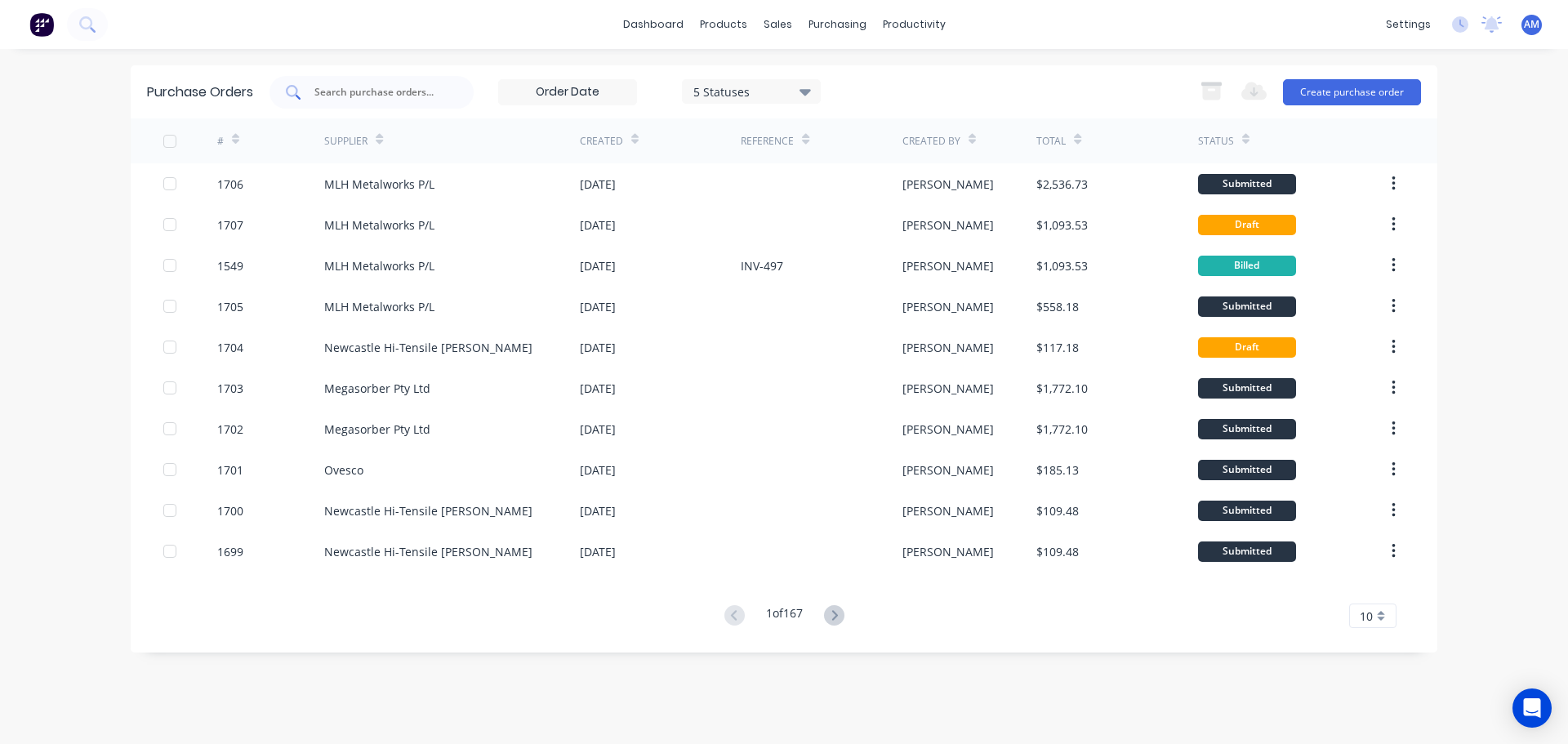
click at [363, 94] on input "text" at bounding box center [380, 92] width 135 height 16
type input "1682"
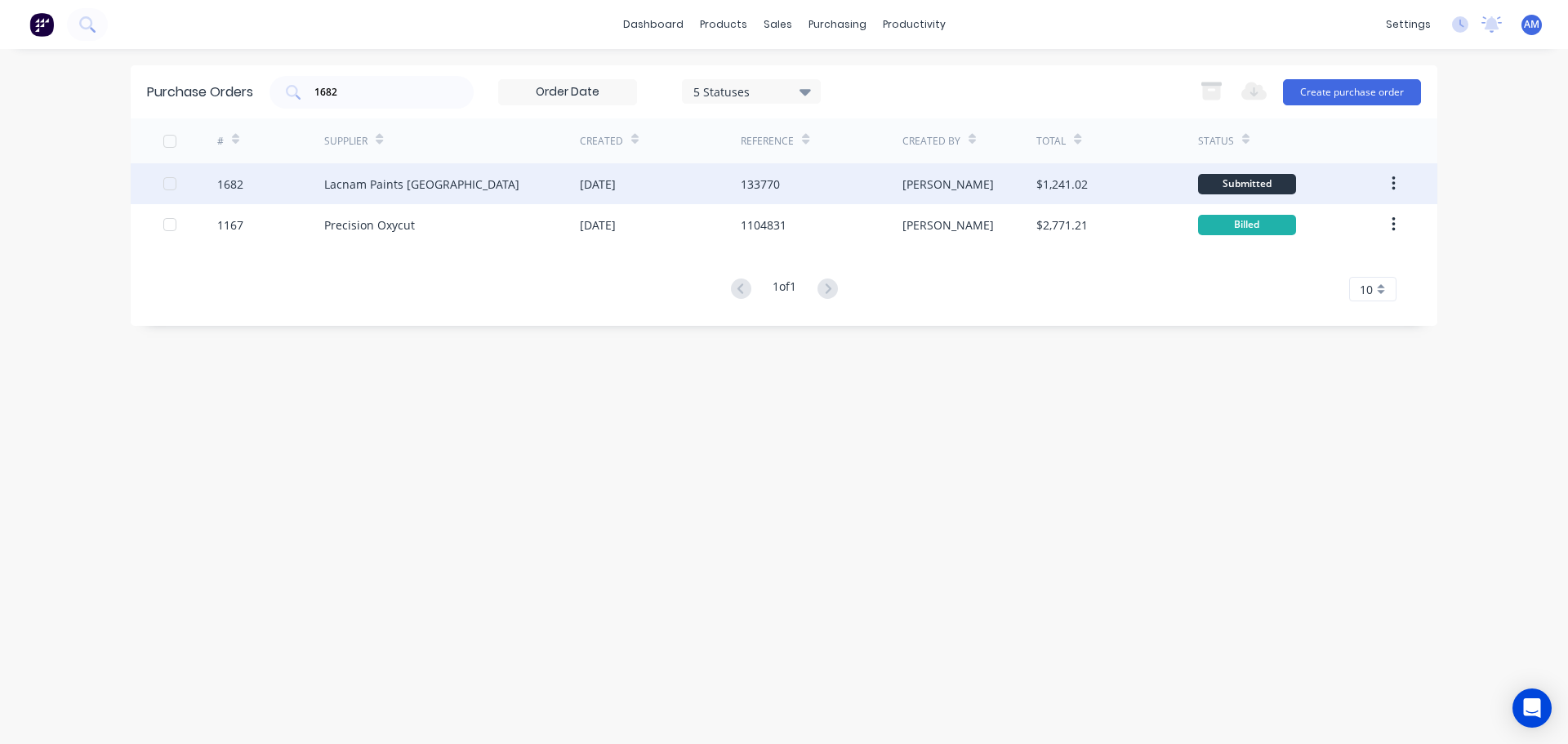
click at [647, 181] on div "[DATE]" at bounding box center [660, 183] width 161 height 41
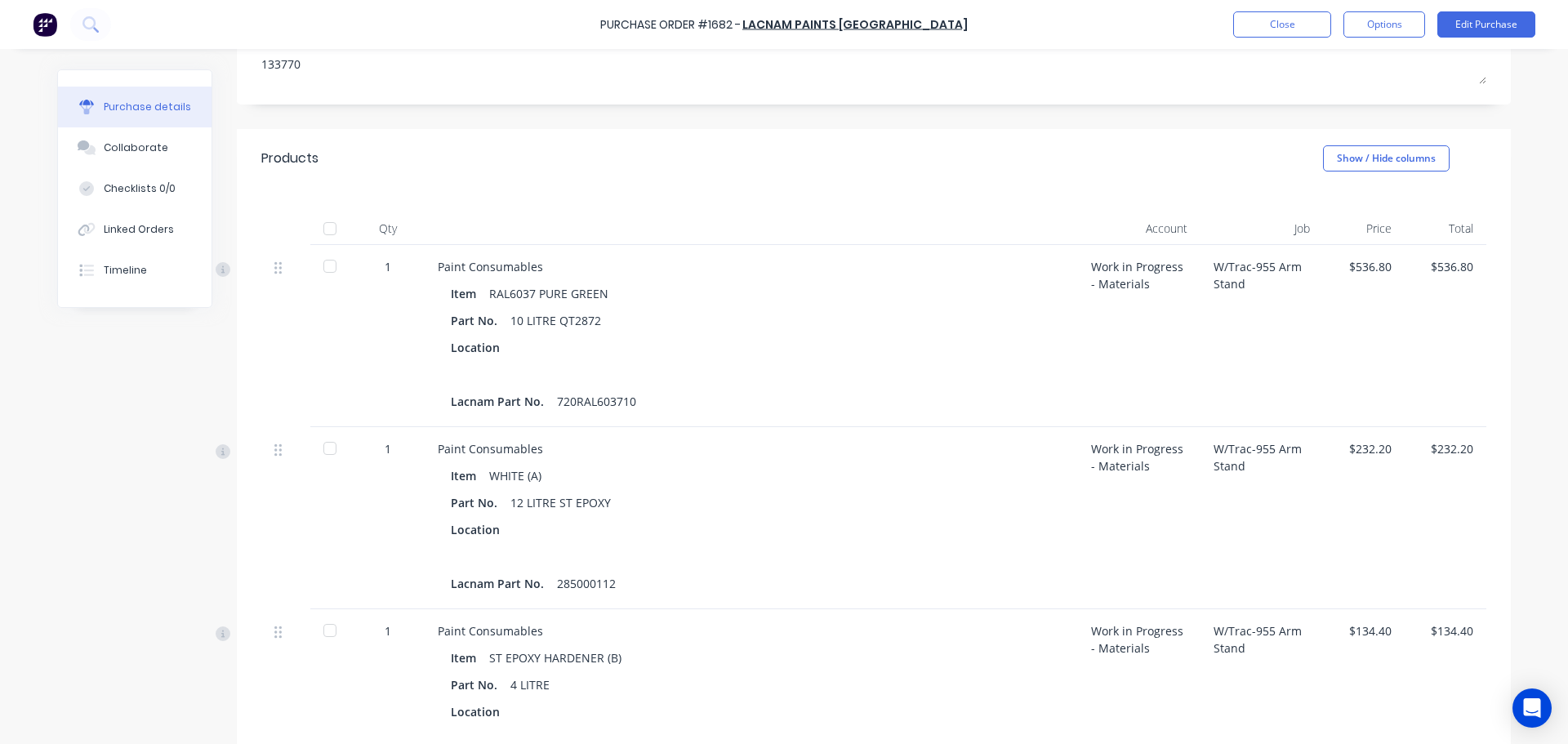
scroll to position [245, 0]
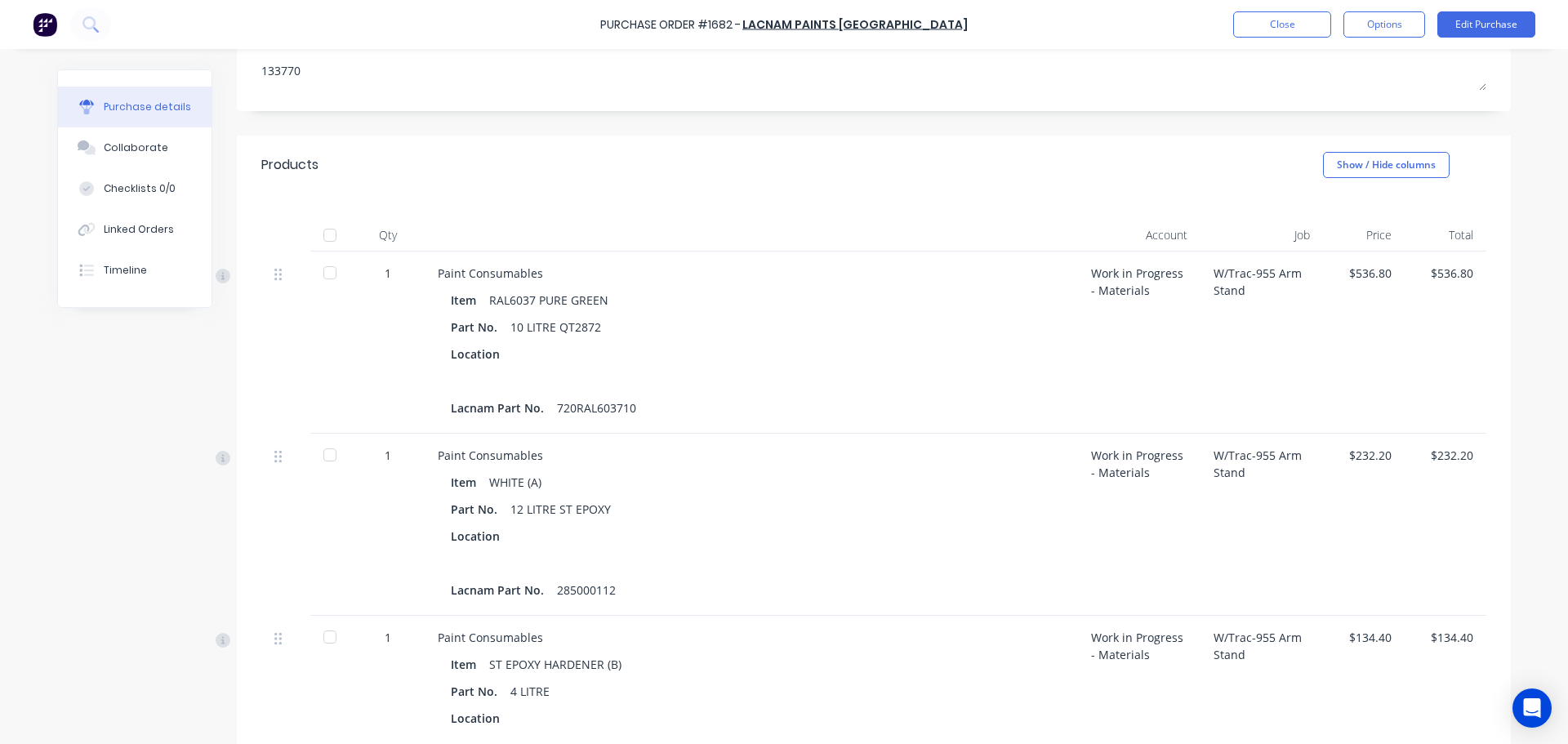
click at [321, 237] on div at bounding box center [330, 235] width 33 height 33
type textarea "x"
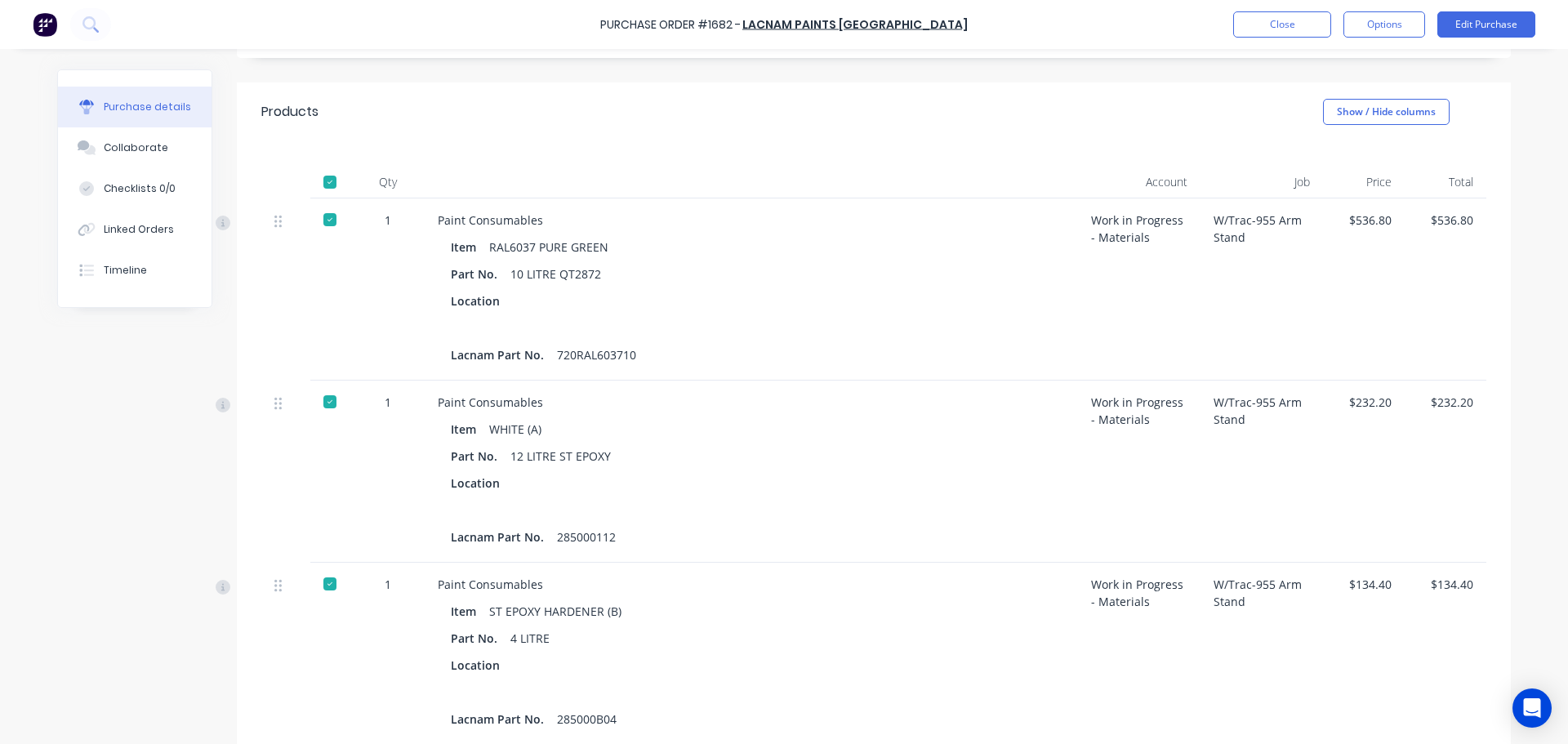
scroll to position [163, 0]
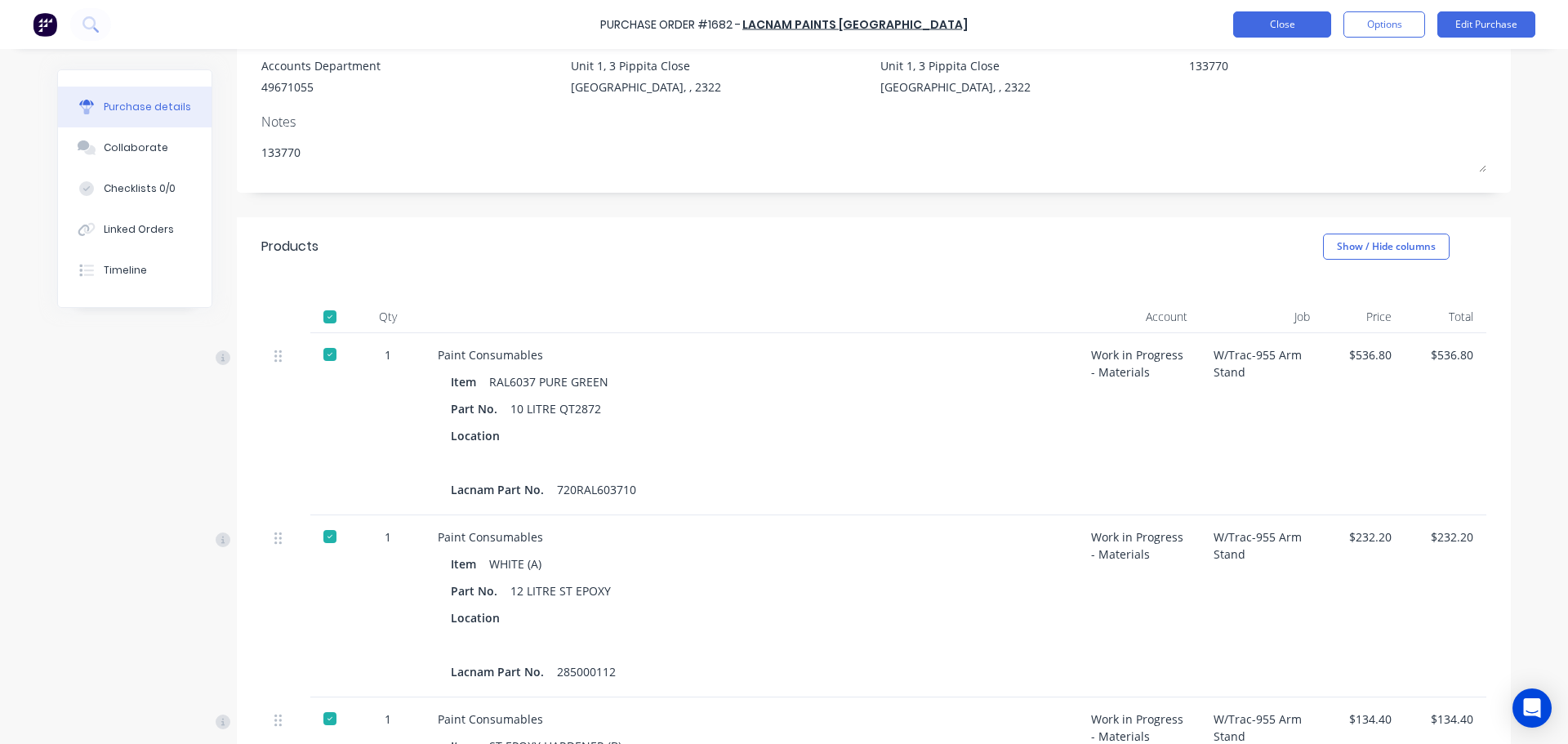
click at [1280, 20] on button "Close" at bounding box center [1282, 24] width 98 height 26
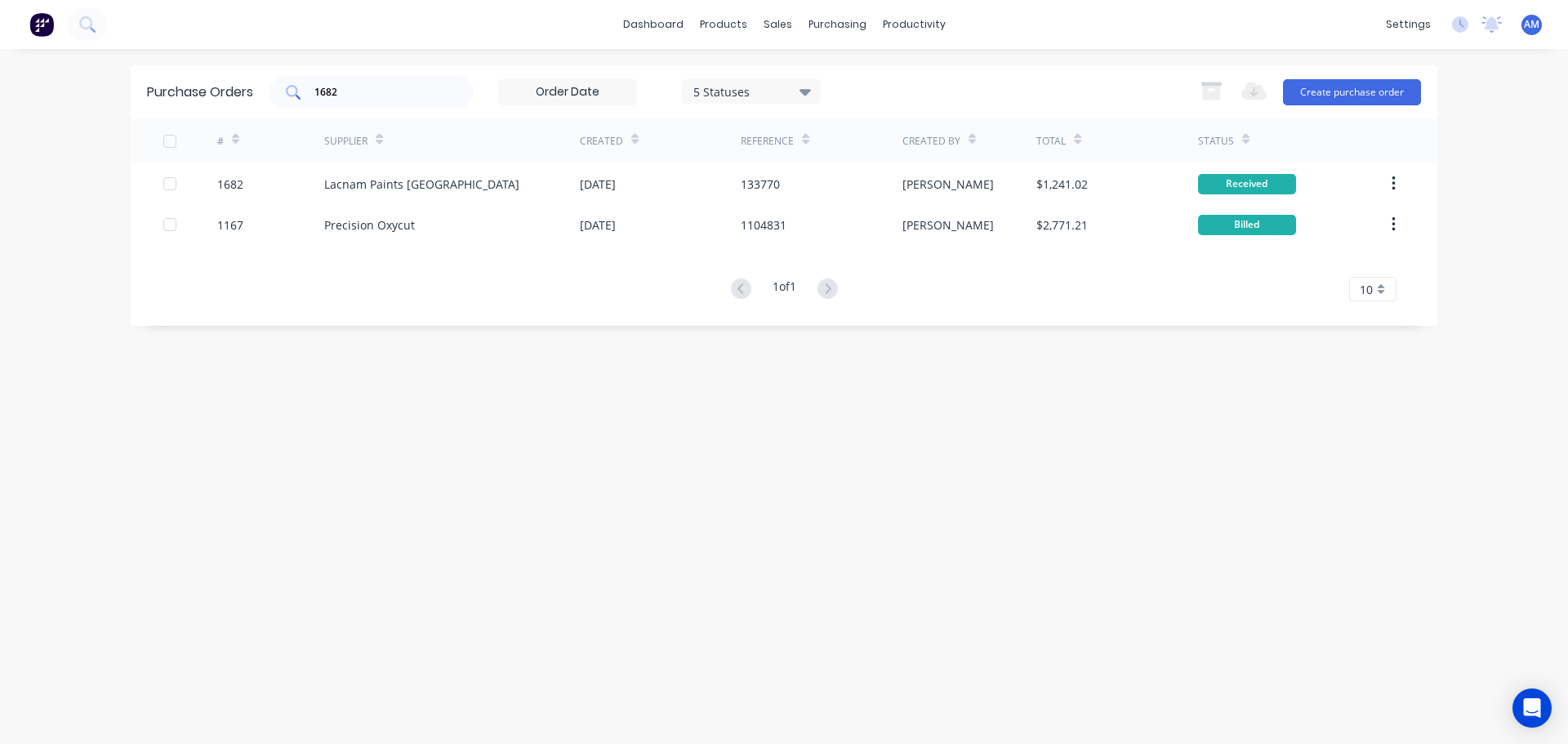
drag, startPoint x: 348, startPoint y: 79, endPoint x: 347, endPoint y: 106, distance: 27.0
click at [334, 103] on div "1682" at bounding box center [371, 92] width 204 height 33
drag, startPoint x: 348, startPoint y: 94, endPoint x: 300, endPoint y: 91, distance: 48.1
click at [300, 91] on div "1682" at bounding box center [371, 92] width 204 height 33
type input "1669"
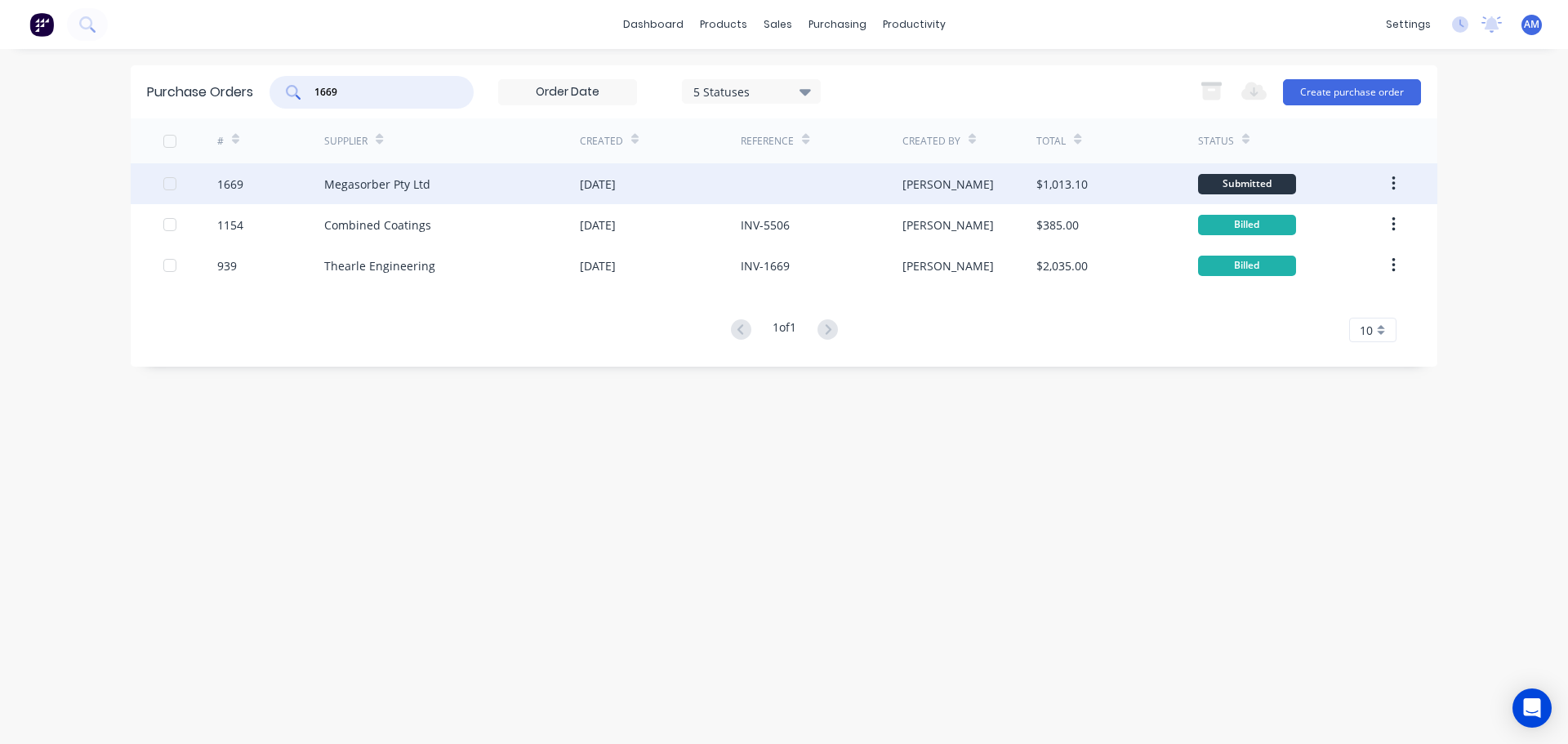
click at [603, 181] on div "08 Oct 2025" at bounding box center [597, 184] width 36 height 17
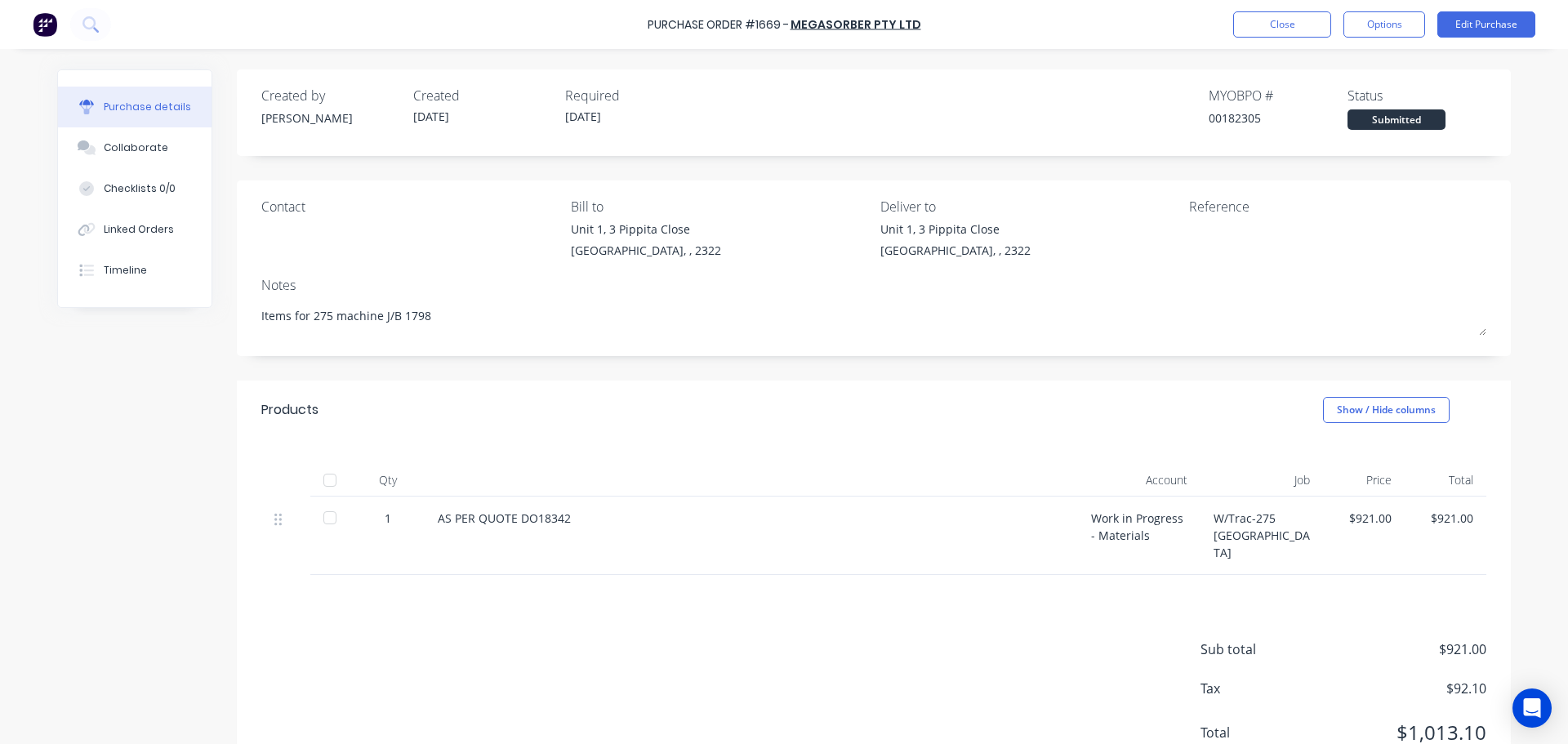
click at [326, 478] on div at bounding box center [330, 480] width 33 height 33
type textarea "x"
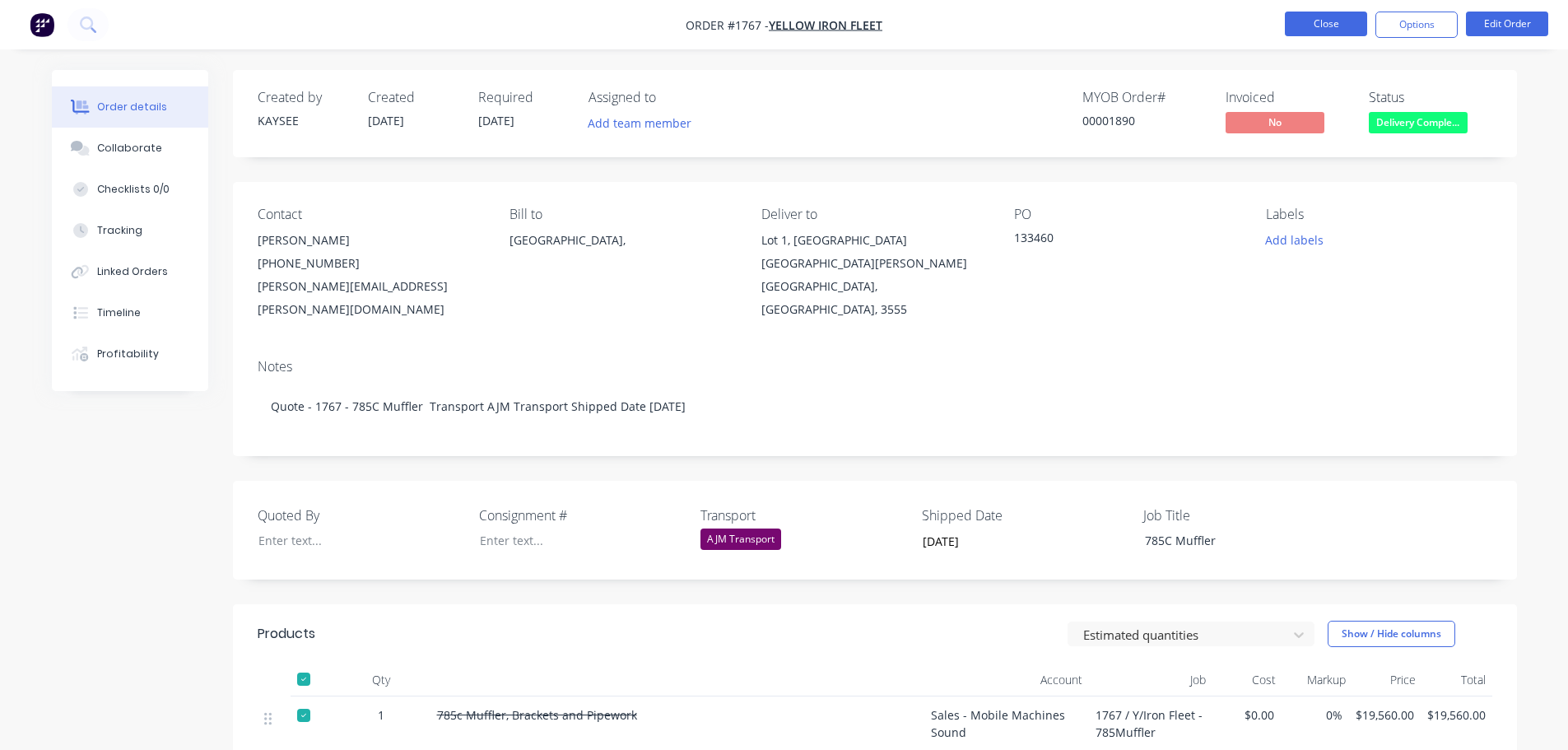
click at [1335, 27] on button "Close" at bounding box center [1325, 24] width 82 height 25
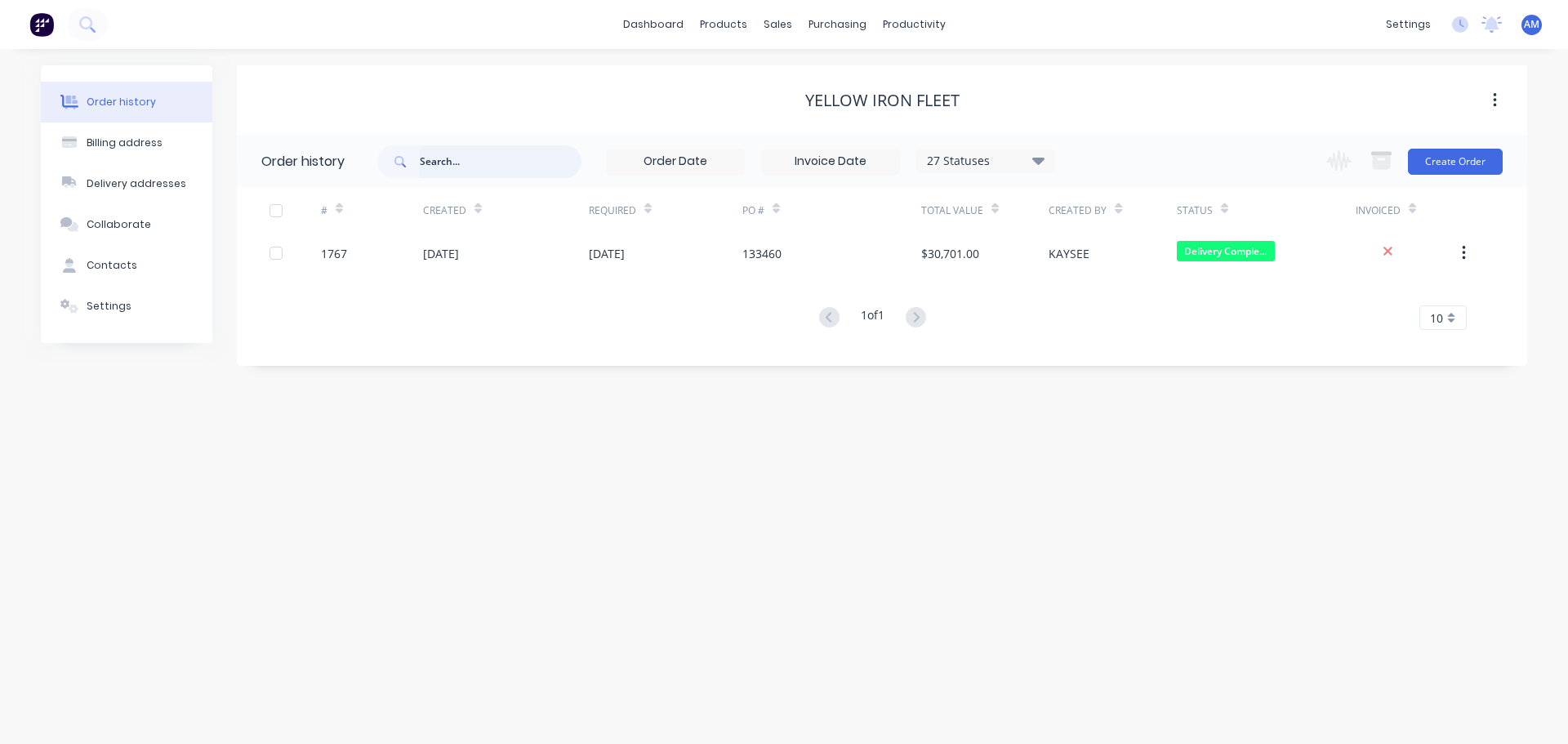
click at [460, 162] on input "text" at bounding box center [501, 162] width 162 height 33
type input "1673"
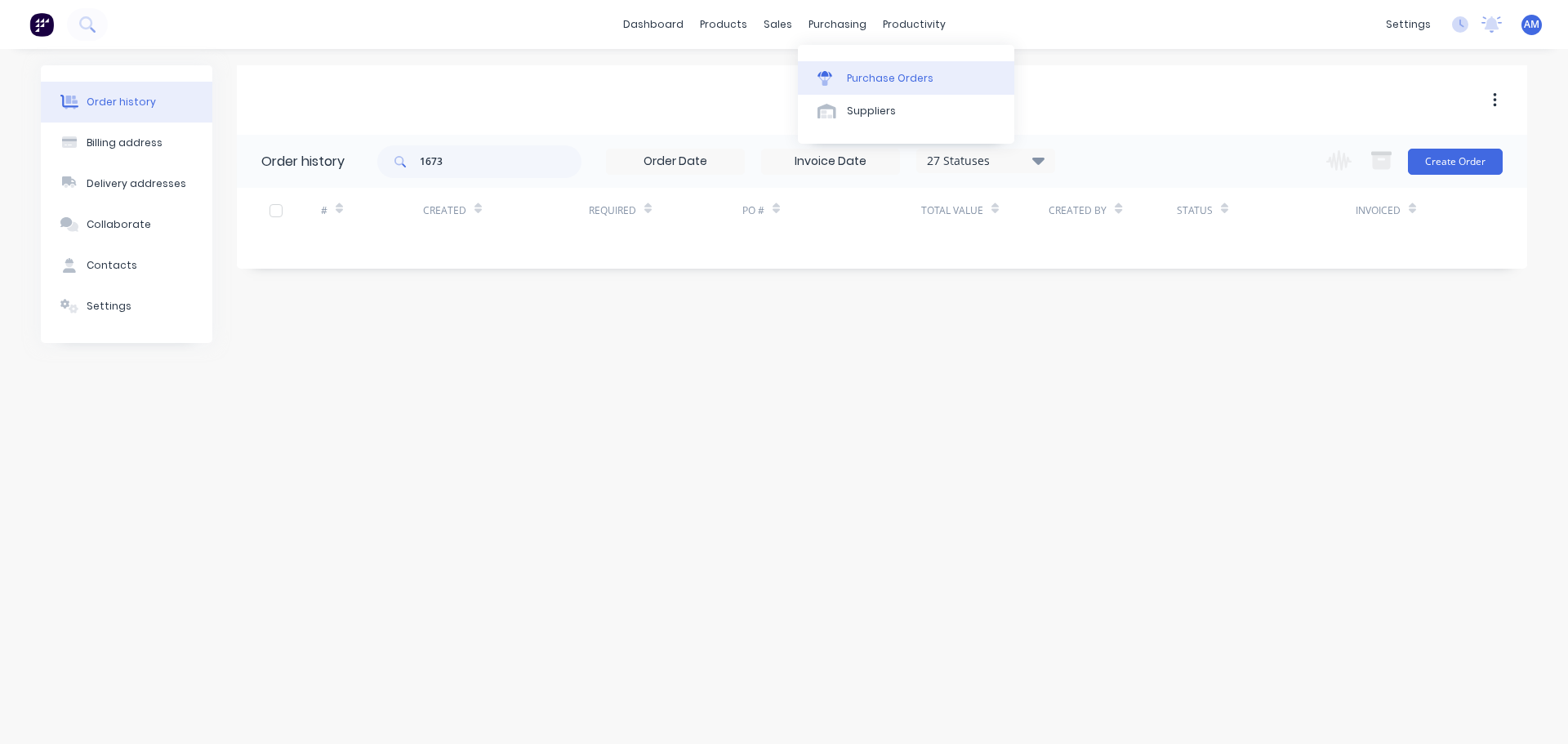
click at [867, 83] on div "Purchase Orders" at bounding box center [890, 77] width 87 height 14
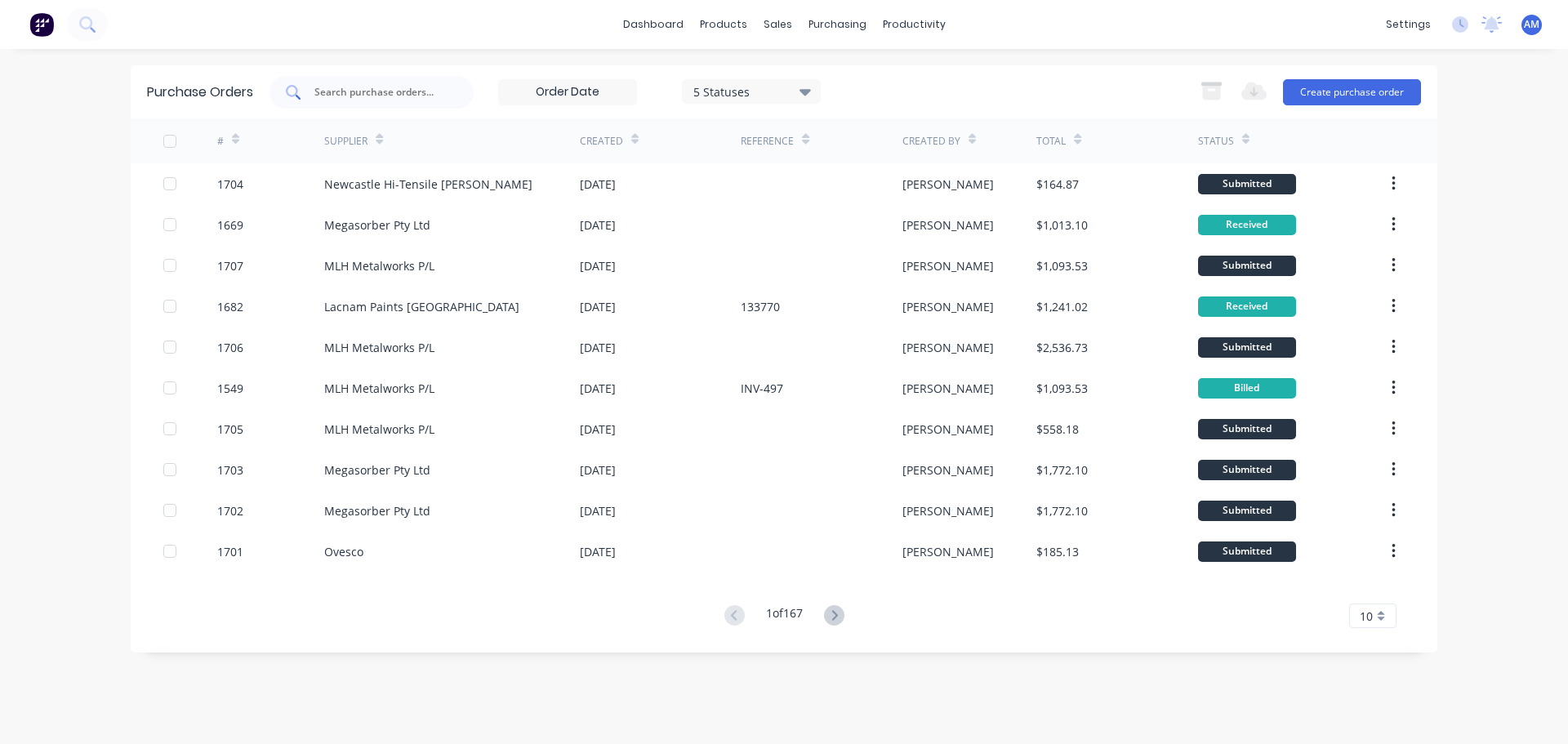
click at [377, 82] on div at bounding box center [371, 92] width 204 height 33
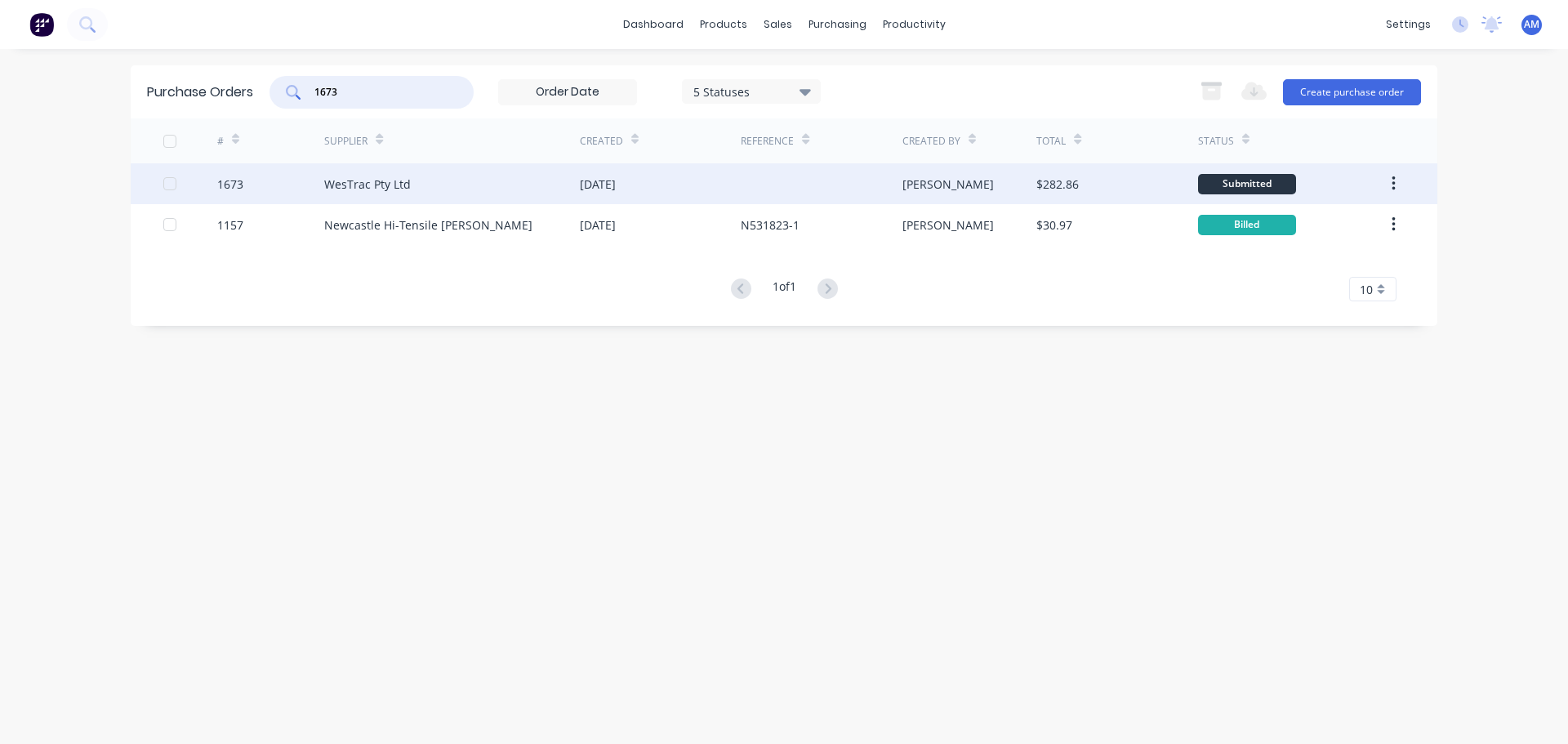
type input "1673"
click at [404, 181] on div "WesTrac Pty Ltd" at bounding box center [367, 184] width 87 height 17
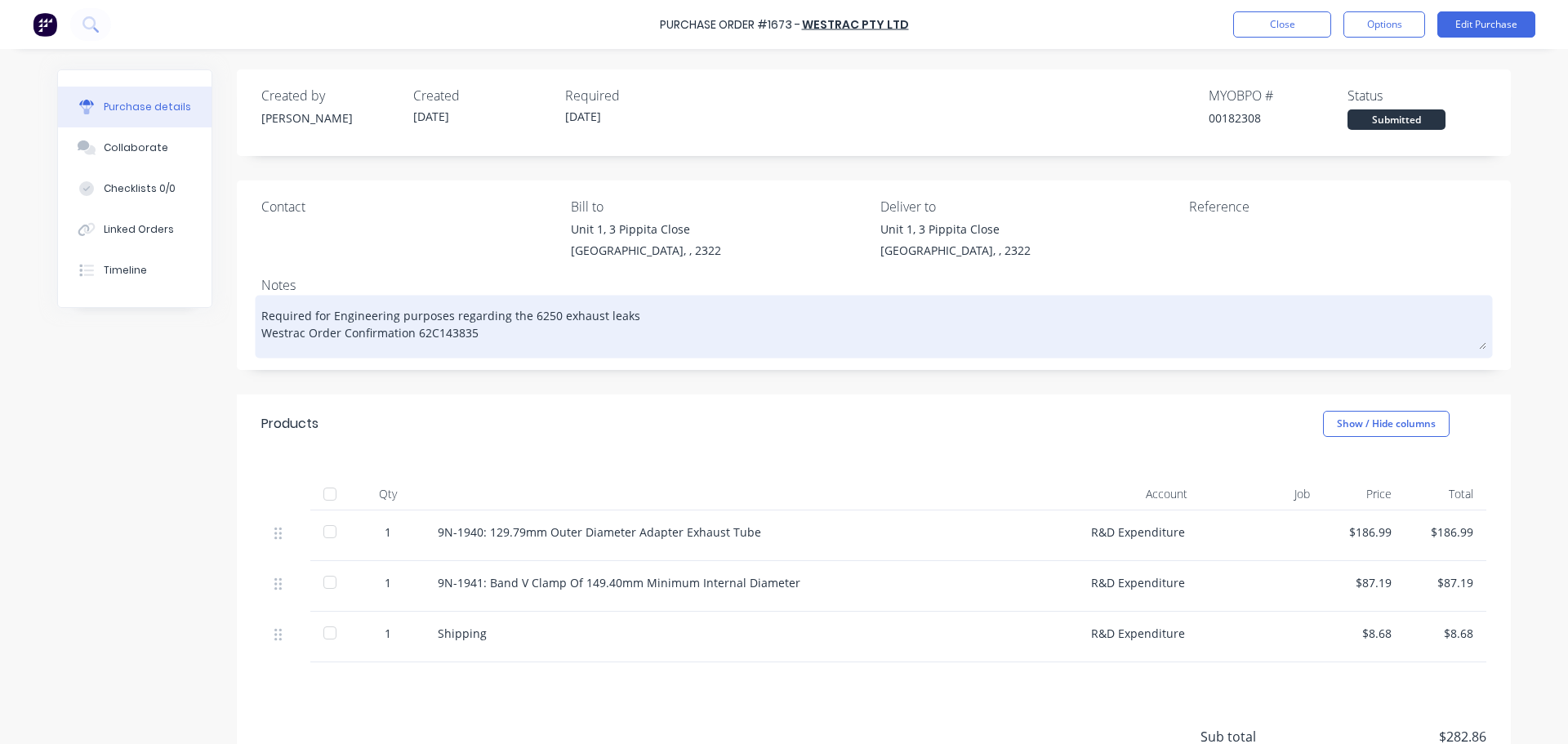
drag, startPoint x: 630, startPoint y: 316, endPoint x: 256, endPoint y: 305, distance: 374.2
click at [262, 305] on textarea "Required for Engineering purposes regarding the 6250 exhaust leaks Westrac Orde…" at bounding box center [874, 324] width 1225 height 50
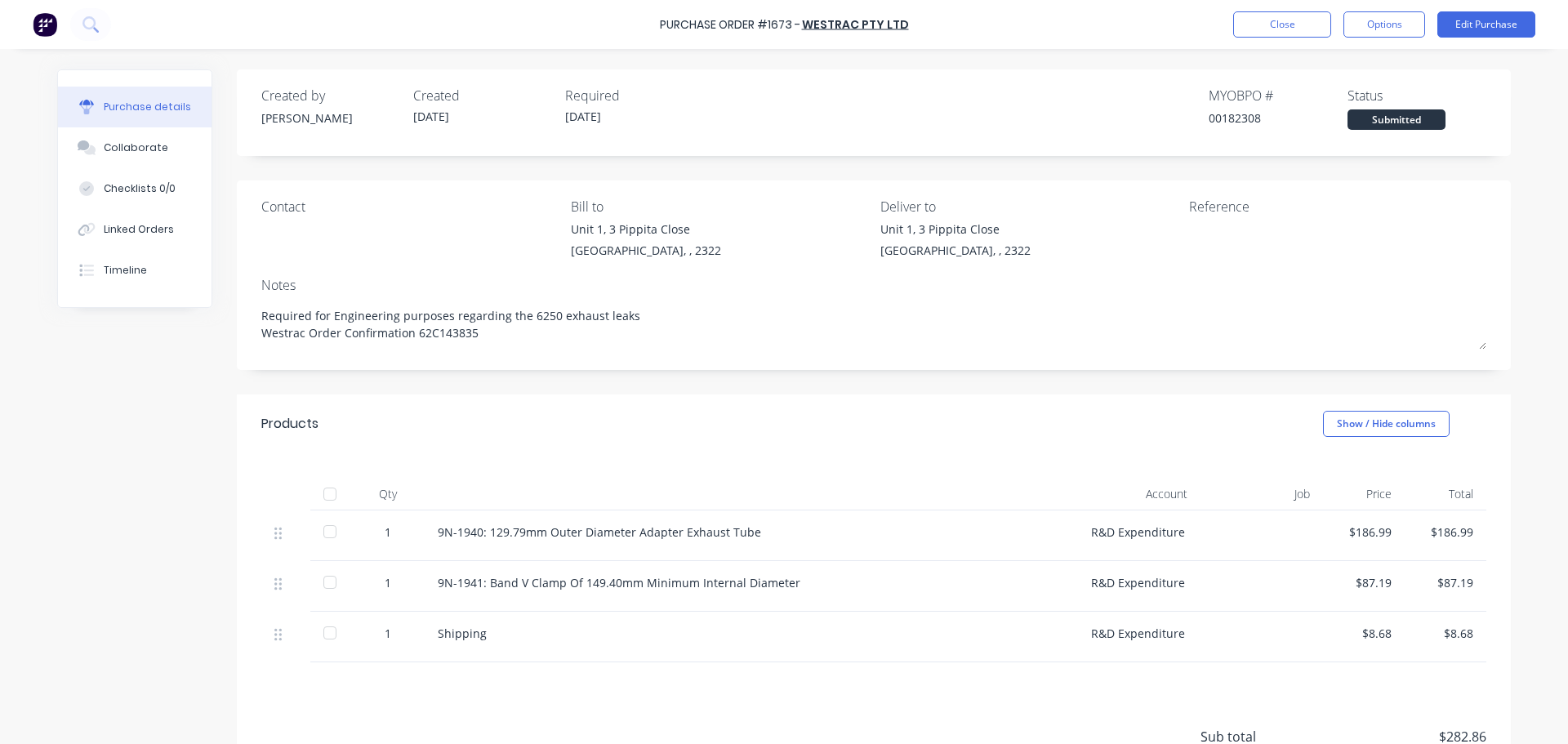
drag, startPoint x: 318, startPoint y: 497, endPoint x: 346, endPoint y: 507, distance: 29.7
click at [320, 498] on div at bounding box center [330, 494] width 33 height 33
type textarea "x"
click at [1265, 37] on button "Close" at bounding box center [1282, 24] width 98 height 26
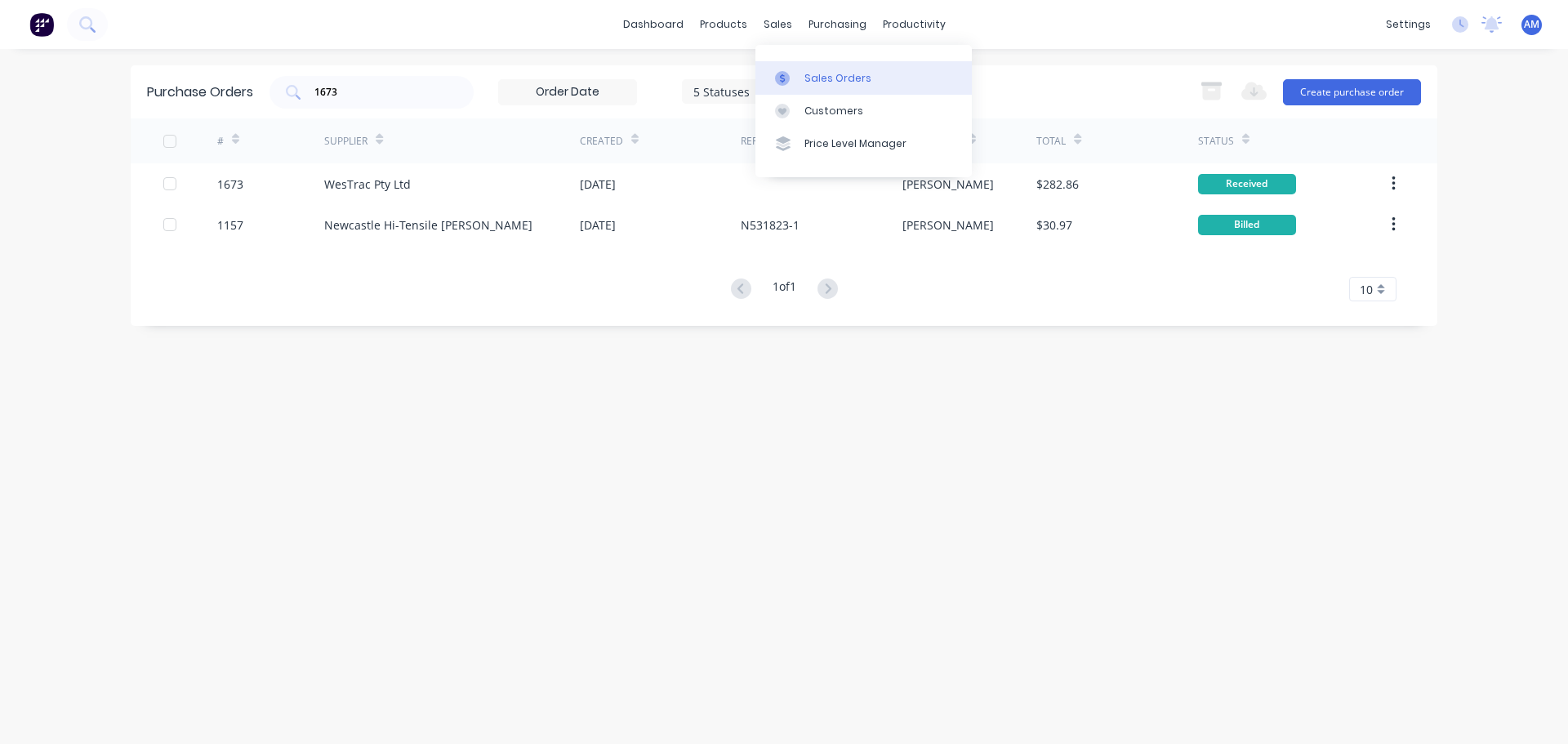
click at [845, 71] on div "Sales Orders" at bounding box center [838, 77] width 67 height 14
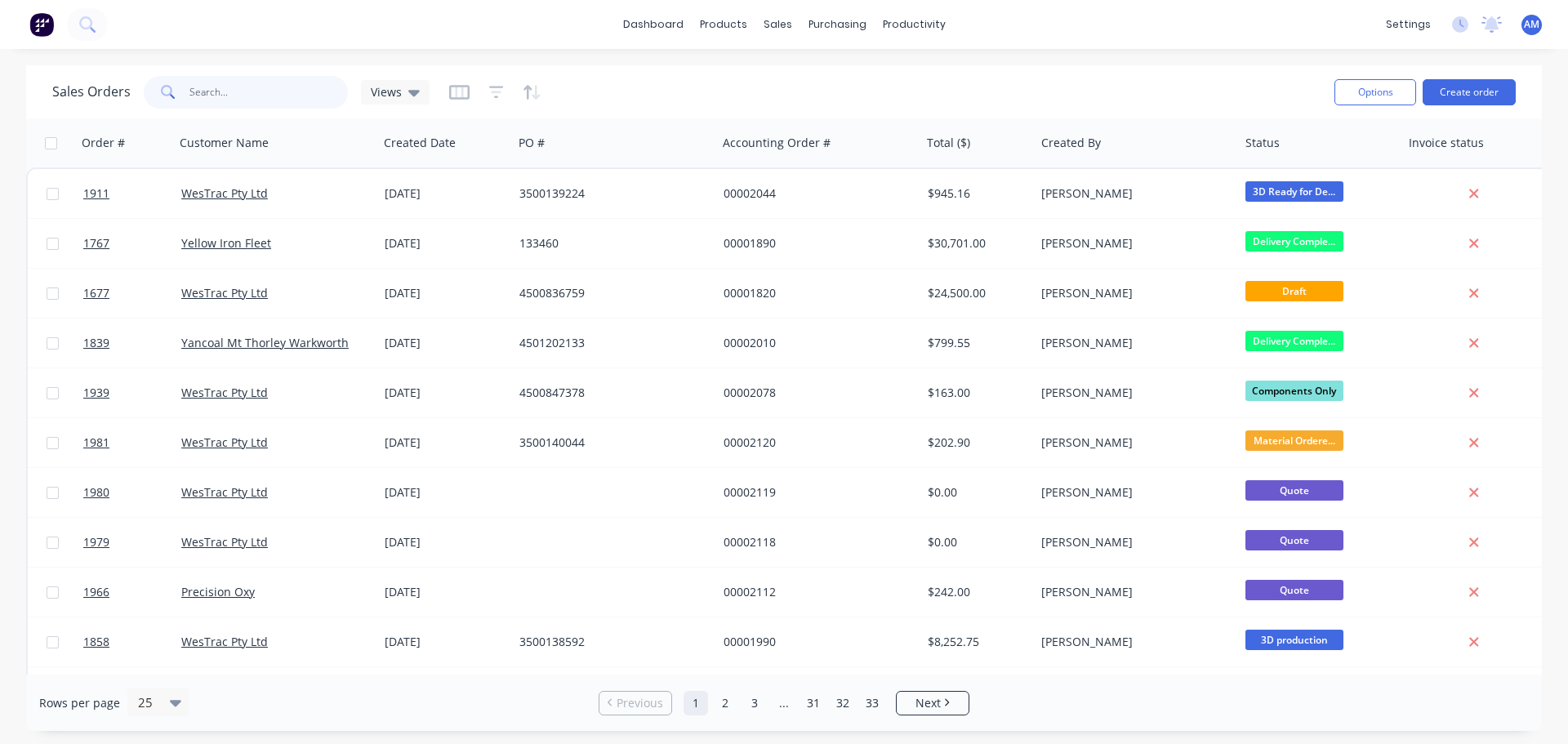
click at [233, 97] on input "text" at bounding box center [268, 92] width 159 height 33
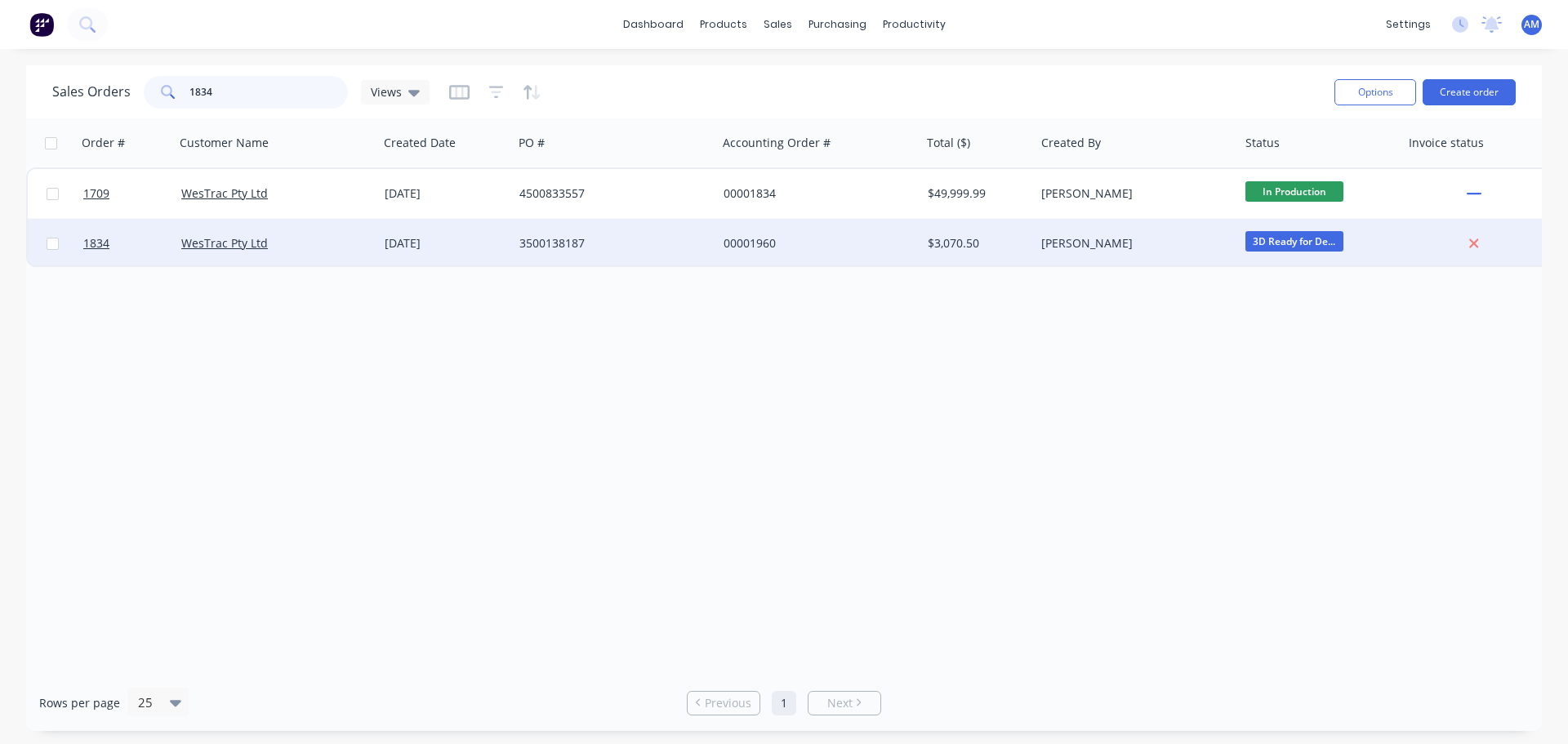
type input "1834"
click at [596, 250] on div "3500138187" at bounding box center [609, 243] width 181 height 16
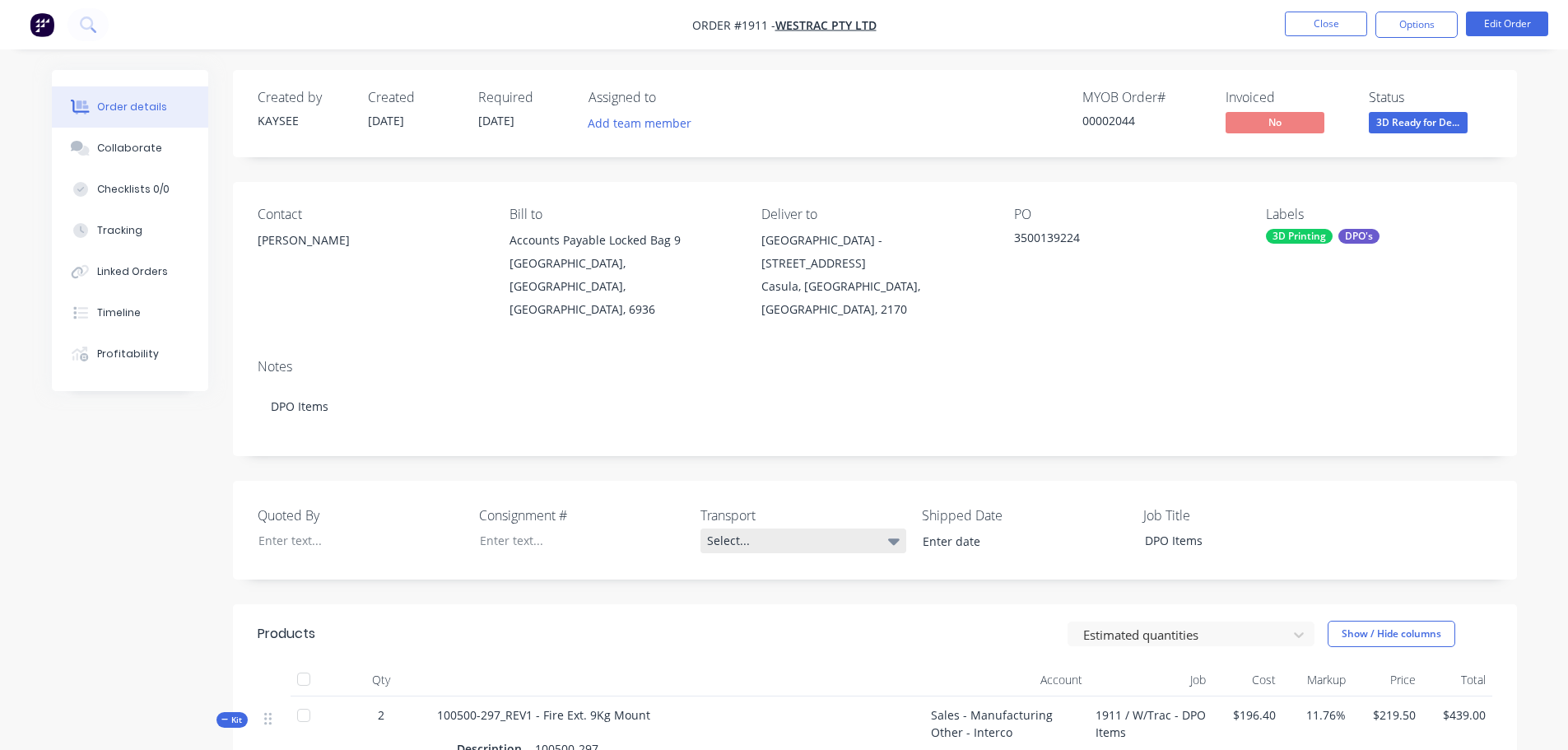
click at [727, 529] on div "Select..." at bounding box center [803, 540] width 206 height 25
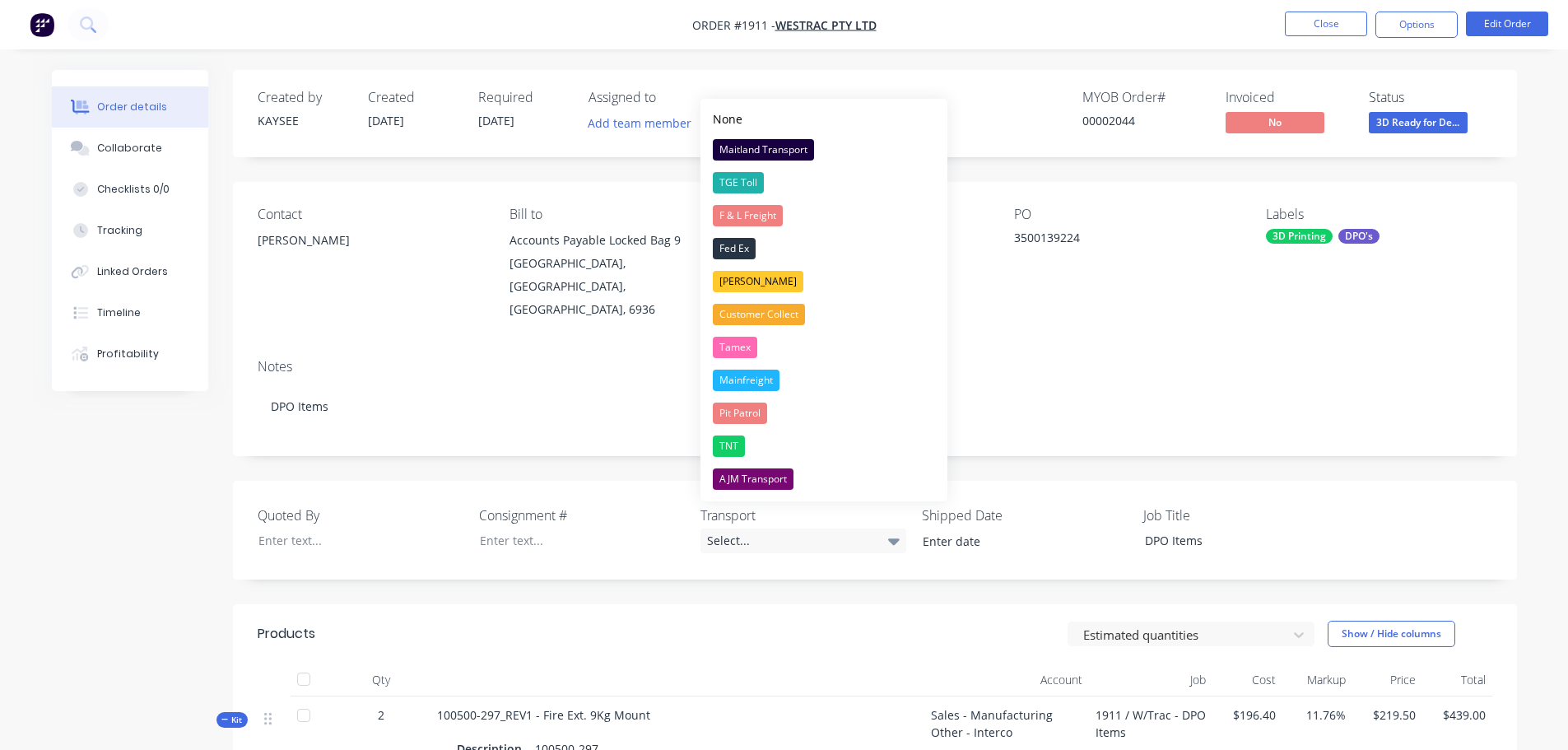
drag, startPoint x: 735, startPoint y: 349, endPoint x: 724, endPoint y: 355, distance: 12.5
click at [734, 349] on div "Tamex" at bounding box center [735, 347] width 44 height 21
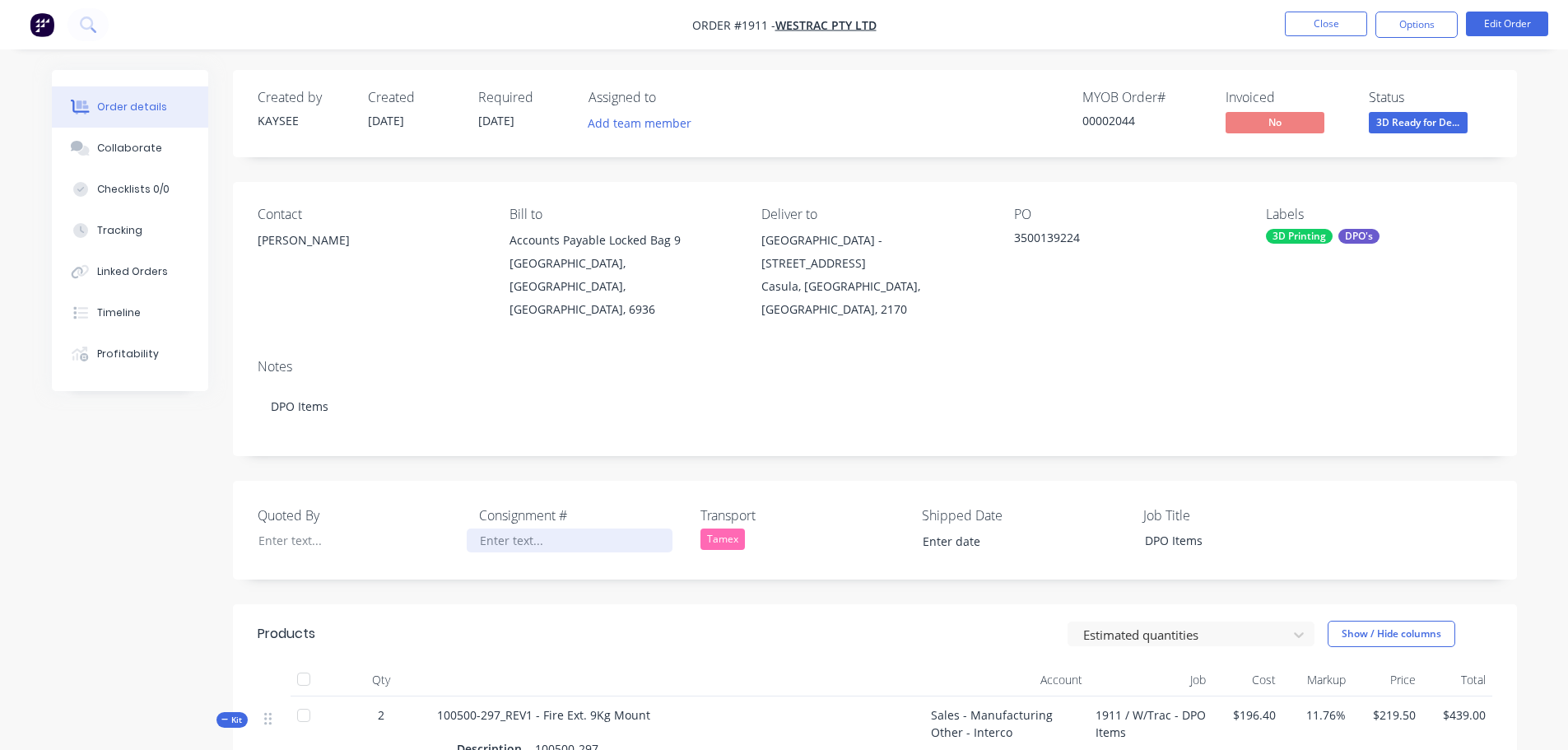
click at [538, 529] on div at bounding box center [569, 540] width 206 height 24
paste div
click at [960, 529] on input at bounding box center [1014, 541] width 205 height 25
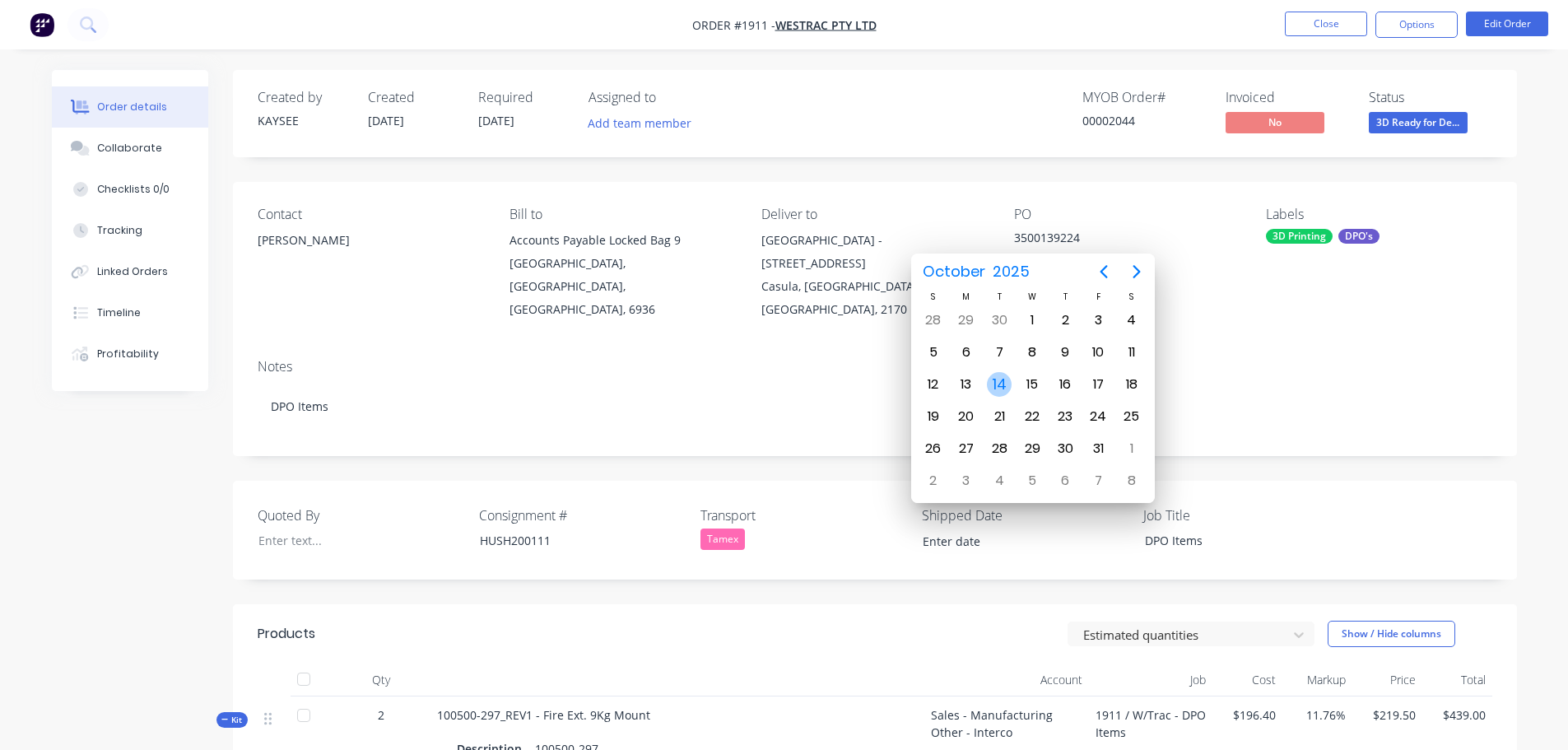
drag, startPoint x: 998, startPoint y: 384, endPoint x: 1013, endPoint y: 391, distance: 16.6
click at [1001, 384] on div "14" at bounding box center [999, 384] width 25 height 25
type input "[DATE]"
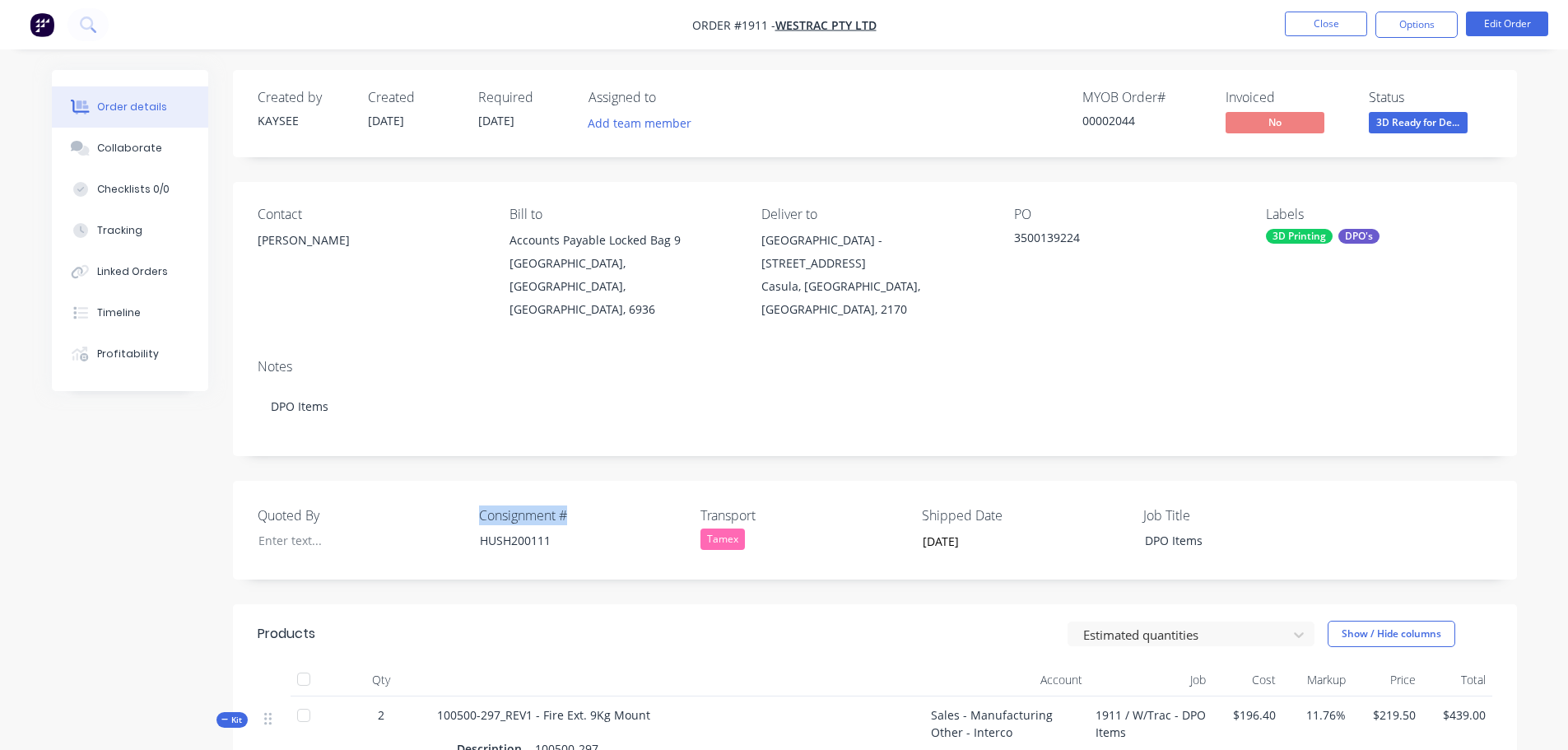
drag, startPoint x: 582, startPoint y: 489, endPoint x: 473, endPoint y: 487, distance: 109.0
click at [473, 487] on div "Quoted By Consignment # HUSH200111 Transport Tamex Shipped Date 14/10/2025 Job …" at bounding box center [875, 530] width 1284 height 98
copy label "Consignment #"
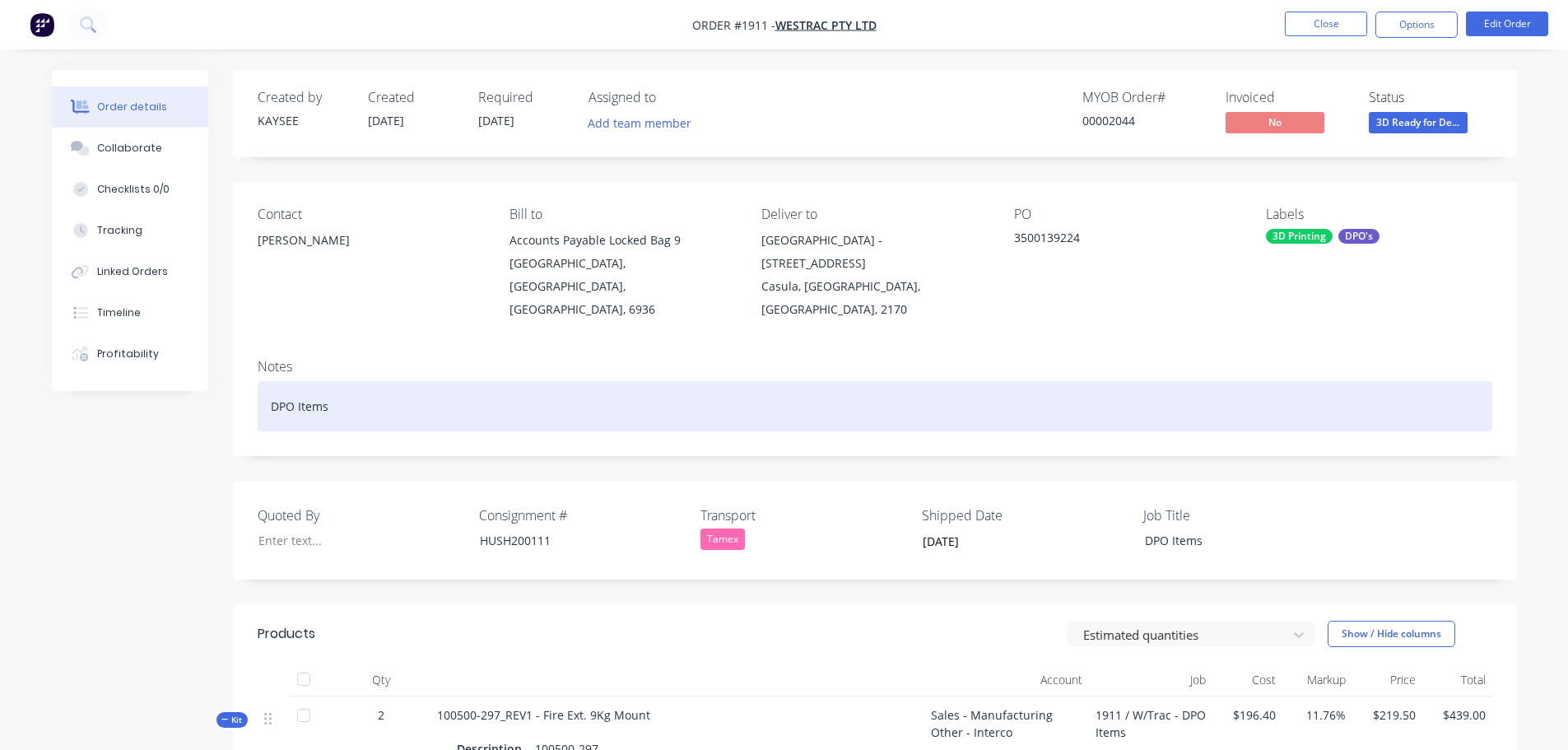
click at [394, 381] on div "DPO Items" at bounding box center [875, 406] width 1235 height 50
paste div
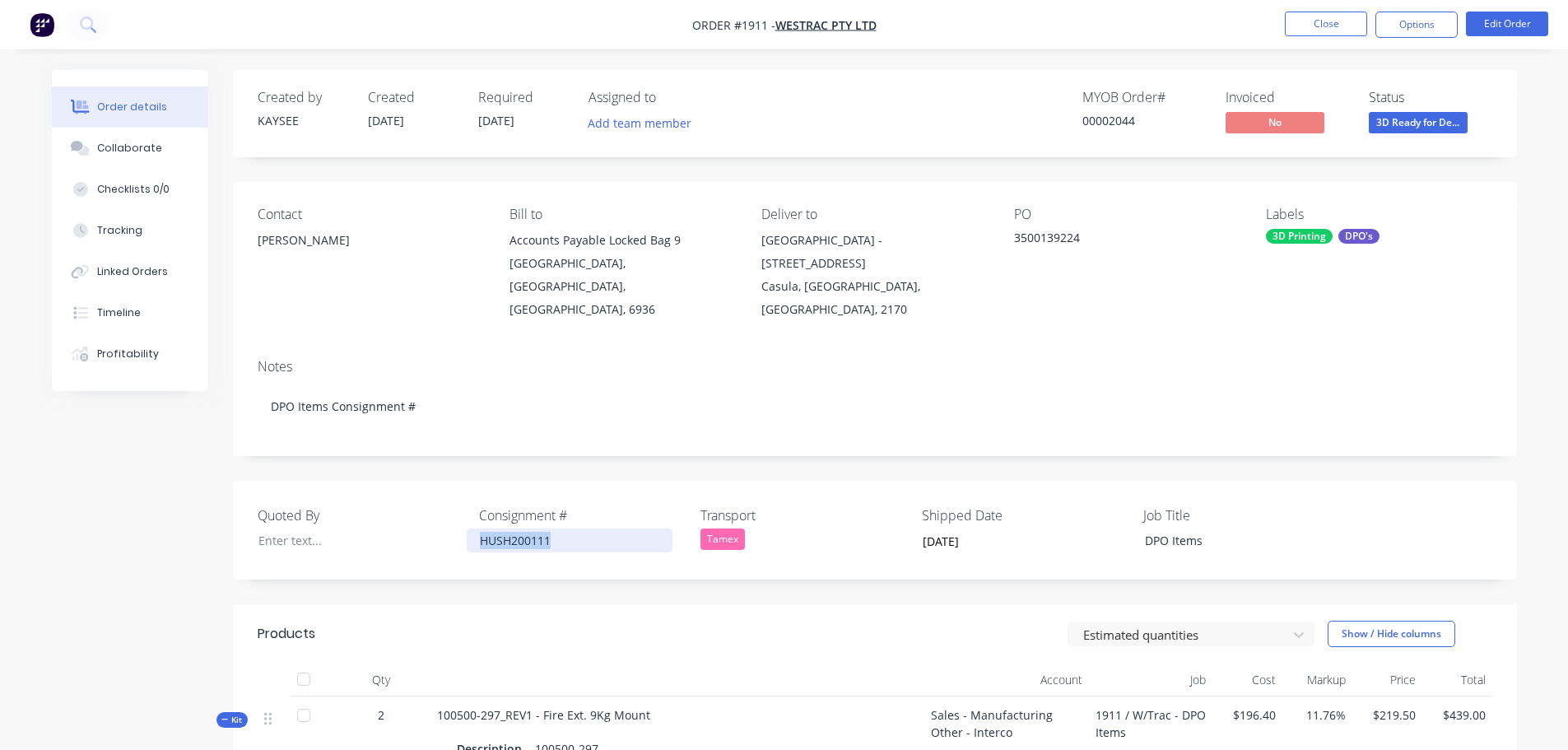
drag, startPoint x: 563, startPoint y: 521, endPoint x: 477, endPoint y: 517, distance: 86.1
click at [478, 529] on div "HUSH200111" at bounding box center [569, 540] width 206 height 24
copy div "HUSH200111"
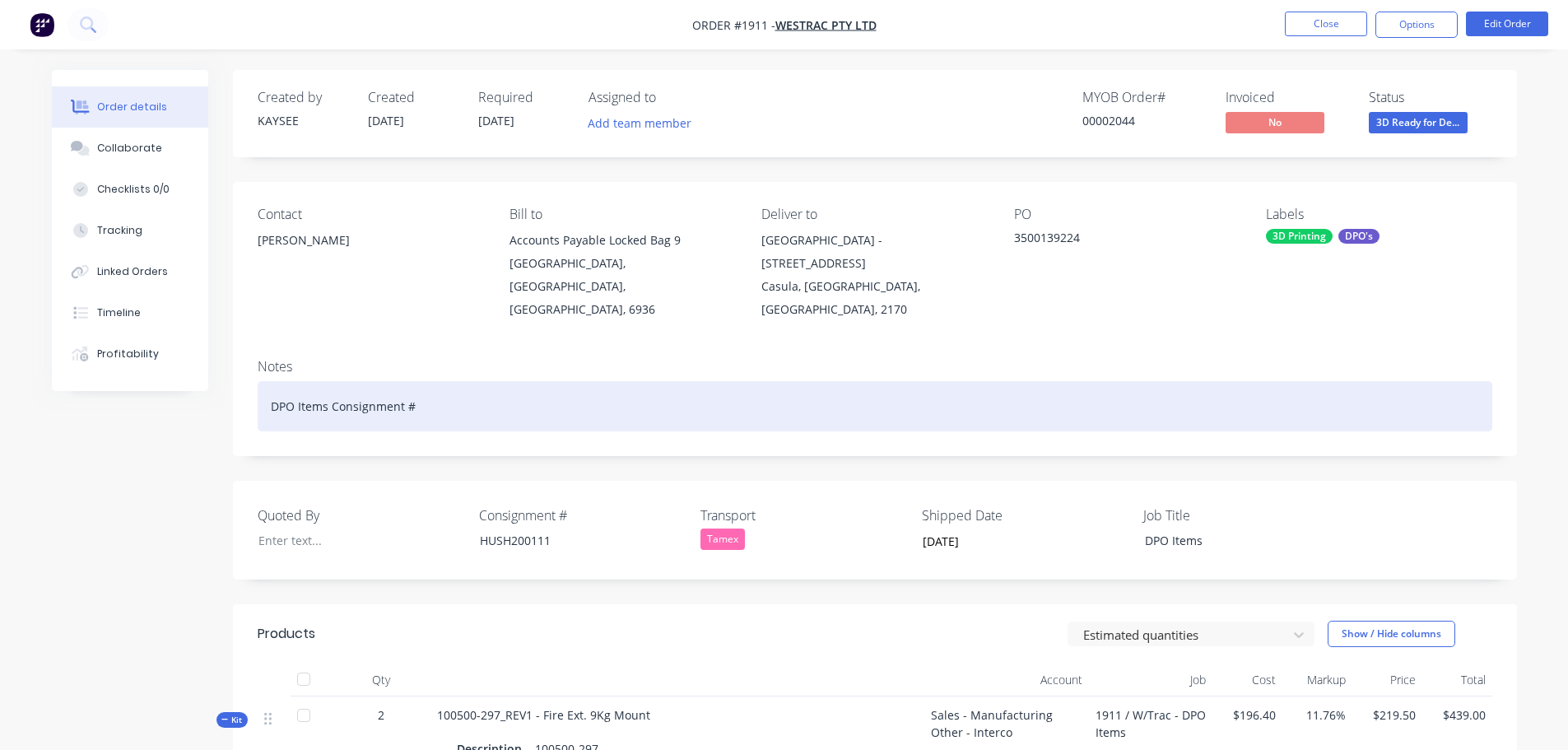
click at [436, 389] on div "DPO Items Consignment #" at bounding box center [875, 406] width 1235 height 50
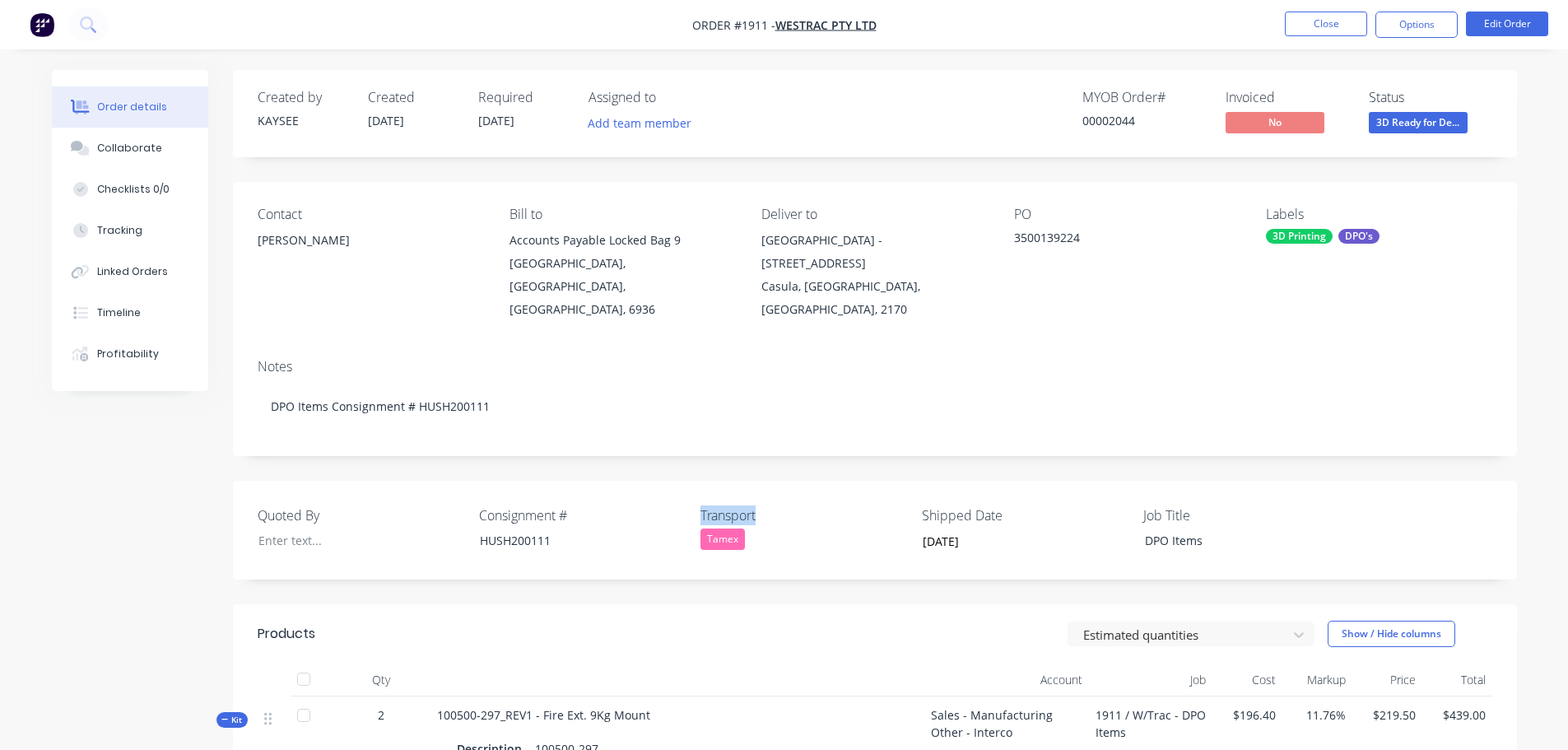
drag, startPoint x: 762, startPoint y: 493, endPoint x: 697, endPoint y: 490, distance: 65.1
click at [697, 490] on div "Quoted By Consignment # HUSH200111 Transport Tamex Shipped Date 14/10/2025 Job …" at bounding box center [875, 530] width 1284 height 98
copy label "Transport"
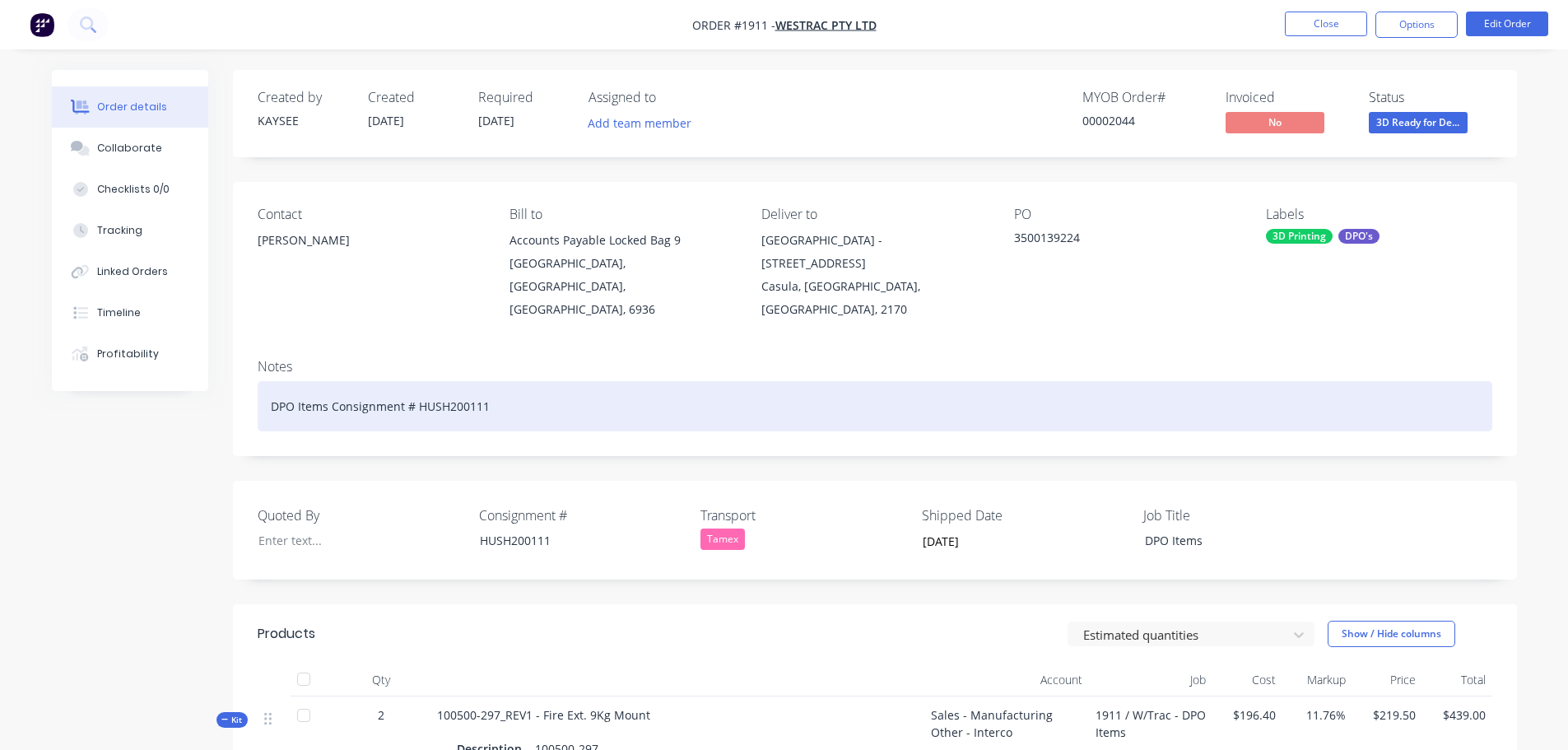
click at [524, 381] on div "DPO Items Consignment # HUSH200111" at bounding box center [875, 406] width 1235 height 50
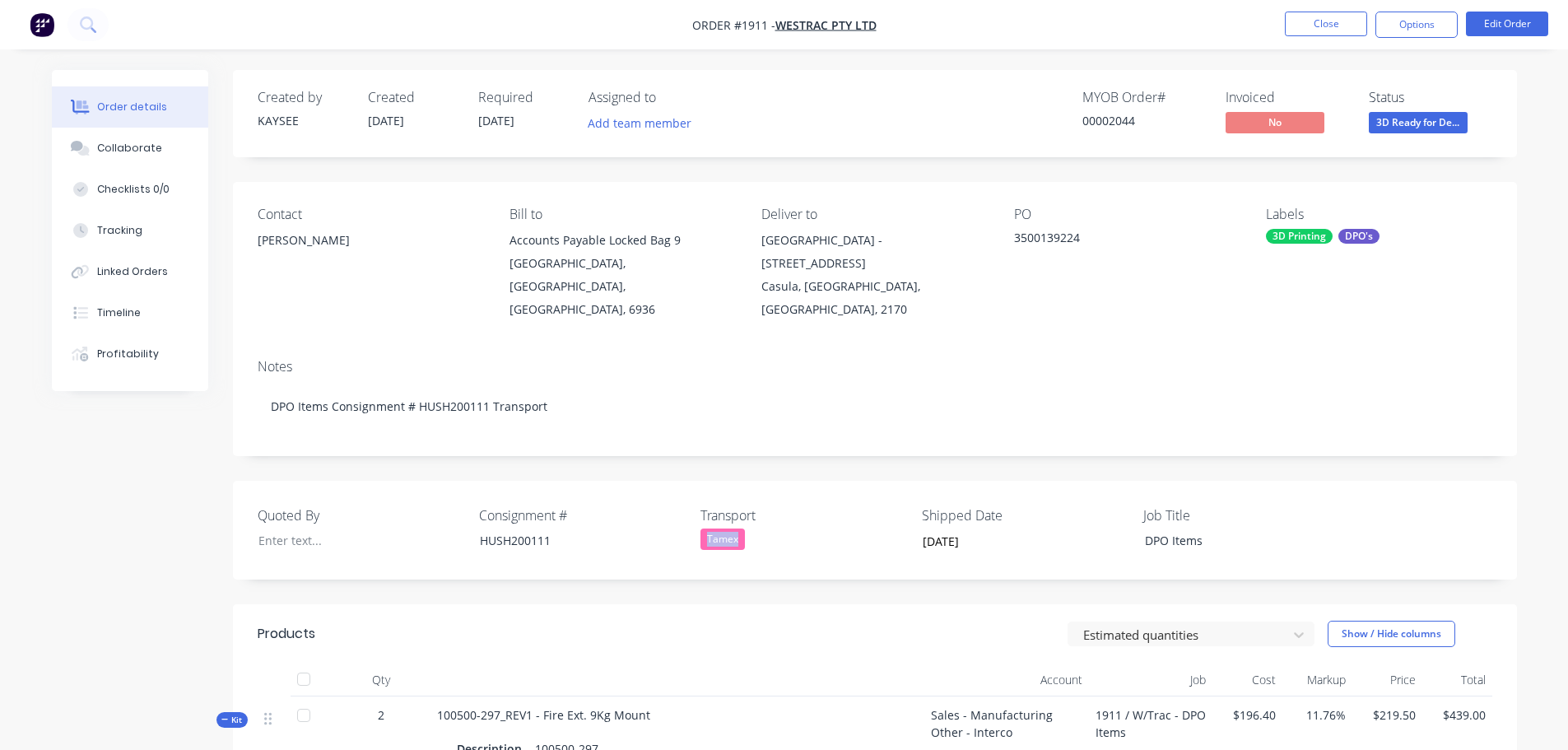
drag, startPoint x: 745, startPoint y: 518, endPoint x: 695, endPoint y: 518, distance: 50.0
click at [695, 518] on div "Quoted By Consignment # HUSH200111 Transport Tamex Shipped Date 14/10/2025 Job …" at bounding box center [875, 530] width 1284 height 98
copy div "Tamex"
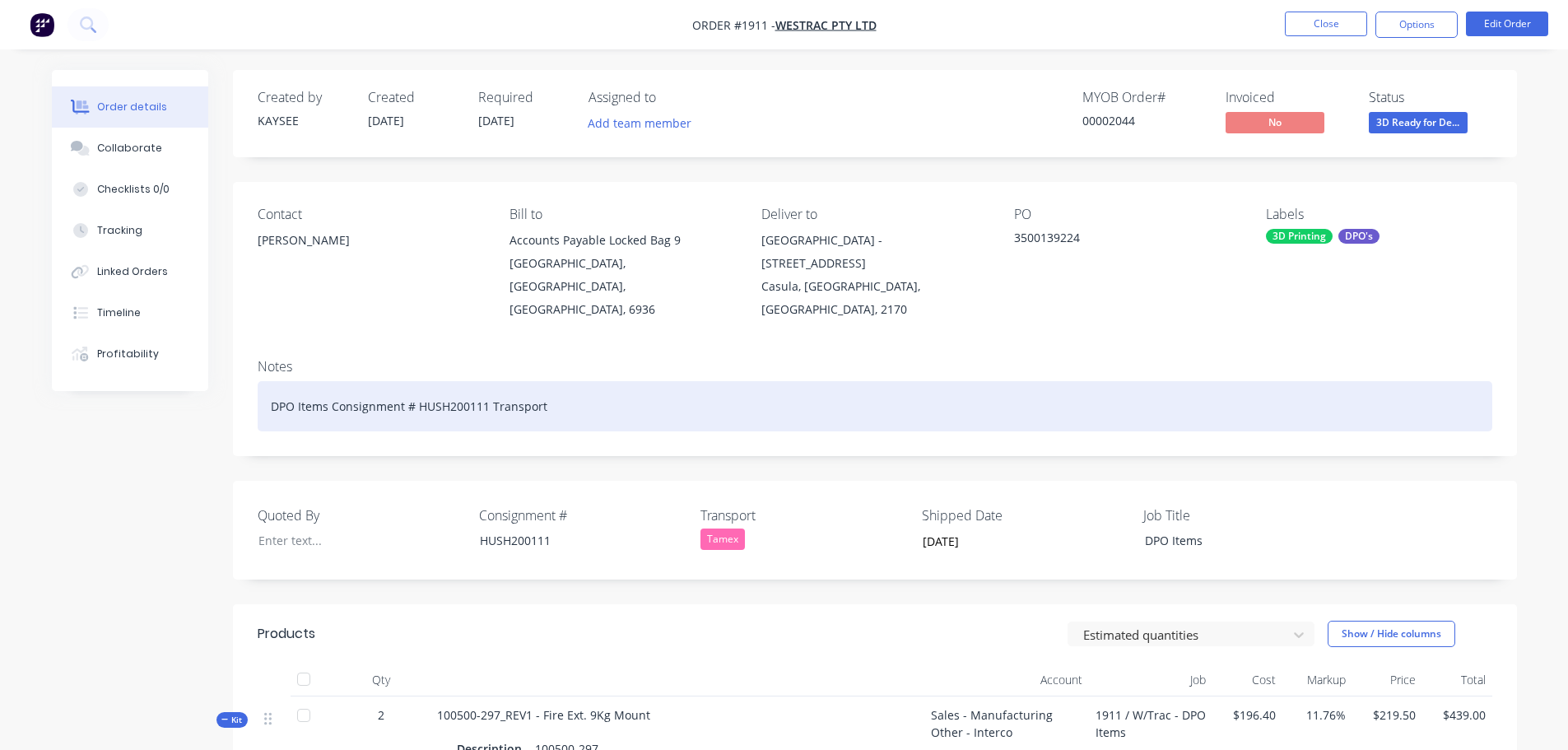
click at [572, 383] on div "DPO Items Consignment # HUSH200111 Transport" at bounding box center [875, 406] width 1235 height 50
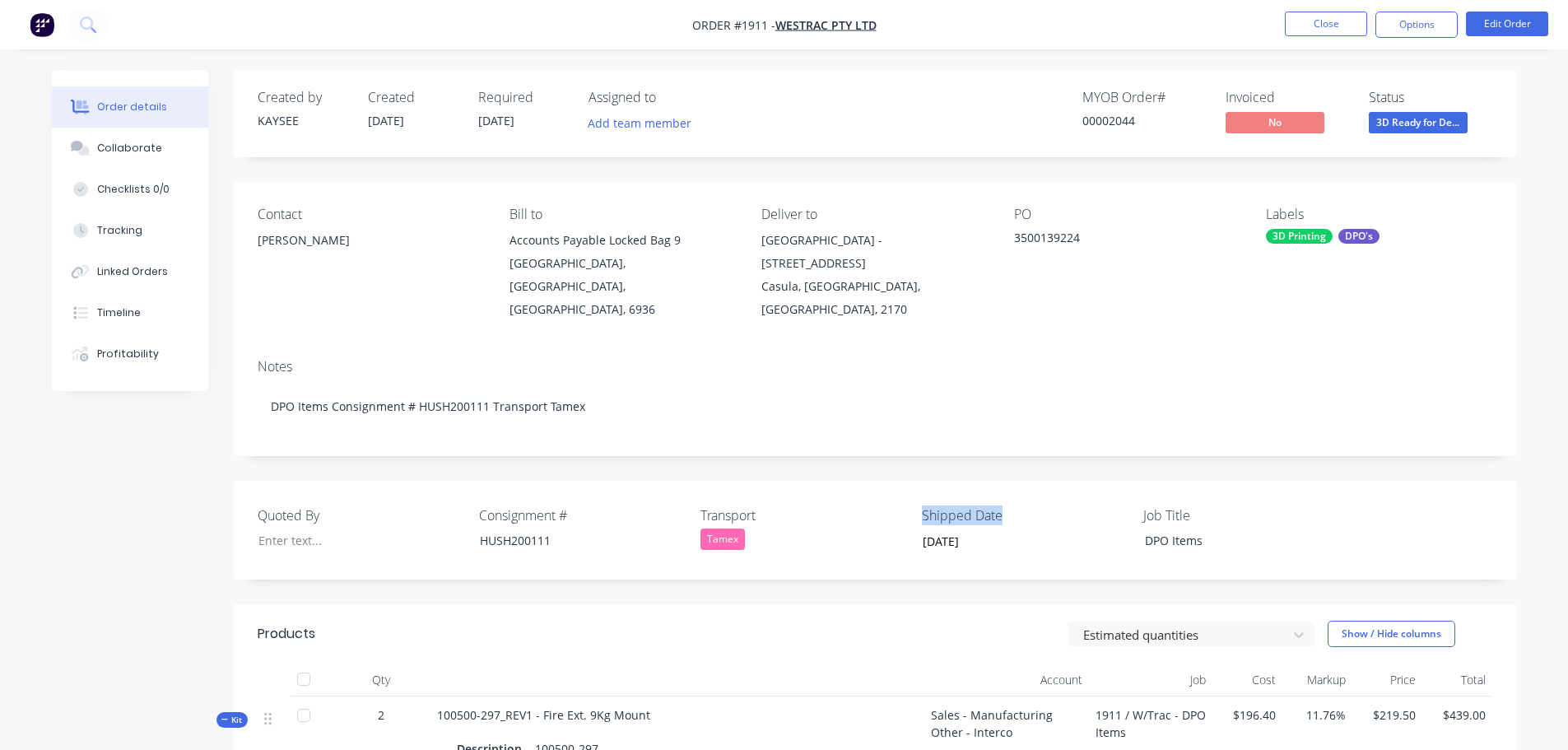
drag, startPoint x: 997, startPoint y: 491, endPoint x: 920, endPoint y: 491, distance: 77.0
click at [920, 491] on div "Quoted By Consignment # HUSH200111 Transport Tamex Shipped Date 14/10/2025 Job …" at bounding box center [875, 530] width 1284 height 98
copy label "Shipped Date"
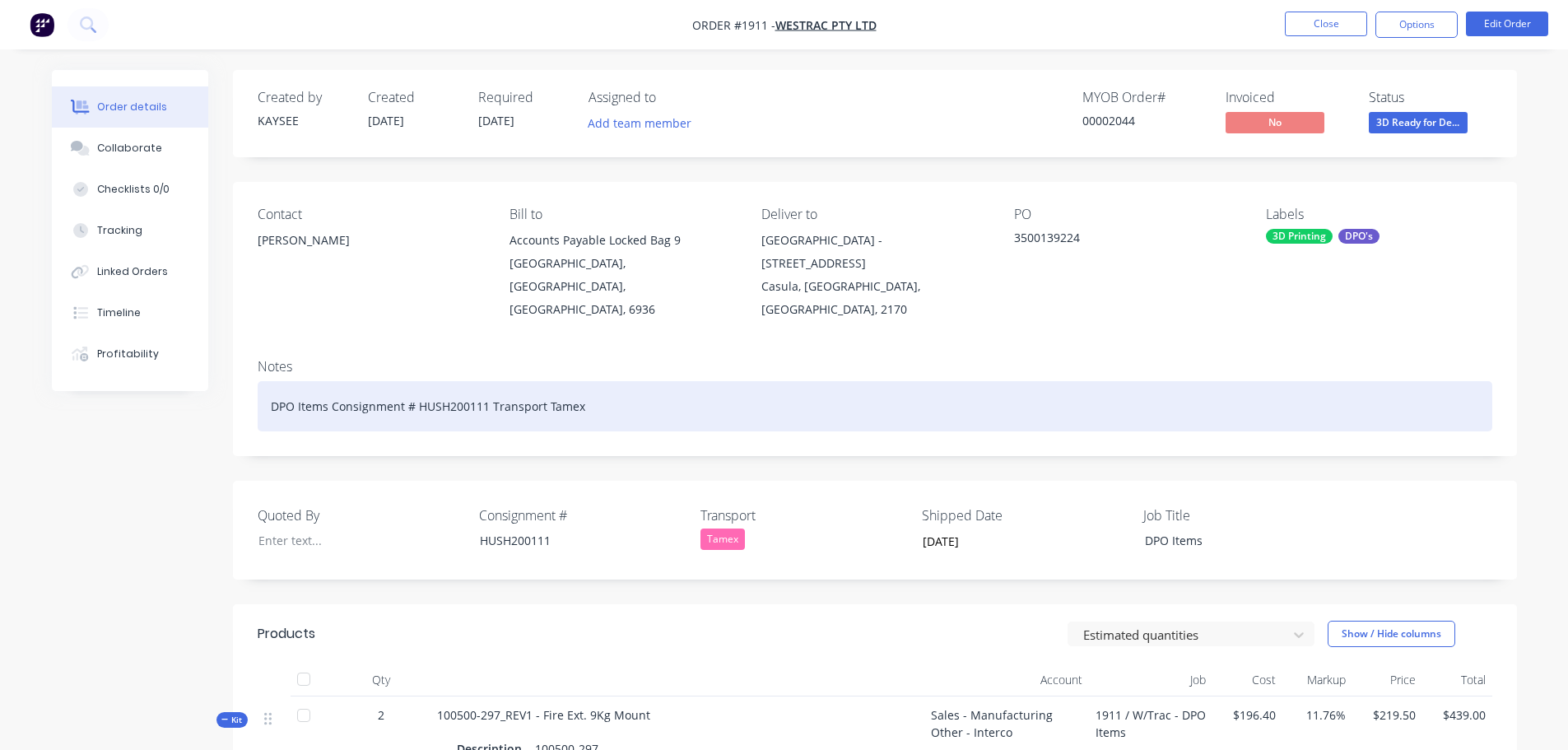
click at [621, 392] on div "DPO Items Consignment # HUSH200111 Transport Tamex" at bounding box center [875, 406] width 1235 height 50
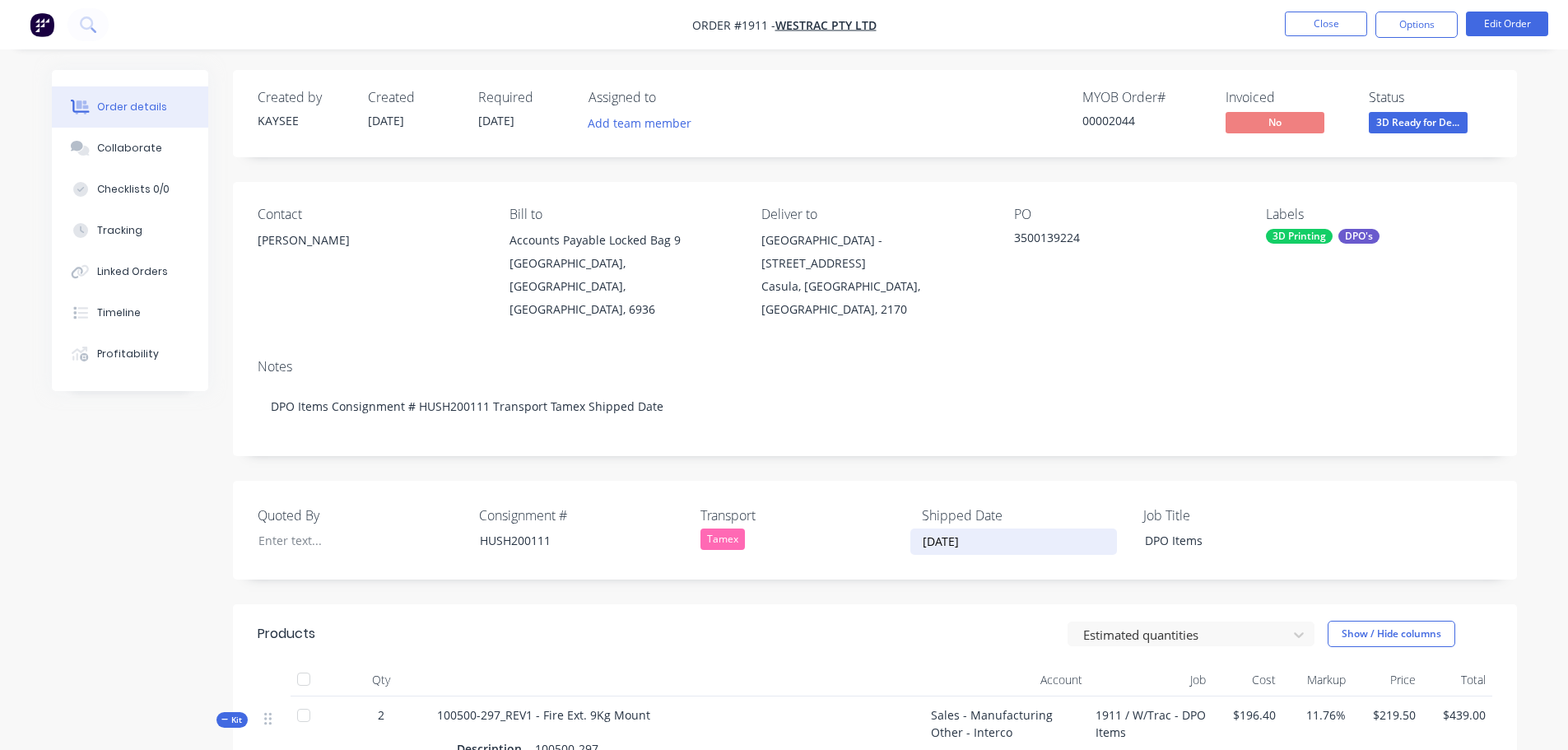
drag, startPoint x: 990, startPoint y: 520, endPoint x: 909, endPoint y: 520, distance: 81.0
click at [909, 520] on div "Quoted By Consignment # HUSH200111 Transport Tamex Shipped Date 14/10/2025 Job …" at bounding box center [875, 530] width 1284 height 98
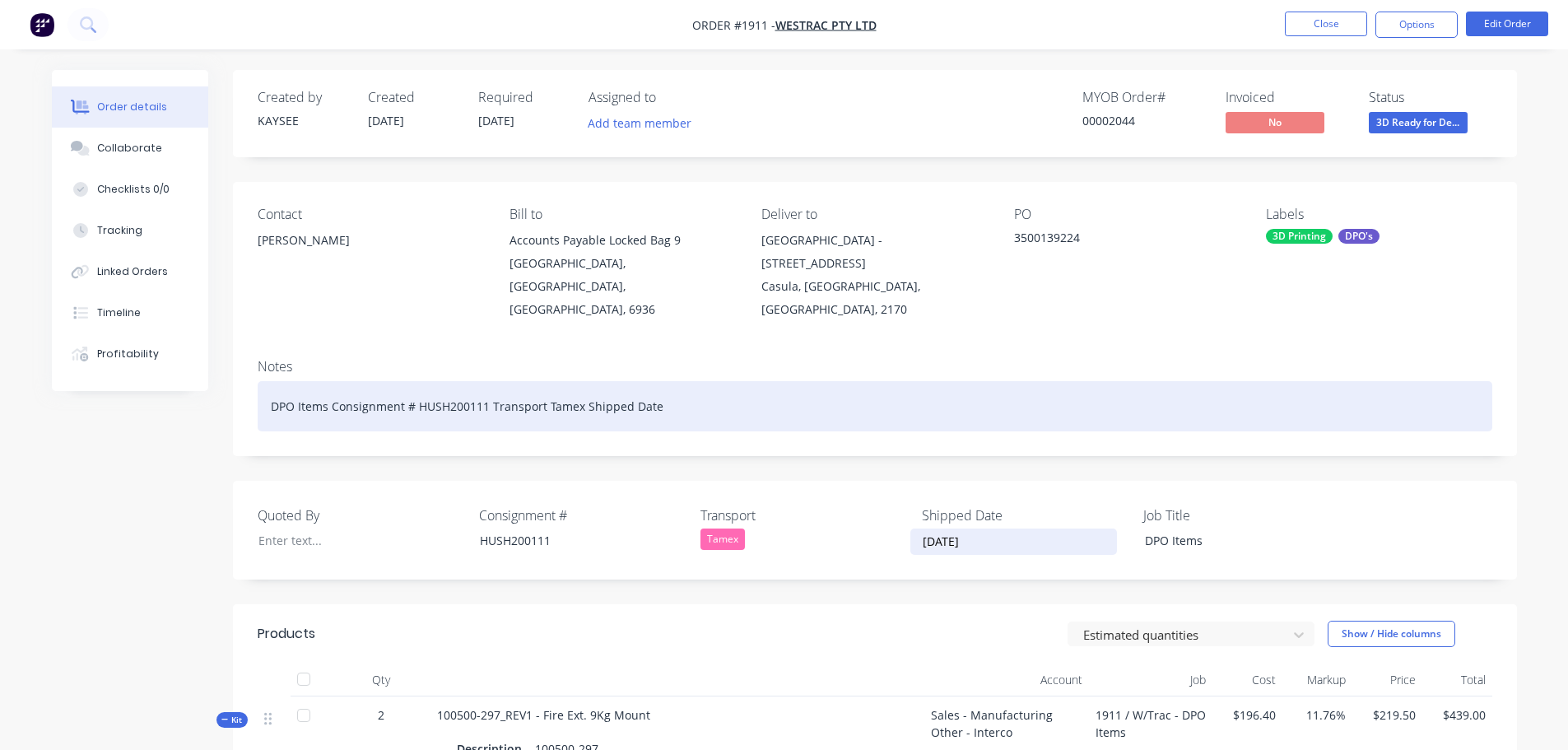
click at [684, 382] on div "DPO Items Consignment # HUSH200111 Transport Tamex Shipped Date" at bounding box center [875, 406] width 1235 height 50
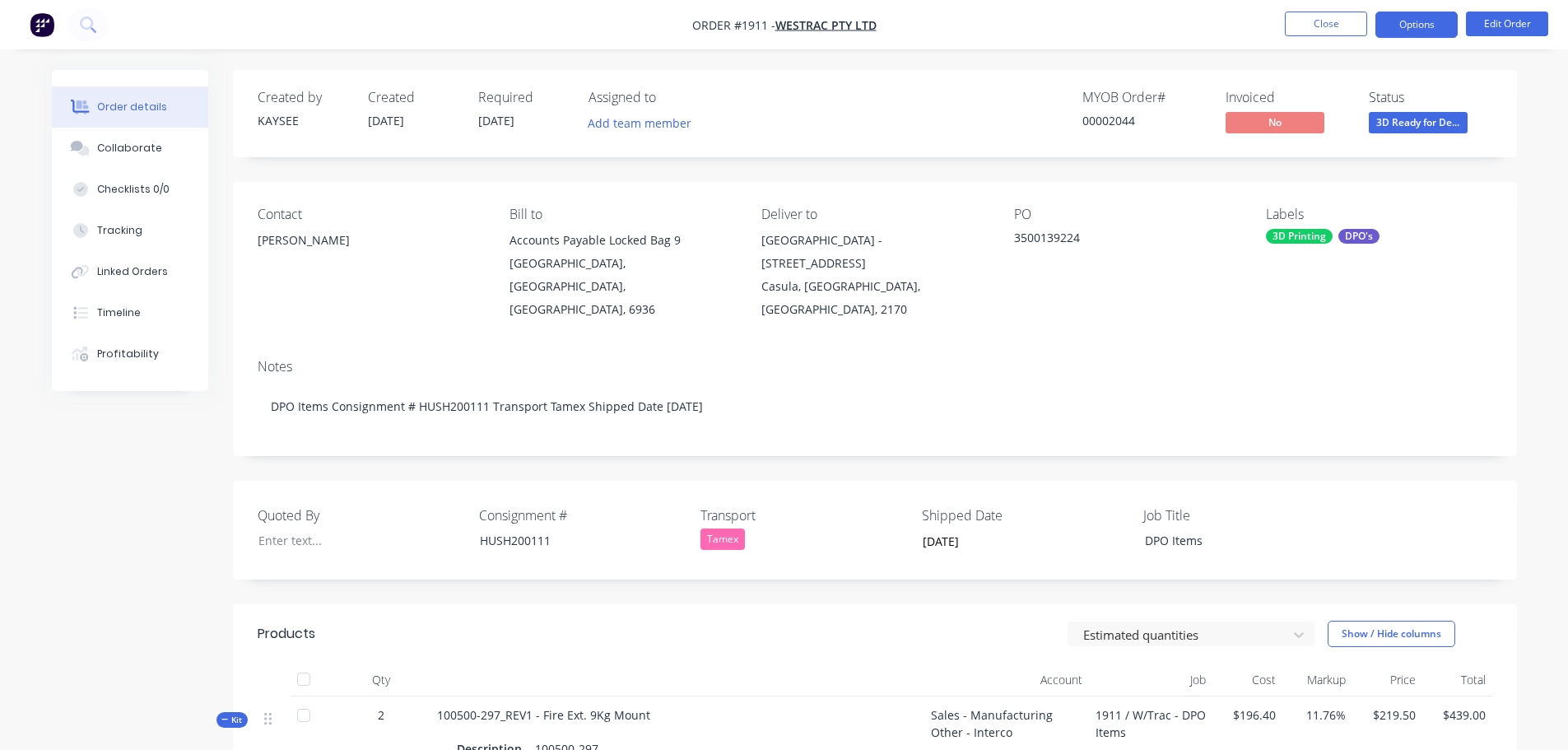
click at [1428, 31] on button "Options" at bounding box center [1416, 25] width 82 height 26
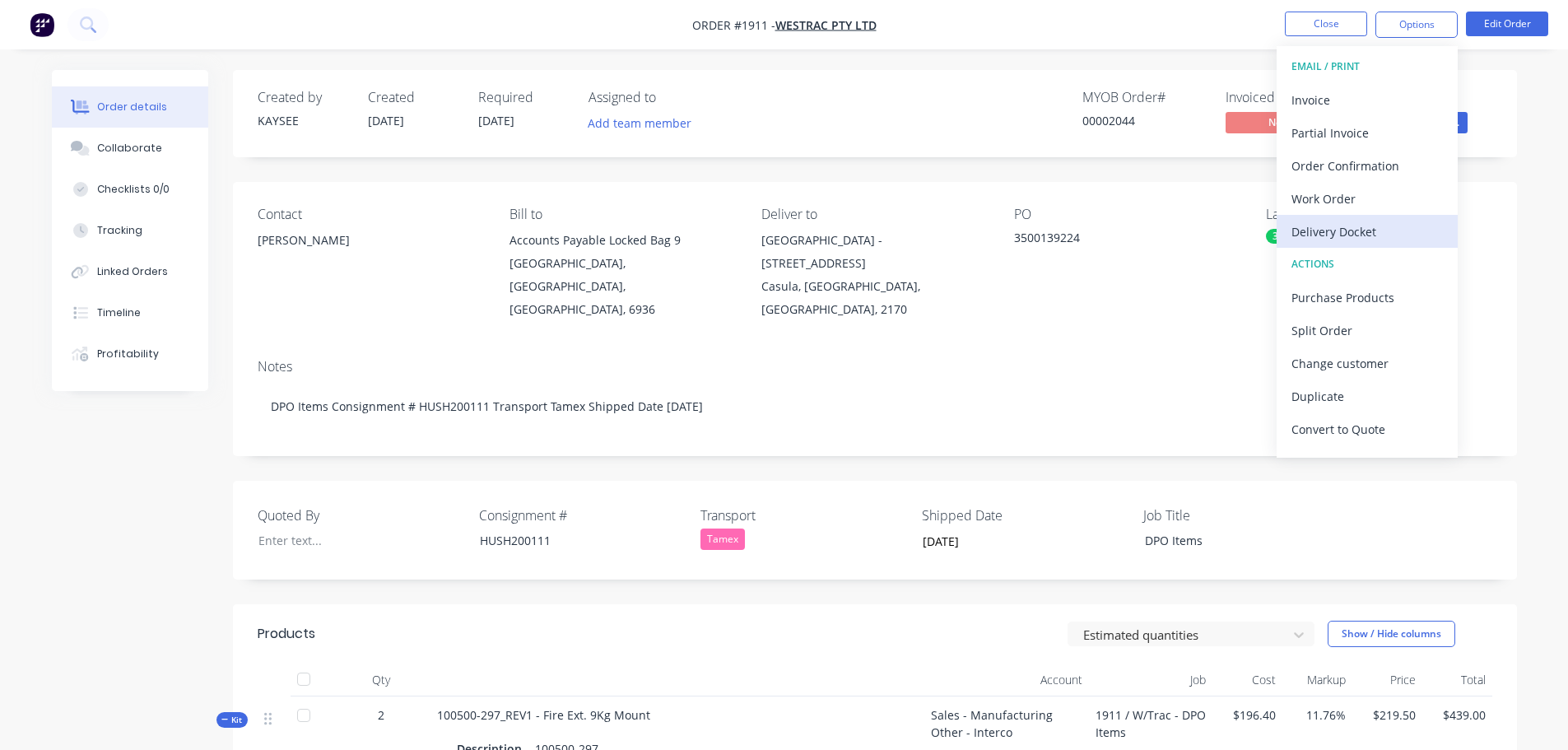
click at [1362, 229] on div "Delivery Docket" at bounding box center [1367, 232] width 152 height 24
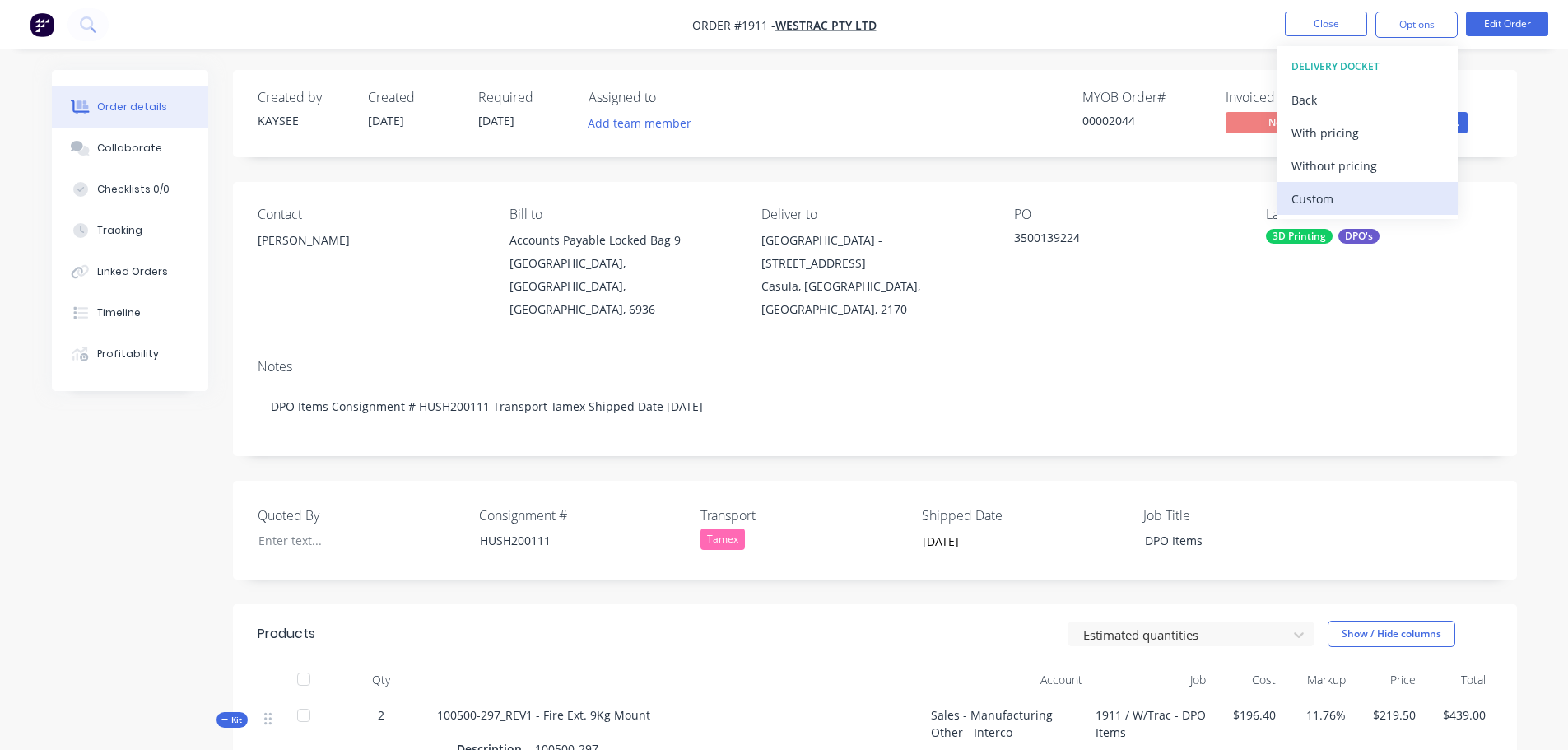
click at [1345, 200] on div "Custom" at bounding box center [1367, 199] width 152 height 24
click at [1341, 166] on div "Without pricing" at bounding box center [1367, 166] width 152 height 24
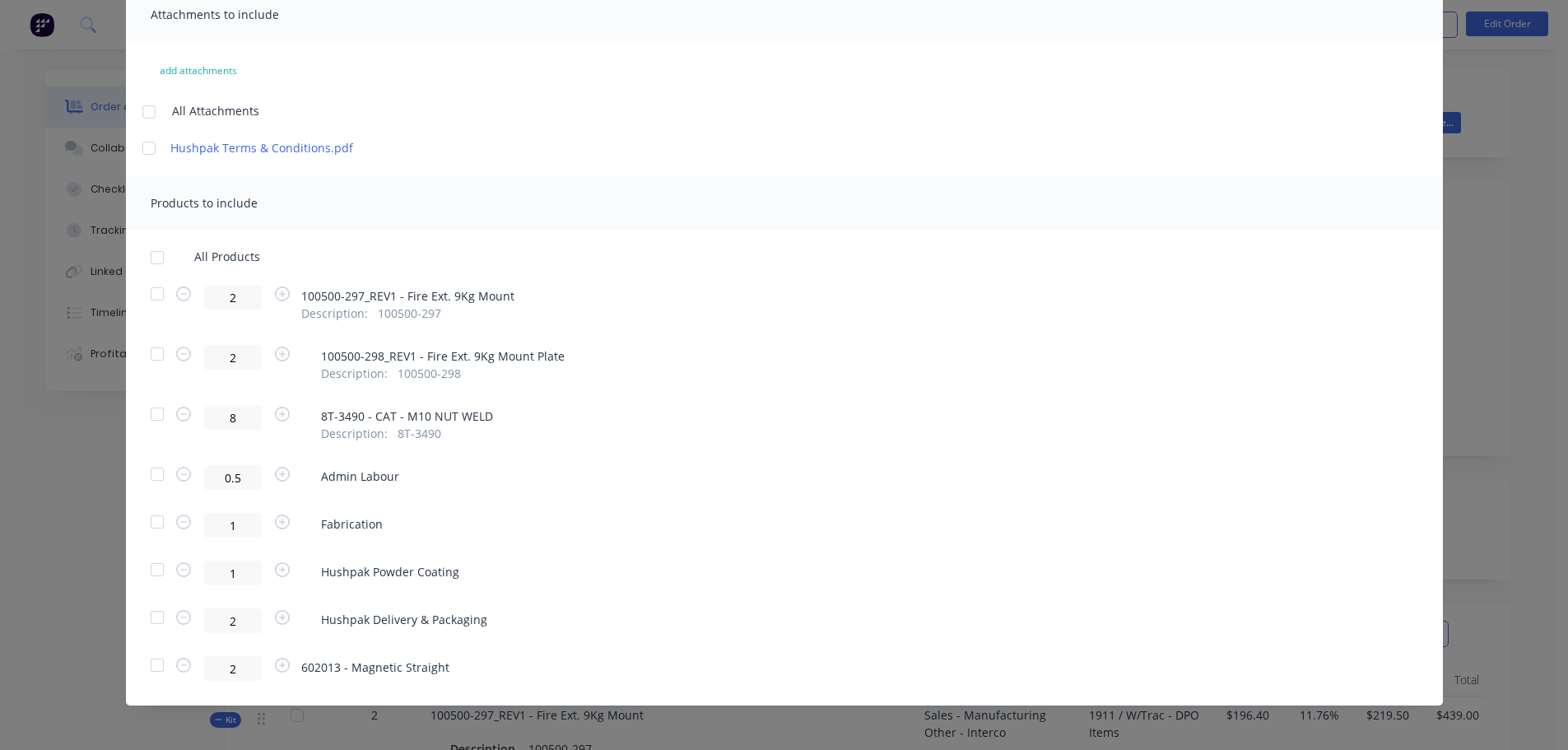
scroll to position [135, 0]
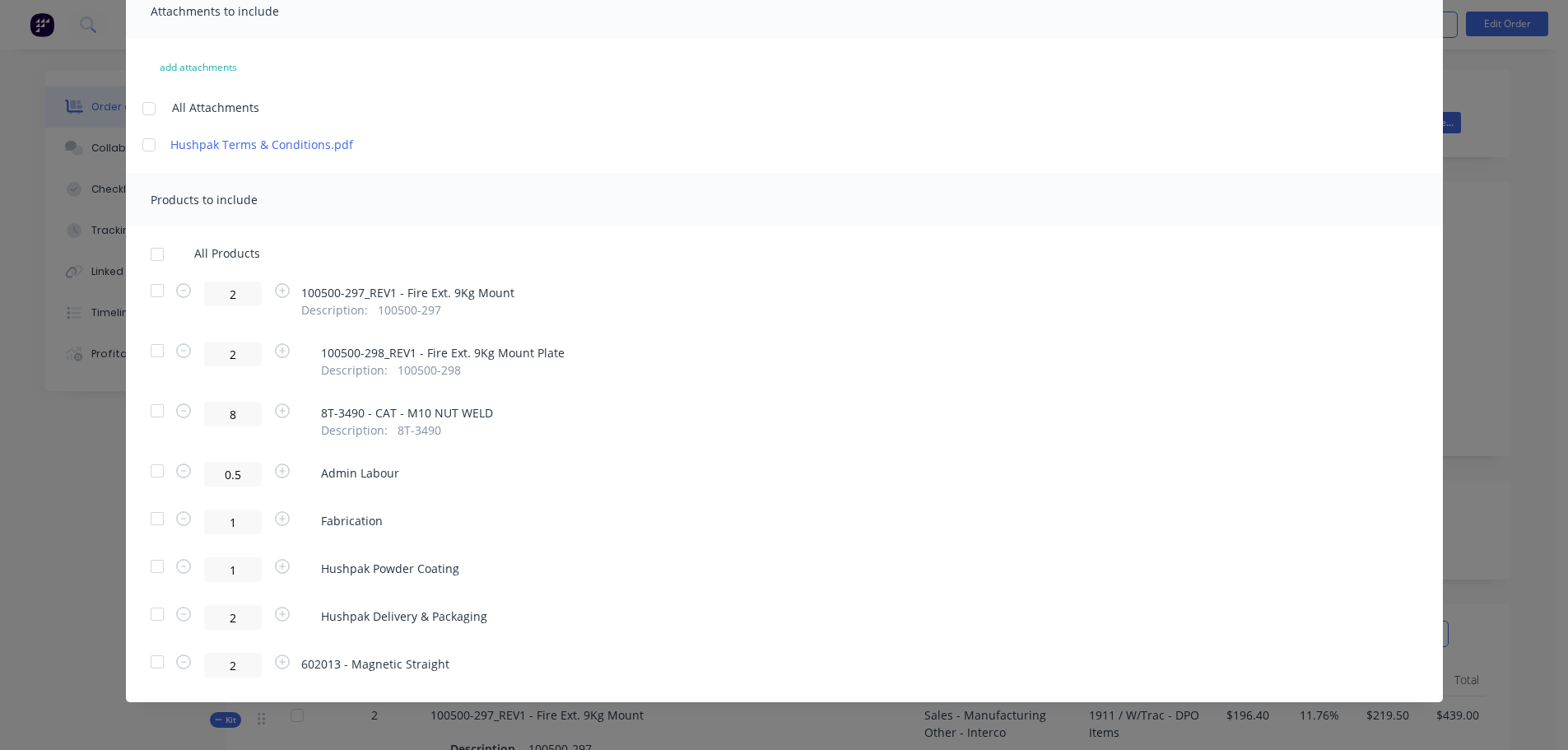
click at [150, 664] on div at bounding box center [157, 662] width 33 height 33
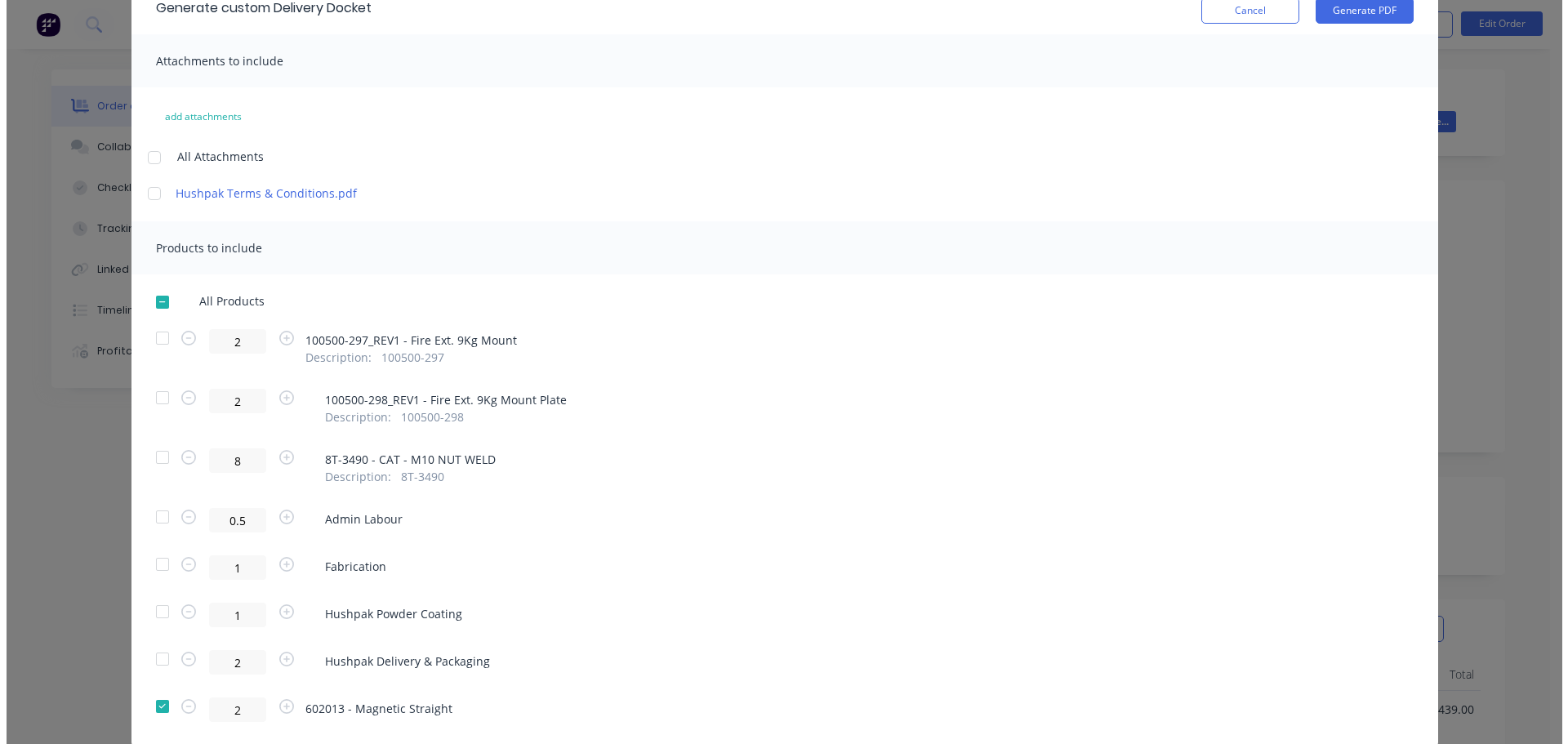
scroll to position [0, 0]
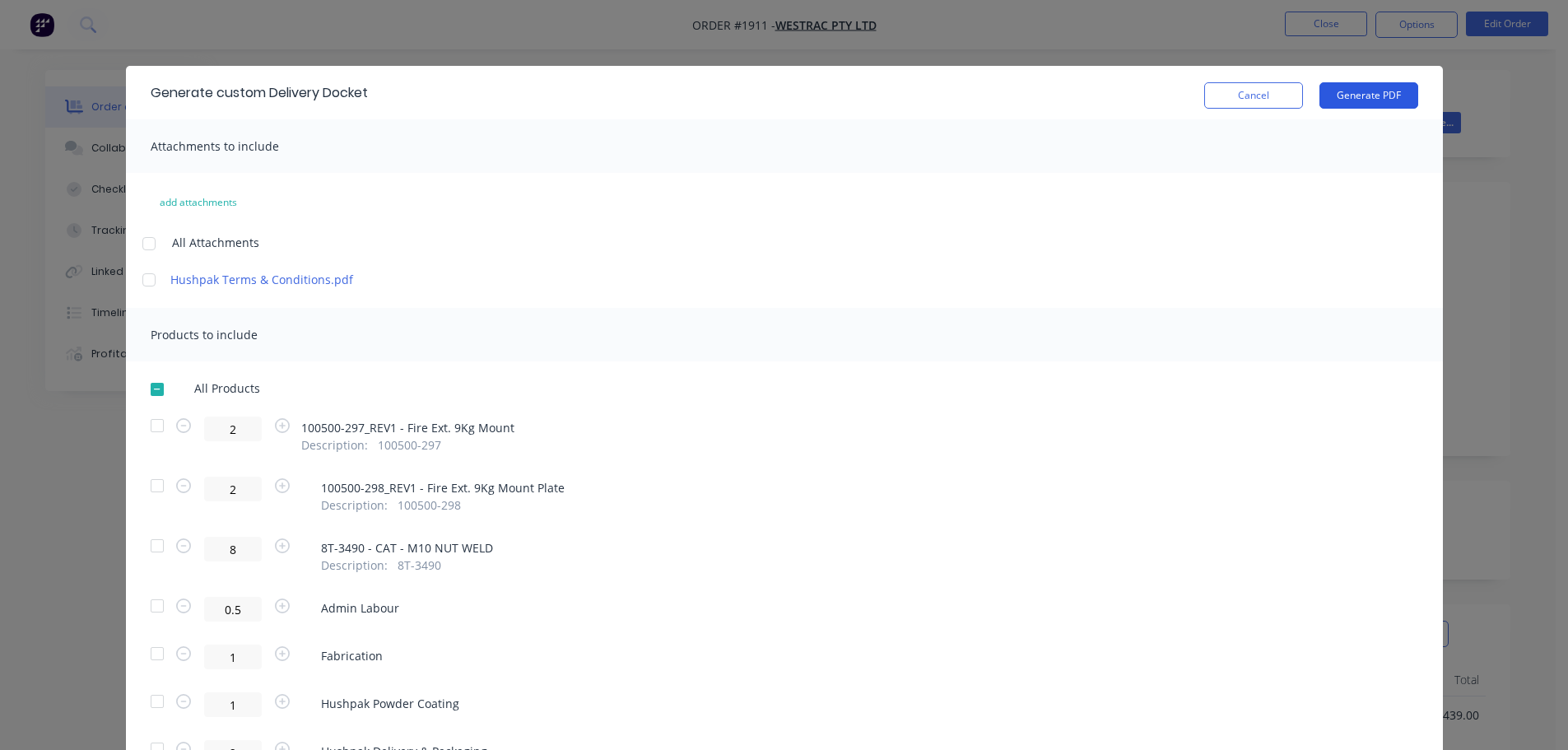
click at [1361, 98] on button "Generate PDF" at bounding box center [1369, 95] width 98 height 26
